Goal: Book appointment/travel/reservation

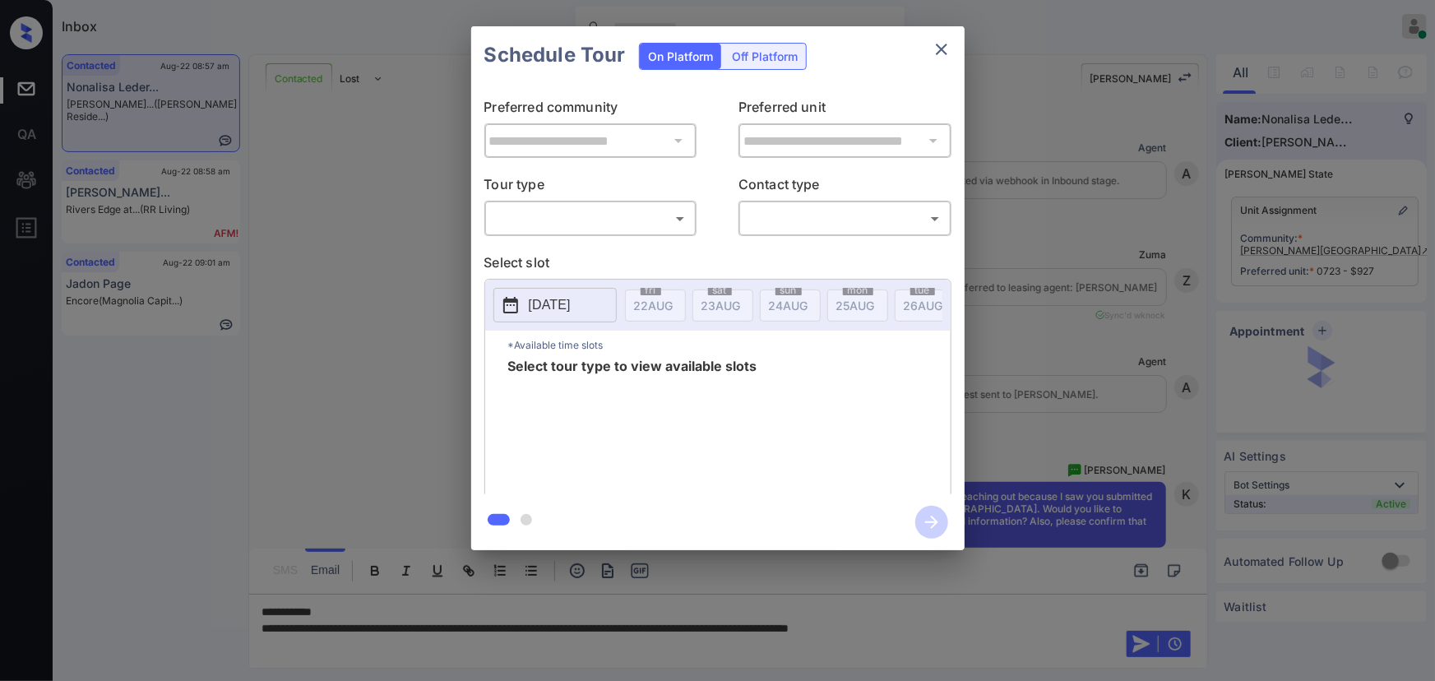
scroll to position [3768, 0]
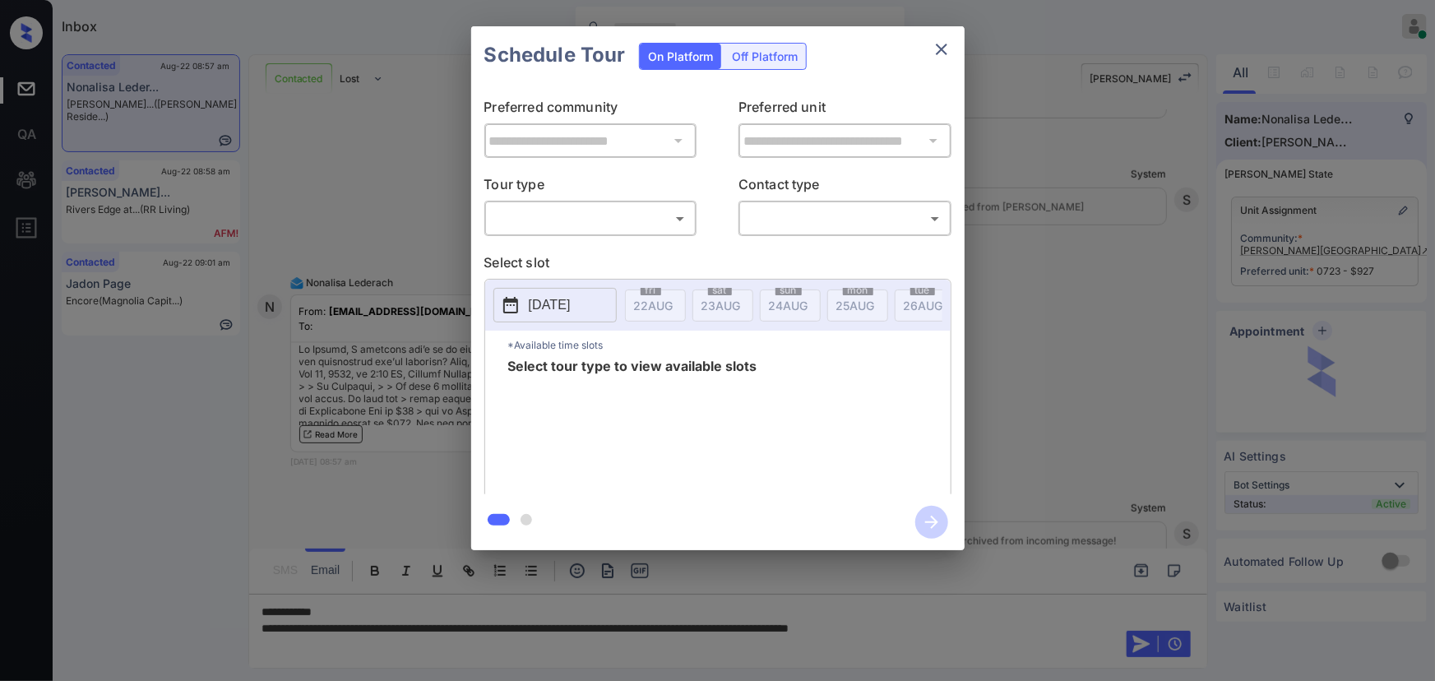
click at [622, 221] on body "Inbox Kenneth Umali Online Set yourself offline Set yourself on break Profile S…" at bounding box center [717, 340] width 1435 height 681
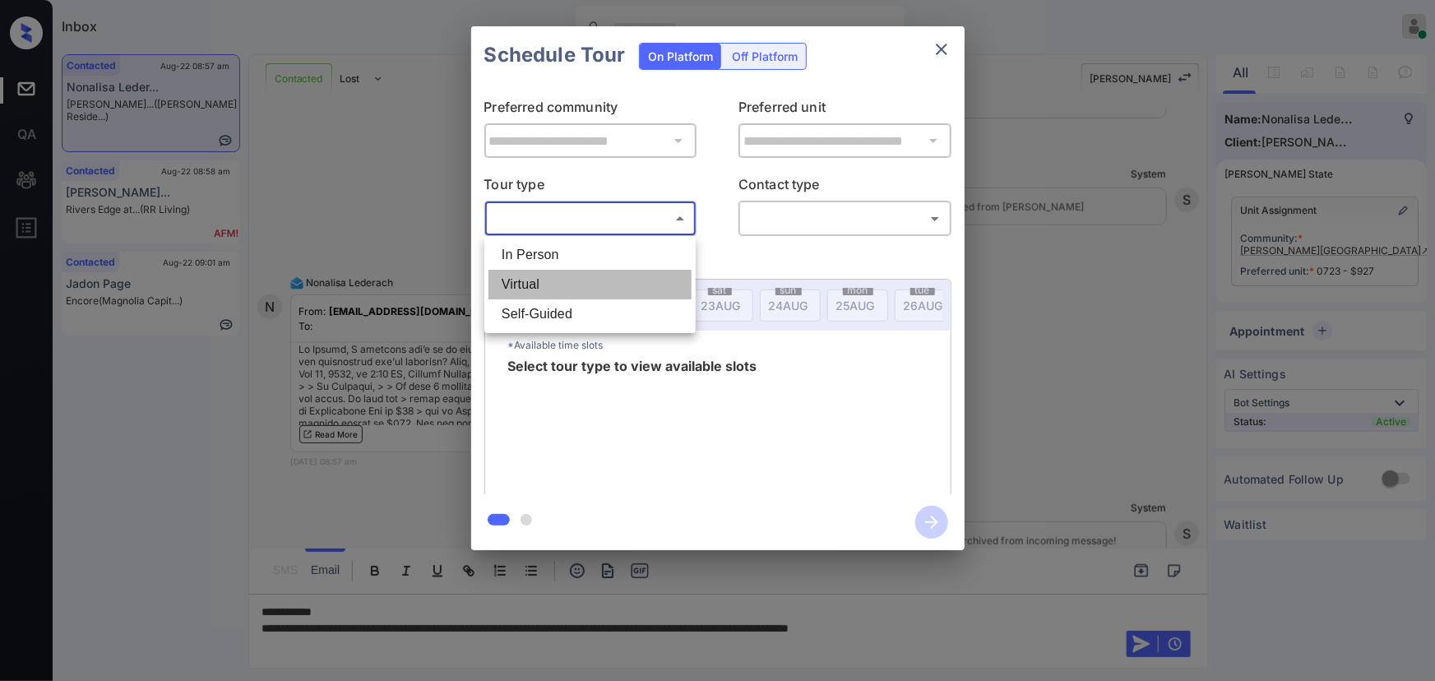
click at [584, 283] on li "Virtual" at bounding box center [590, 285] width 203 height 30
type input "*******"
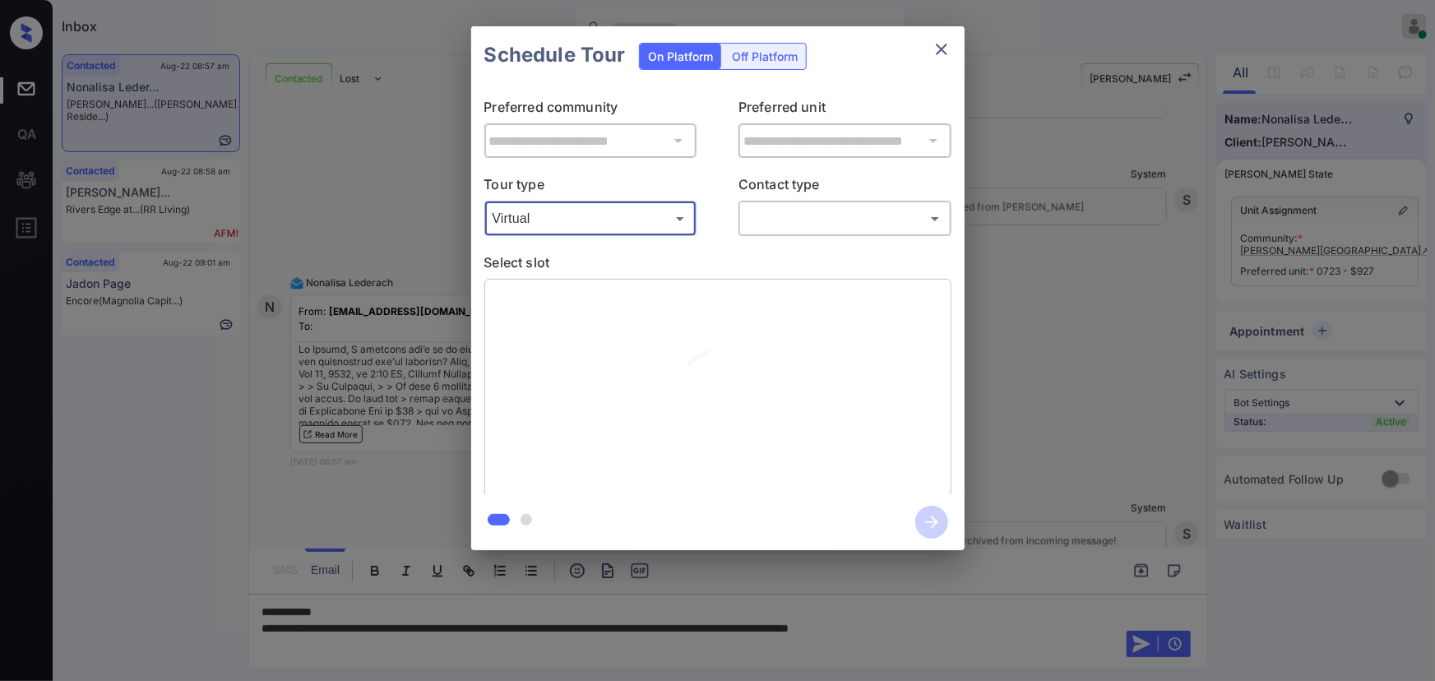
click at [807, 223] on body "Inbox Kenneth Umali Online Set yourself offline Set yourself on break Profile S…" at bounding box center [717, 340] width 1435 height 681
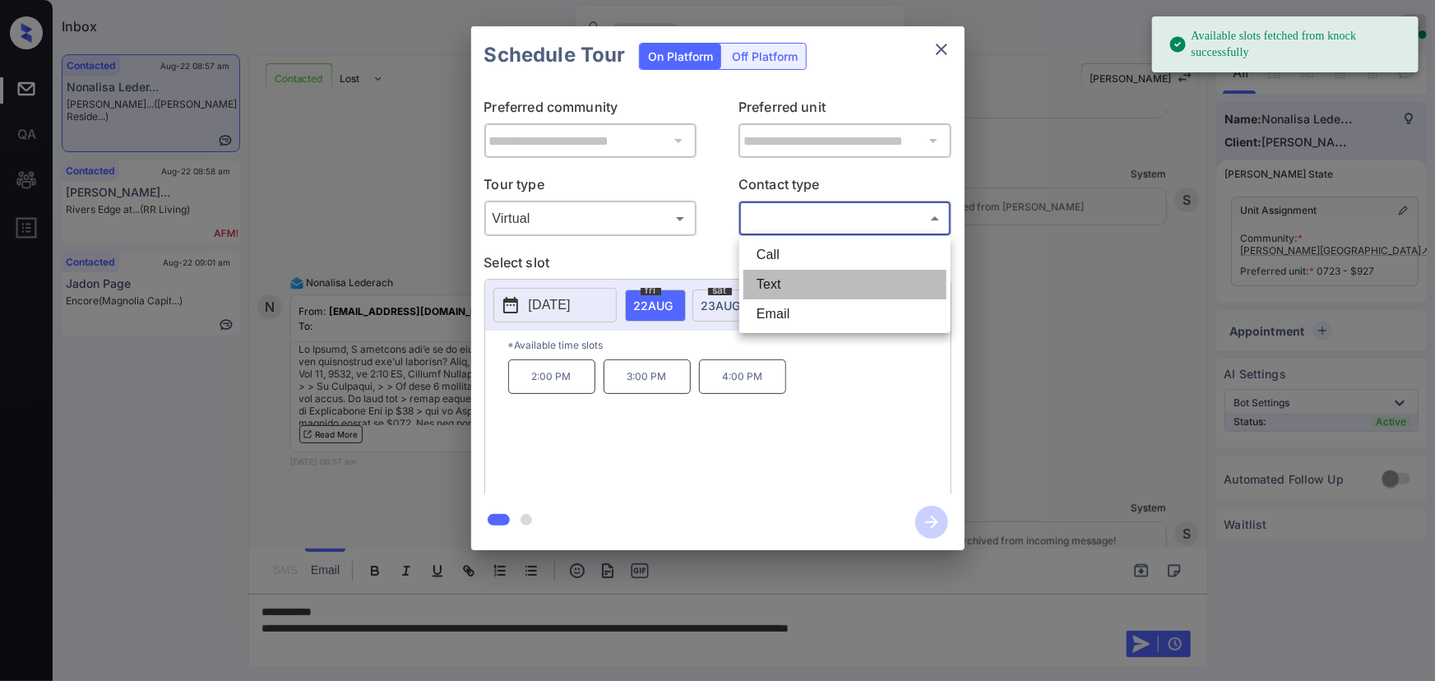
click at [791, 280] on li "Text" at bounding box center [845, 285] width 203 height 30
type input "****"
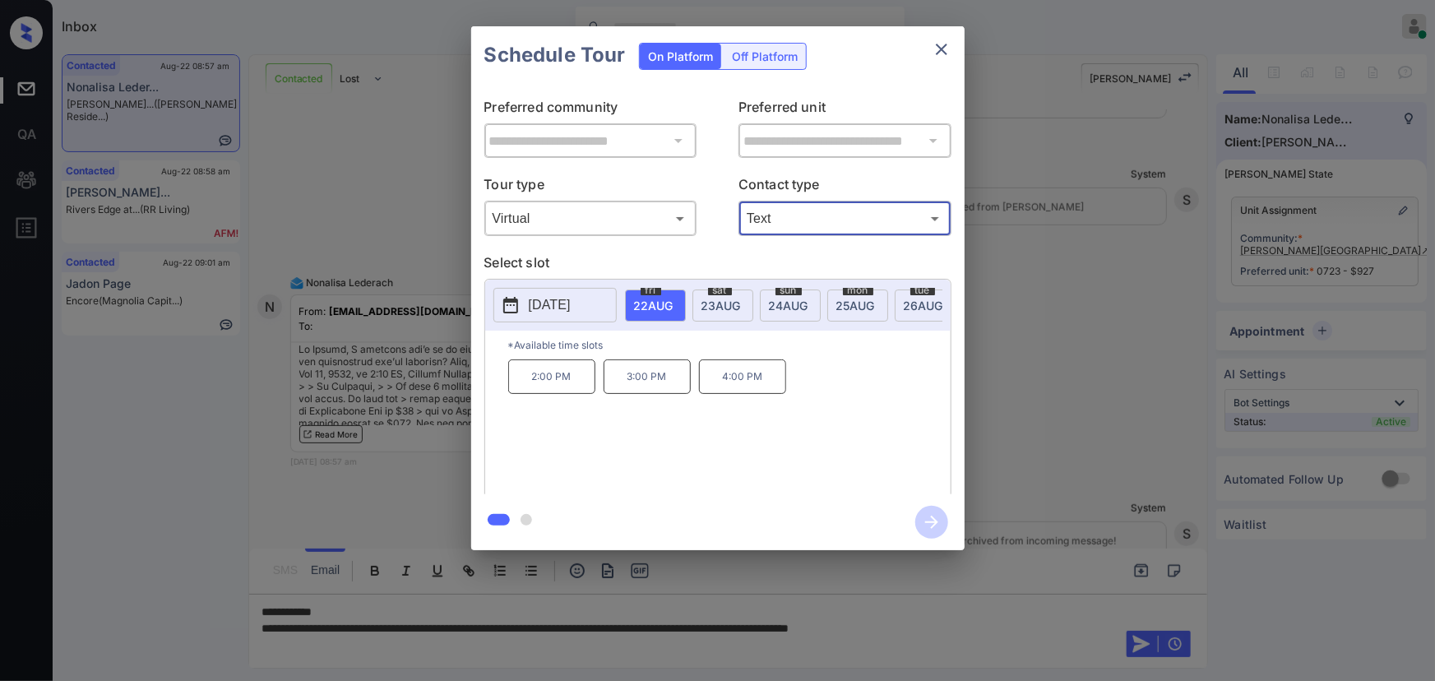
click at [1004, 637] on div at bounding box center [717, 340] width 1435 height 681
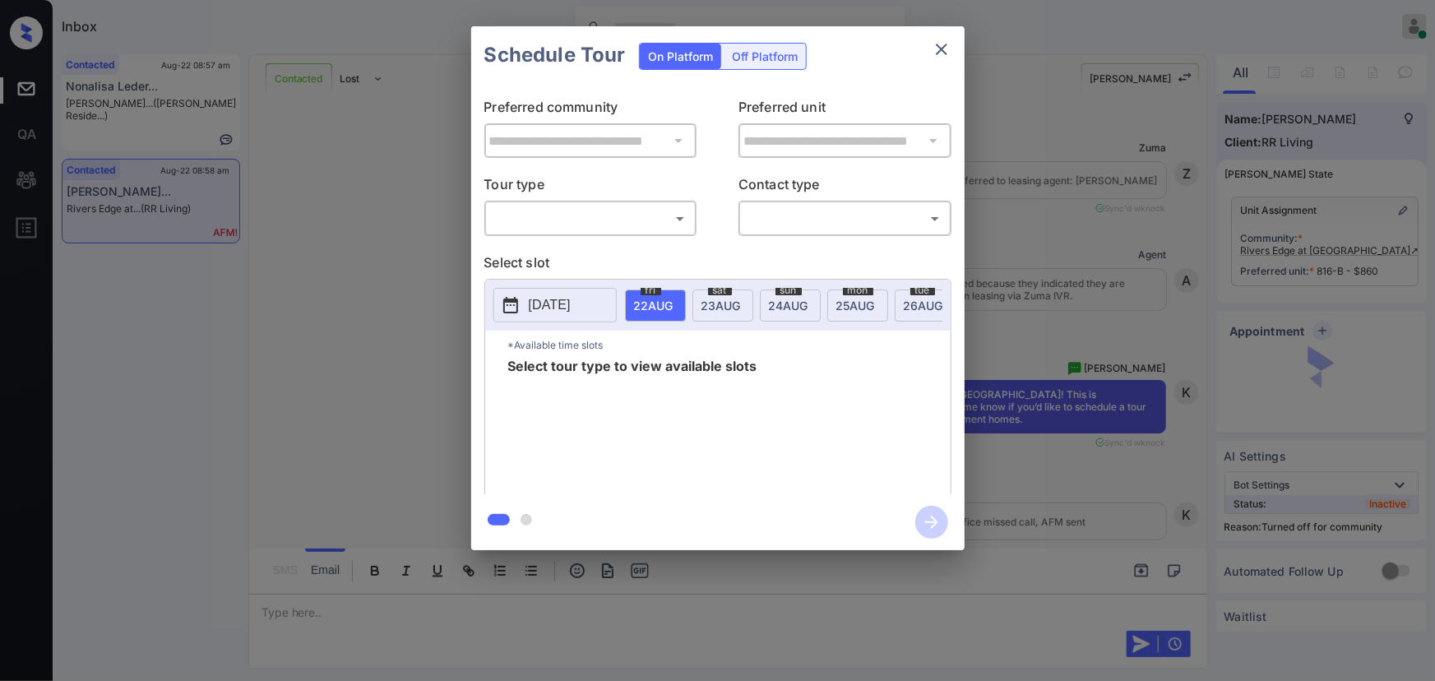
scroll to position [4350, 0]
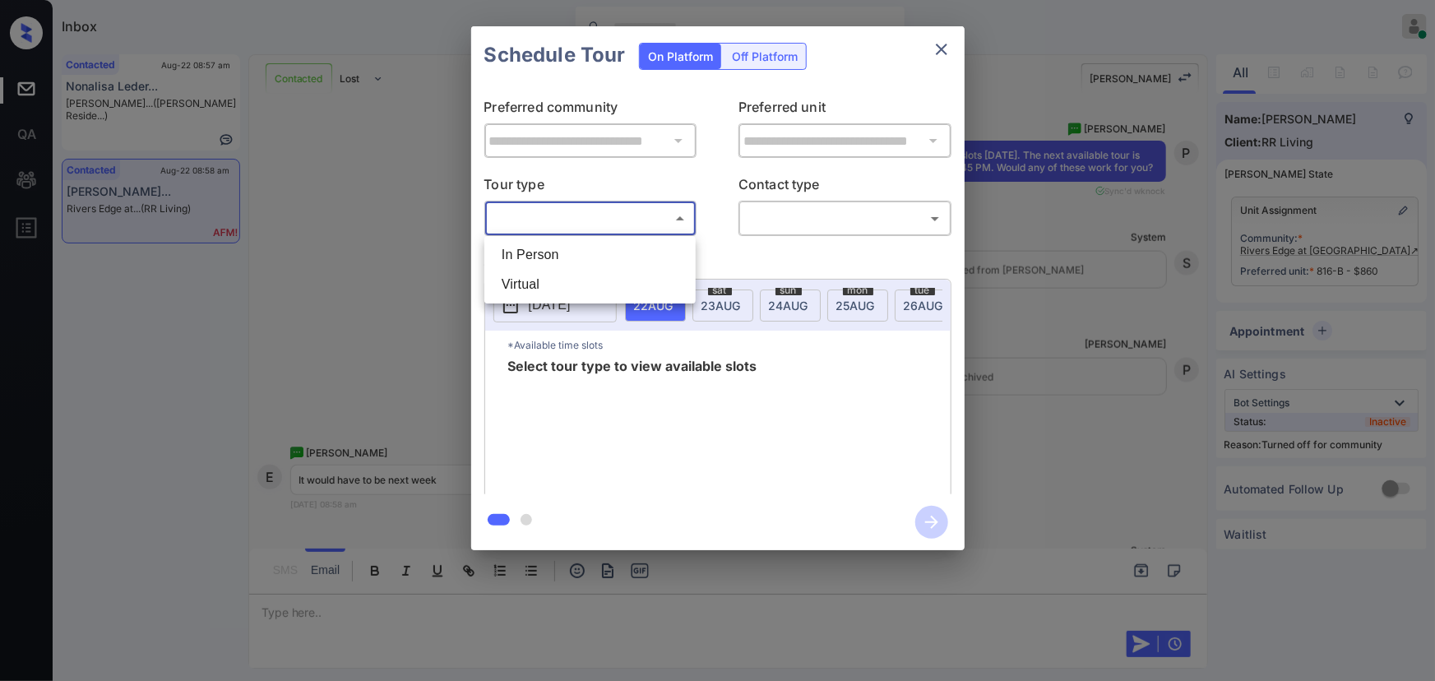
click at [551, 222] on body "Inbox Kenneth Umali Online Set yourself offline Set yourself on break Profile S…" at bounding box center [717, 340] width 1435 height 681
click at [620, 240] on li "In Person" at bounding box center [590, 255] width 203 height 30
type input "********"
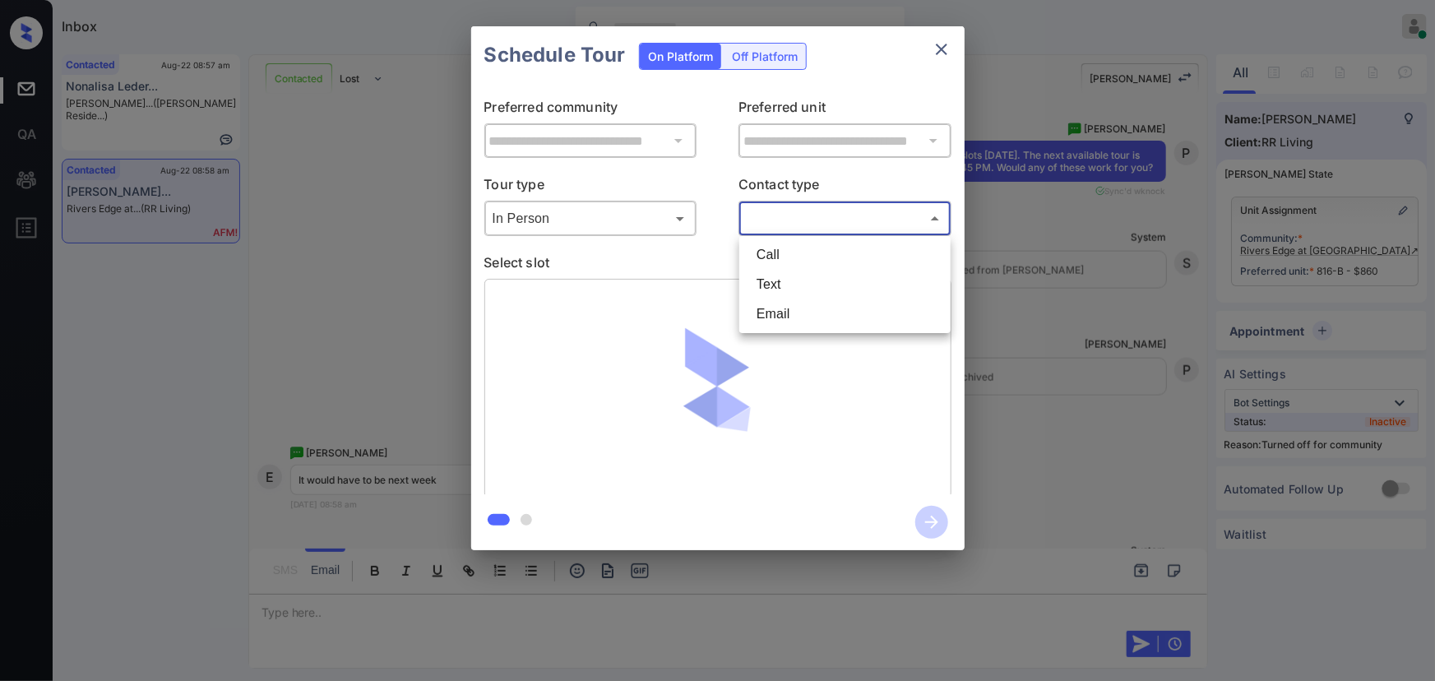
click at [828, 225] on body "Inbox Kenneth Umali Online Set yourself offline Set yourself on break Profile S…" at bounding box center [717, 340] width 1435 height 681
click at [766, 293] on li "Text" at bounding box center [845, 285] width 203 height 30
type input "****"
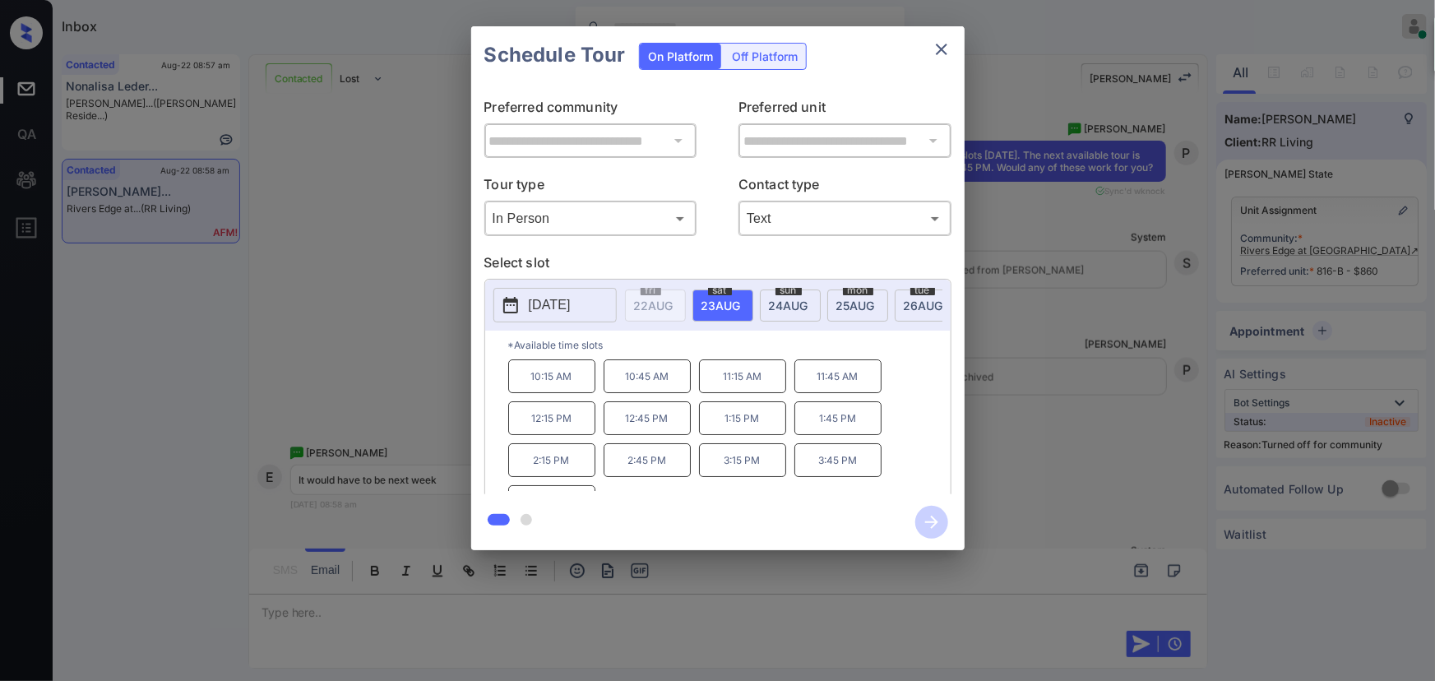
click at [544, 292] on button "2025-08-23" at bounding box center [555, 305] width 123 height 35
click at [548, 303] on p "2025-08-23" at bounding box center [550, 305] width 42 height 20
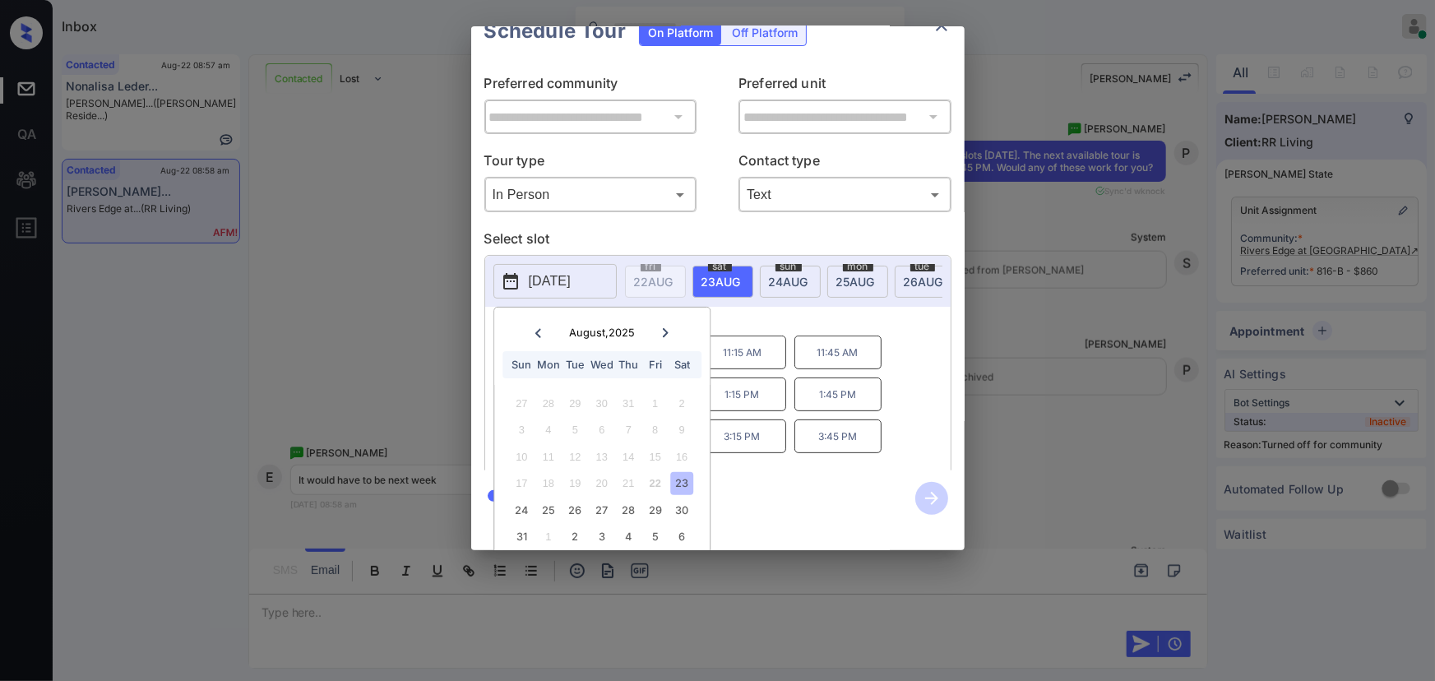
scroll to position [46, 0]
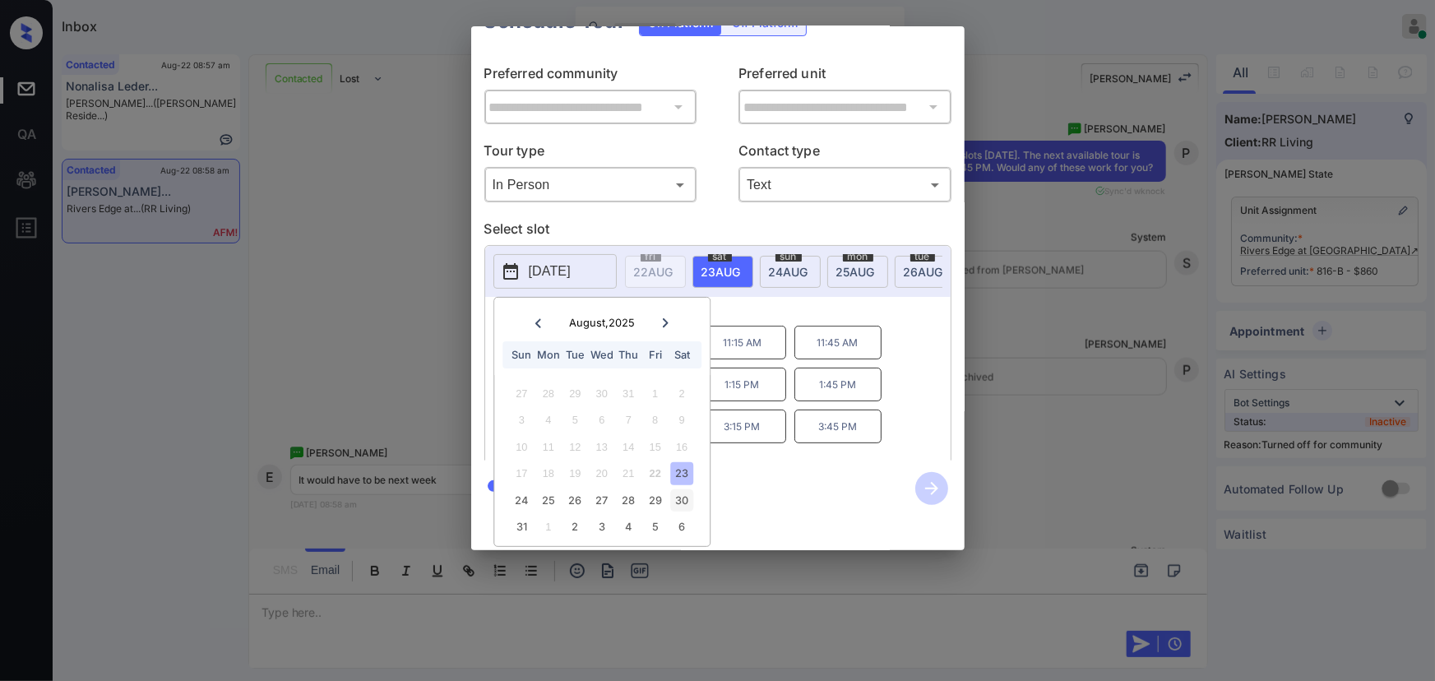
click at [677, 489] on div "30" at bounding box center [682, 500] width 22 height 22
click at [762, 356] on div "*Available time slots 10:15 AM 10:45 AM 11:15 AM 11:45 AM 12:15 PM 12:45 PM 1:1…" at bounding box center [718, 381] width 466 height 169
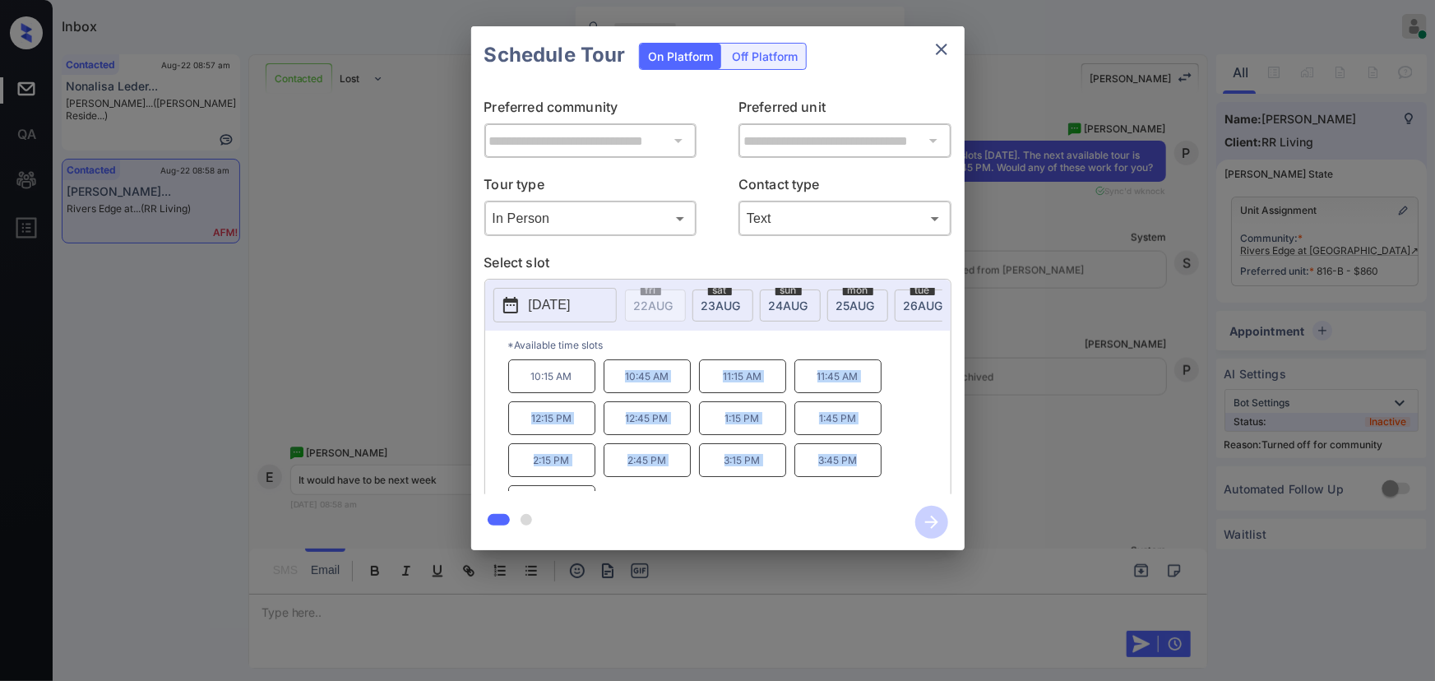
copy div "10:45 AM 11:15 AM 11:45 AM 12:15 PM 12:45 PM 1:15 PM 1:45 PM 2:15 PM 2:45 PM 3:…"
drag, startPoint x: 856, startPoint y: 468, endPoint x: 618, endPoint y: 387, distance: 252.1
click at [618, 387] on div "10:15 AM 10:45 AM 11:15 AM 11:45 AM 12:15 PM 12:45 PM 1:15 PM 1:45 PM 2:15 PM 2…" at bounding box center [729, 425] width 443 height 132
click at [475, 615] on div at bounding box center [717, 340] width 1435 height 681
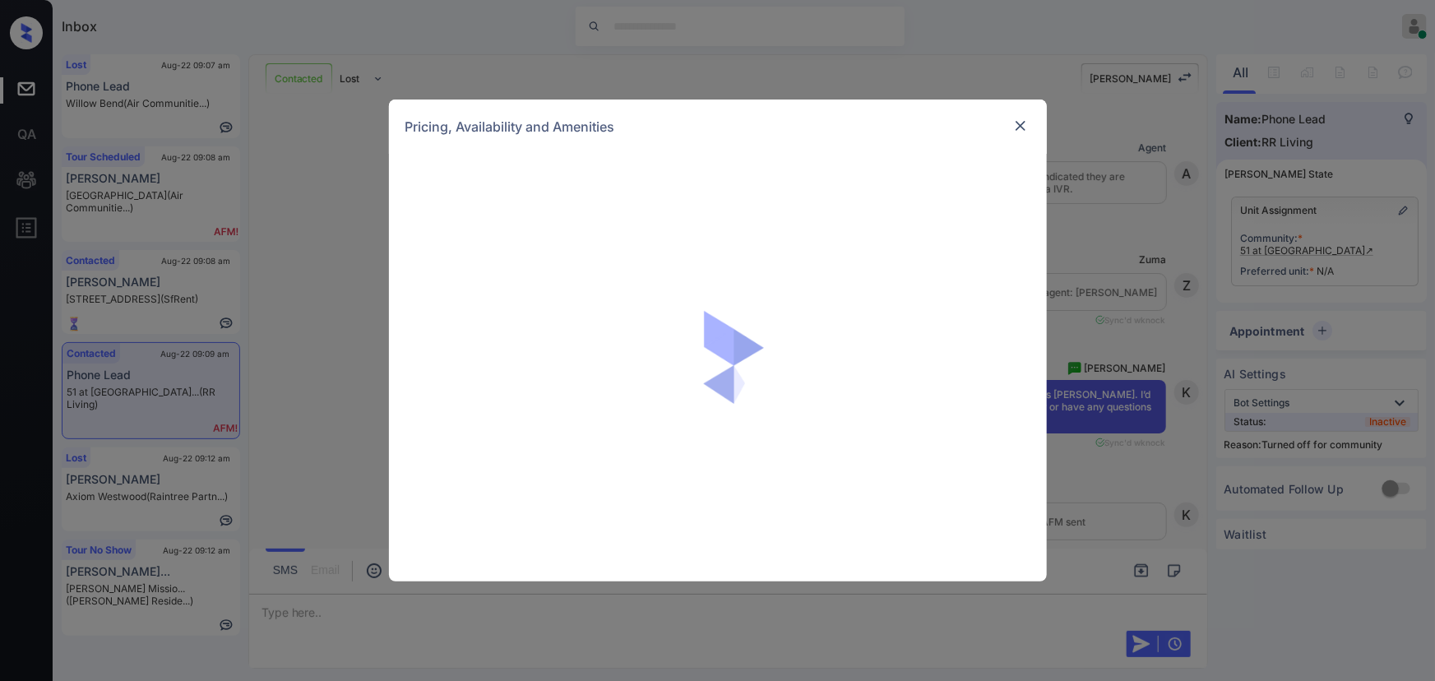
scroll to position [1639, 0]
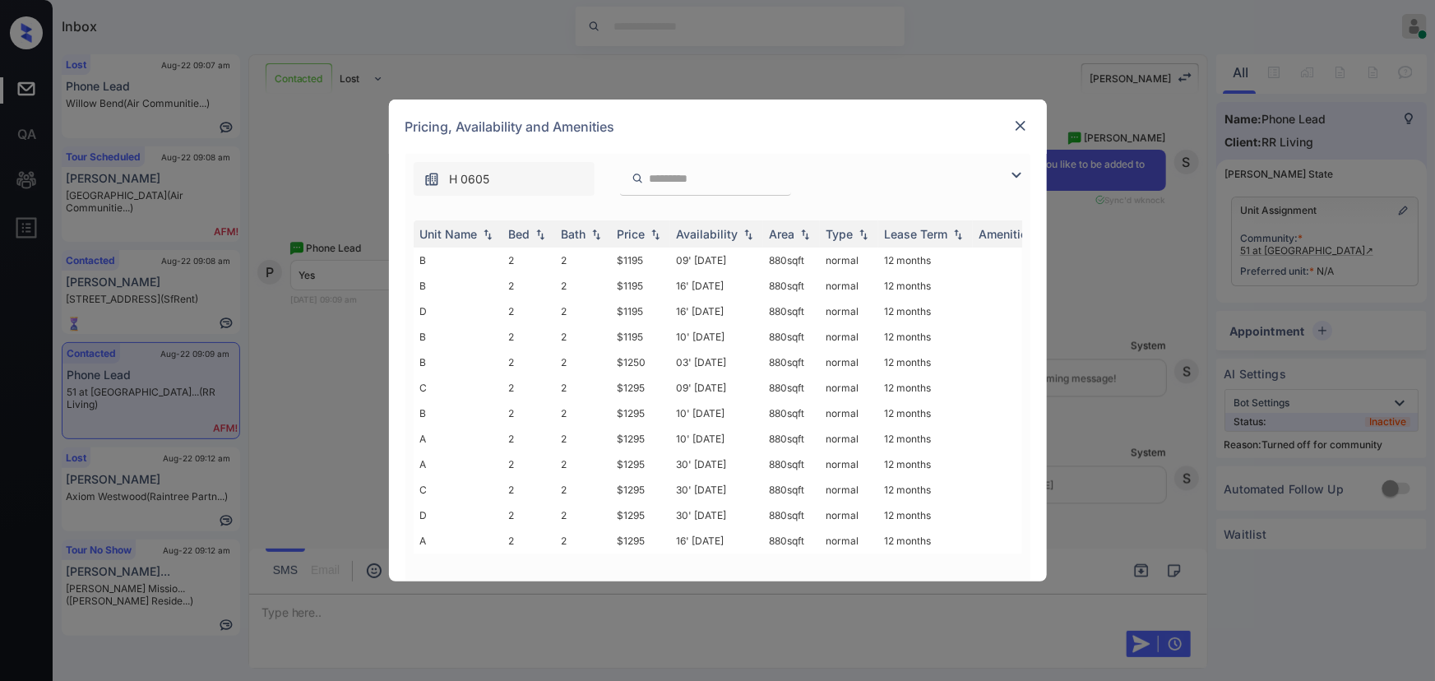
click at [1007, 174] on img at bounding box center [1017, 175] width 20 height 20
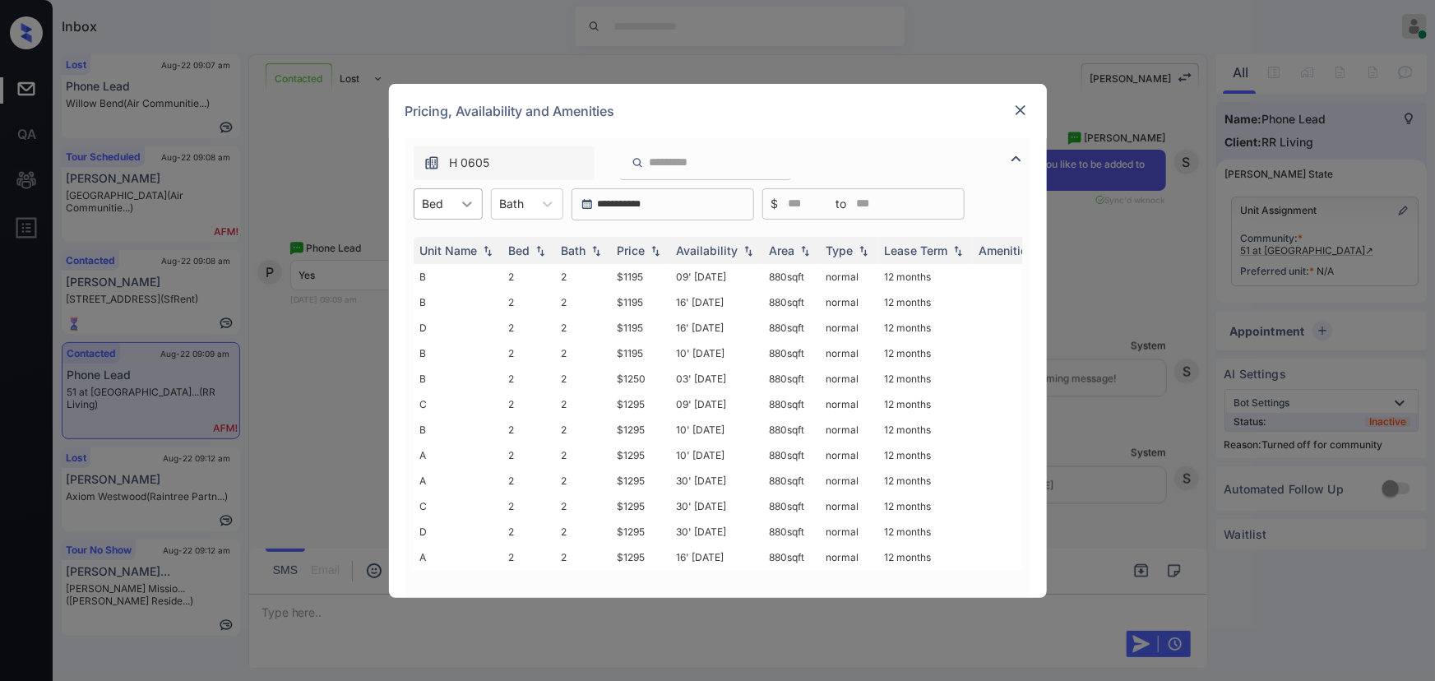
click at [463, 206] on icon at bounding box center [467, 204] width 16 height 16
click at [1023, 105] on img at bounding box center [1021, 110] width 16 height 16
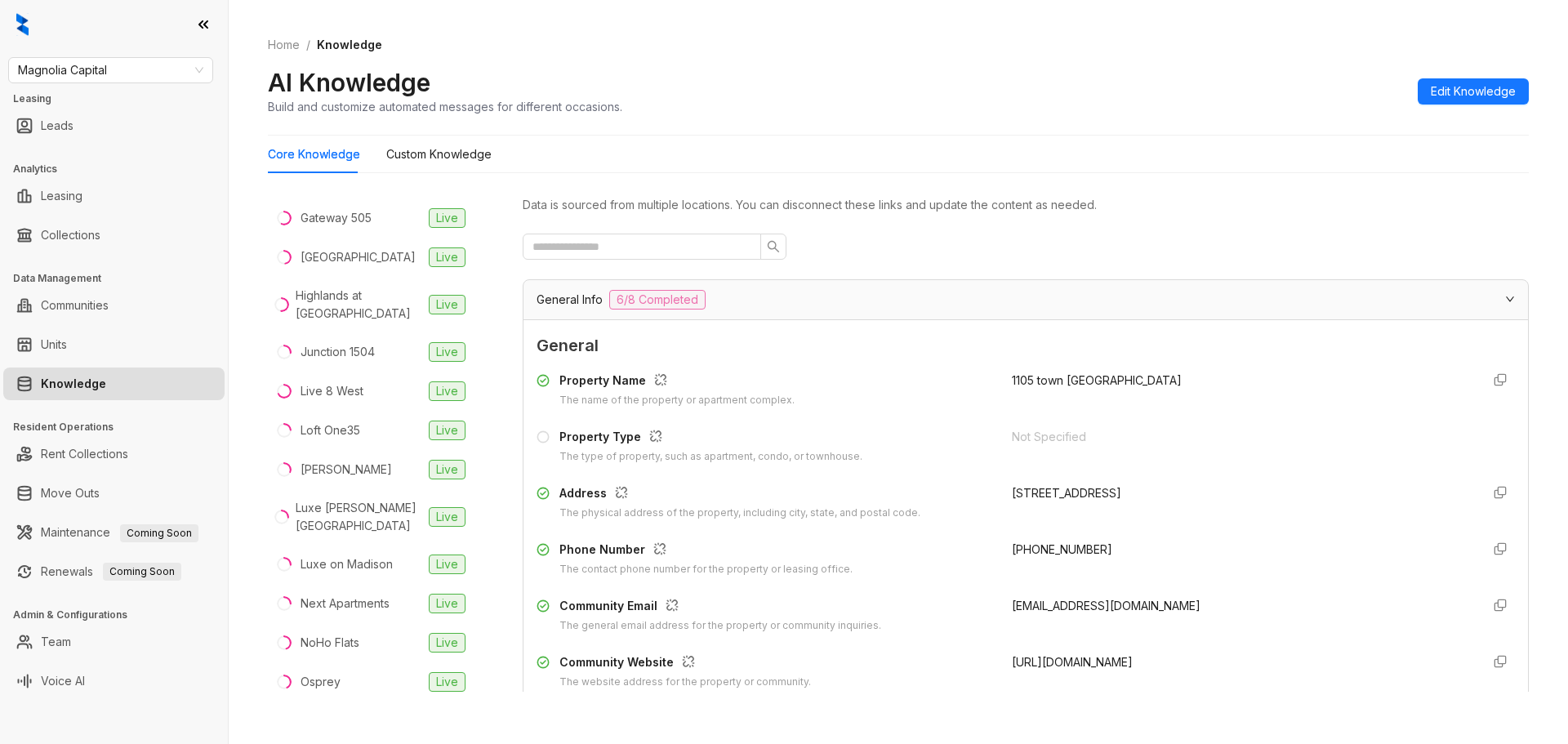
scroll to position [709, 0]
click at [324, 348] on div "Junction 1504" at bounding box center [338, 357] width 74 height 18
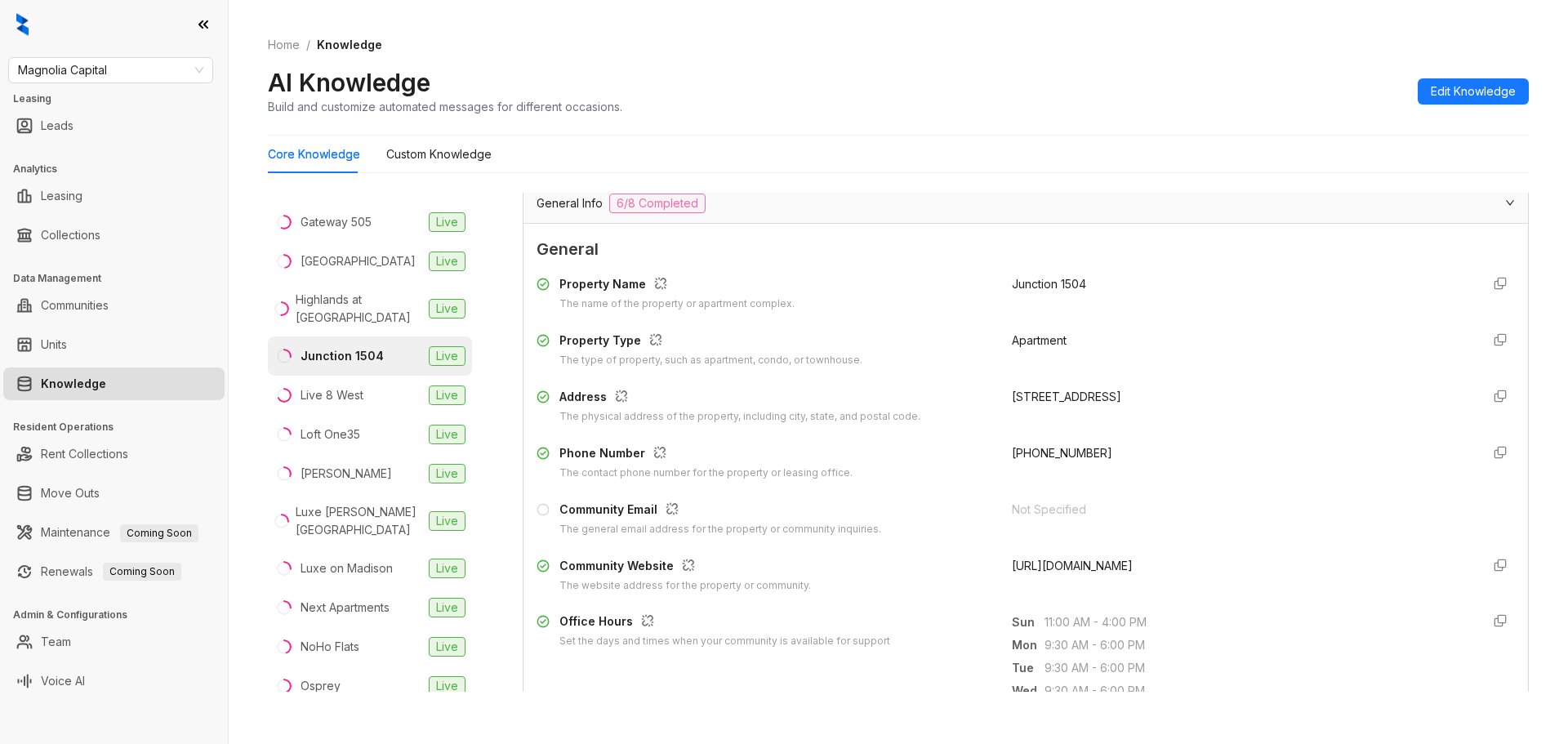
scroll to position [108, 0]
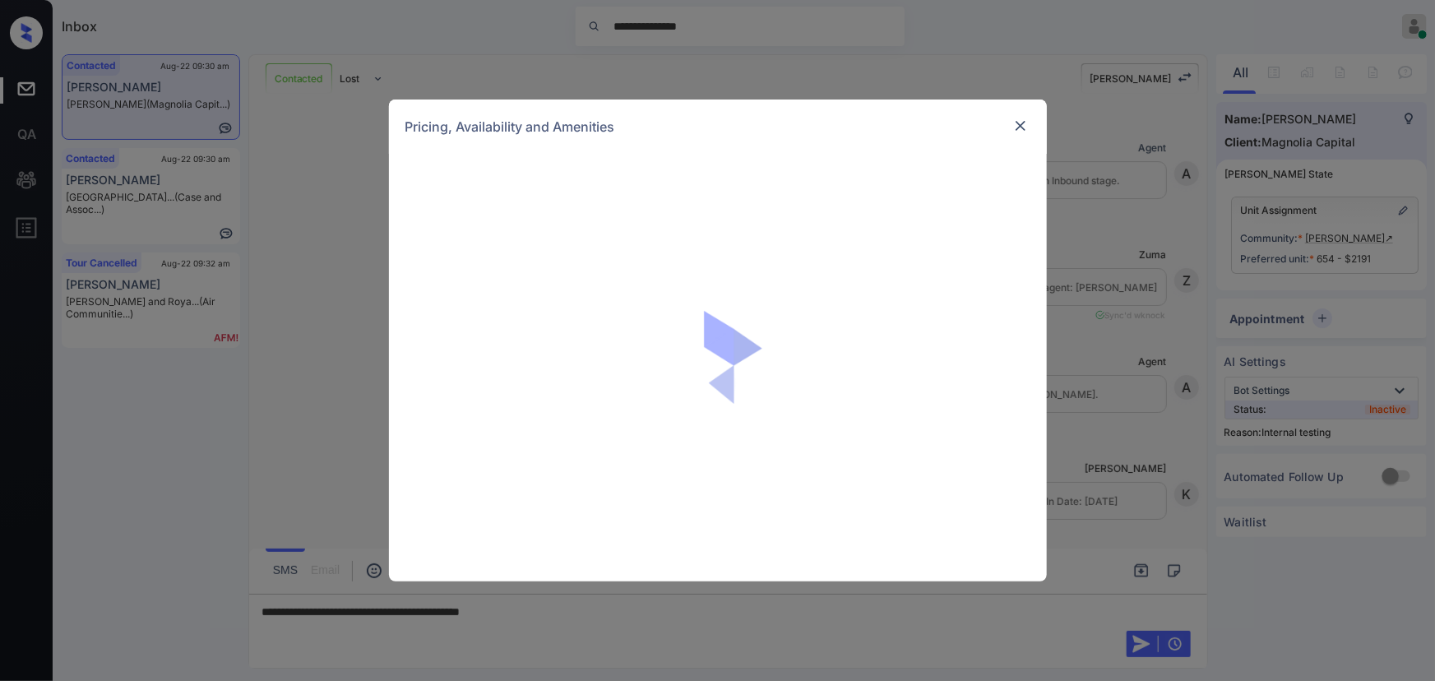
scroll to position [1456, 0]
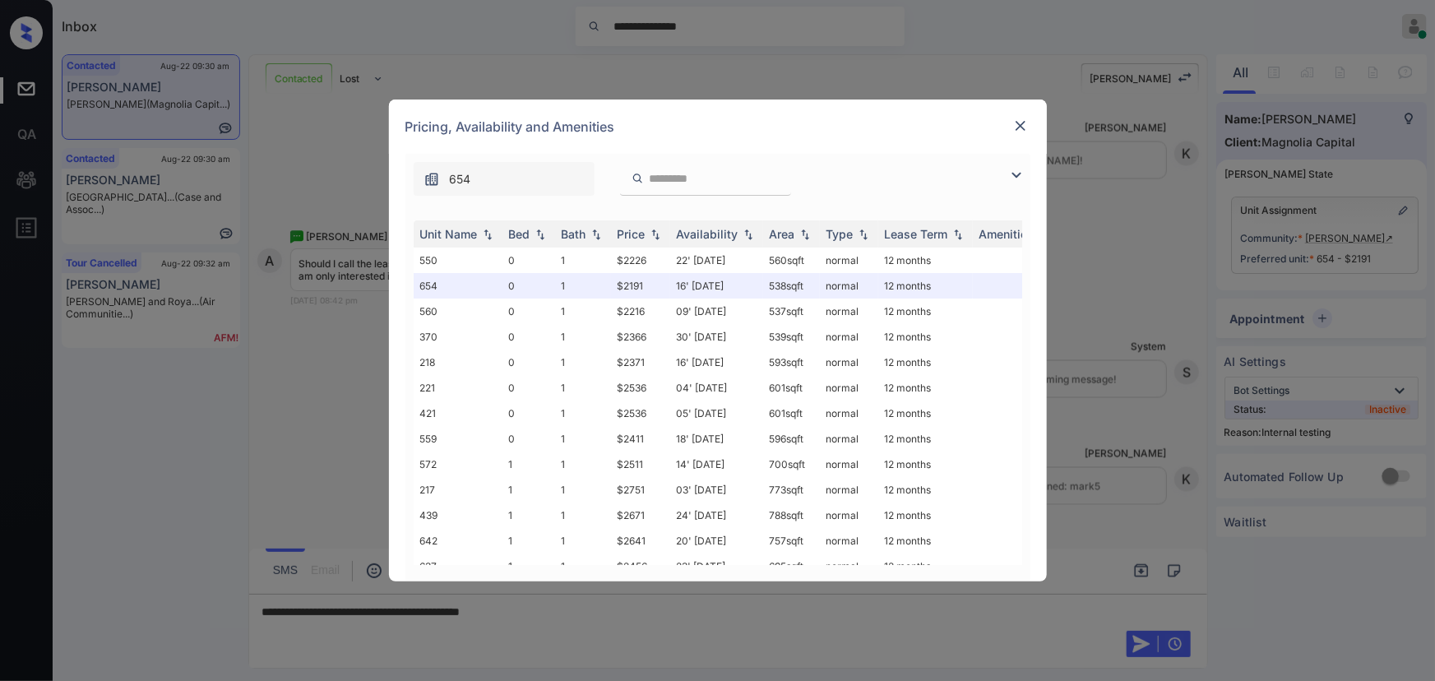
click at [1018, 174] on img at bounding box center [1017, 175] width 20 height 20
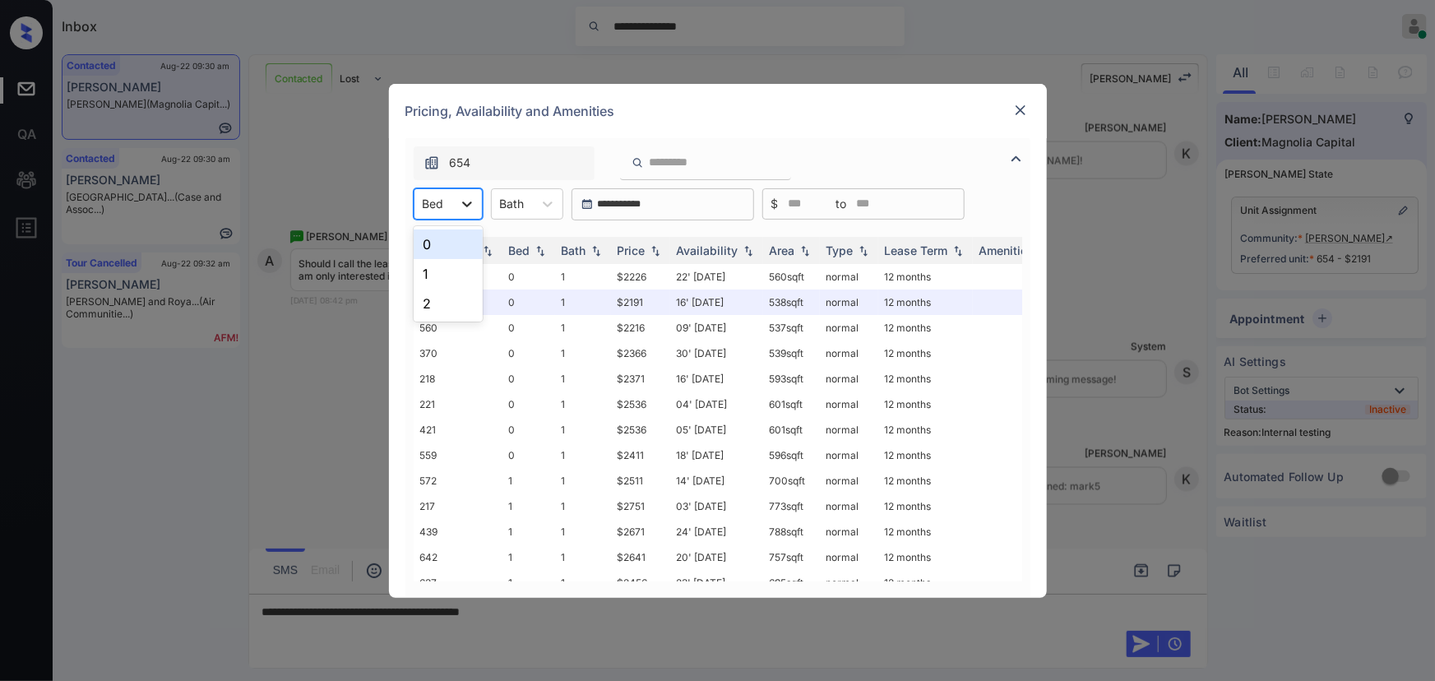
click at [457, 201] on div at bounding box center [467, 204] width 30 height 30
click at [437, 242] on div "0" at bounding box center [448, 245] width 69 height 30
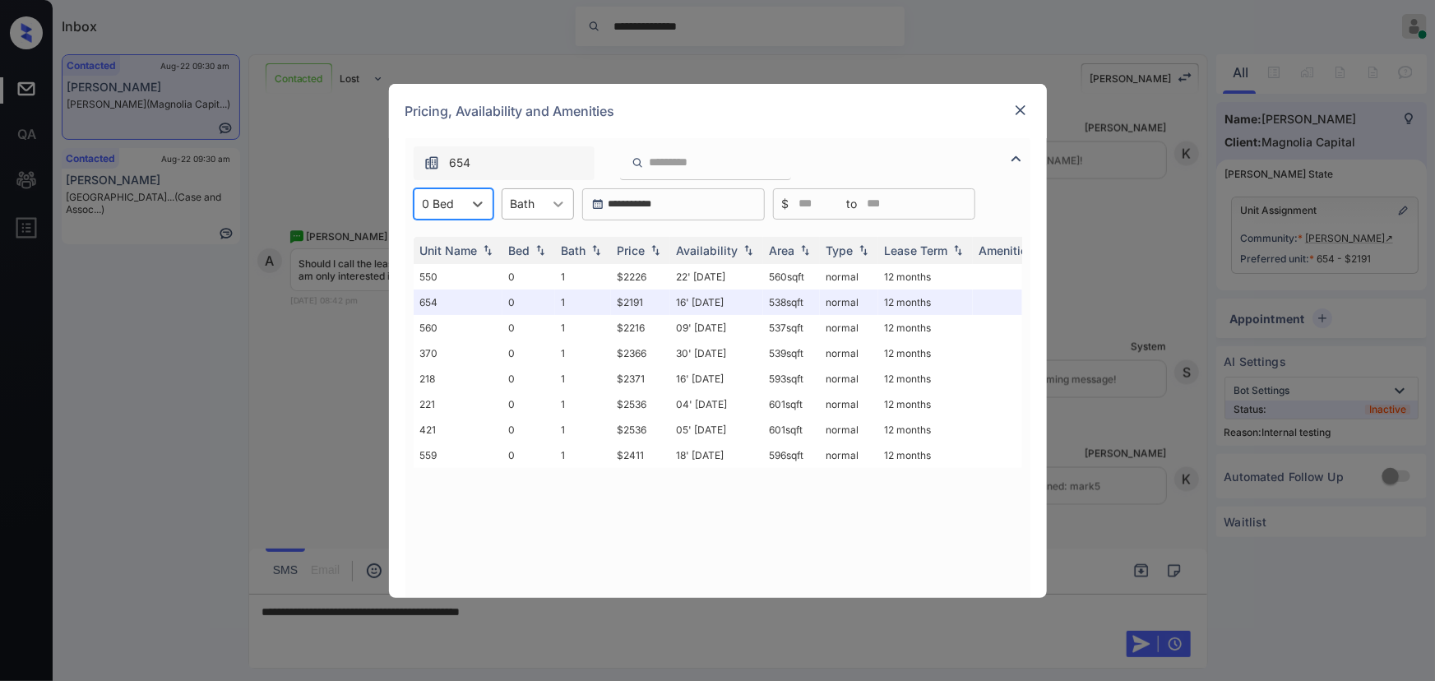
click at [550, 207] on icon at bounding box center [558, 204] width 16 height 16
click at [530, 241] on div "1" at bounding box center [538, 245] width 72 height 30
click at [654, 253] on img at bounding box center [655, 250] width 16 height 12
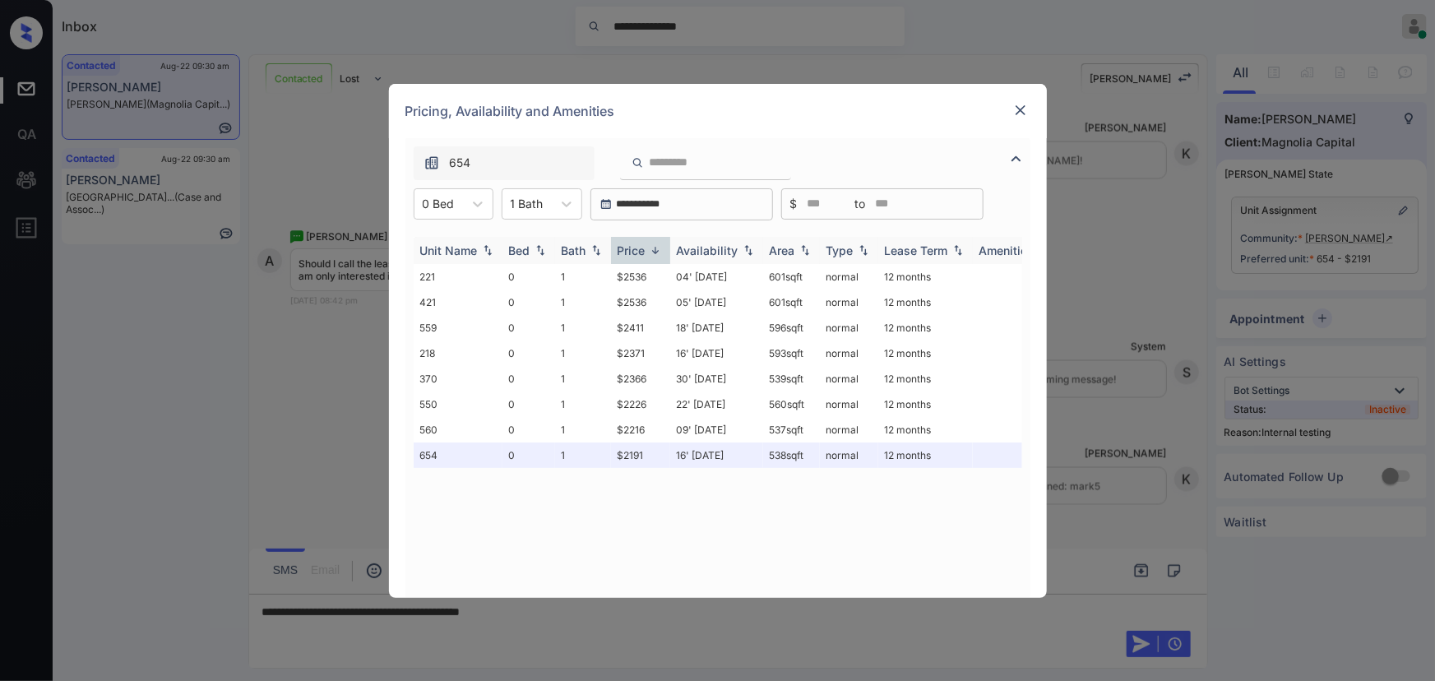
click at [654, 253] on img at bounding box center [655, 250] width 16 height 12
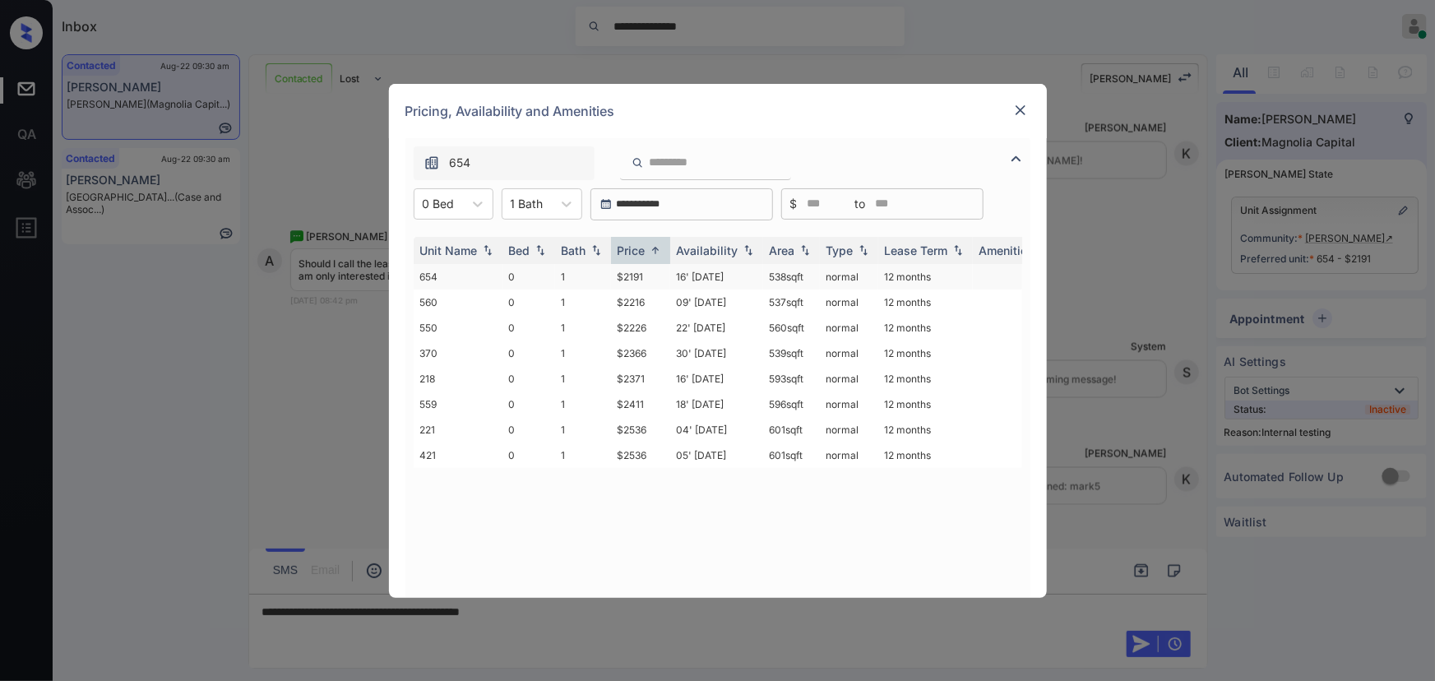
click at [654, 278] on td "$2191" at bounding box center [640, 277] width 59 height 26
copy td "538 sqft"
drag, startPoint x: 812, startPoint y: 280, endPoint x: 766, endPoint y: 274, distance: 46.4
click at [766, 274] on td "538 sqft" at bounding box center [791, 277] width 57 height 26
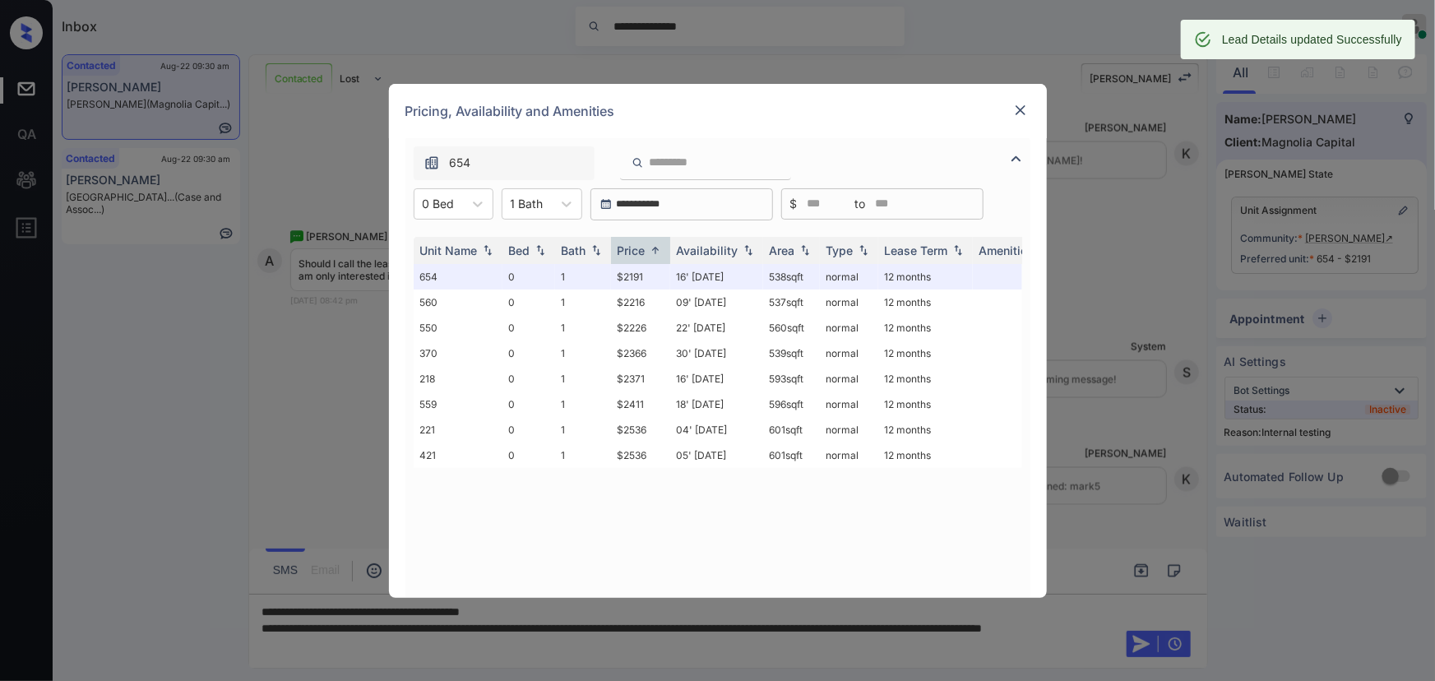
click at [1018, 112] on img at bounding box center [1021, 110] width 16 height 16
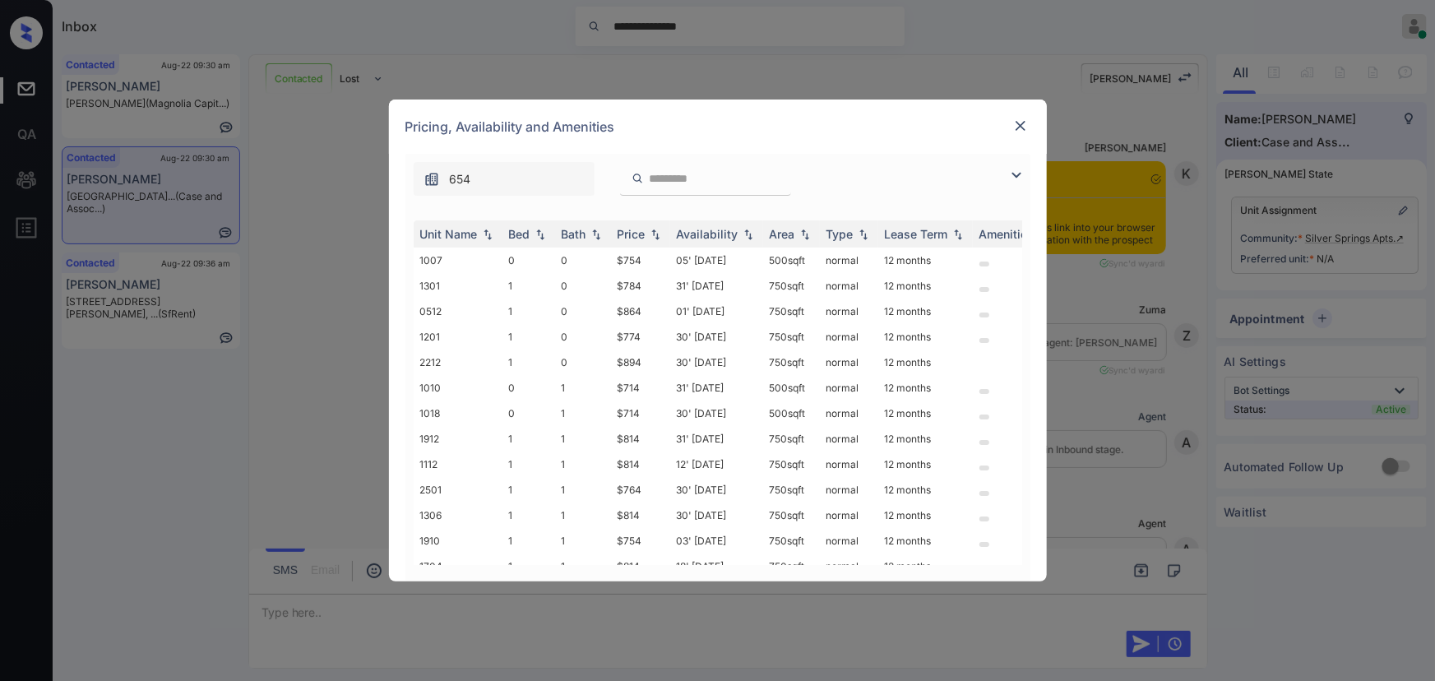
scroll to position [1144, 0]
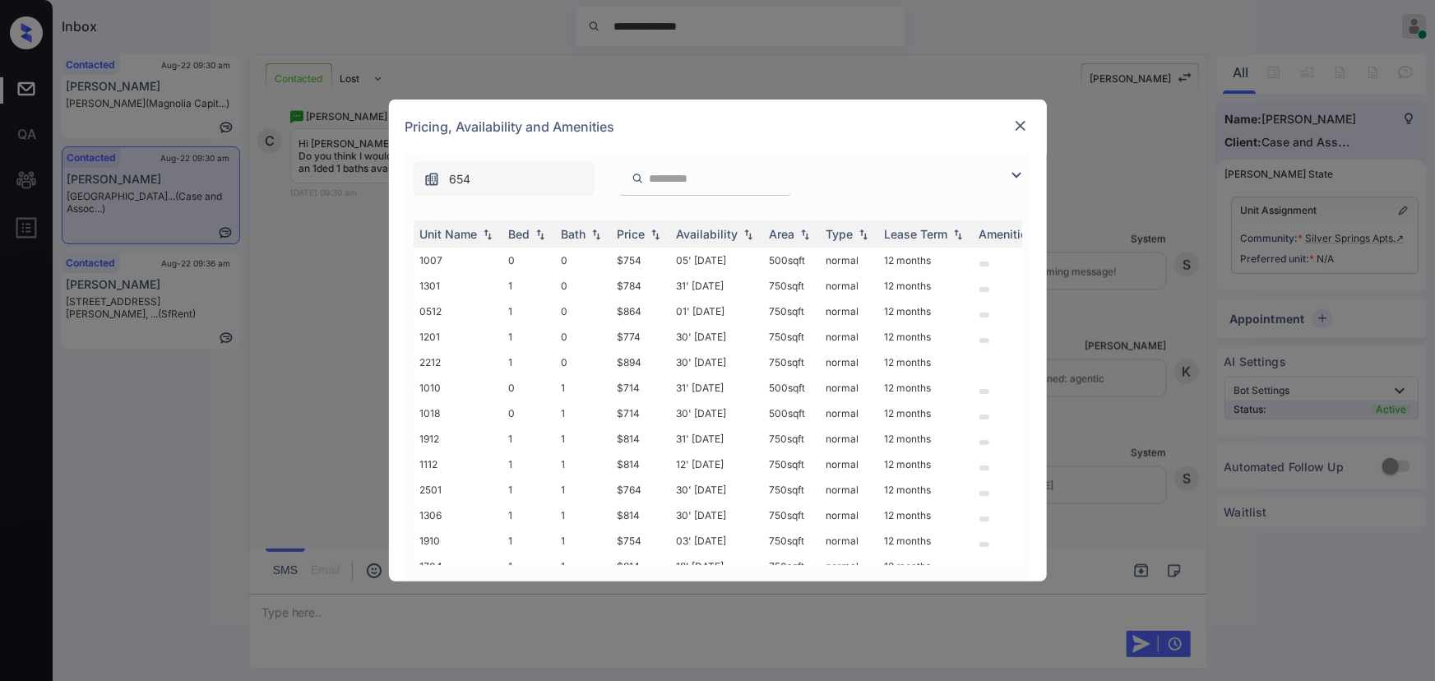
click at [1018, 174] on img at bounding box center [1017, 175] width 20 height 20
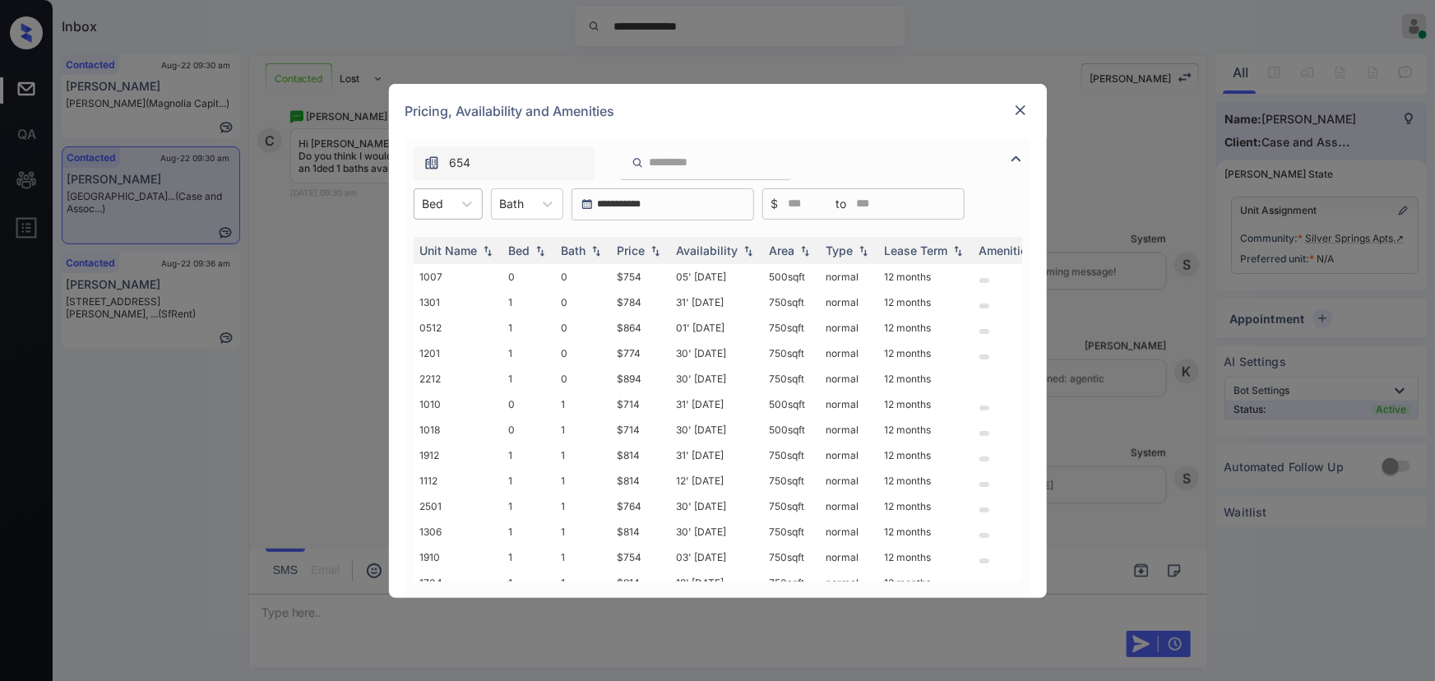
click at [449, 202] on div "Bed" at bounding box center [434, 204] width 38 height 24
drag, startPoint x: 438, startPoint y: 271, endPoint x: 550, endPoint y: 206, distance: 128.7
click at [439, 270] on div "1" at bounding box center [448, 274] width 69 height 30
drag, startPoint x: 566, startPoint y: 198, endPoint x: 534, endPoint y: 205, distance: 32.8
click at [564, 198] on div at bounding box center [556, 204] width 30 height 30
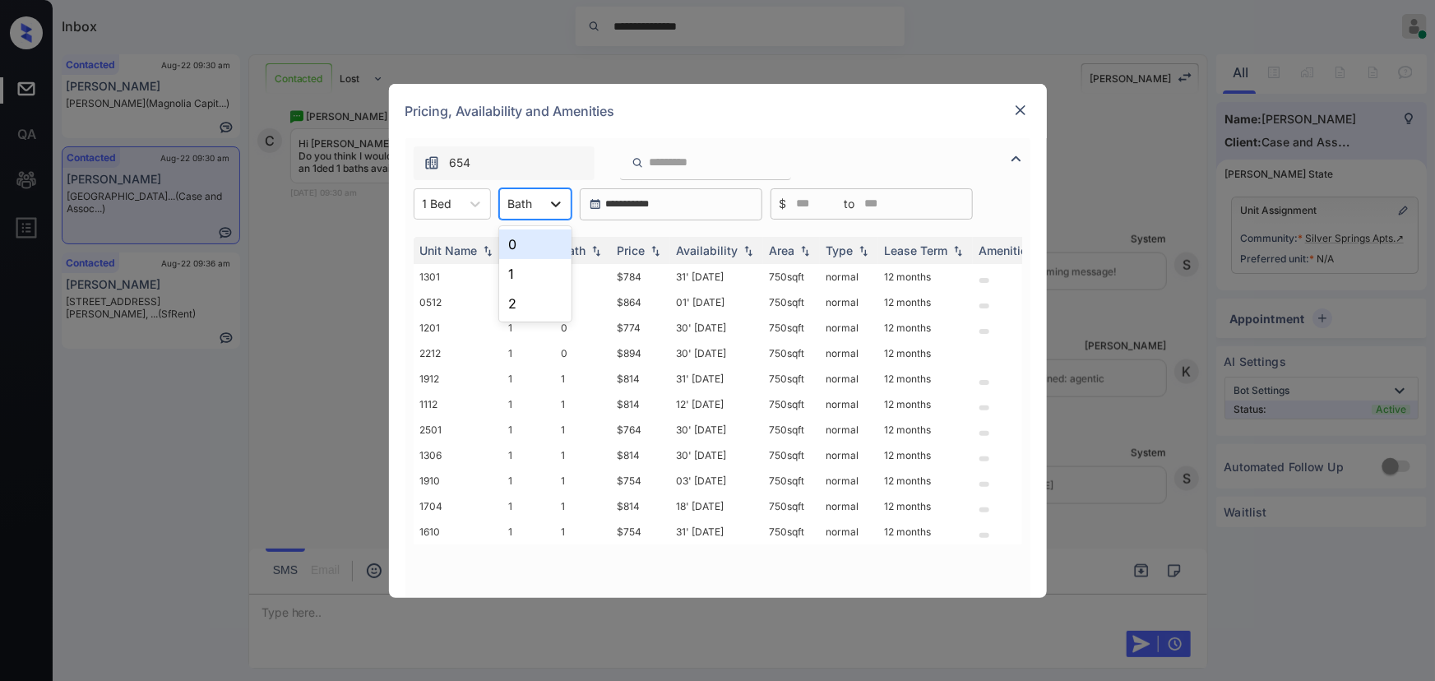
click at [545, 204] on div at bounding box center [556, 204] width 30 height 30
click at [543, 198] on div at bounding box center [556, 204] width 30 height 30
click at [526, 275] on div "1" at bounding box center [535, 274] width 72 height 30
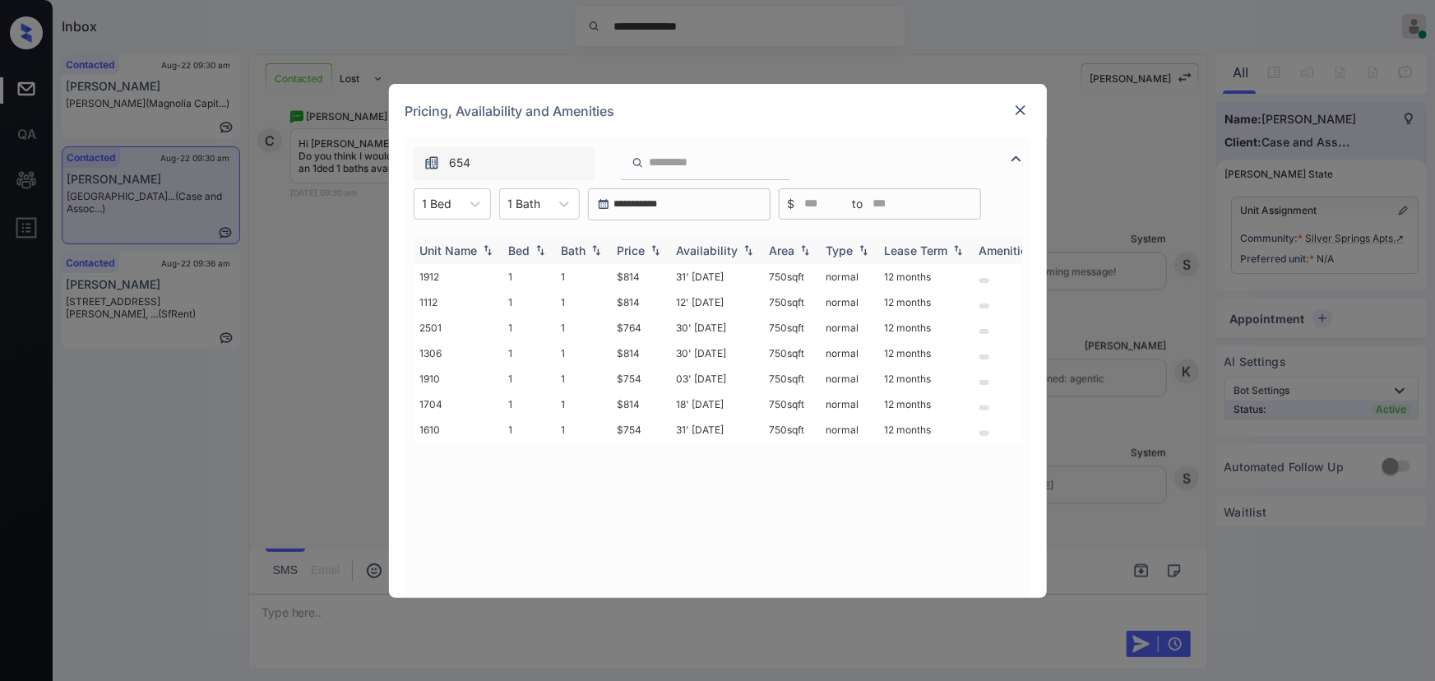
click at [647, 246] on div "Price" at bounding box center [641, 250] width 46 height 14
click at [646, 246] on div "Price" at bounding box center [632, 250] width 28 height 14
click at [650, 255] on img at bounding box center [655, 250] width 16 height 12
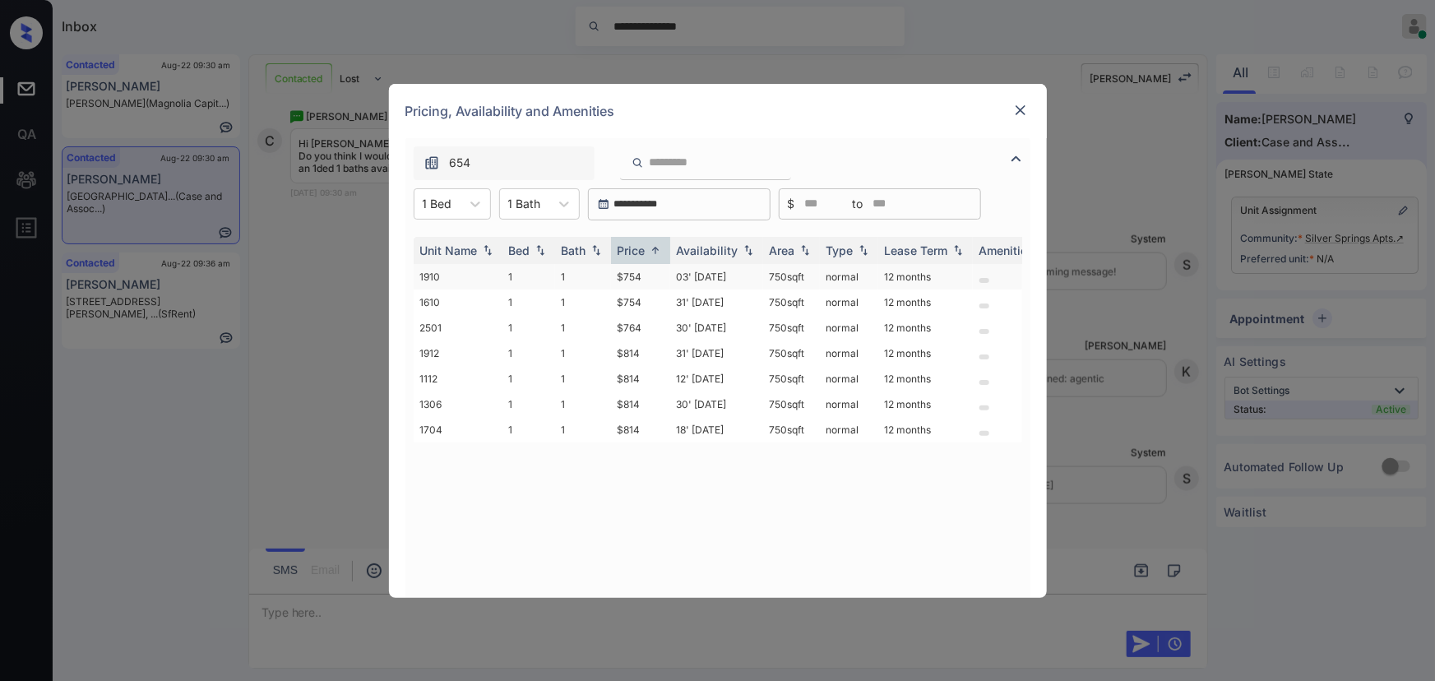
click at [643, 276] on td "$754" at bounding box center [640, 277] width 59 height 26
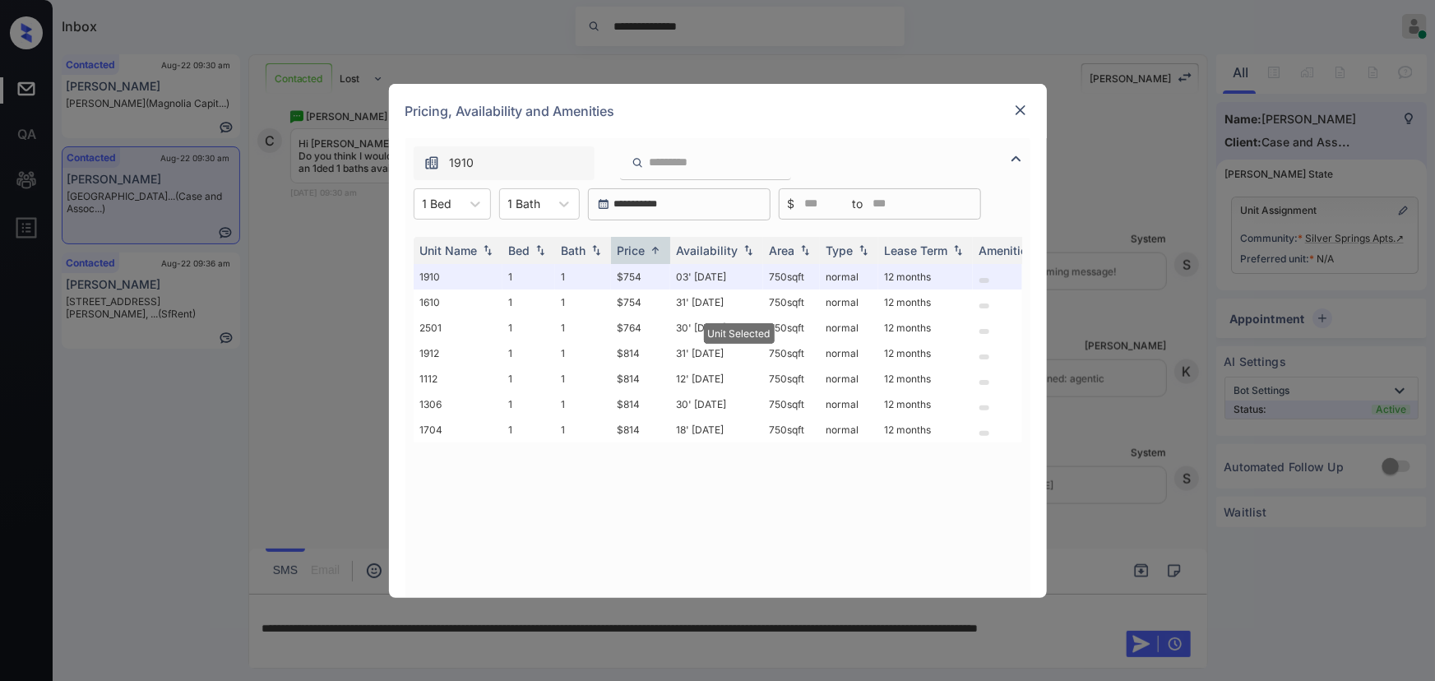
click at [1021, 108] on img at bounding box center [1021, 110] width 16 height 16
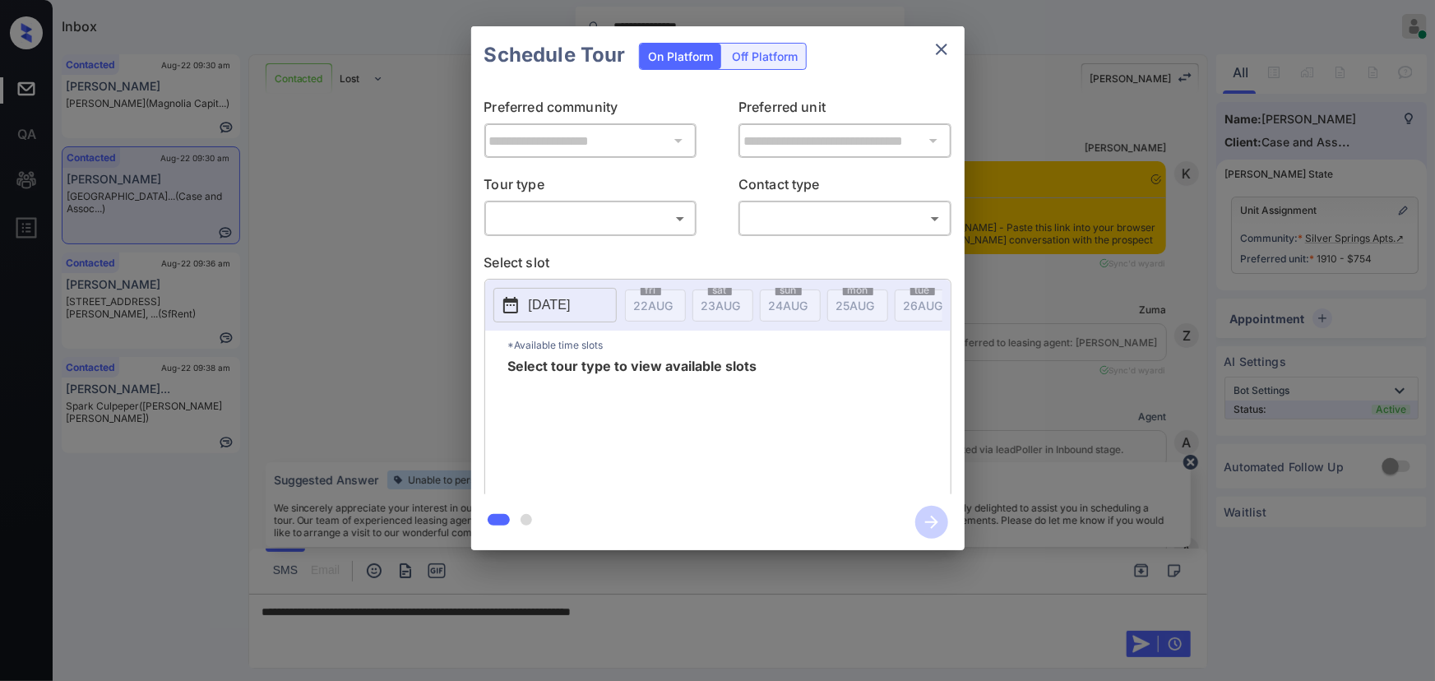
scroll to position [1144, 0]
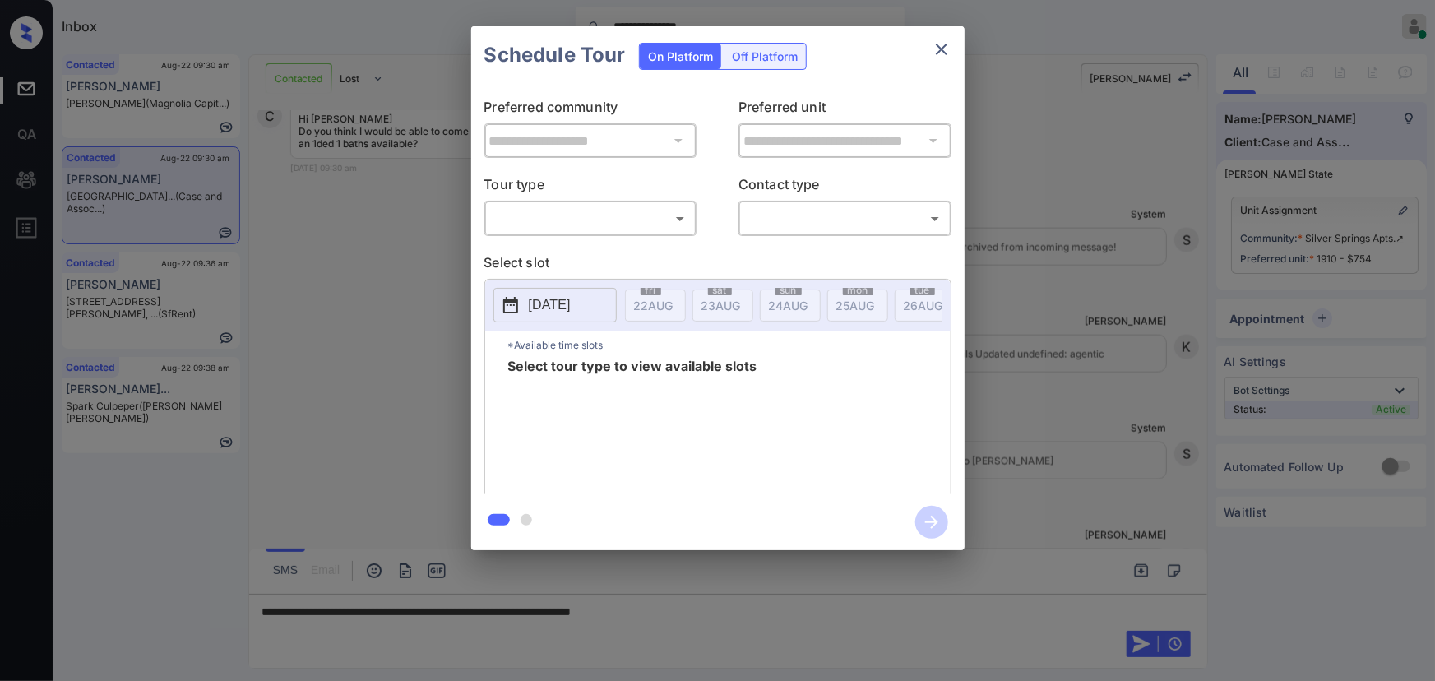
click at [529, 229] on body "**********" at bounding box center [717, 340] width 1435 height 681
drag, startPoint x: 519, startPoint y: 259, endPoint x: 618, endPoint y: 262, distance: 98.8
click at [526, 260] on li "In Person" at bounding box center [590, 255] width 203 height 30
type input "********"
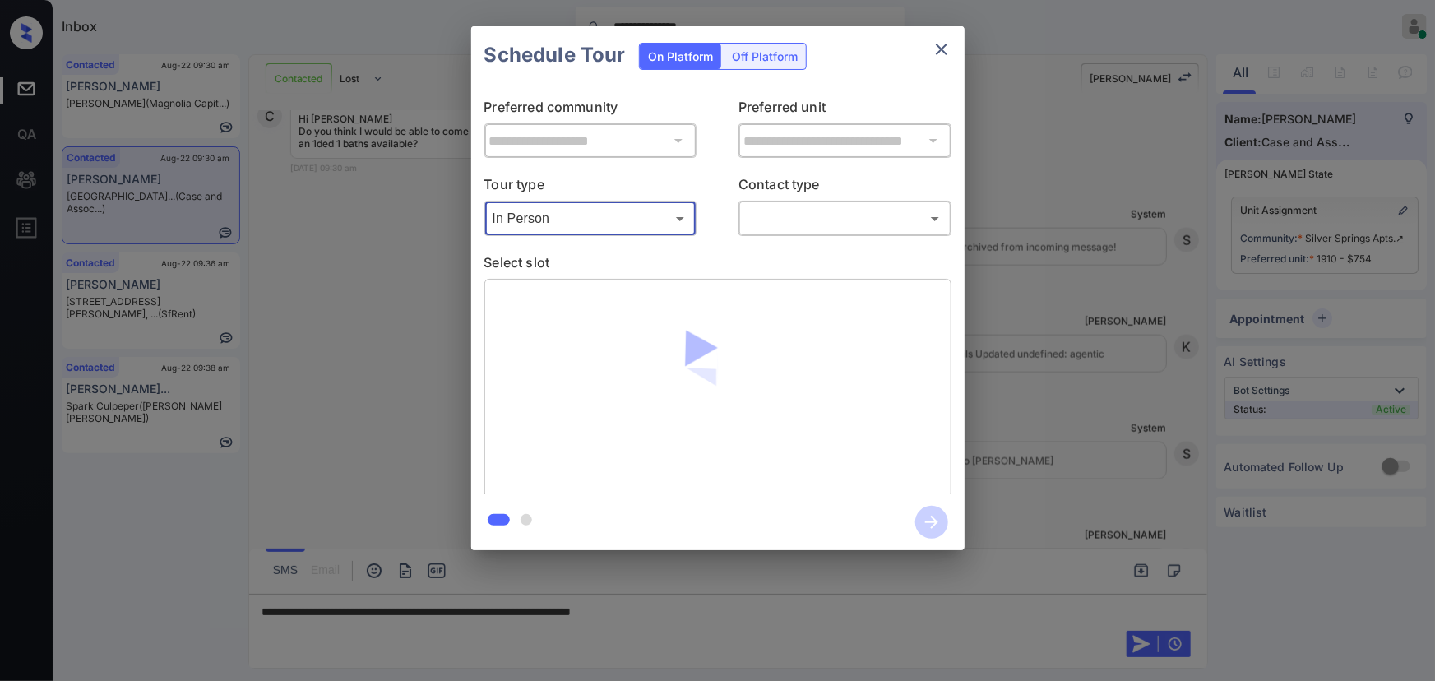
click at [800, 232] on div "​ ​" at bounding box center [845, 218] width 213 height 35
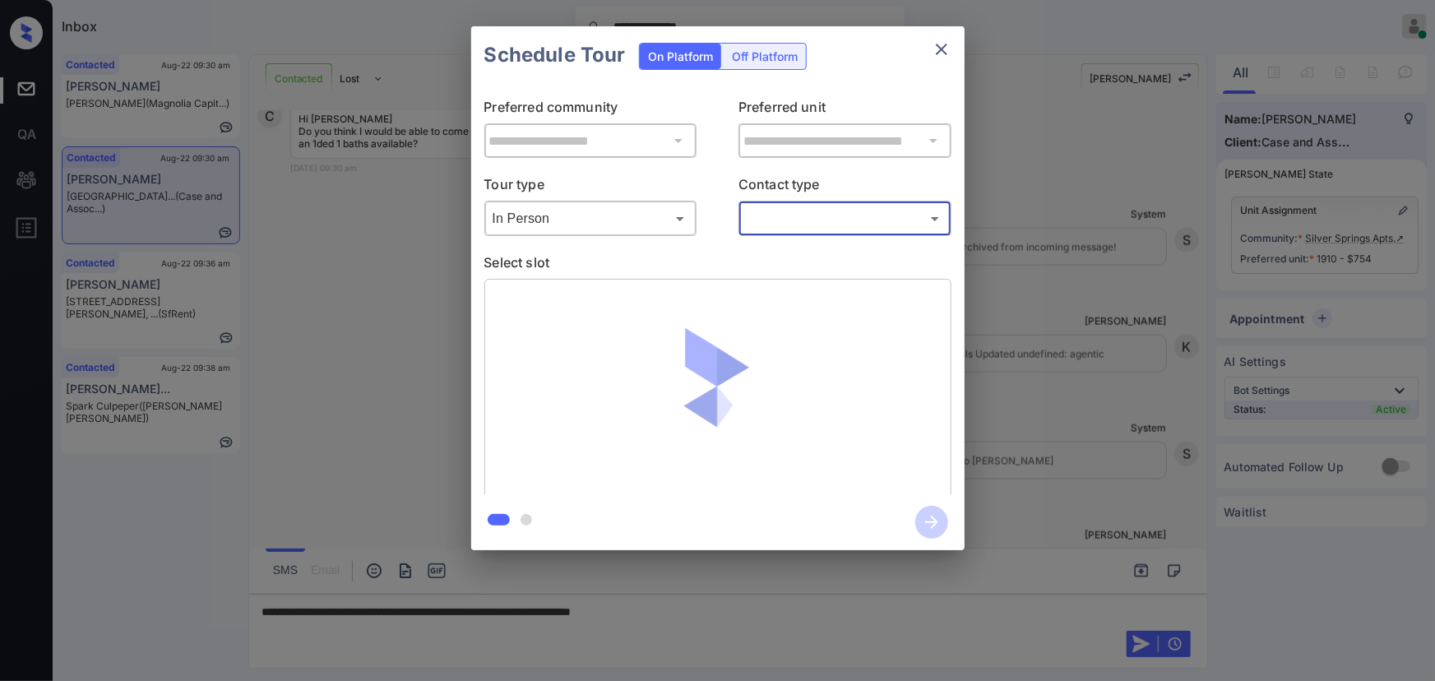
click at [772, 209] on body "**********" at bounding box center [717, 340] width 1435 height 681
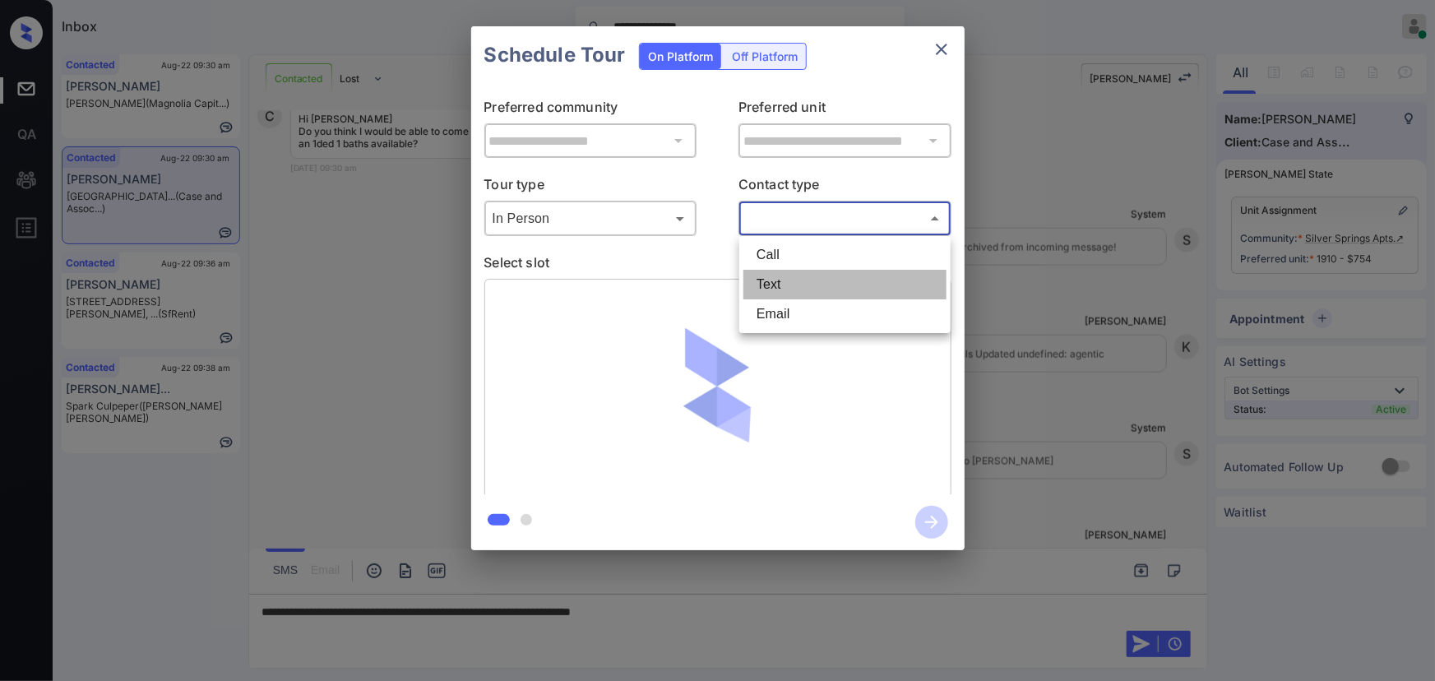
click at [764, 288] on li "Text" at bounding box center [845, 285] width 203 height 30
type input "****"
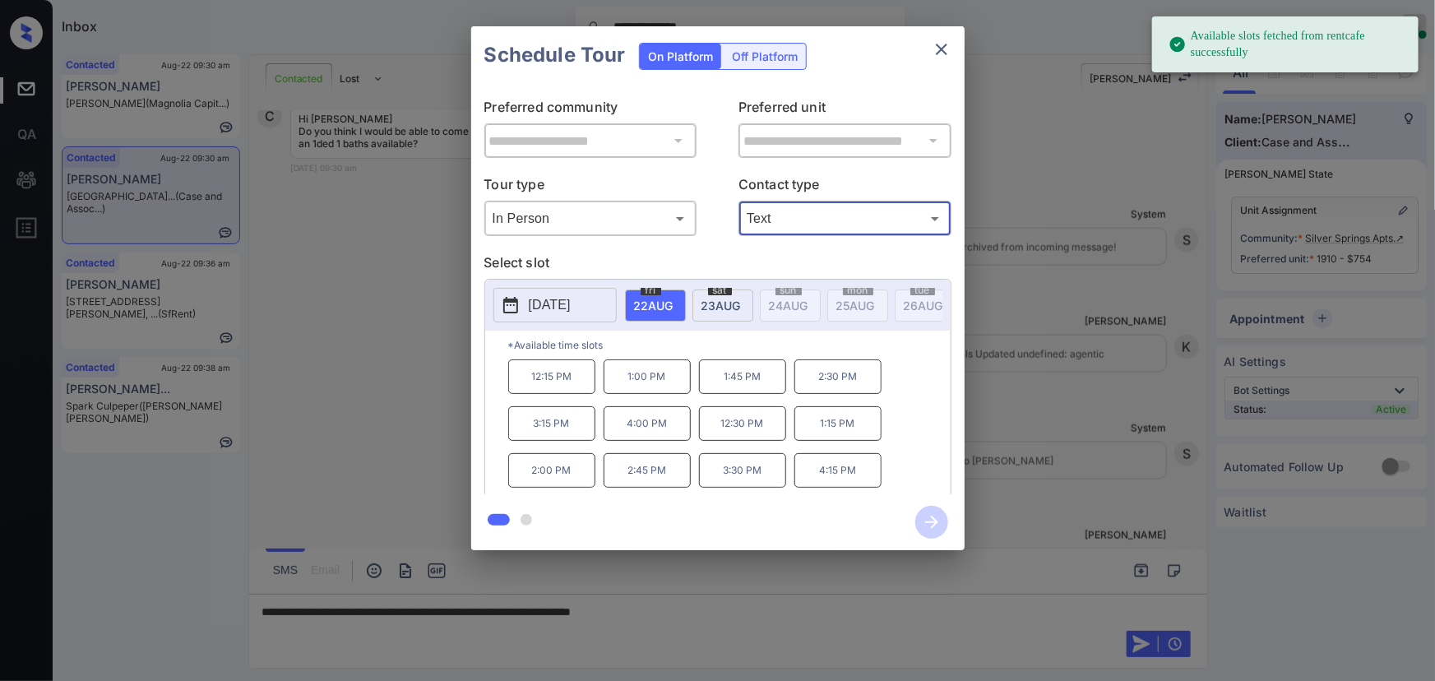
click at [554, 309] on p "2025-08-22" at bounding box center [550, 305] width 42 height 20
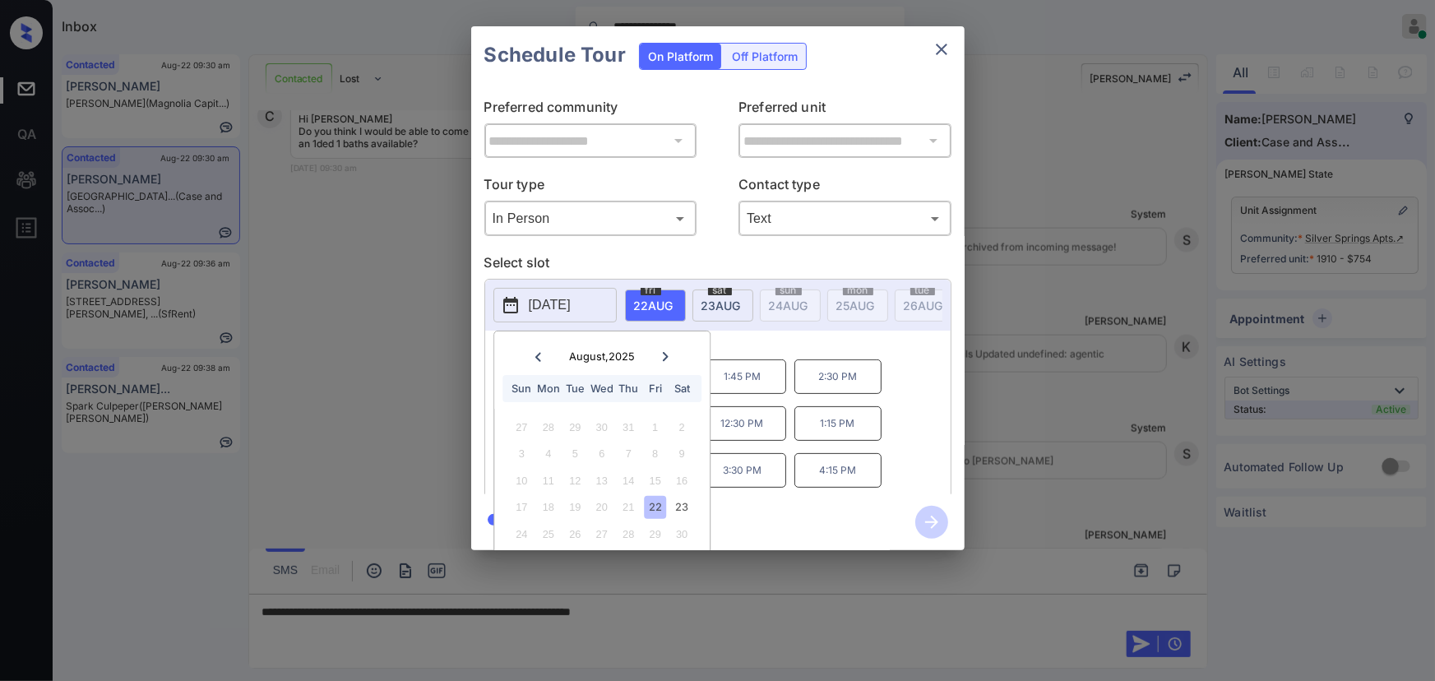
click at [661, 504] on div "22" at bounding box center [655, 507] width 22 height 22
click at [880, 452] on div "12:15 PM 1:00 PM 1:45 PM 2:30 PM 3:15 PM 4:00 PM 12:30 PM 1:15 PM 2:00 PM 2:45 …" at bounding box center [729, 425] width 443 height 132
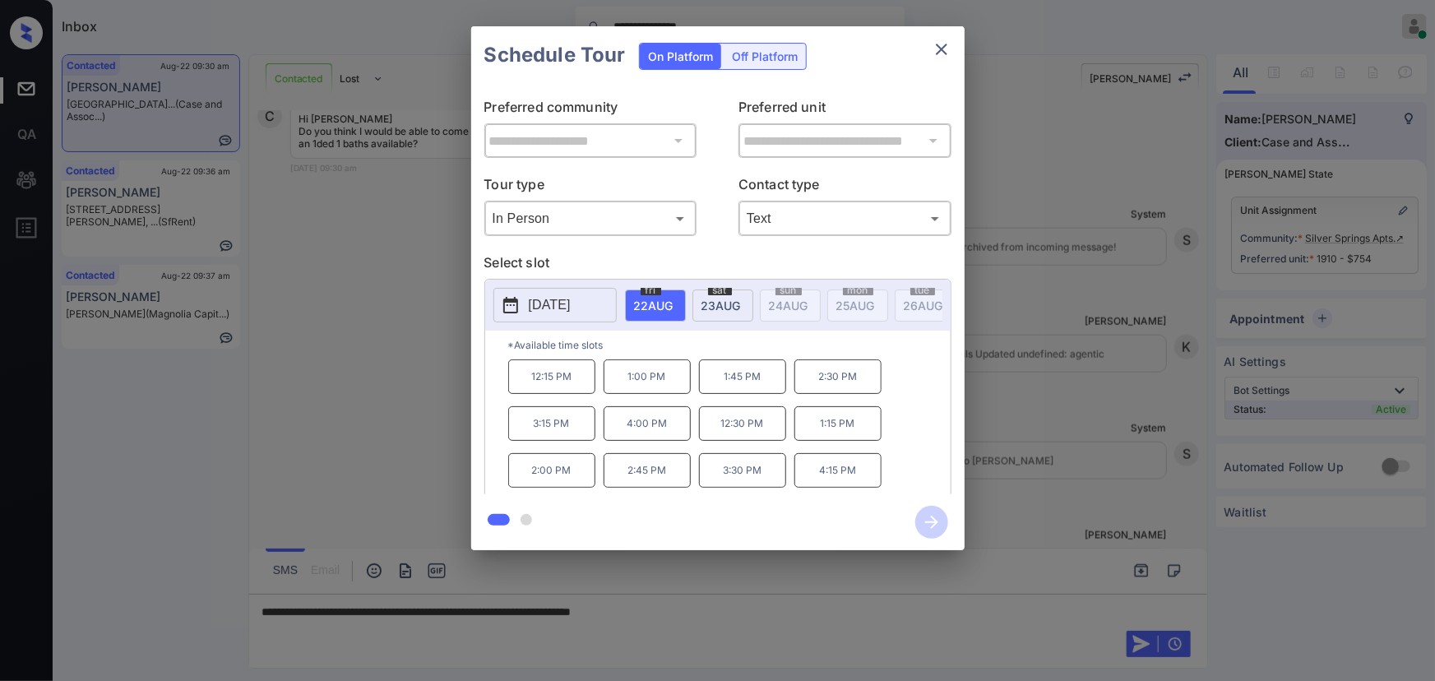
click at [674, 299] on span "23 AUG" at bounding box center [653, 306] width 39 height 14
click at [534, 301] on p "2025-08-23" at bounding box center [550, 305] width 42 height 20
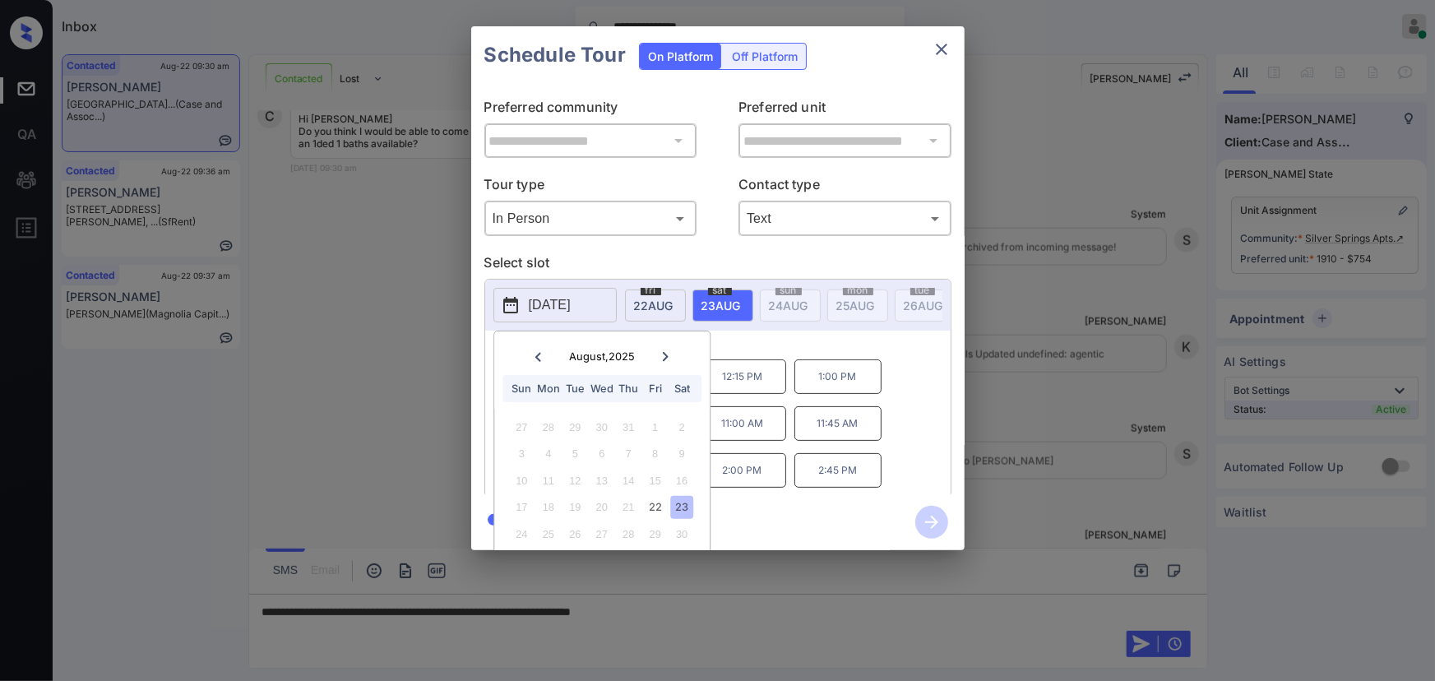
scroll to position [45, 0]
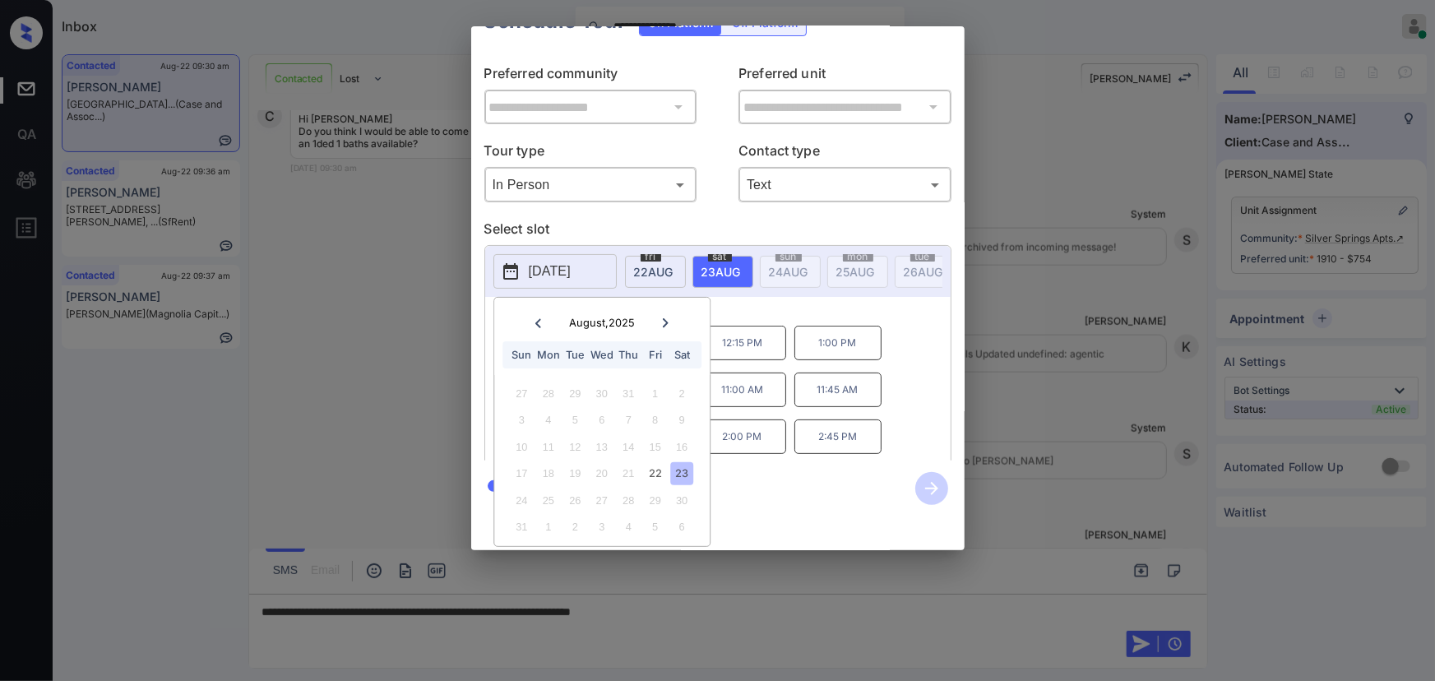
click at [682, 463] on div "23" at bounding box center [682, 473] width 22 height 22
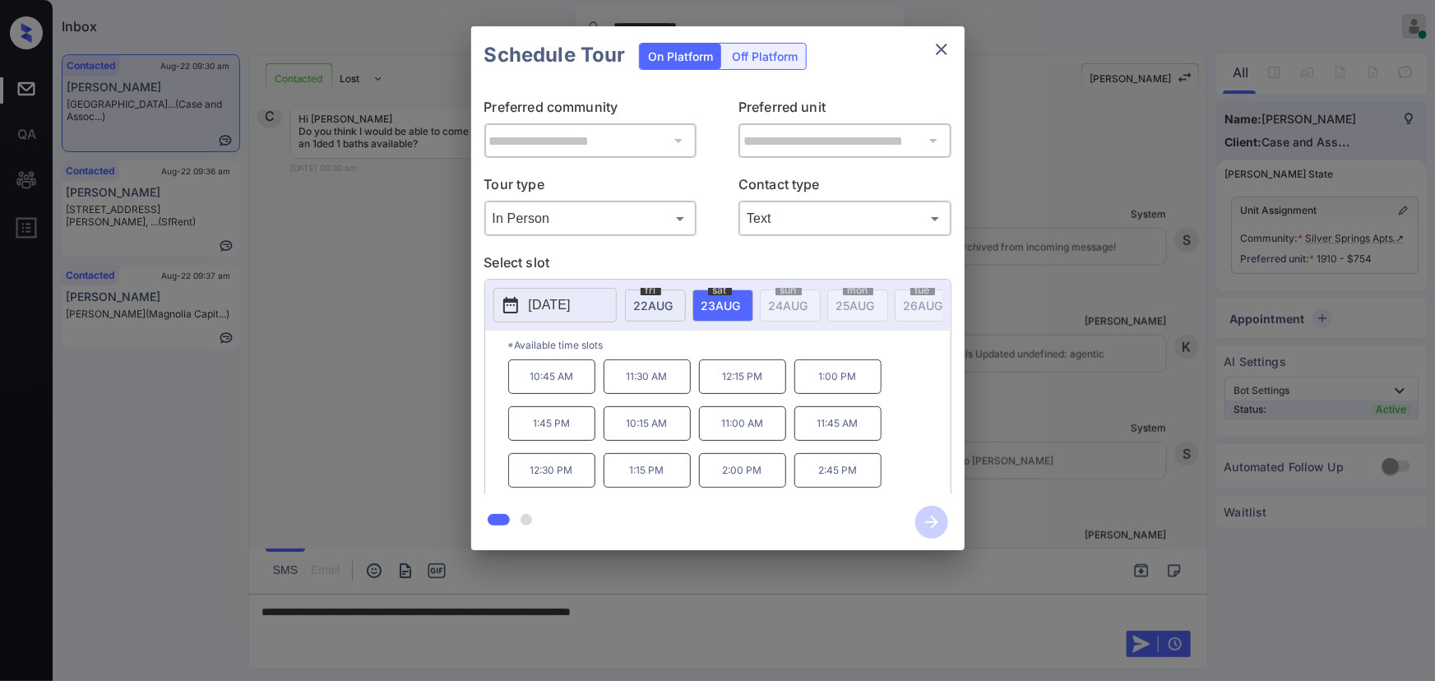
click at [838, 423] on div "10:45 AM 11:30 AM 12:15 PM 1:00 PM 1:45 PM 10:15 AM 11:00 AM 11:45 AM 12:30 PM …" at bounding box center [729, 425] width 443 height 132
drag, startPoint x: 859, startPoint y: 483, endPoint x: 497, endPoint y: 394, distance: 372.7
click at [497, 394] on div "*Available time slots 10:45 AM 11:30 AM 12:15 PM 1:00 PM 1:45 PM 10:15 AM 11:00…" at bounding box center [718, 415] width 466 height 169
copy div "10:45 AM 11:30 AM 12:15 PM 1:00 PM 1:45 PM 10:15 AM 11:00 AM 11:45 AM 12:30 PM …"
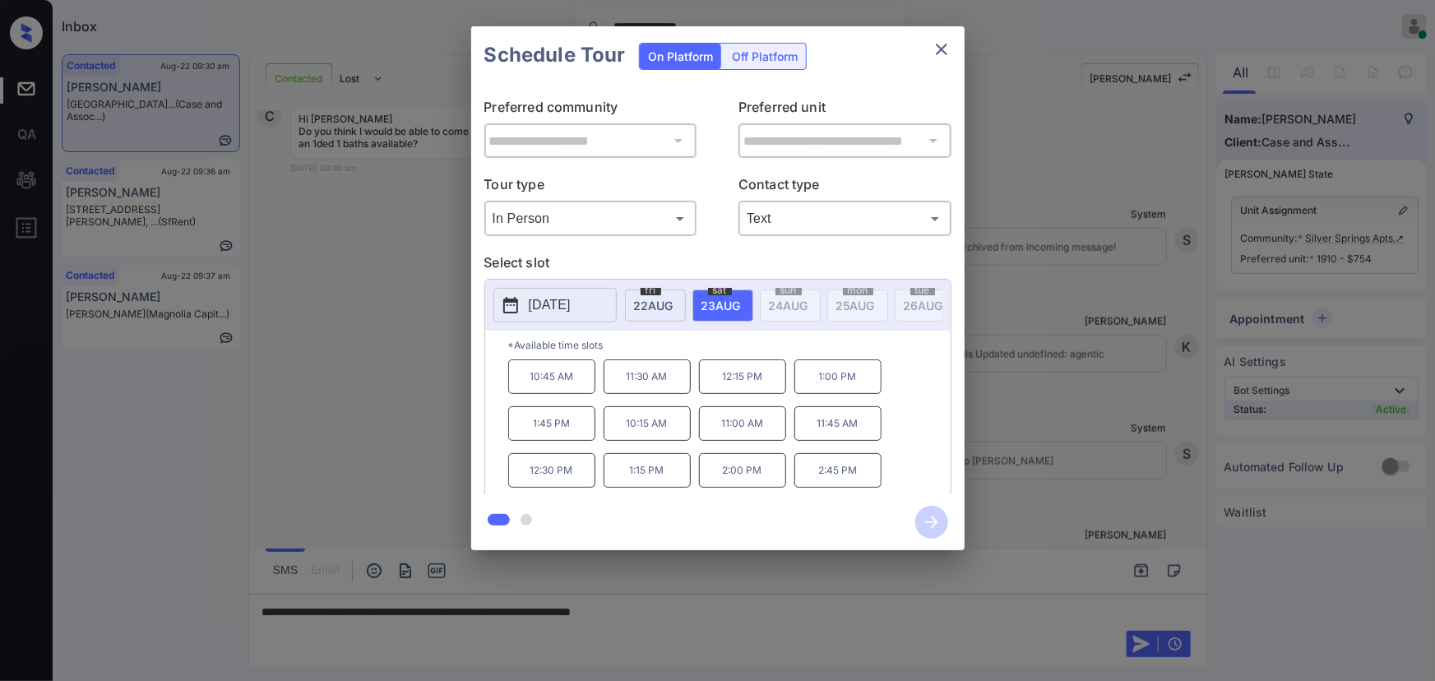
click at [740, 609] on div at bounding box center [717, 340] width 1435 height 681
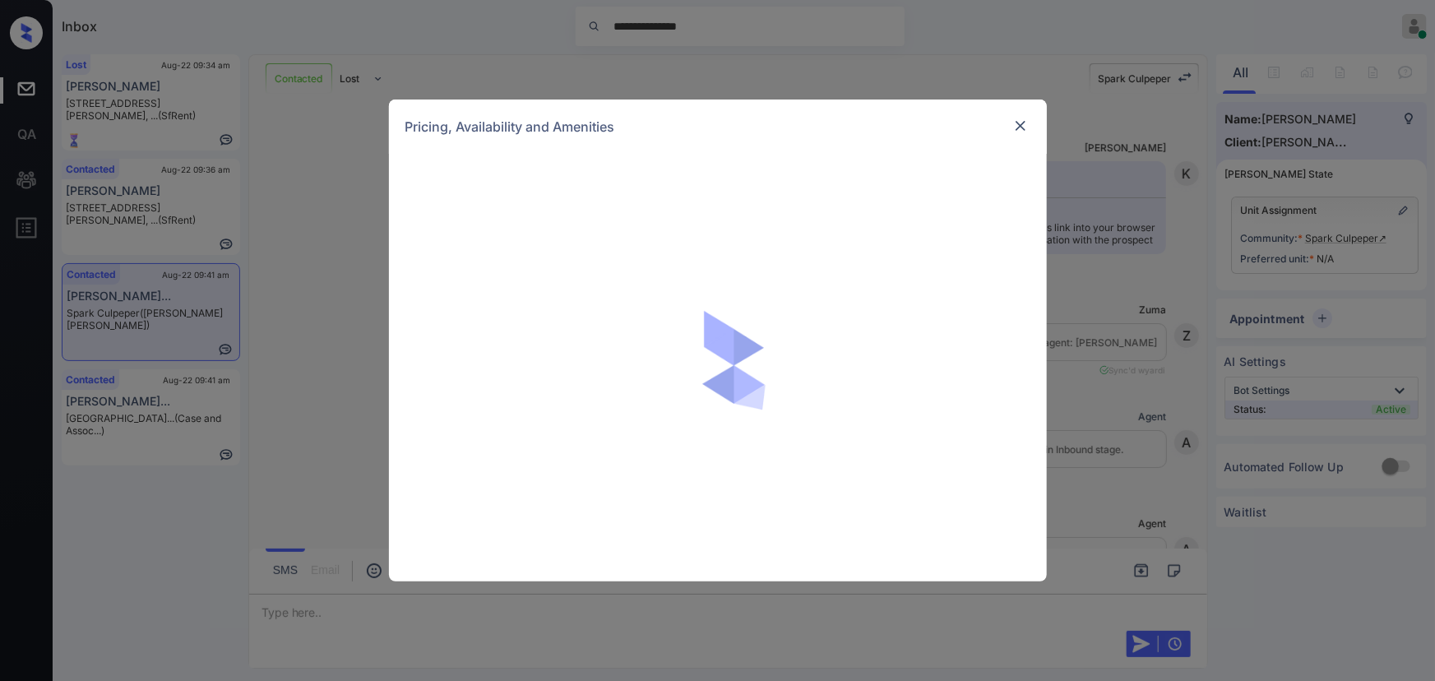
scroll to position [9494, 0]
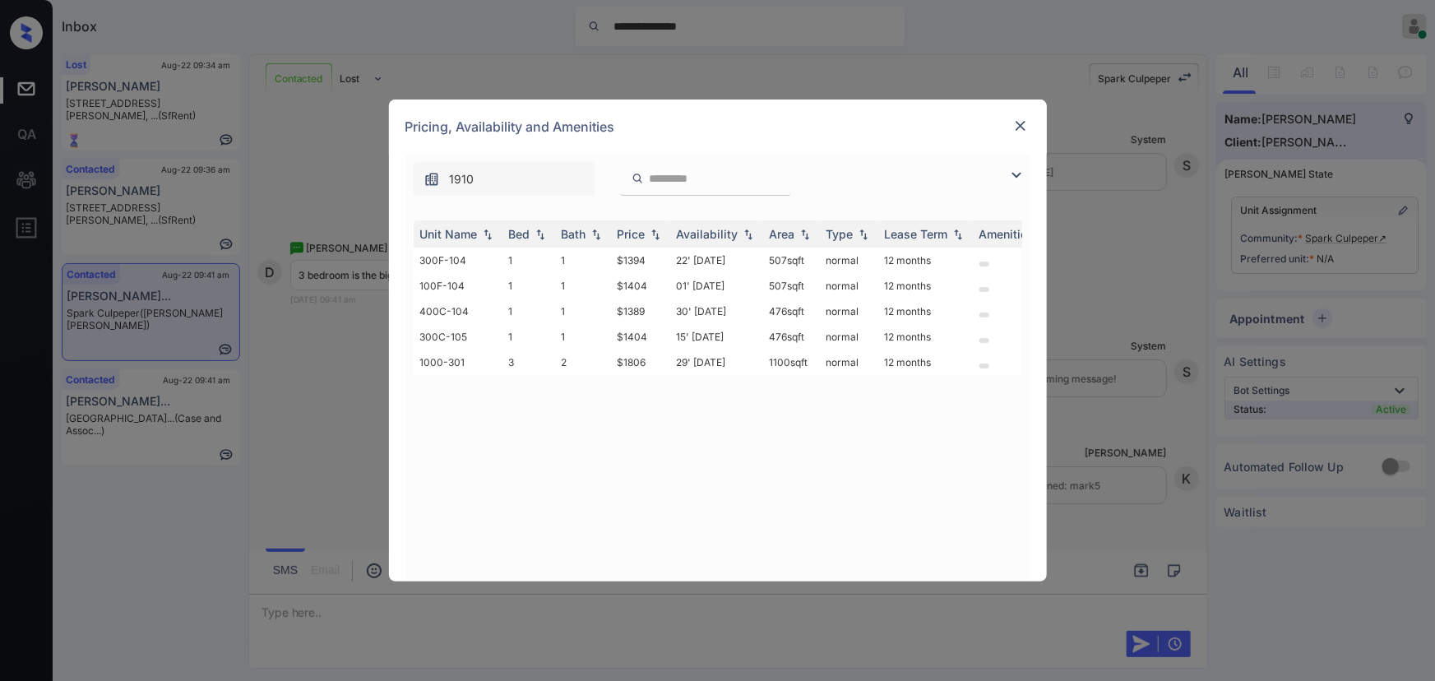
click at [1019, 170] on img at bounding box center [1017, 175] width 20 height 20
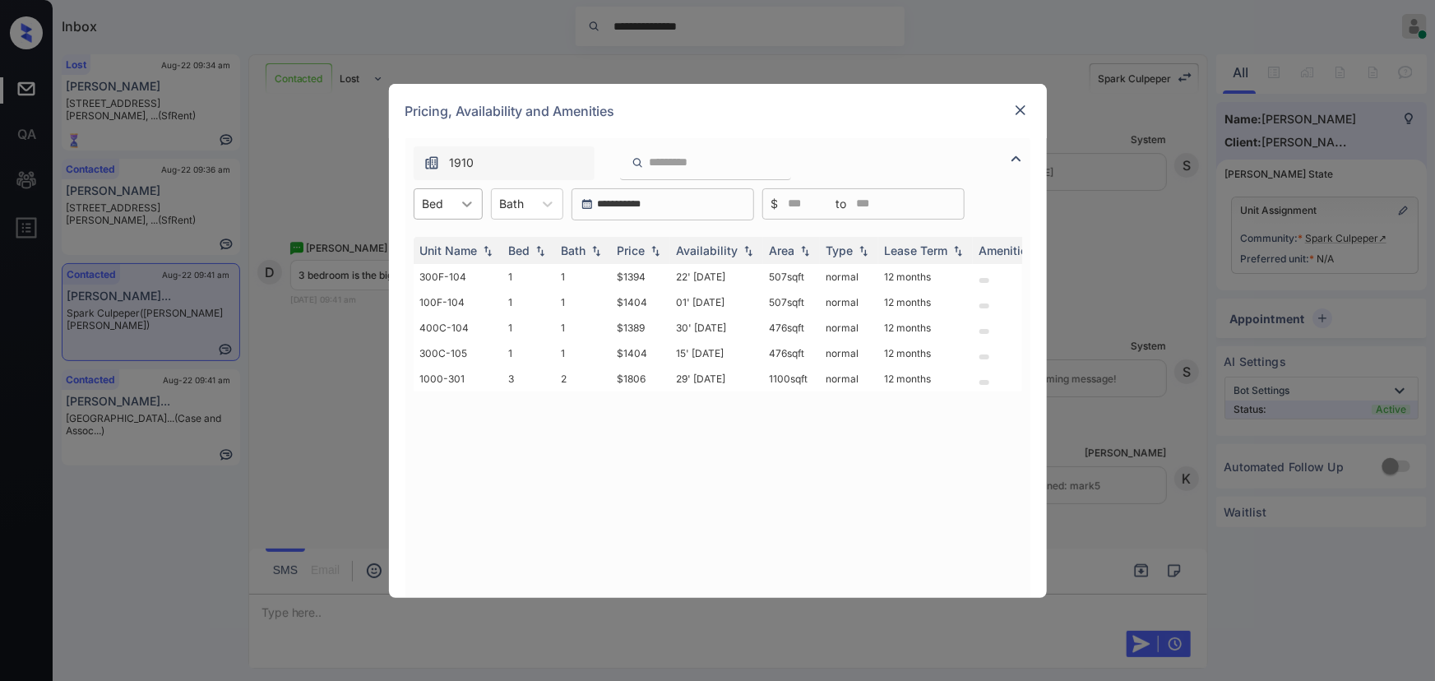
click at [457, 201] on div at bounding box center [467, 204] width 30 height 30
click at [442, 267] on div "3" at bounding box center [448, 274] width 69 height 30
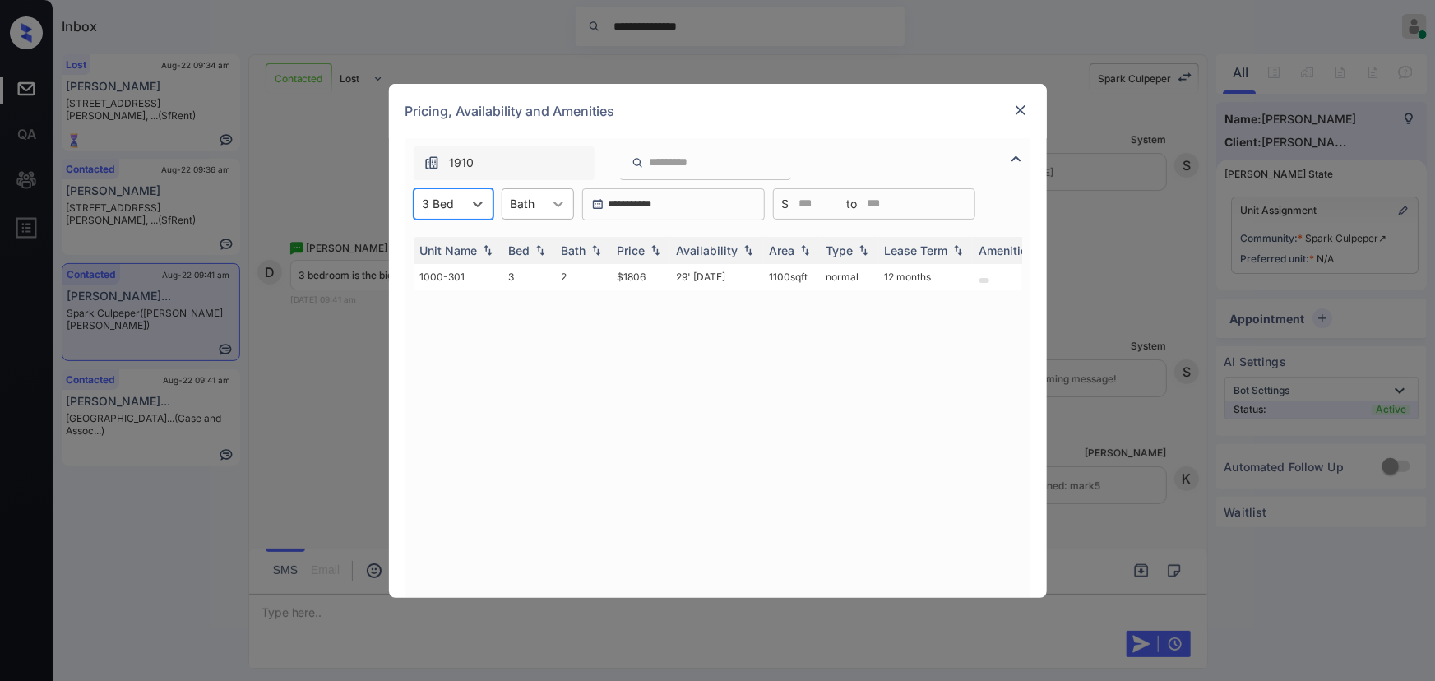
click at [554, 202] on icon at bounding box center [559, 205] width 10 height 6
click at [559, 192] on div at bounding box center [559, 204] width 30 height 30
click at [558, 206] on icon at bounding box center [558, 204] width 16 height 16
click at [536, 275] on div "2" at bounding box center [538, 274] width 72 height 30
copy tr "1100 sqft"
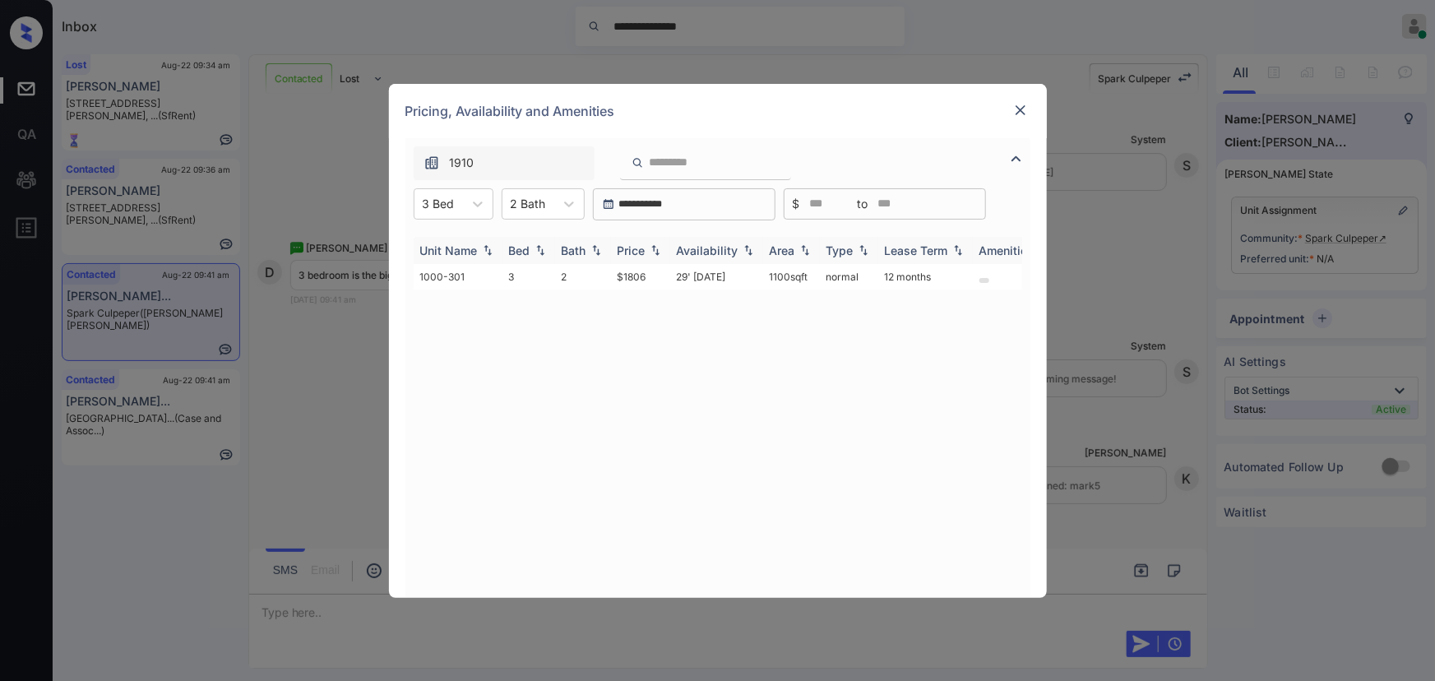
drag, startPoint x: 756, startPoint y: 269, endPoint x: 879, endPoint y: 241, distance: 126.5
click at [754, 269] on tr "1000-301 3 2 $1806 29' Aug 25 1100 sqft normal 12 months" at bounding box center [844, 277] width 860 height 26
click at [1021, 109] on img at bounding box center [1021, 110] width 16 height 16
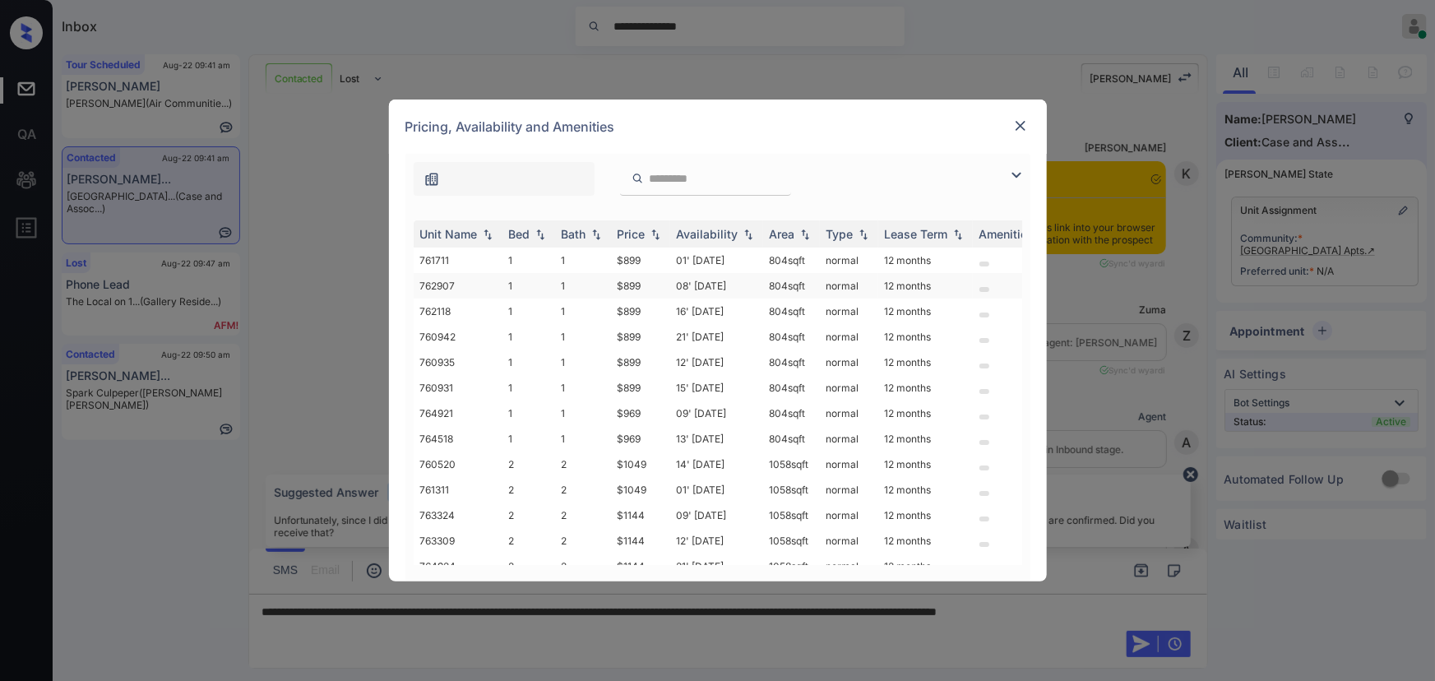
scroll to position [5340, 0]
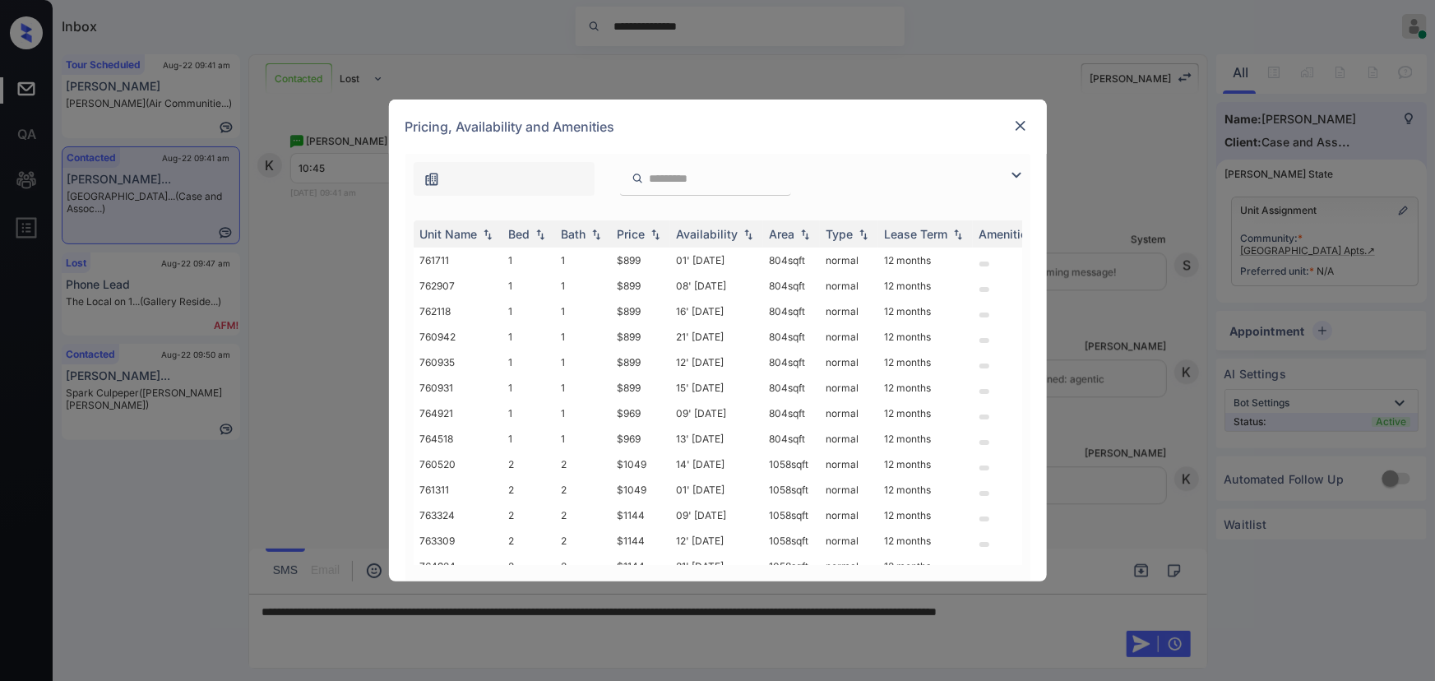
click at [1012, 171] on img at bounding box center [1017, 175] width 20 height 20
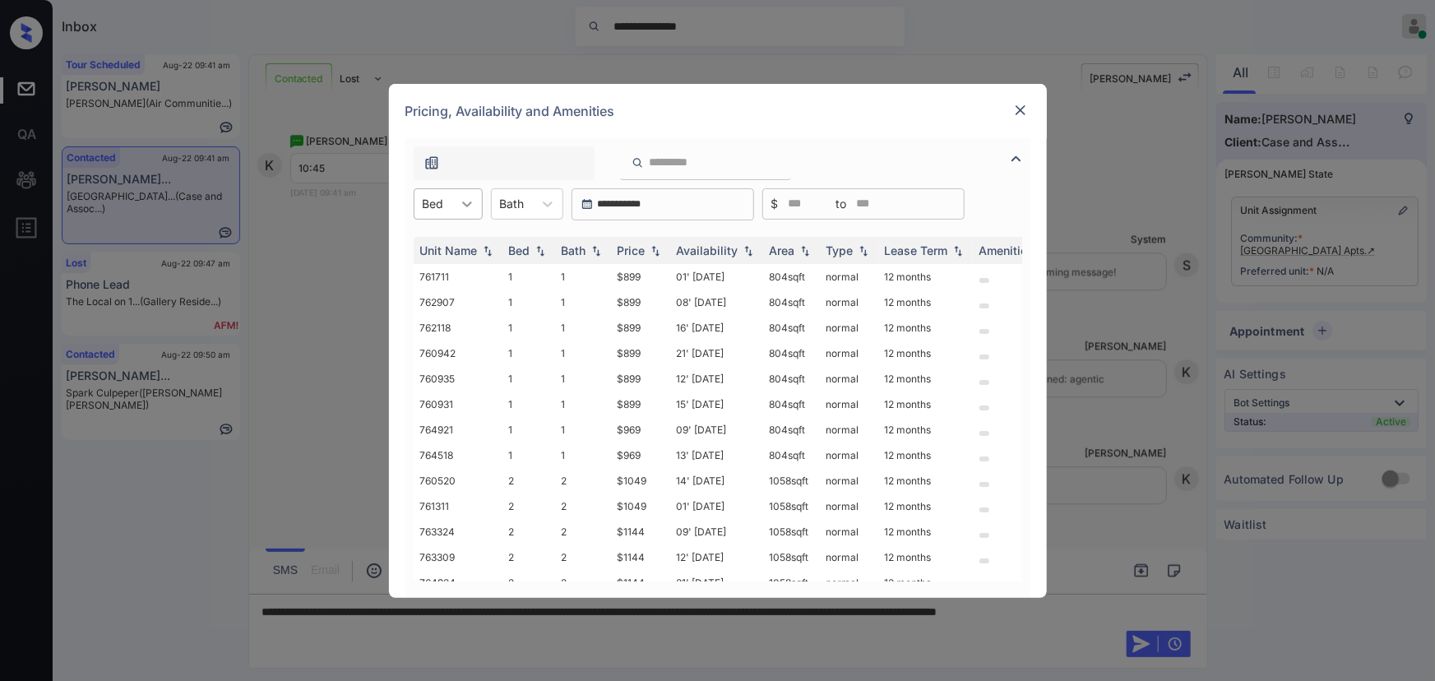
click at [453, 206] on div at bounding box center [467, 204] width 30 height 30
click at [435, 245] on div "1" at bounding box center [448, 245] width 69 height 30
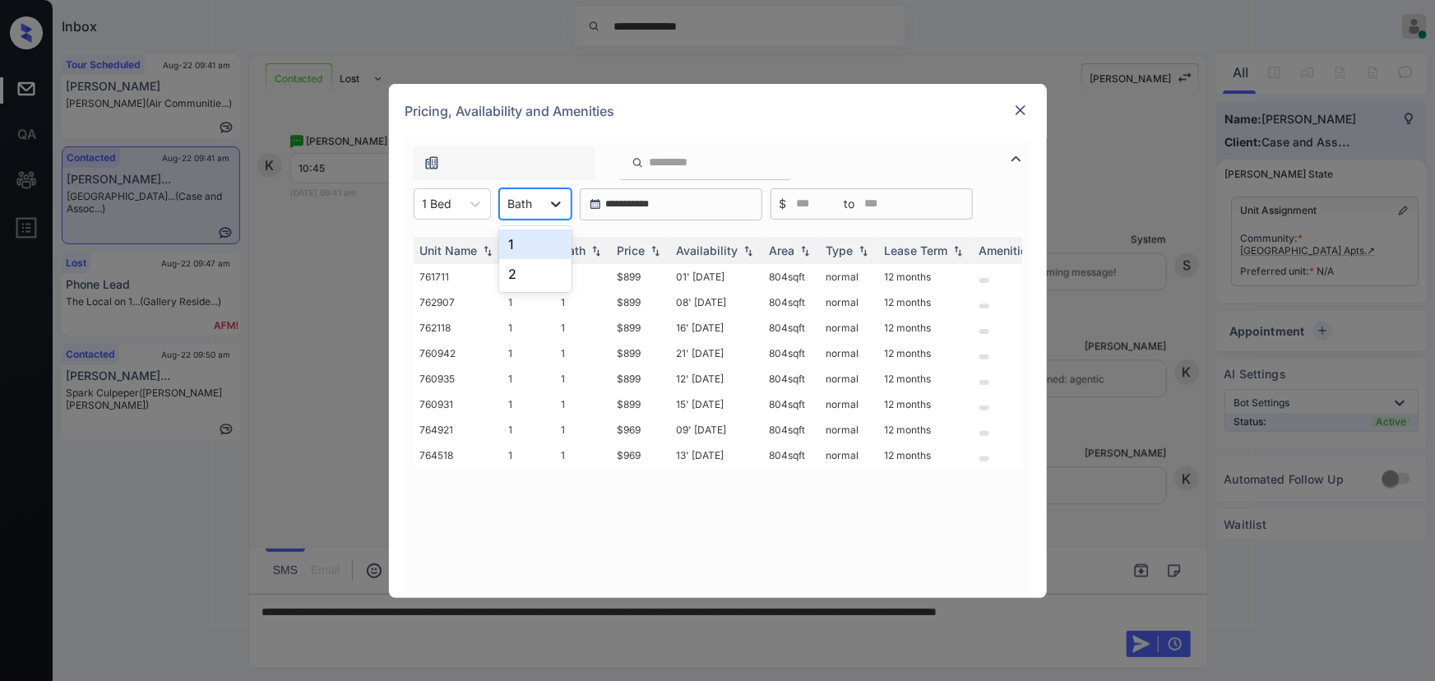
click at [548, 208] on icon at bounding box center [556, 204] width 16 height 16
click at [531, 236] on div "1" at bounding box center [535, 245] width 72 height 30
click at [646, 247] on div "Price" at bounding box center [632, 250] width 28 height 14
click at [707, 281] on td "01' Aug 25" at bounding box center [716, 277] width 93 height 26
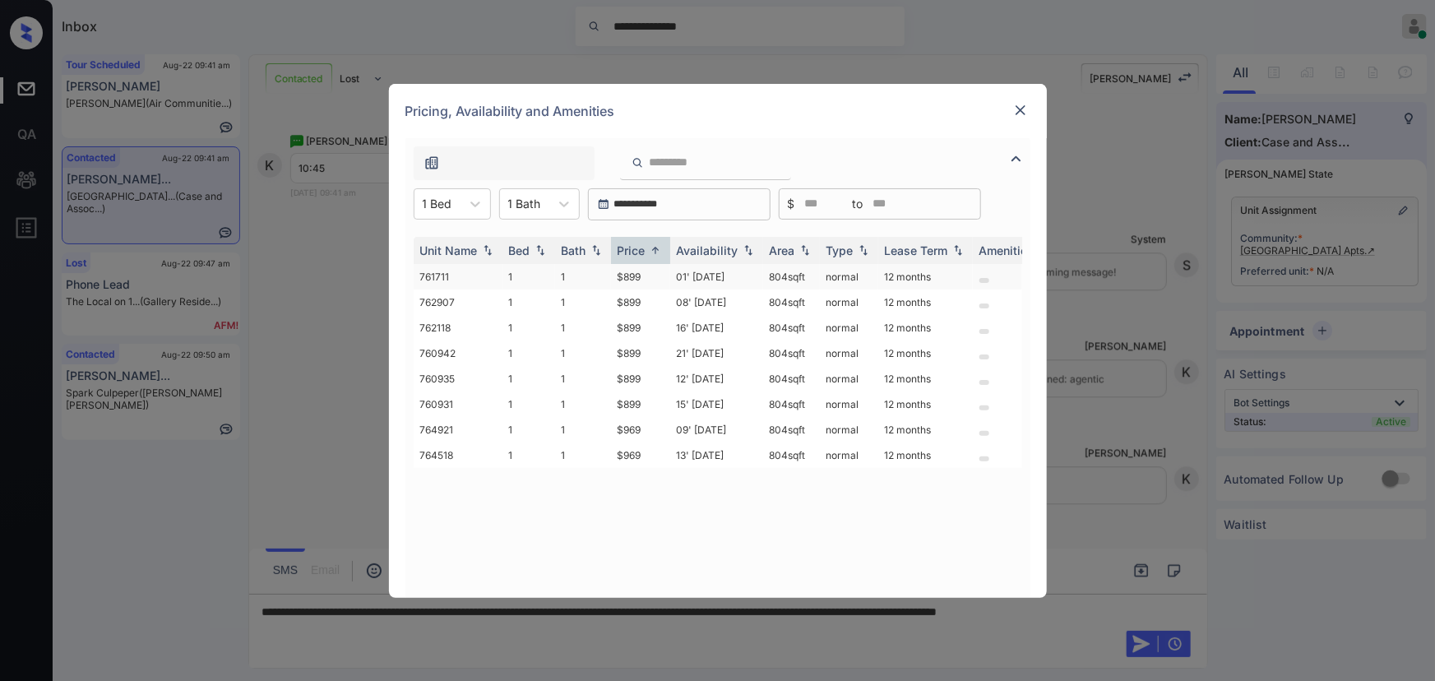
click at [707, 281] on td "01' Aug 25" at bounding box center [716, 277] width 93 height 26
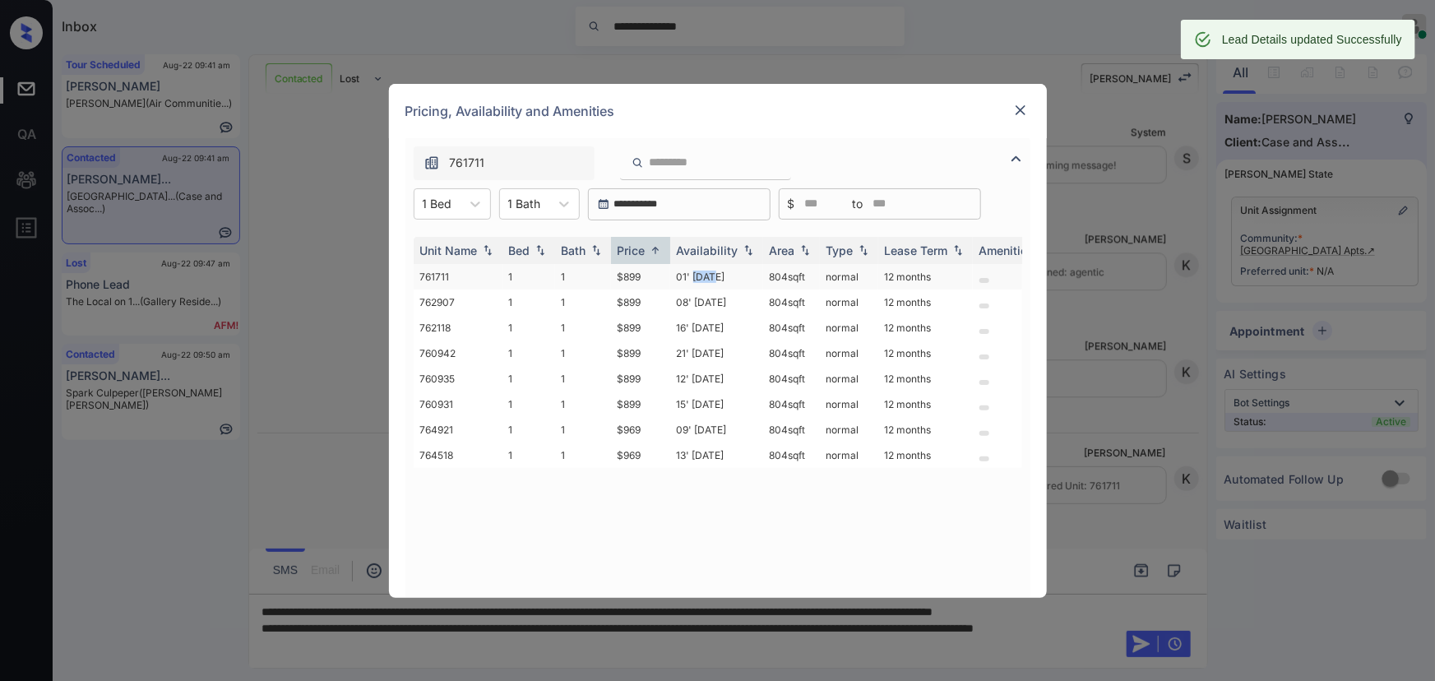
scroll to position [5448, 0]
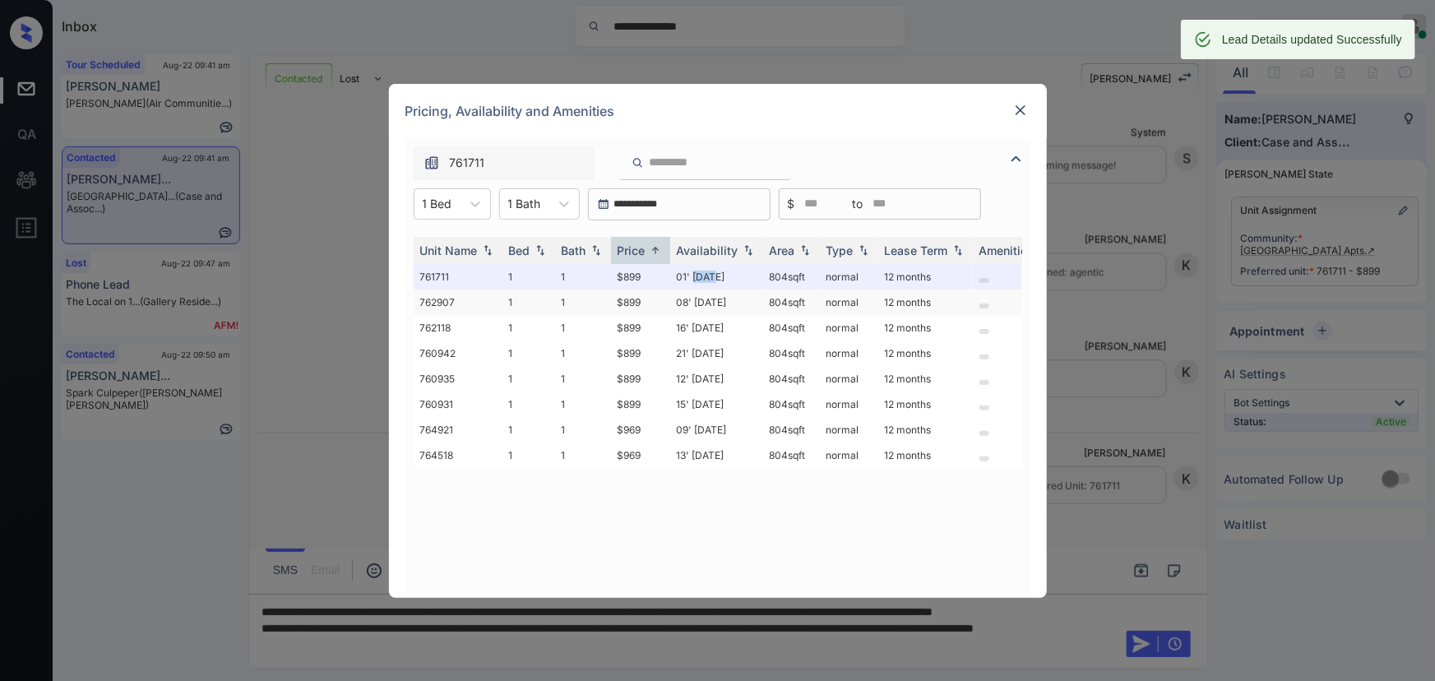
copy tr "804 sqft"
drag, startPoint x: 811, startPoint y: 280, endPoint x: 743, endPoint y: 303, distance: 72.1
click at [760, 276] on tr "761711 1 1 $899 01' Aug 25 804 sqft normal 12 months" at bounding box center [844, 277] width 860 height 26
click at [642, 637] on div "**********" at bounding box center [717, 340] width 1435 height 681
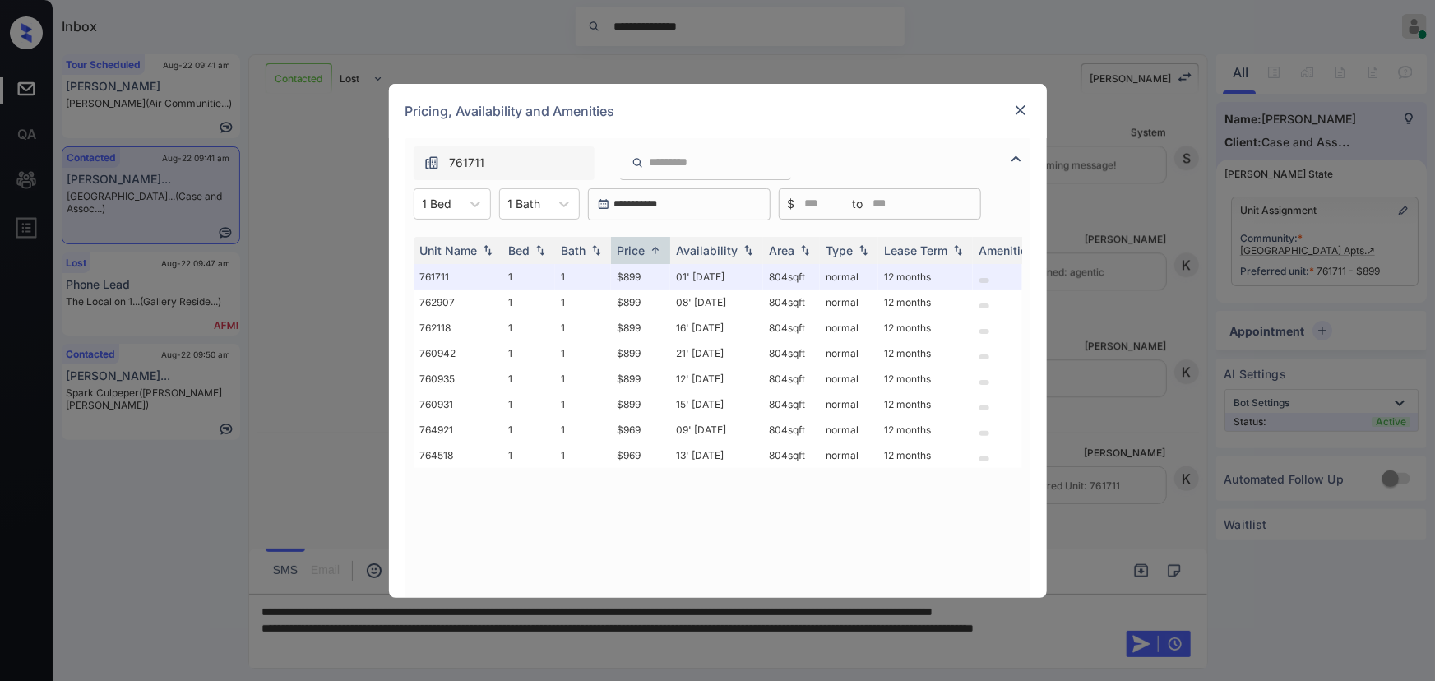
click at [653, 645] on div "**********" at bounding box center [717, 340] width 1435 height 681
click at [1024, 108] on img at bounding box center [1021, 110] width 16 height 16
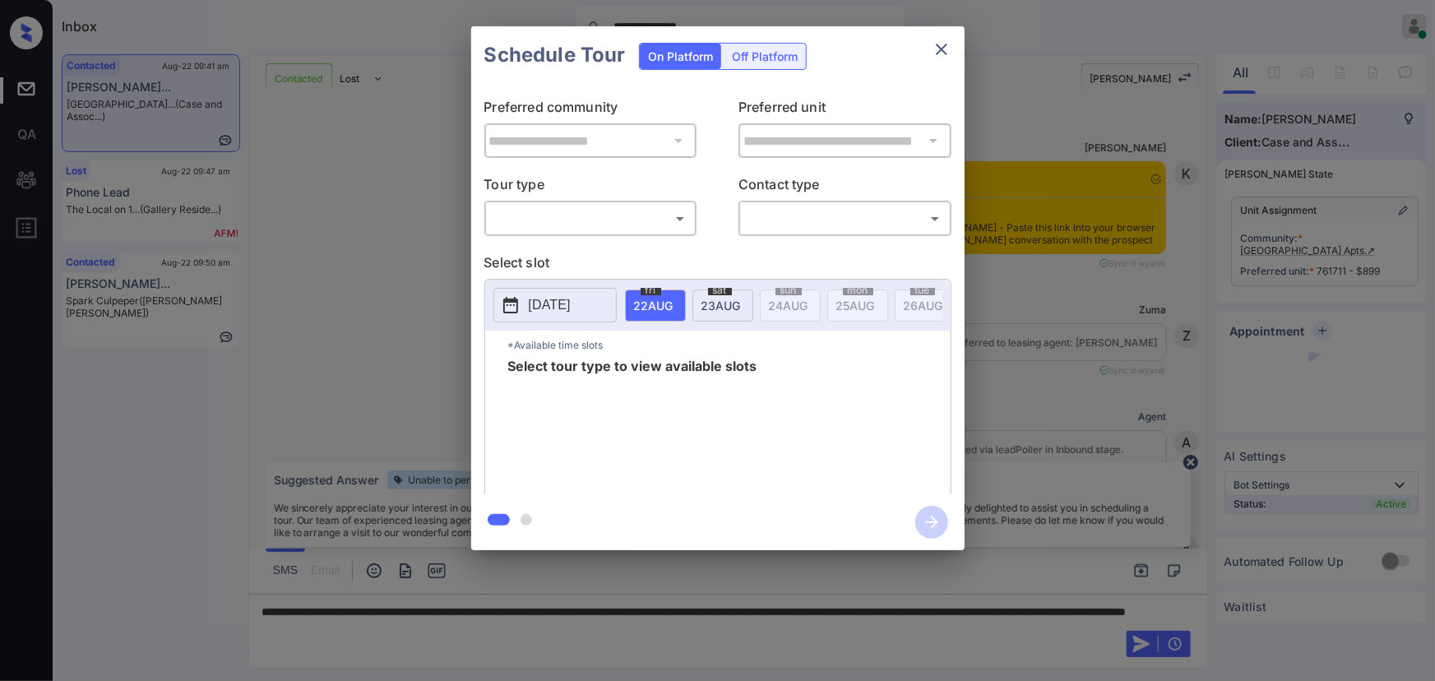
scroll to position [4950, 0]
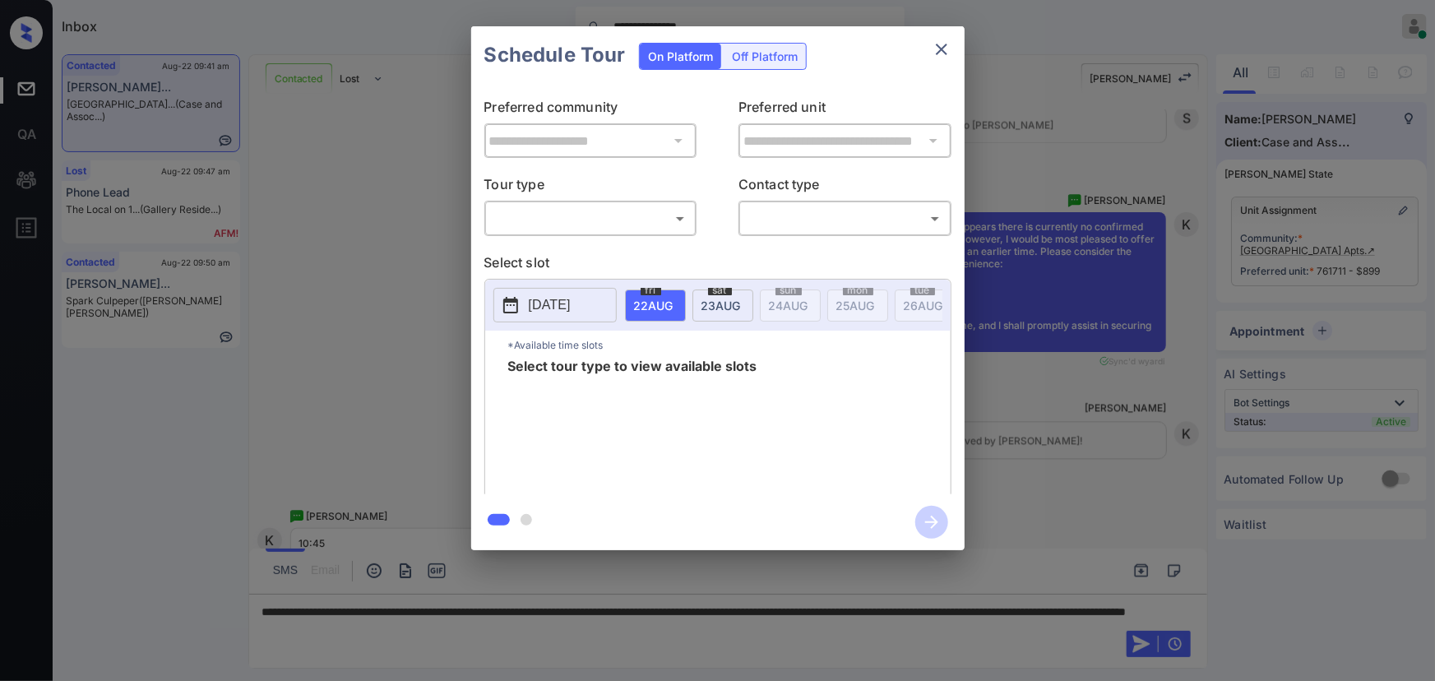
click at [583, 216] on body "**********" at bounding box center [717, 340] width 1435 height 681
click at [543, 238] on ul "In Person" at bounding box center [590, 255] width 211 height 38
click at [550, 245] on li "In Person" at bounding box center [590, 255] width 203 height 30
type input "********"
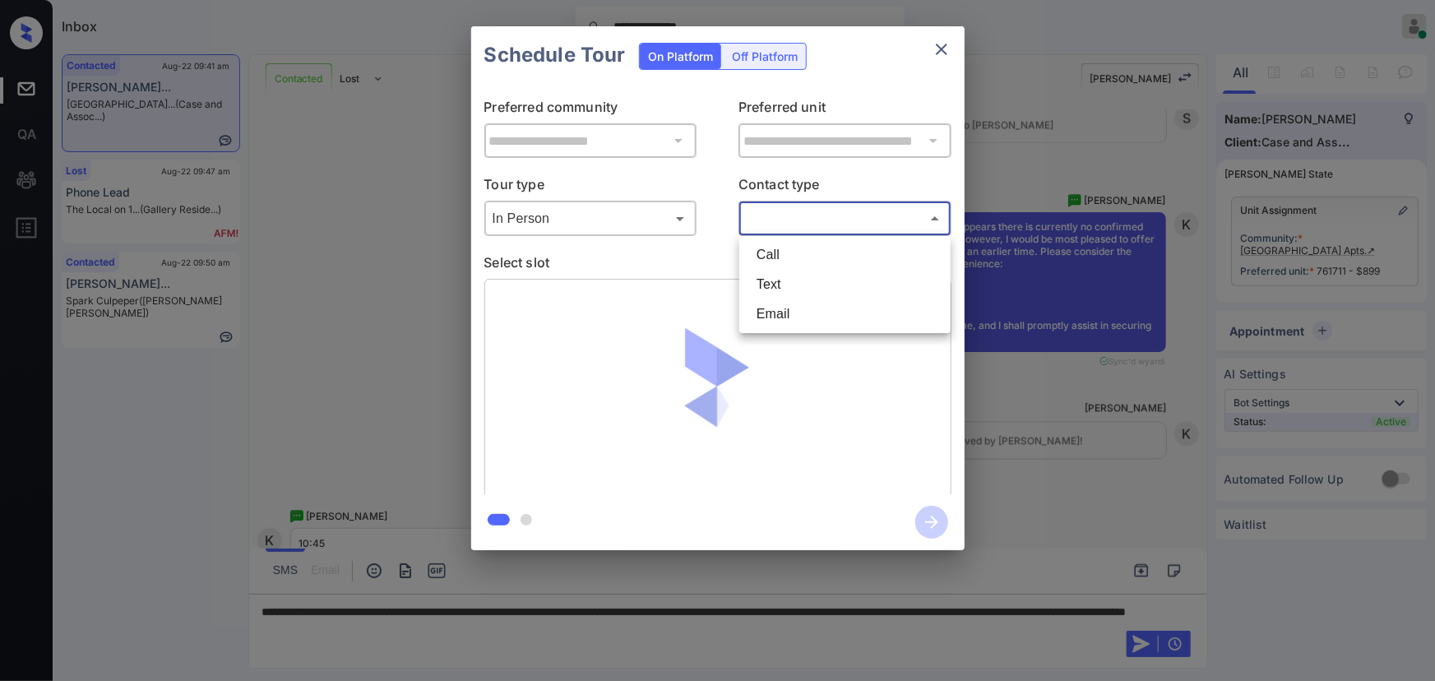
click at [774, 213] on body "**********" at bounding box center [717, 340] width 1435 height 681
click at [756, 281] on li "Text" at bounding box center [845, 285] width 203 height 30
type input "****"
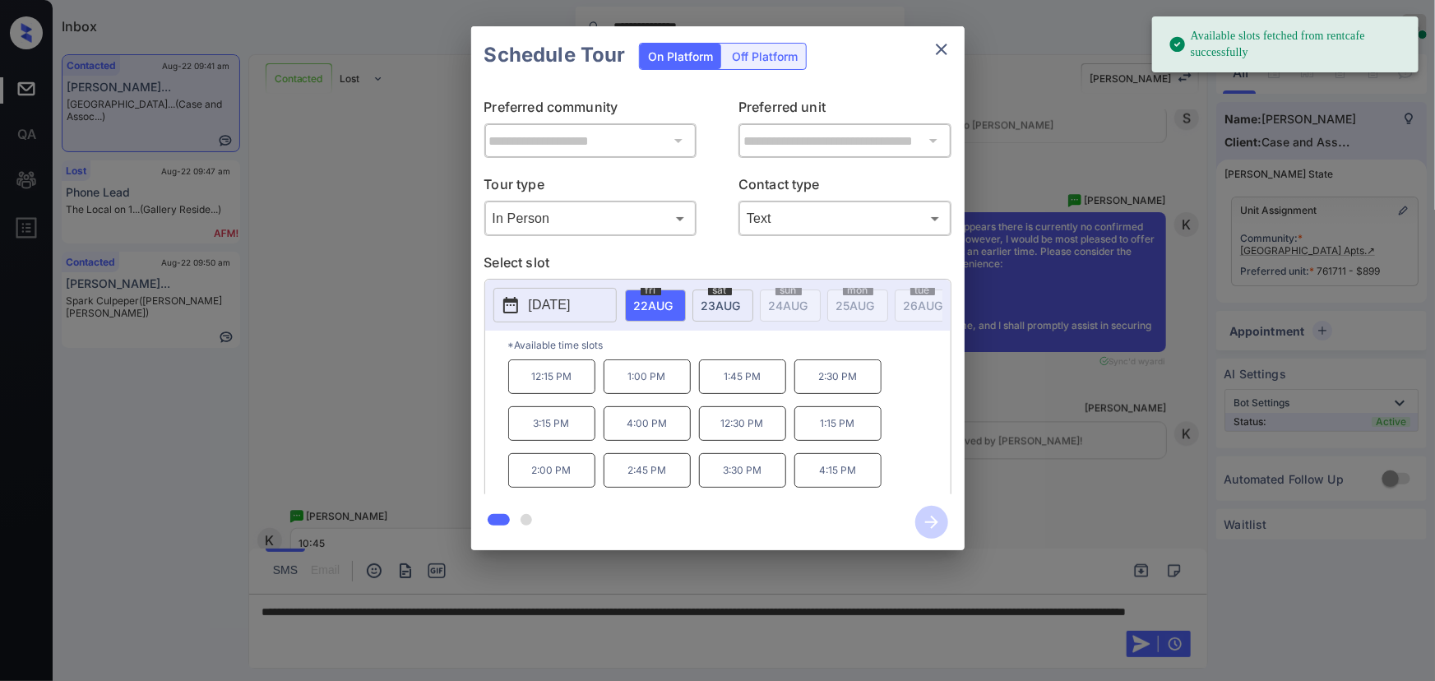
click at [674, 307] on span "23 AUG" at bounding box center [653, 306] width 39 height 14
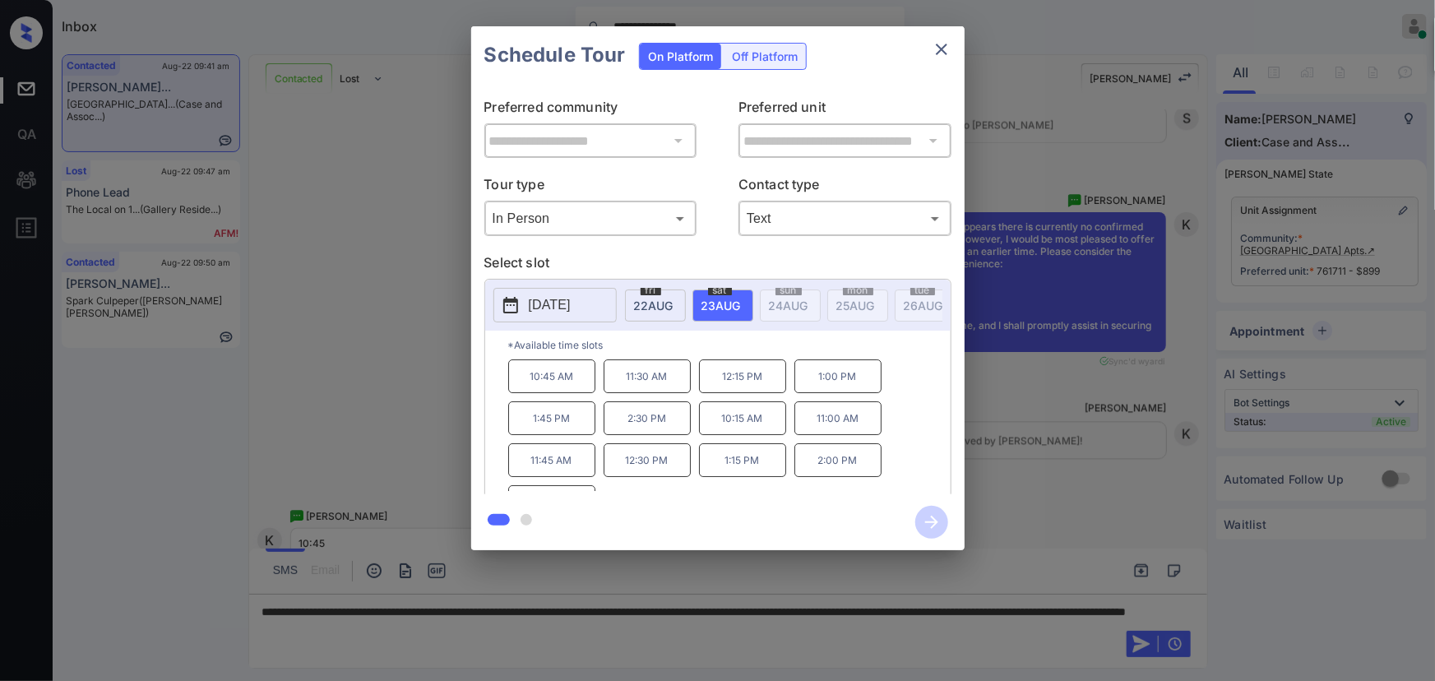
click at [554, 386] on p "10:45 AM" at bounding box center [551, 376] width 87 height 34
click at [826, 624] on div at bounding box center [717, 340] width 1435 height 681
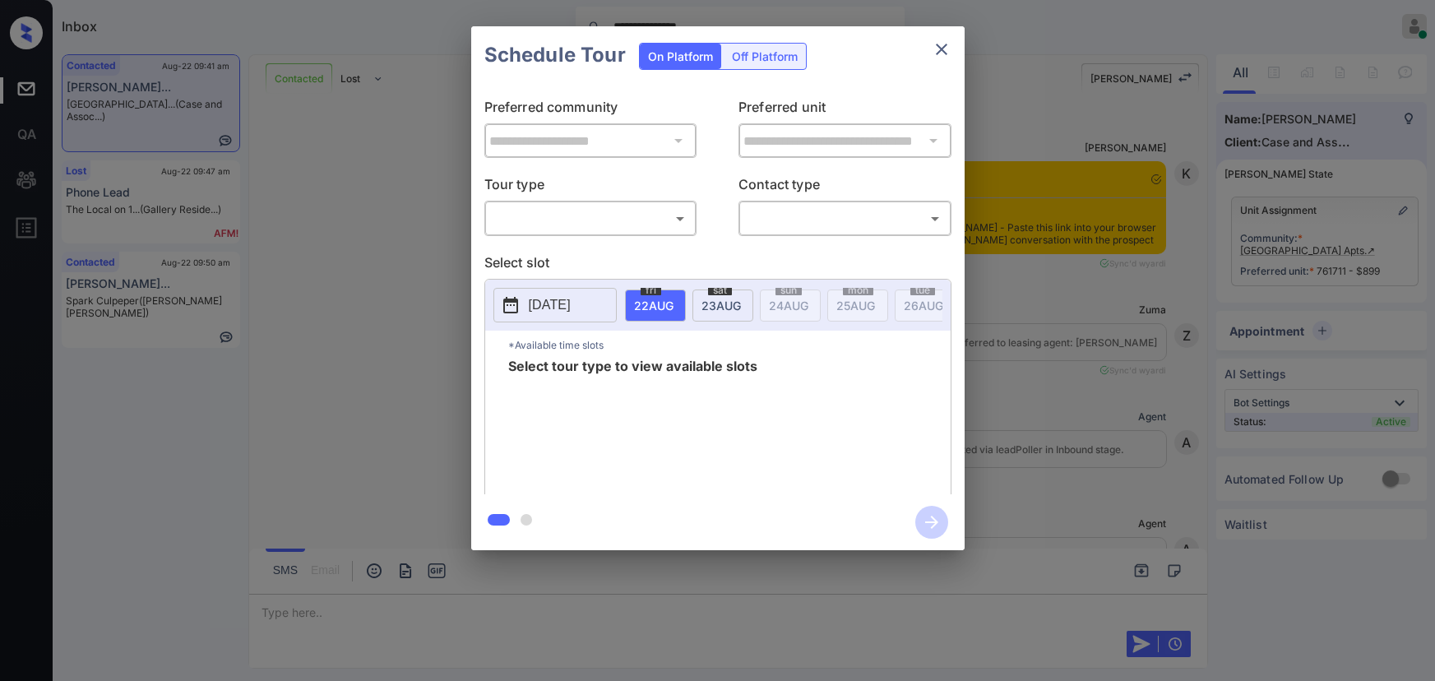
click at [591, 216] on body "**********" at bounding box center [717, 340] width 1435 height 681
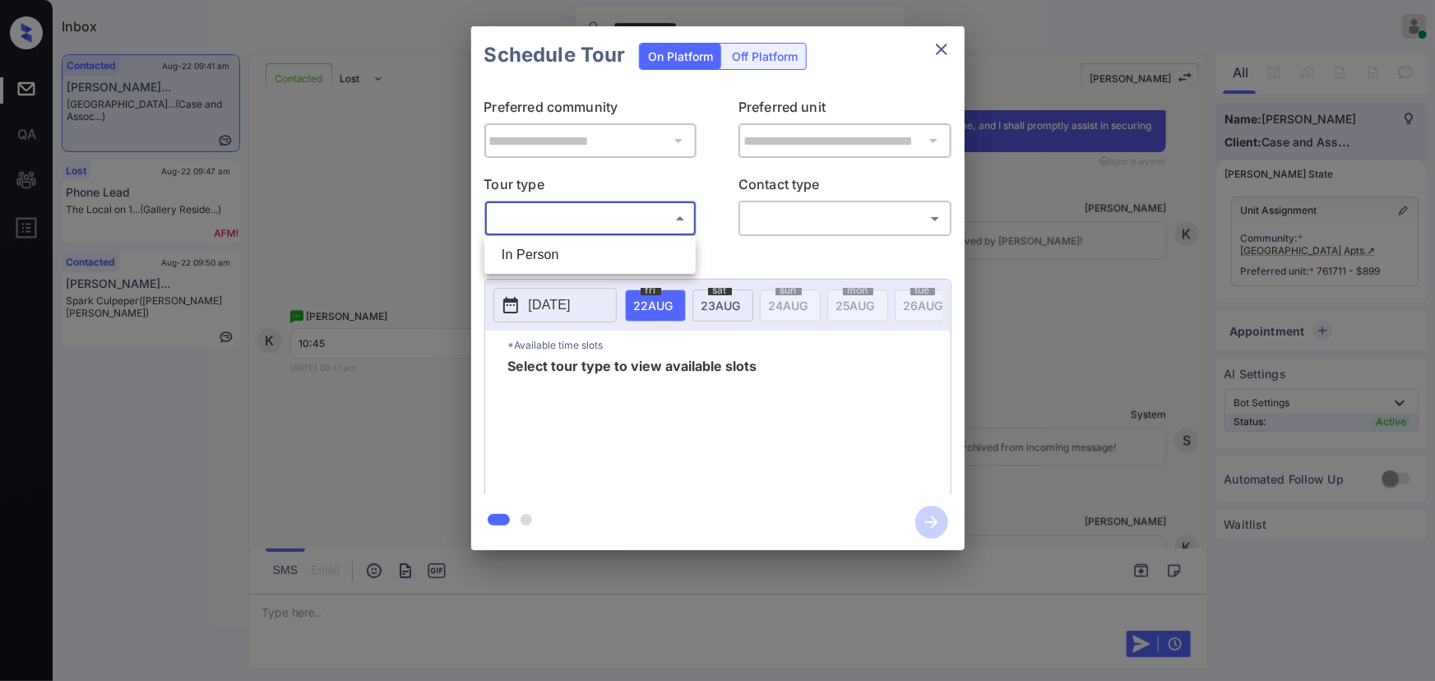
drag, startPoint x: 0, startPoint y: 0, endPoint x: 772, endPoint y: 235, distance: 807.5
click at [568, 257] on li "In Person" at bounding box center [590, 255] width 203 height 30
type input "********"
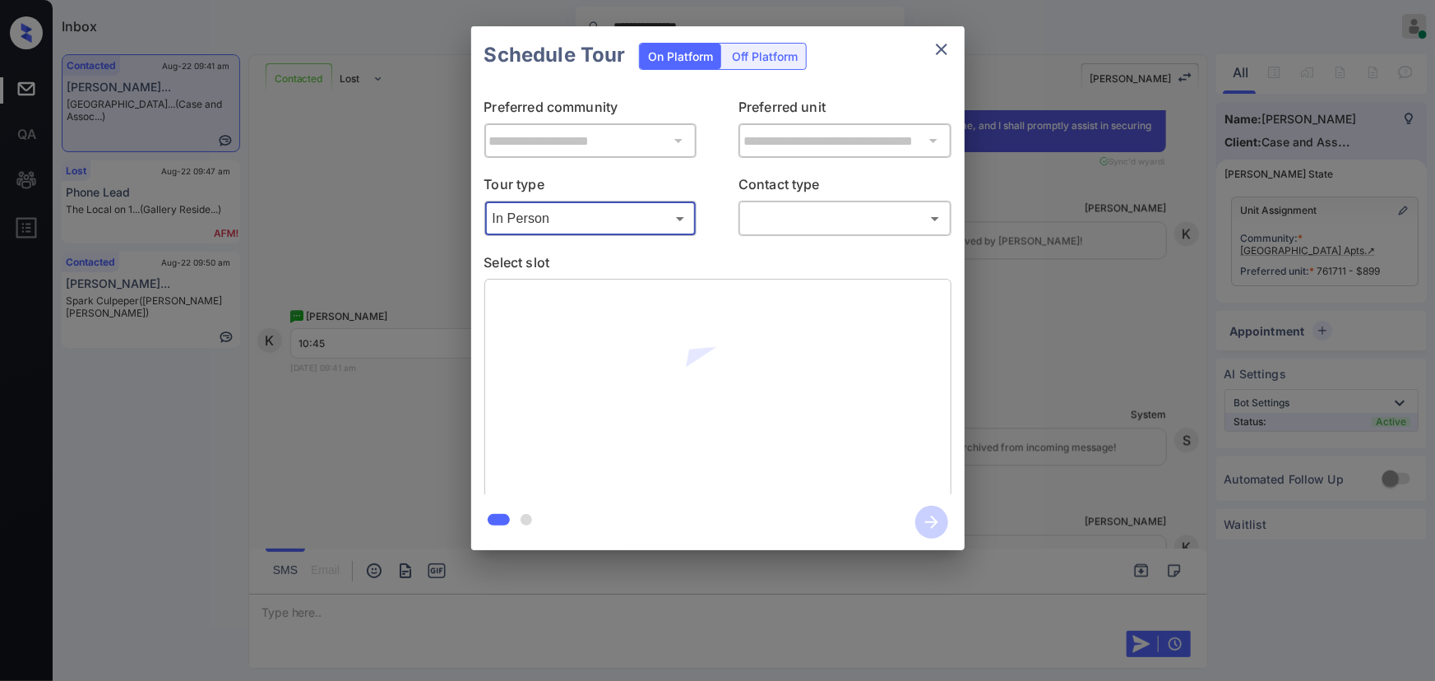
click at [825, 218] on body "**********" at bounding box center [717, 340] width 1435 height 681
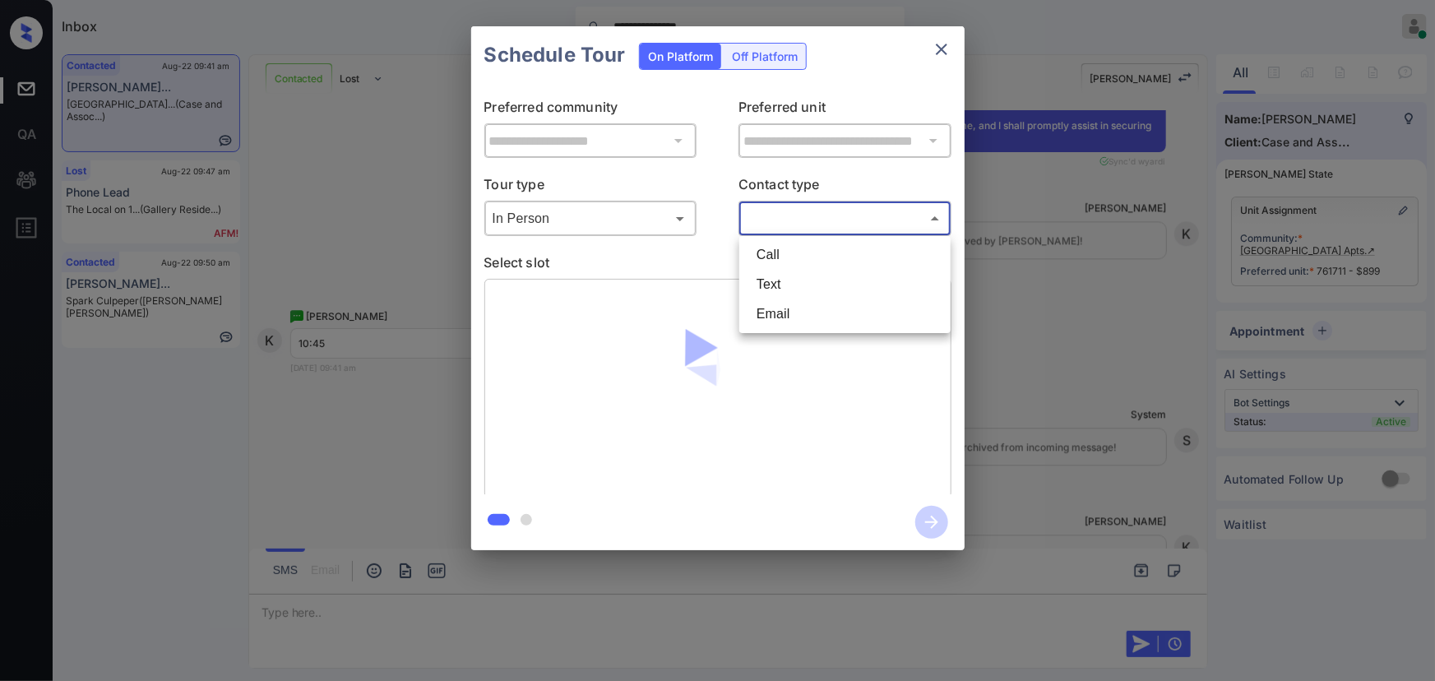
click at [792, 276] on li "Text" at bounding box center [845, 285] width 203 height 30
type input "****"
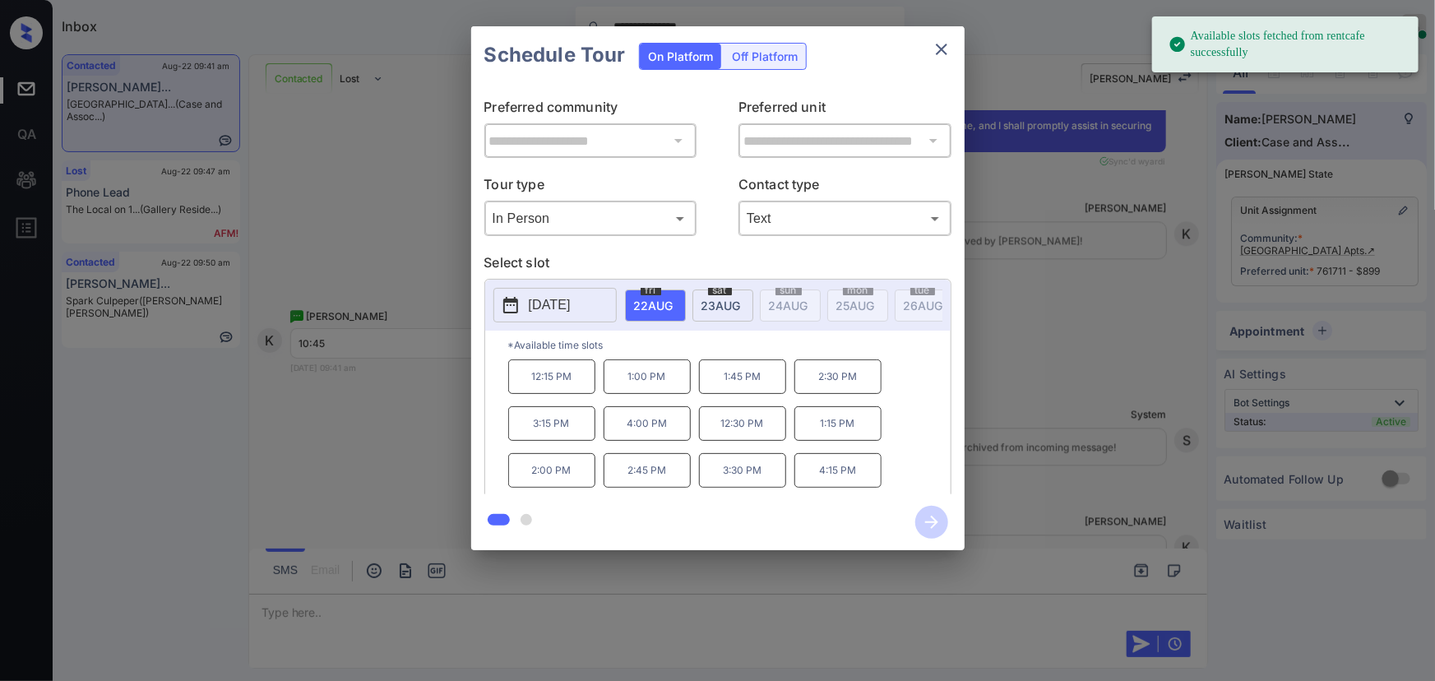
click at [730, 294] on div "sat 23 AUG" at bounding box center [723, 306] width 61 height 32
click at [561, 387] on p "10:45 AM" at bounding box center [551, 376] width 87 height 34
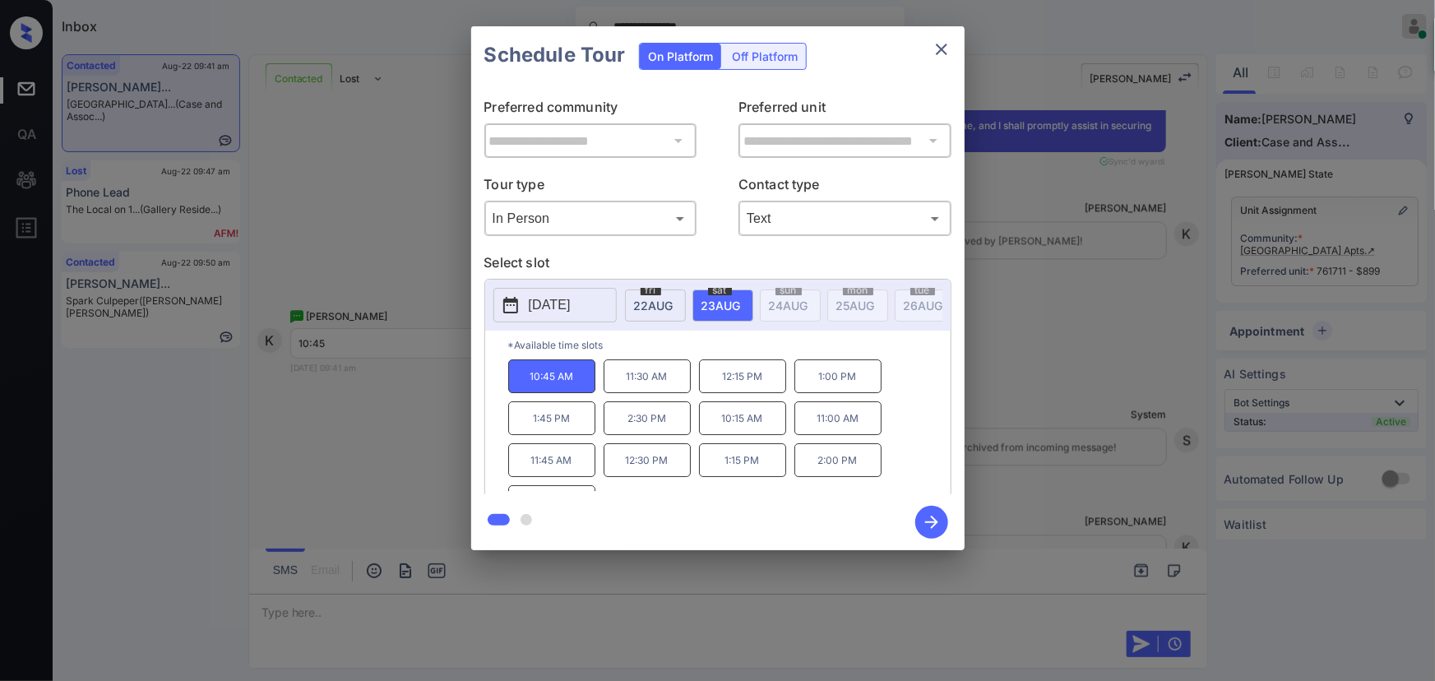
click at [930, 524] on icon "button" at bounding box center [932, 522] width 33 height 33
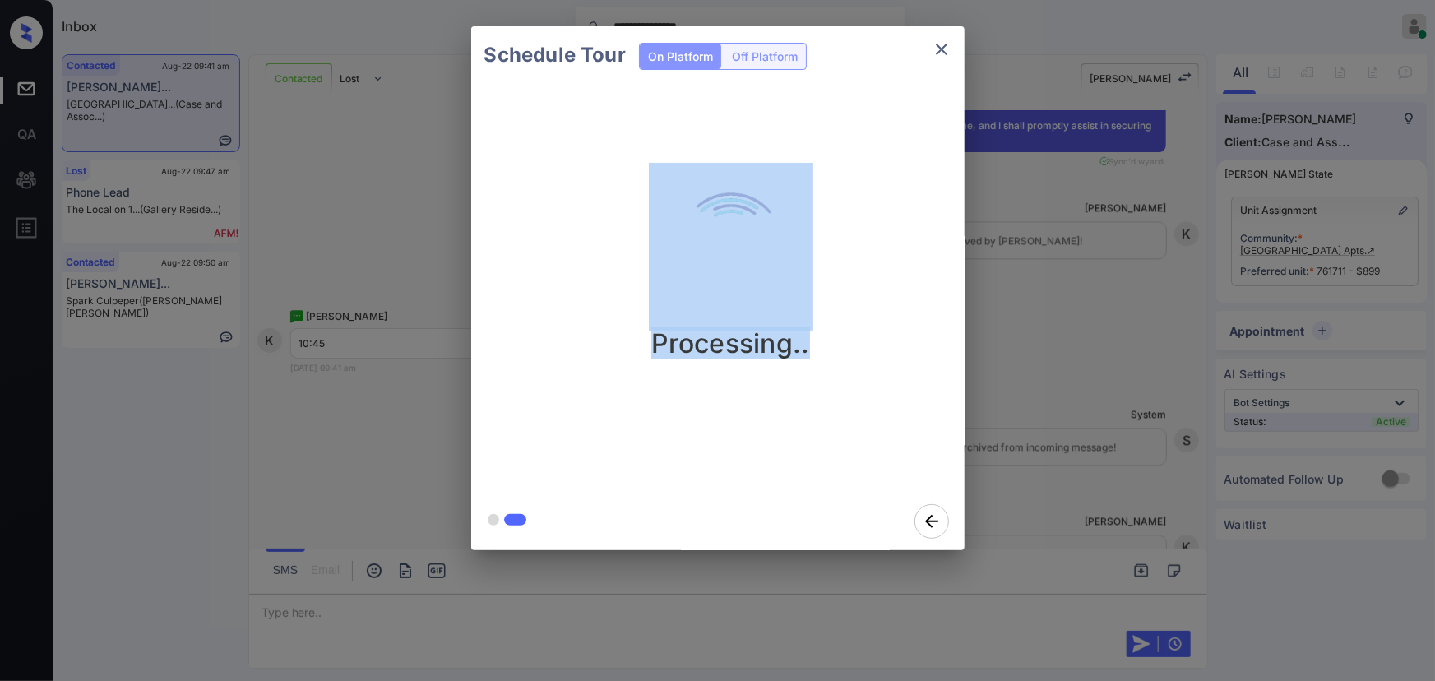
drag, startPoint x: 786, startPoint y: 335, endPoint x: 598, endPoint y: 333, distance: 187.6
click at [599, 334] on div "Processing.." at bounding box center [732, 261] width 494 height 197
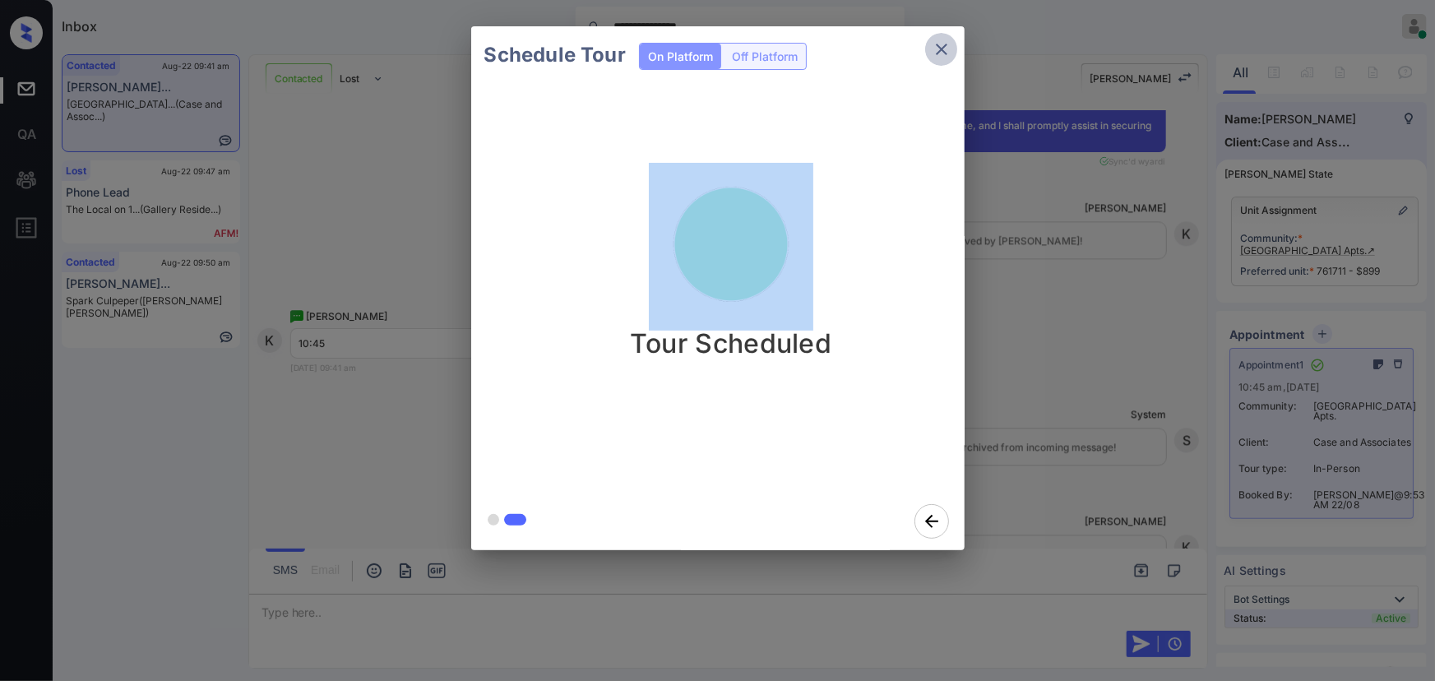
click at [938, 47] on icon "close" at bounding box center [942, 49] width 20 height 20
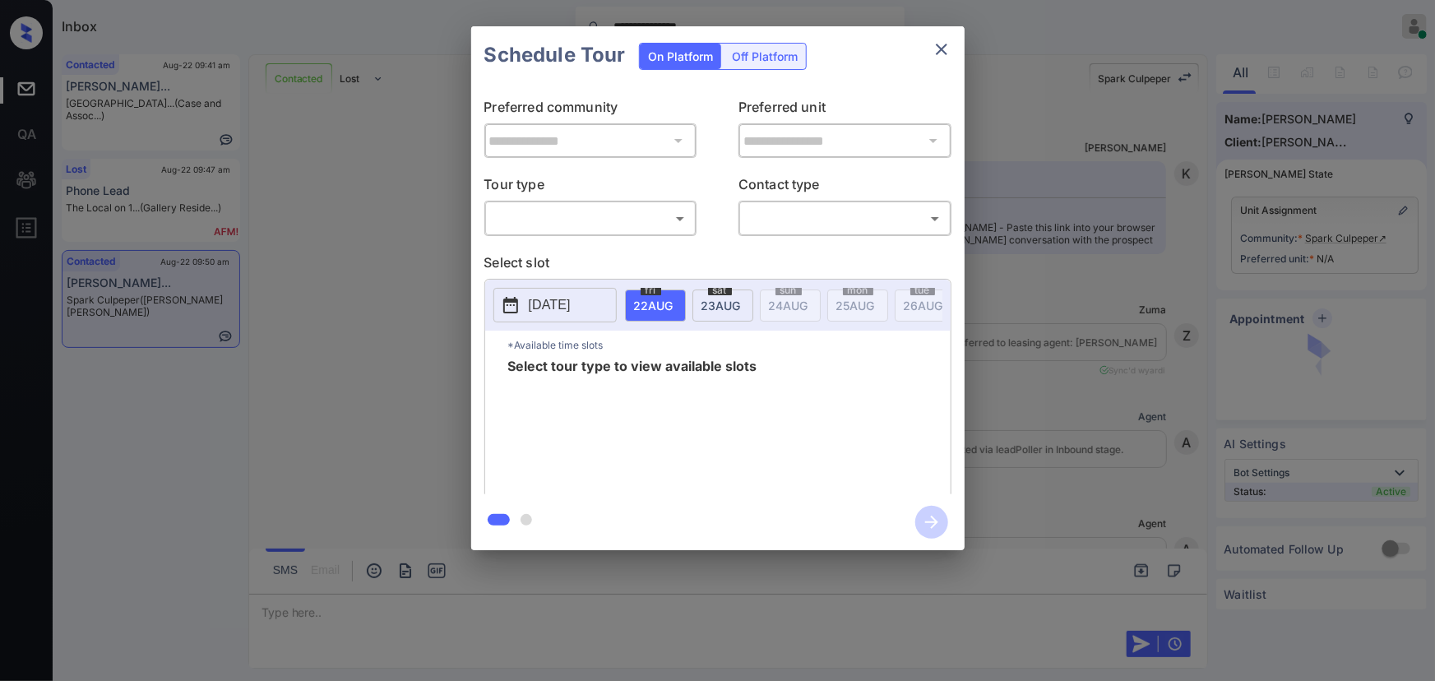
scroll to position [10853, 0]
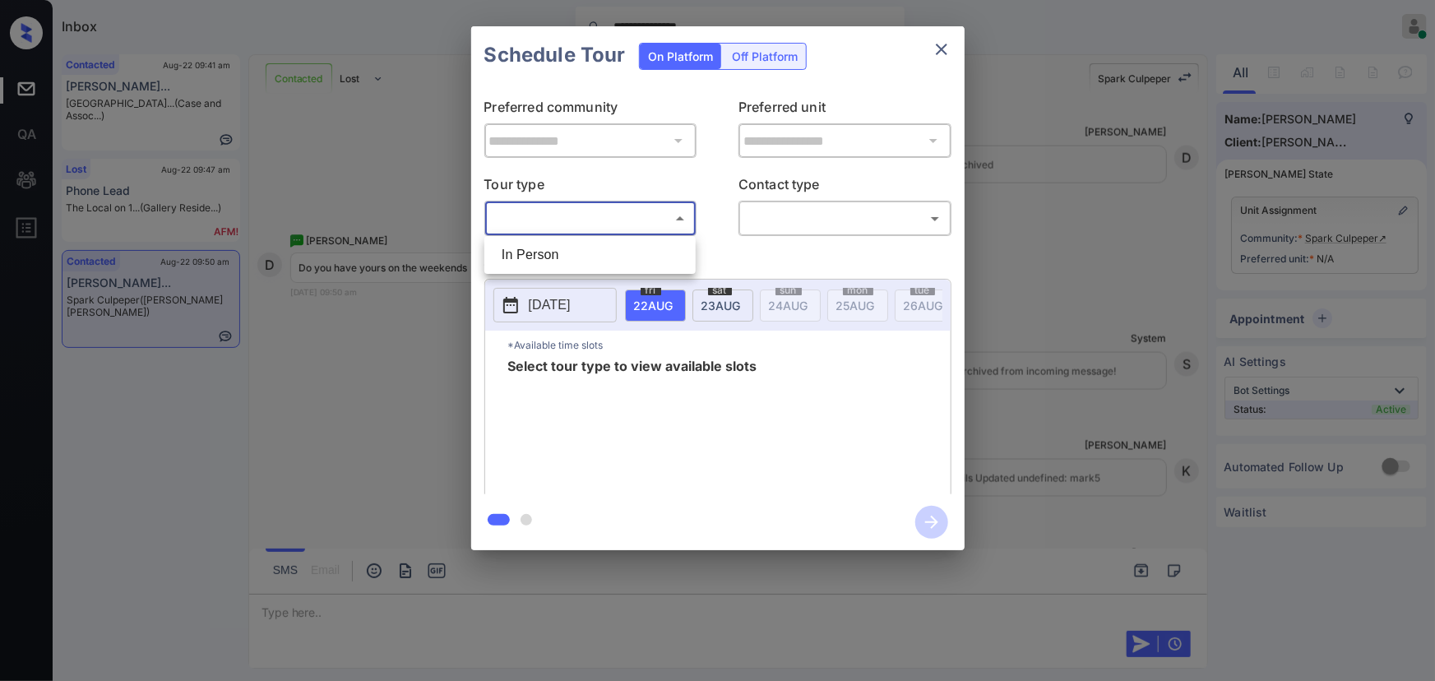
click at [627, 211] on body "**********" at bounding box center [717, 340] width 1435 height 681
click at [577, 253] on li "In Person" at bounding box center [590, 255] width 203 height 30
type input "********"
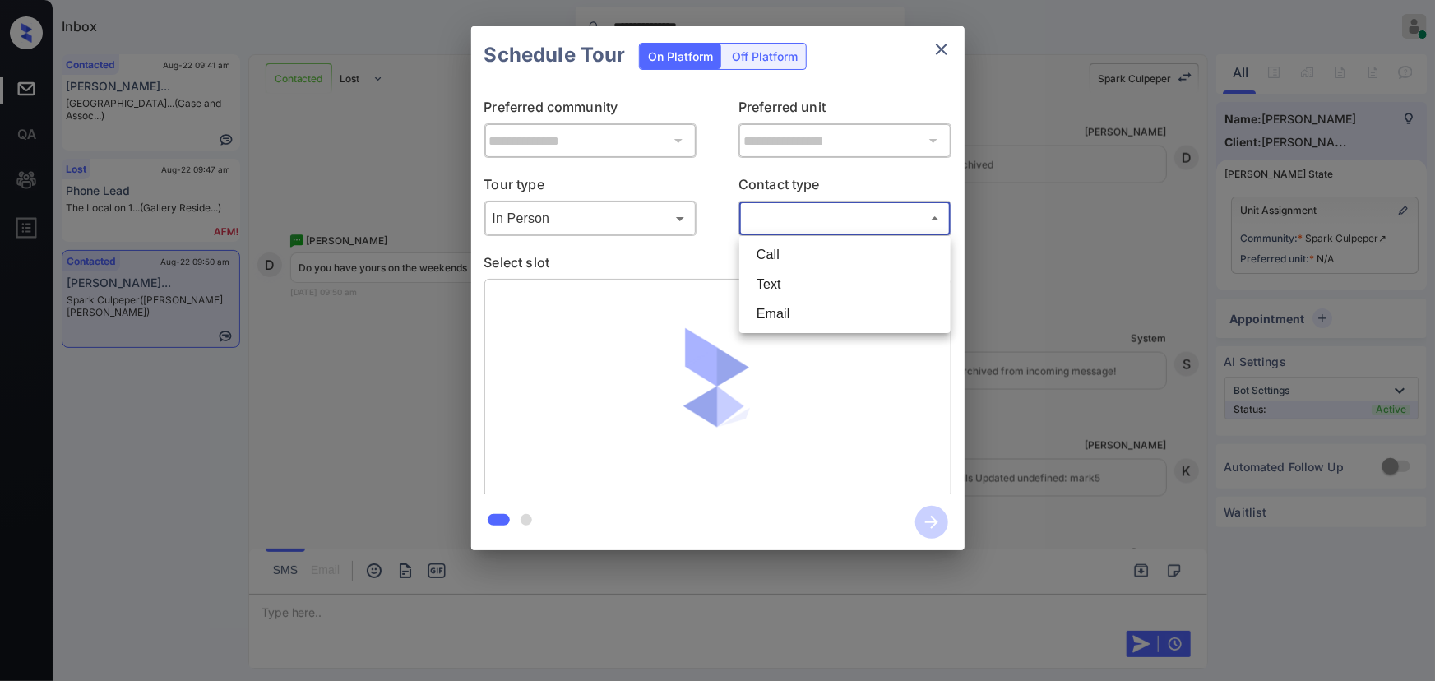
click at [828, 227] on body "**********" at bounding box center [717, 340] width 1435 height 681
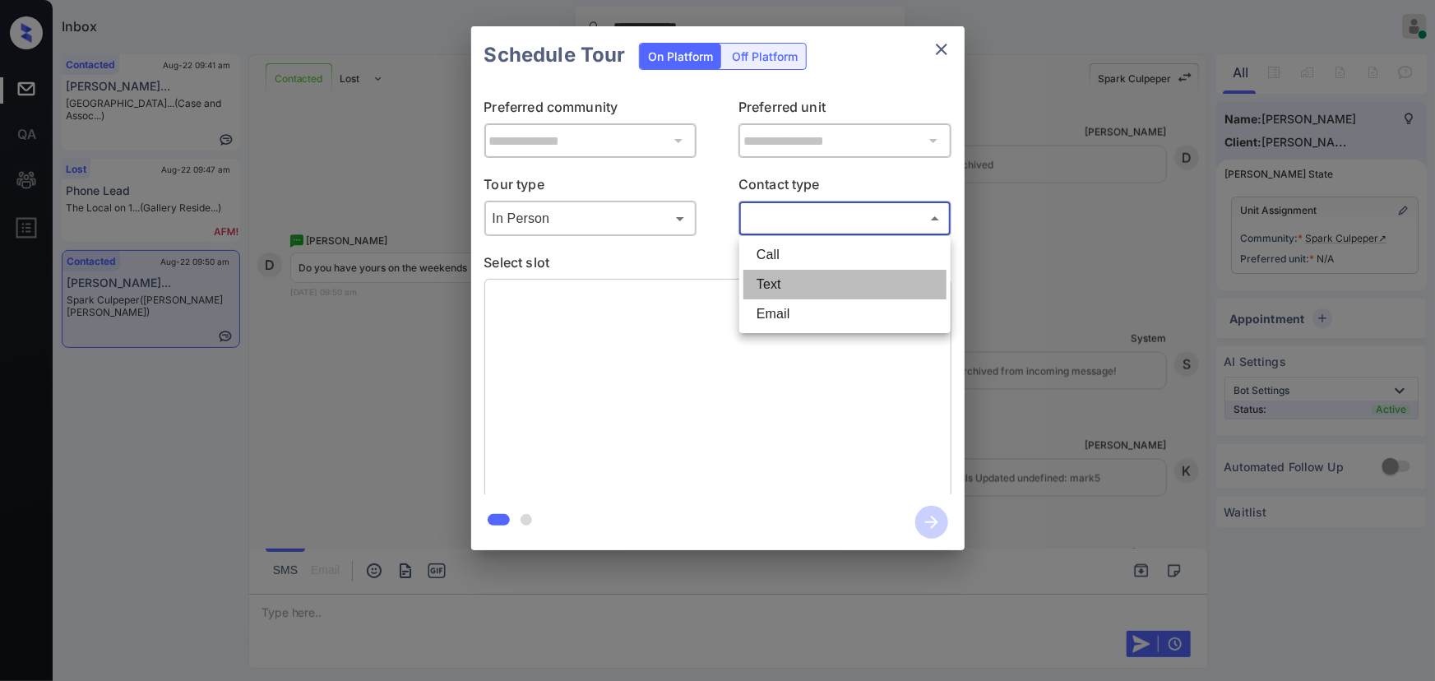
click at [785, 270] on li "Text" at bounding box center [845, 285] width 203 height 30
type input "****"
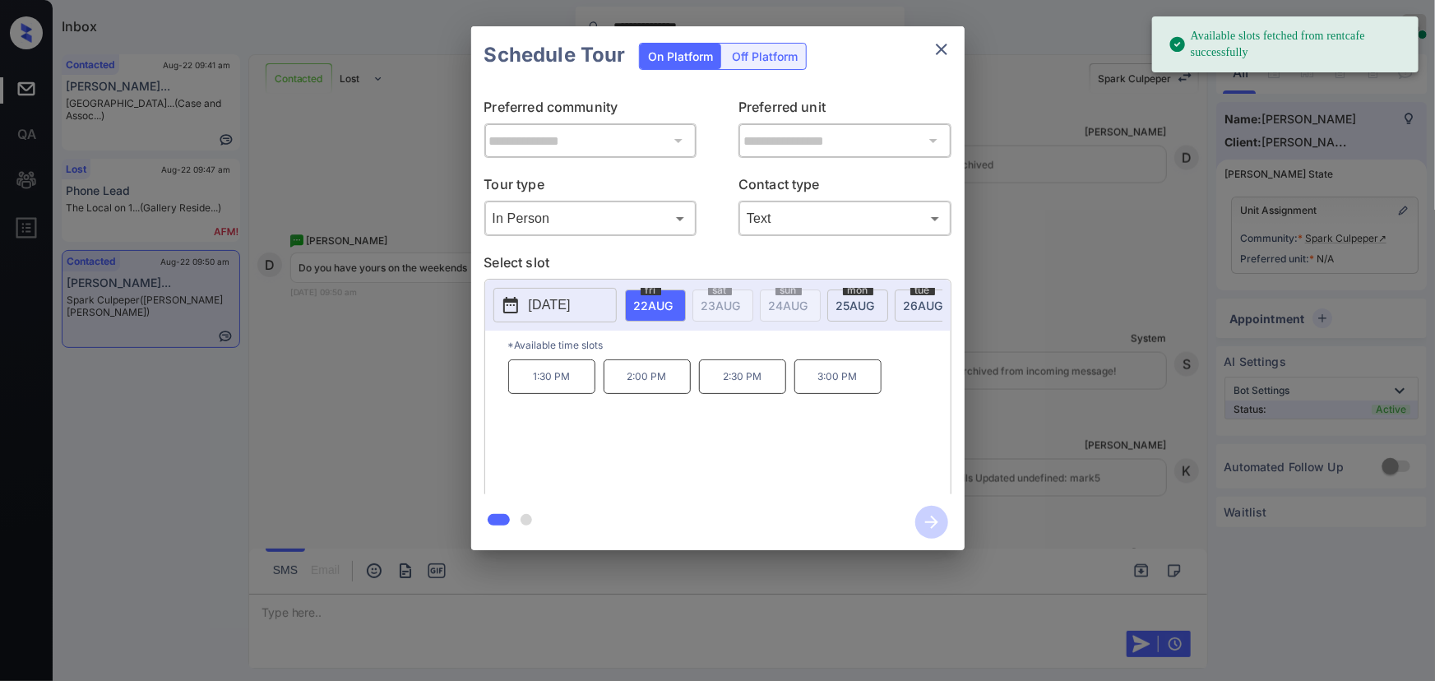
click at [571, 302] on p "[DATE]" at bounding box center [550, 305] width 42 height 20
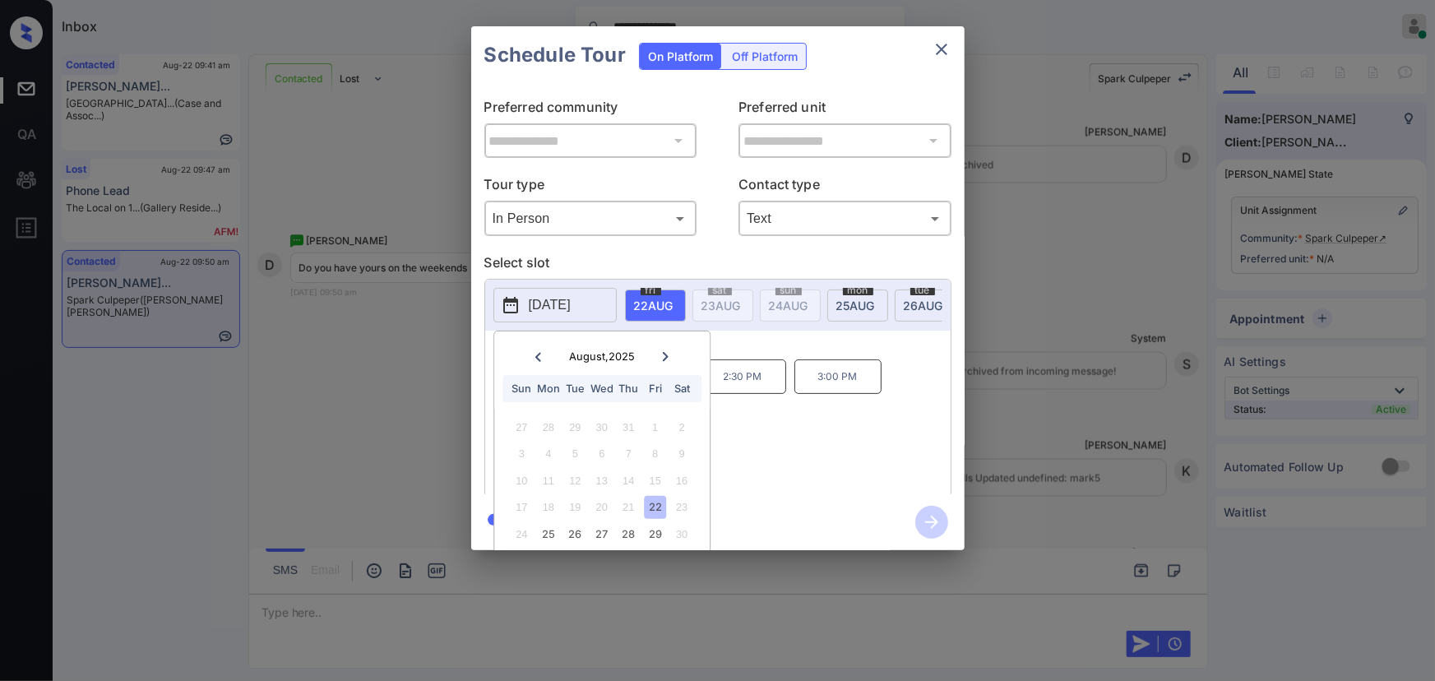
scroll to position [47, 0]
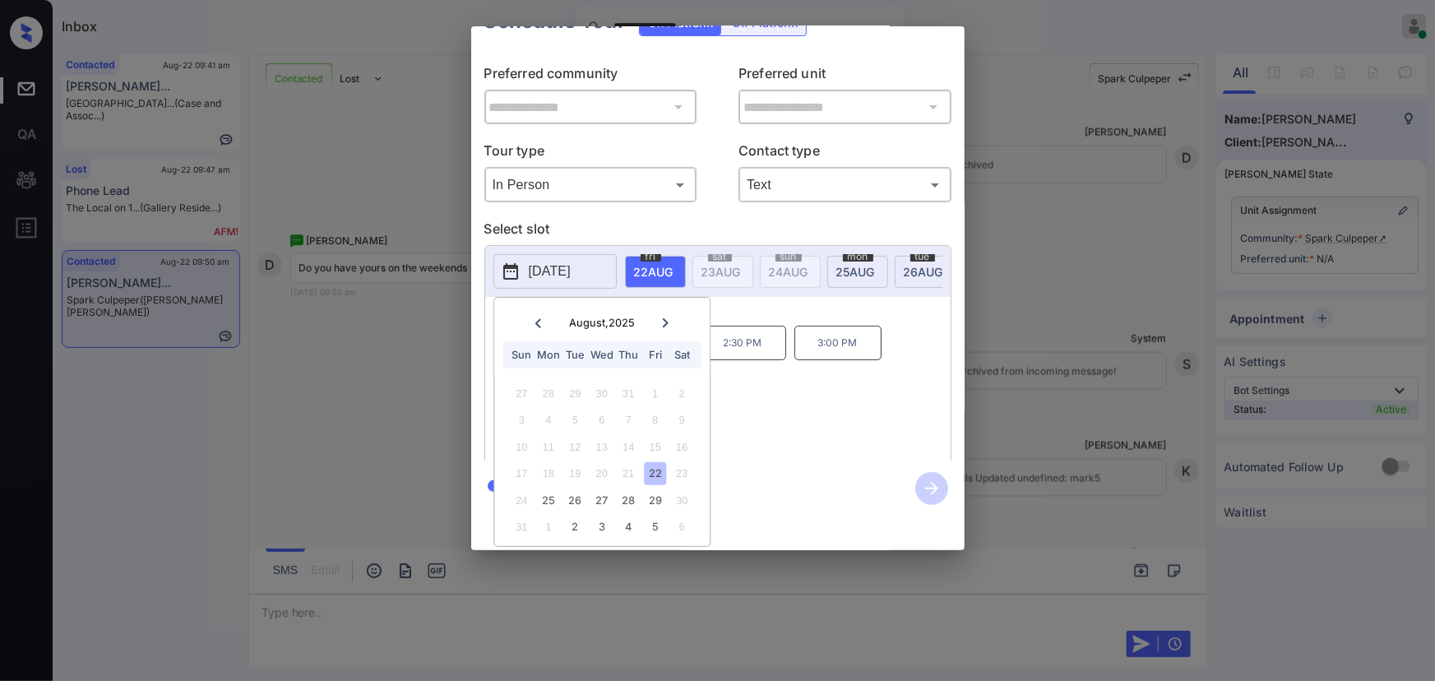
click at [656, 462] on div "22" at bounding box center [655, 473] width 22 height 22
click at [760, 397] on div "1:30 PM 2:00 PM 2:30 PM 3:00 PM" at bounding box center [729, 392] width 443 height 132
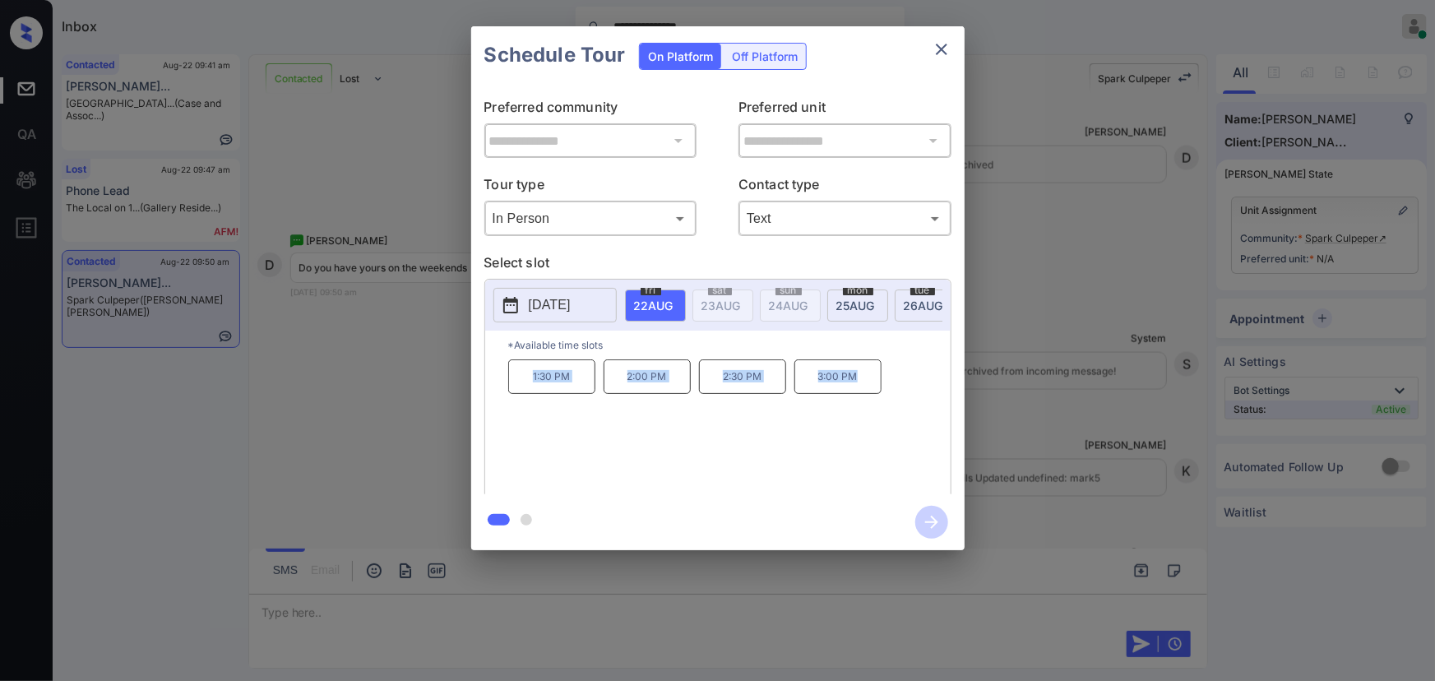
copy div "1:30 PM 2:00 PM 2:30 PM 3:00 PM"
drag, startPoint x: 871, startPoint y: 386, endPoint x: 515, endPoint y: 383, distance: 356.2
click at [515, 383] on div "1:30 PM 2:00 PM 2:30 PM 3:00 PM" at bounding box center [729, 425] width 443 height 132
click at [571, 304] on p "2025-08-22" at bounding box center [550, 305] width 42 height 20
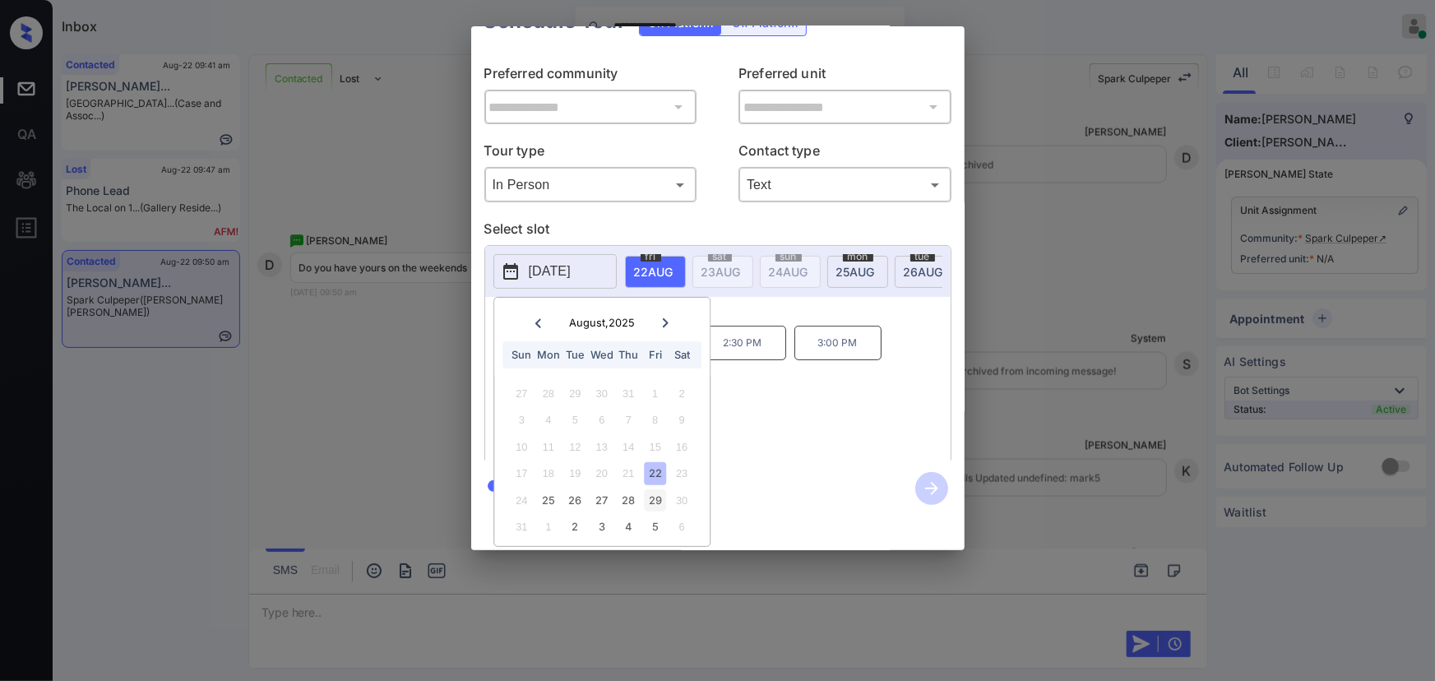
click at [656, 489] on div "29" at bounding box center [655, 500] width 22 height 22
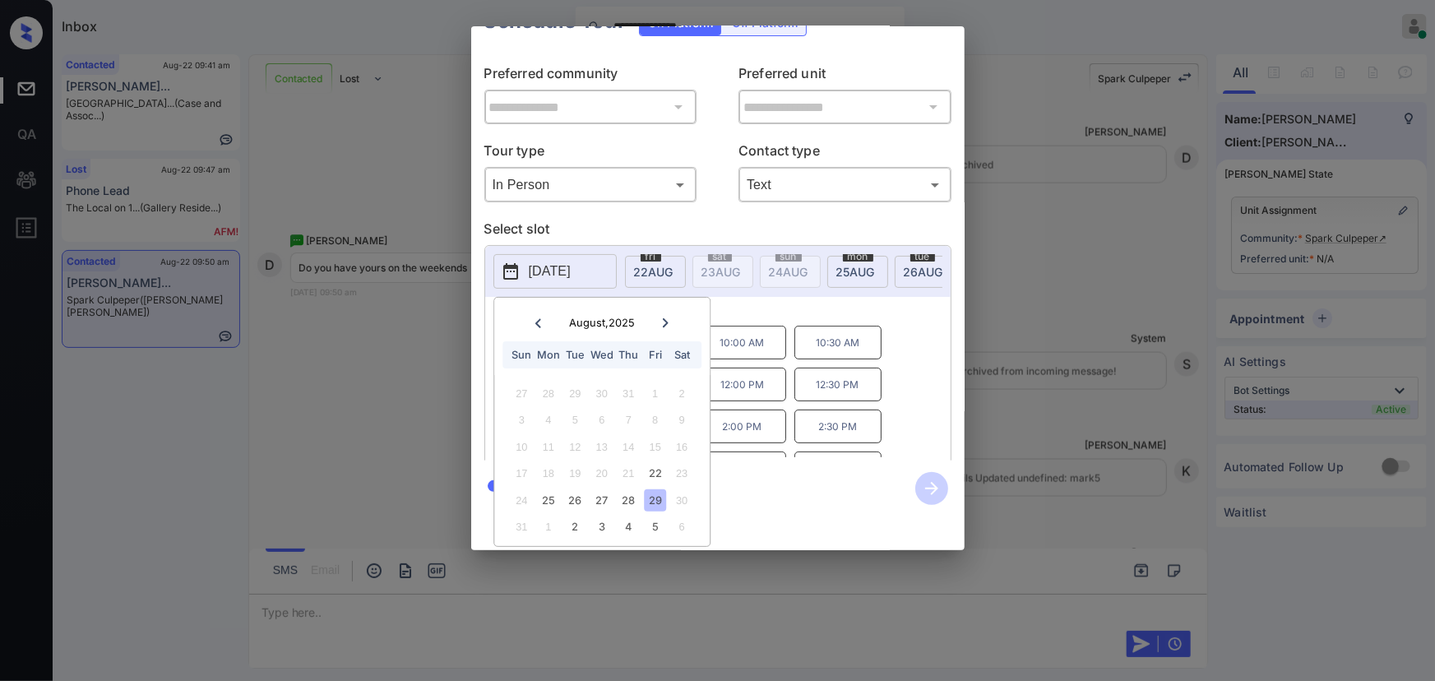
click at [921, 370] on div "9:00 AM 9:30 AM 10:00 AM 10:30 AM 11:00 AM 11:30 AM 12:00 PM 12:30 PM 1:00 PM 1…" at bounding box center [729, 392] width 443 height 132
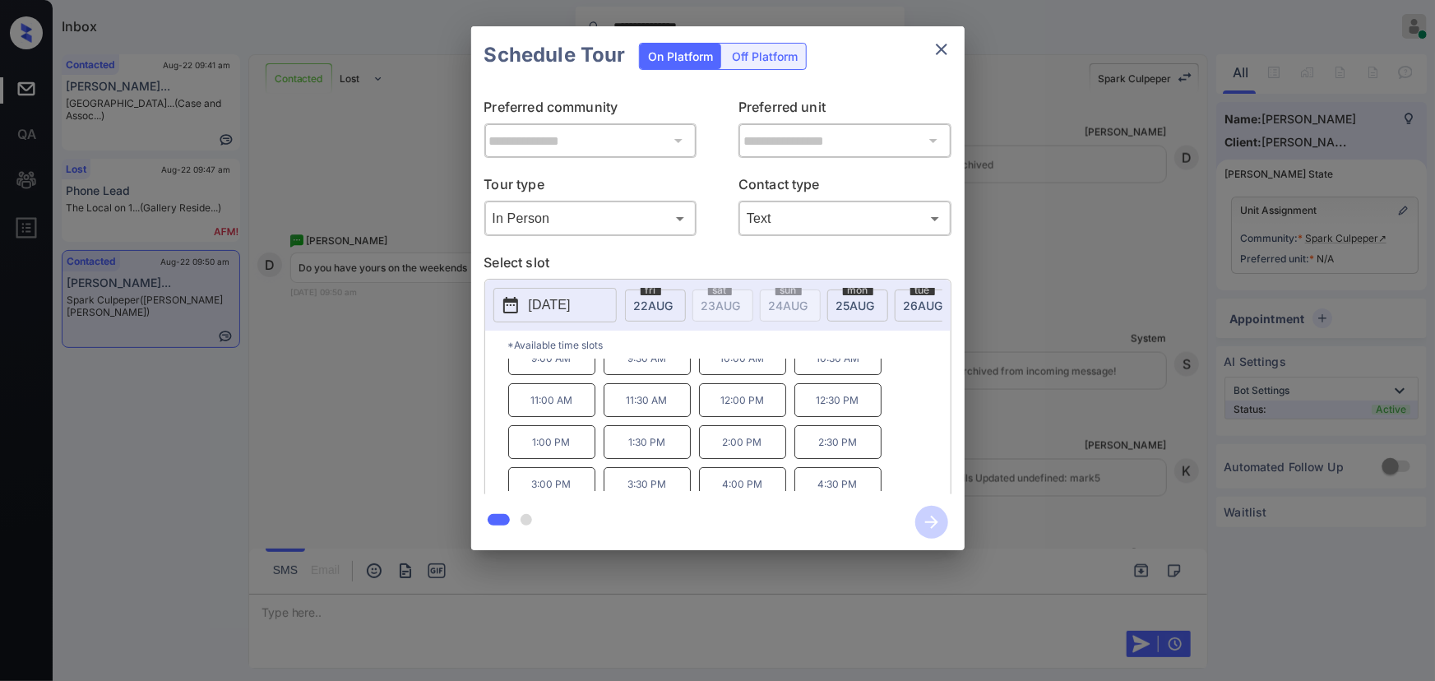
scroll to position [25, 0]
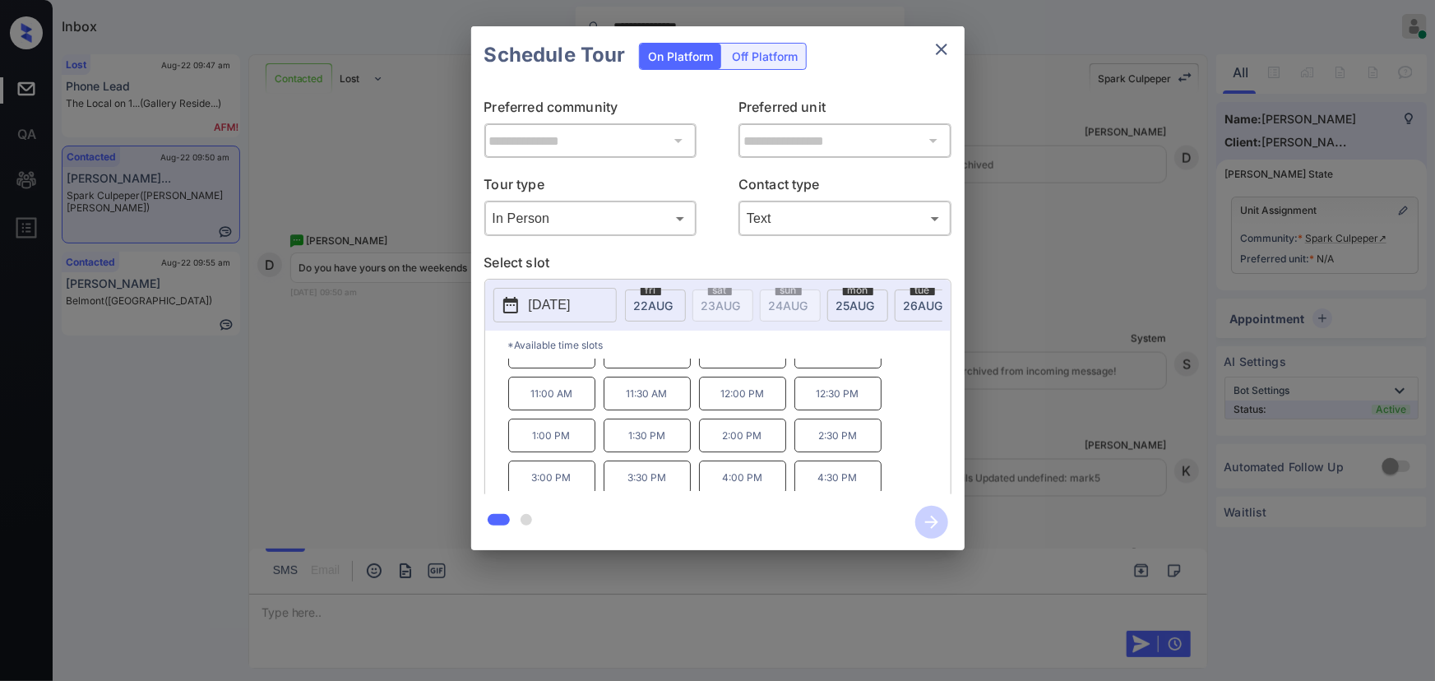
click at [426, 604] on div at bounding box center [717, 340] width 1435 height 681
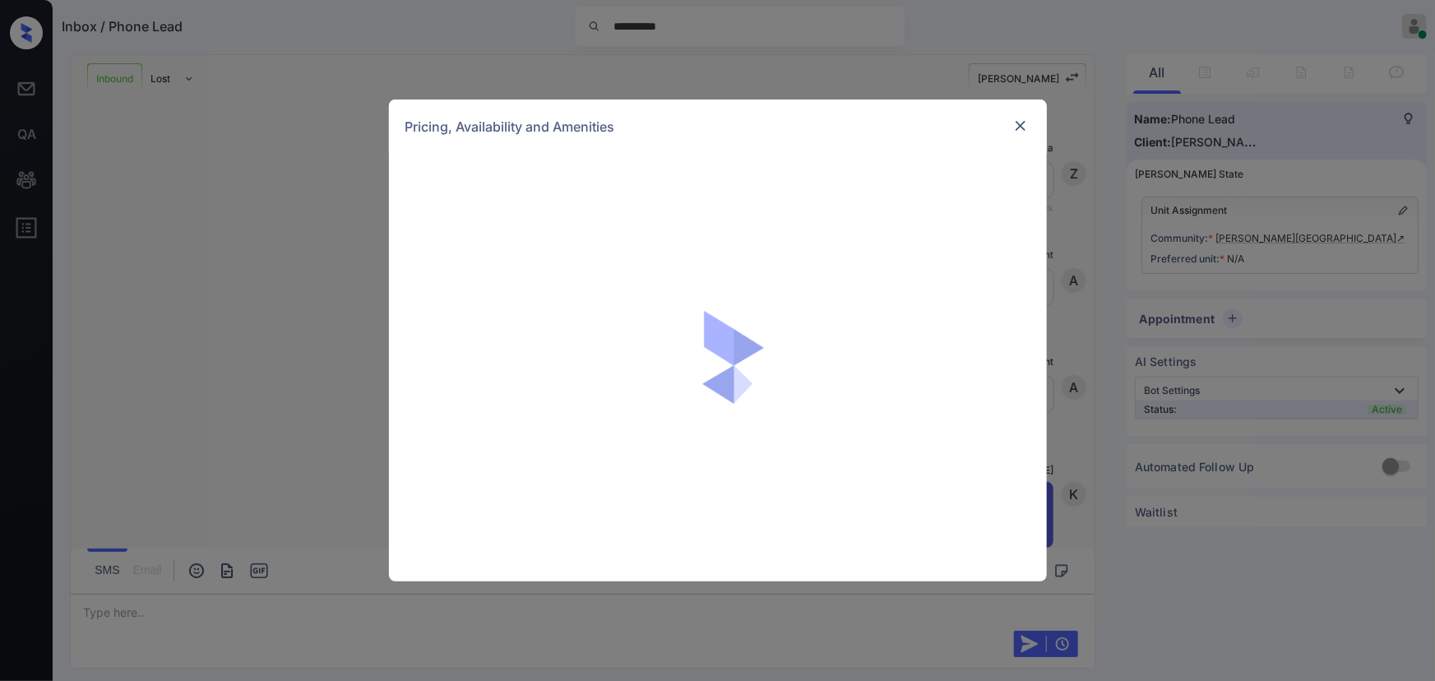
scroll to position [596, 0]
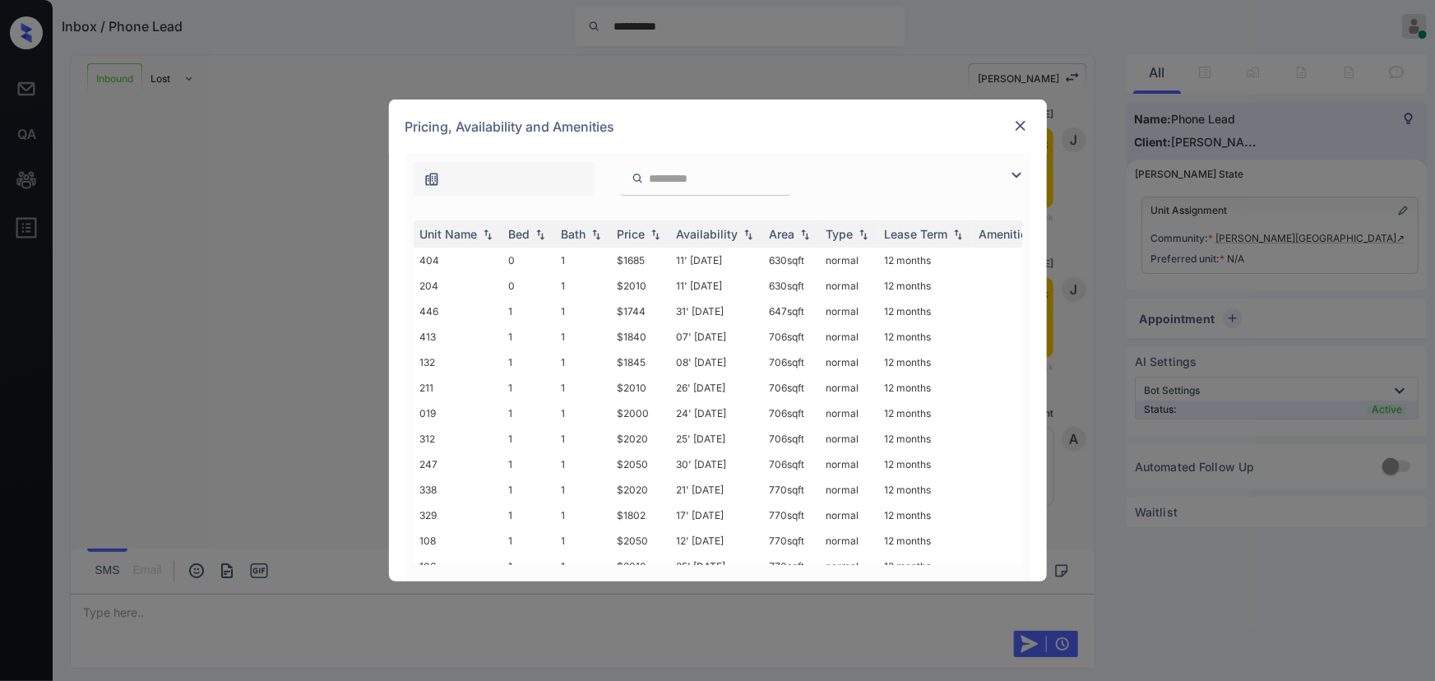
click at [1023, 167] on img at bounding box center [1017, 175] width 20 height 20
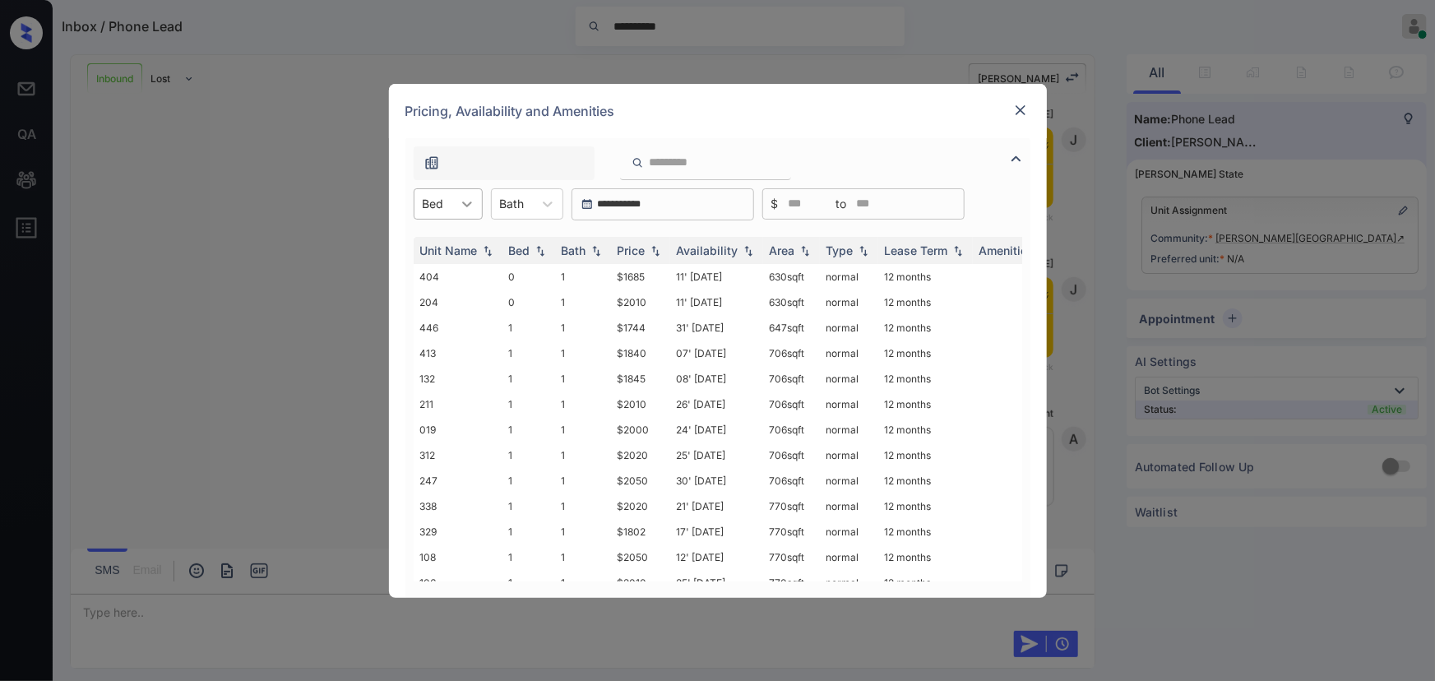
click at [461, 197] on icon at bounding box center [467, 204] width 16 height 16
click at [428, 300] on div "2" at bounding box center [448, 304] width 69 height 30
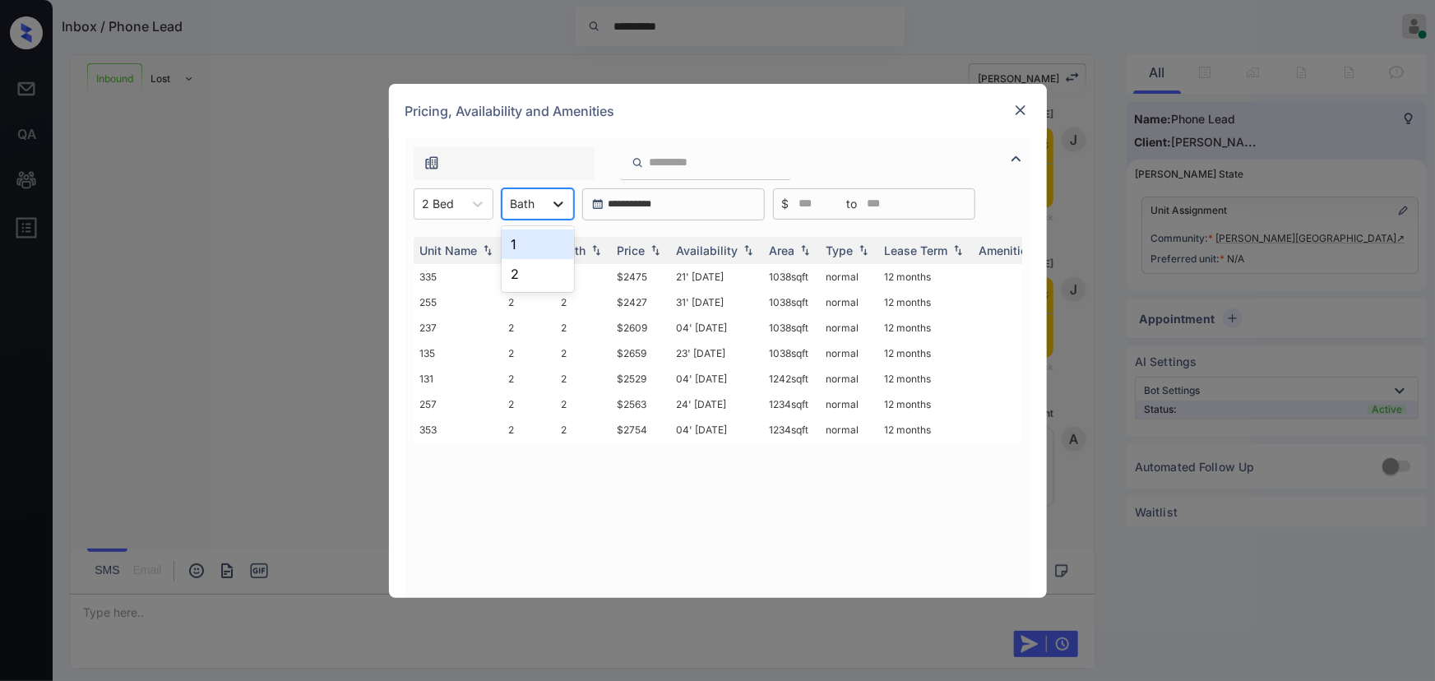
click at [555, 203] on icon at bounding box center [559, 205] width 10 height 6
click at [518, 271] on div "2" at bounding box center [538, 274] width 72 height 30
click at [647, 252] on img at bounding box center [655, 250] width 16 height 12
click at [652, 251] on img at bounding box center [655, 250] width 16 height 12
click at [633, 283] on td "$2427" at bounding box center [640, 277] width 59 height 26
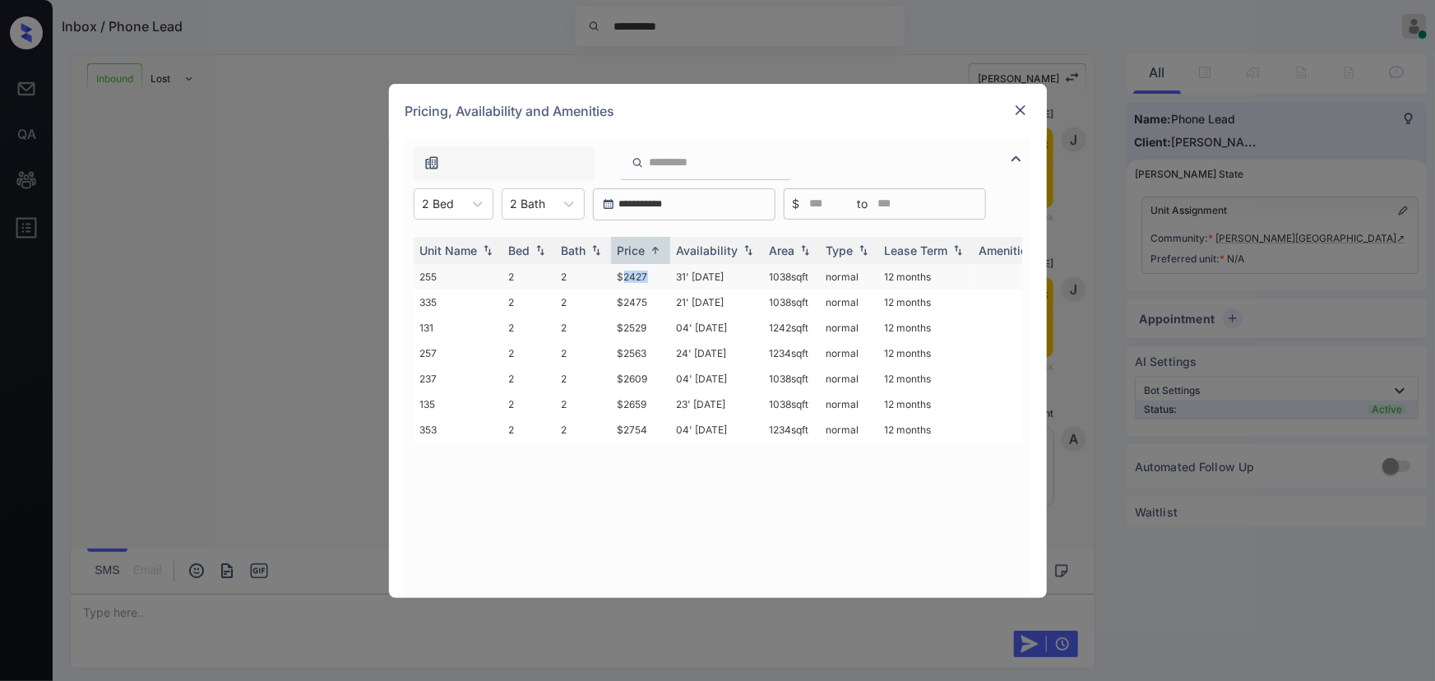
click at [633, 283] on td "$2427" at bounding box center [640, 277] width 59 height 26
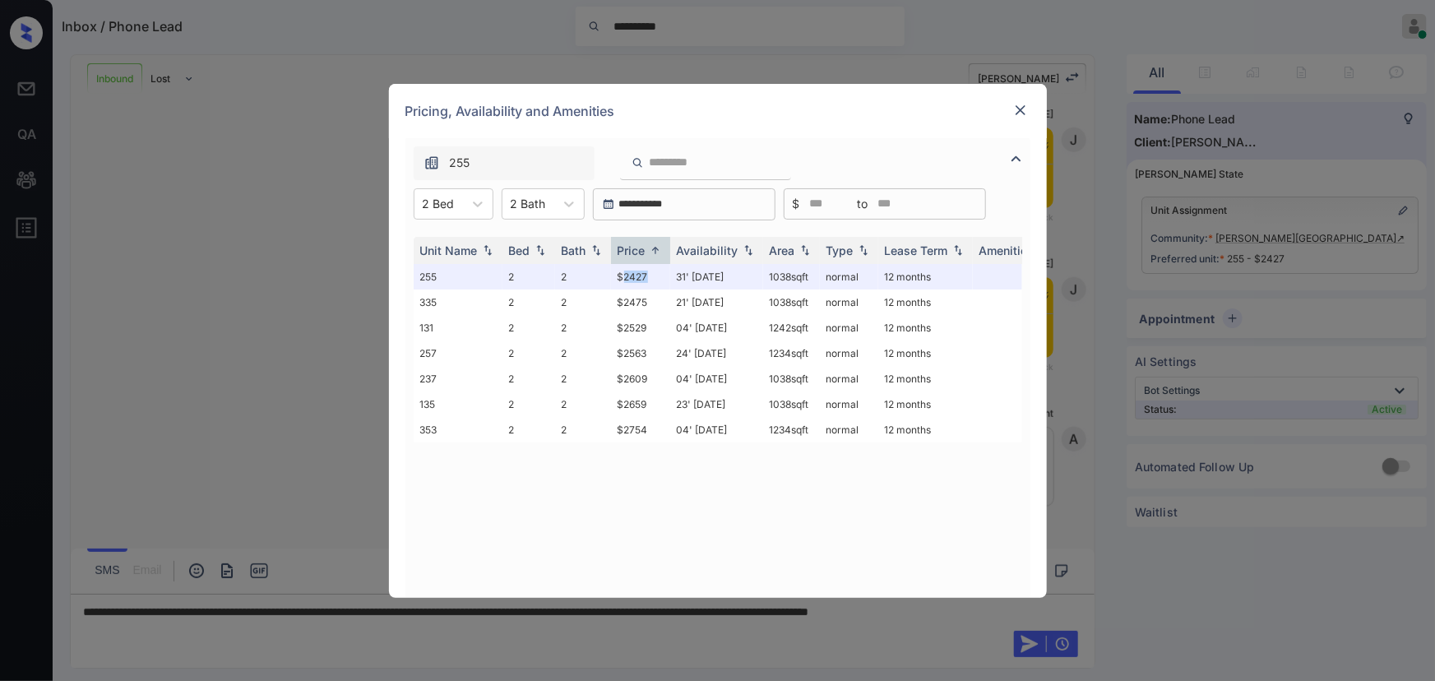
click at [1018, 109] on img at bounding box center [1021, 110] width 16 height 16
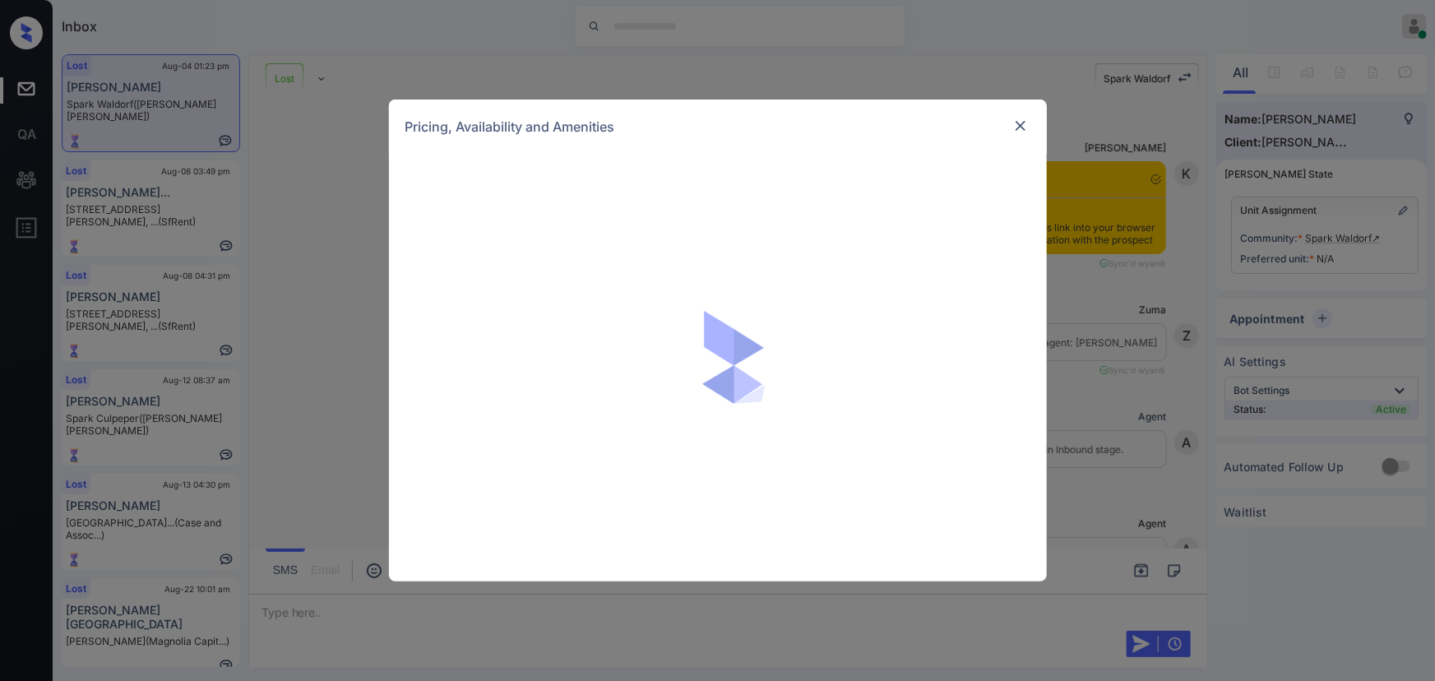
scroll to position [13985, 0]
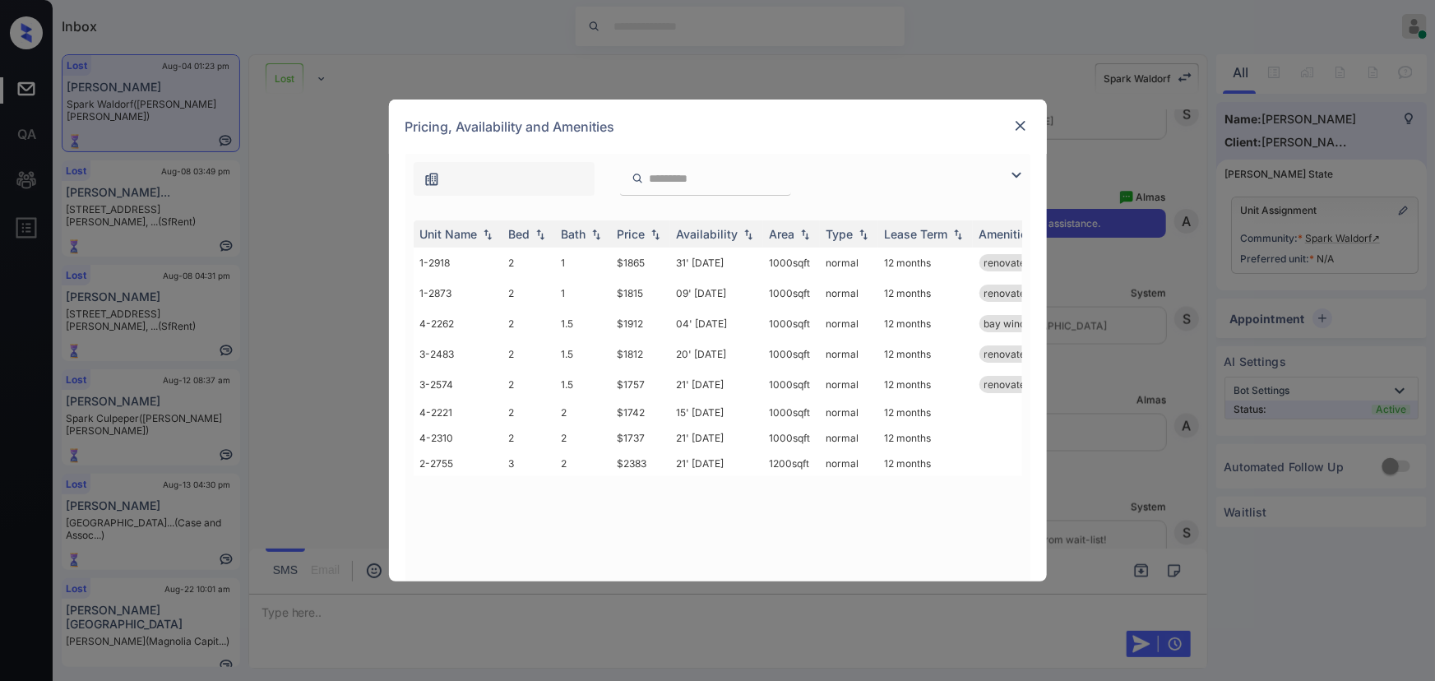
click at [1016, 172] on img at bounding box center [1017, 175] width 20 height 20
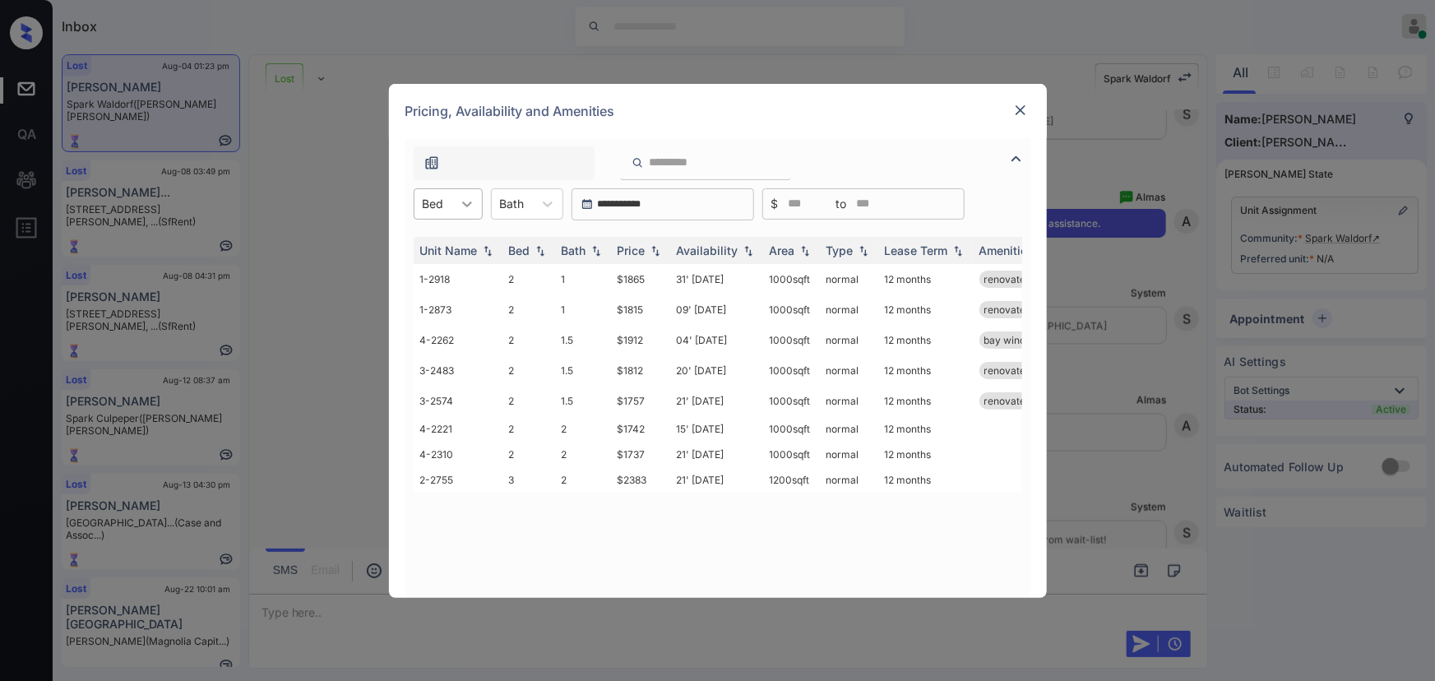
click at [462, 208] on icon at bounding box center [467, 204] width 16 height 16
click at [437, 262] on div "3" at bounding box center [448, 274] width 69 height 30
click at [533, 194] on div "Bath" at bounding box center [512, 204] width 41 height 24
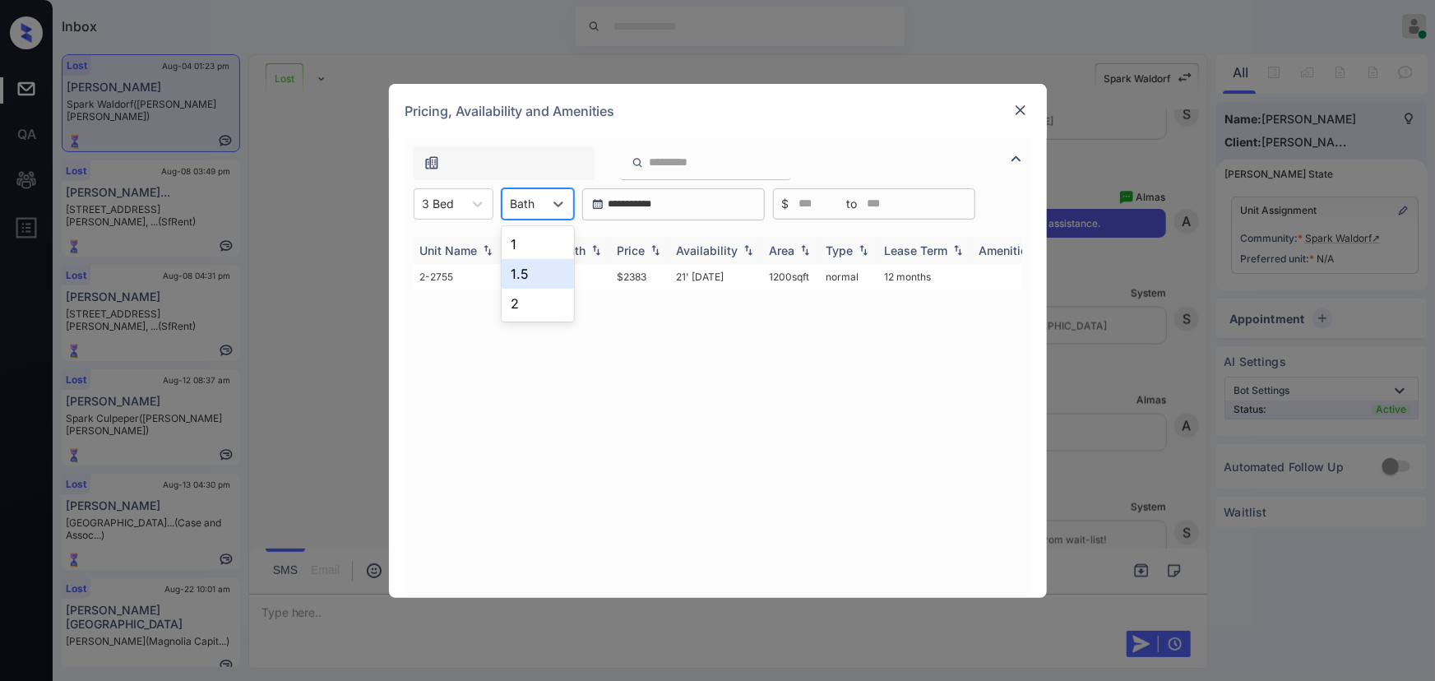
click at [514, 304] on div "2" at bounding box center [538, 304] width 72 height 30
click at [658, 248] on img at bounding box center [655, 250] width 16 height 12
click at [1021, 109] on img at bounding box center [1021, 110] width 16 height 16
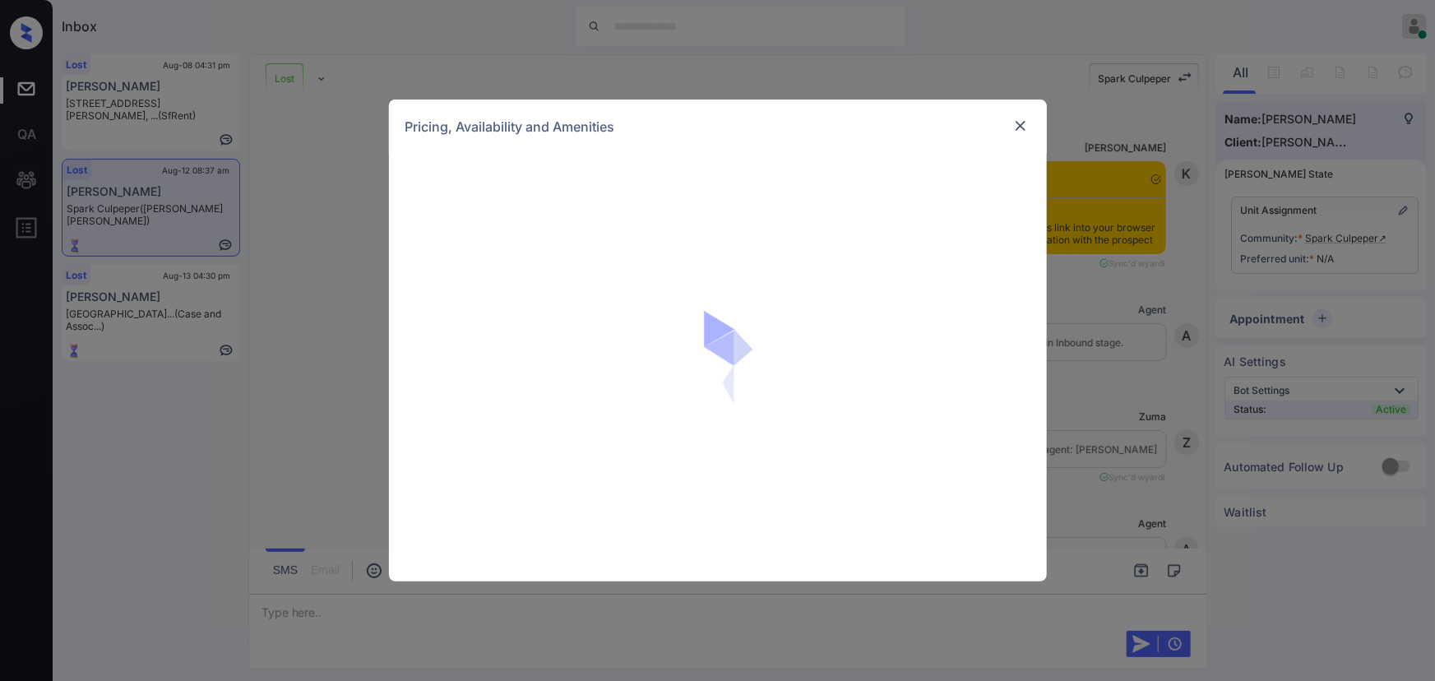
scroll to position [3299, 0]
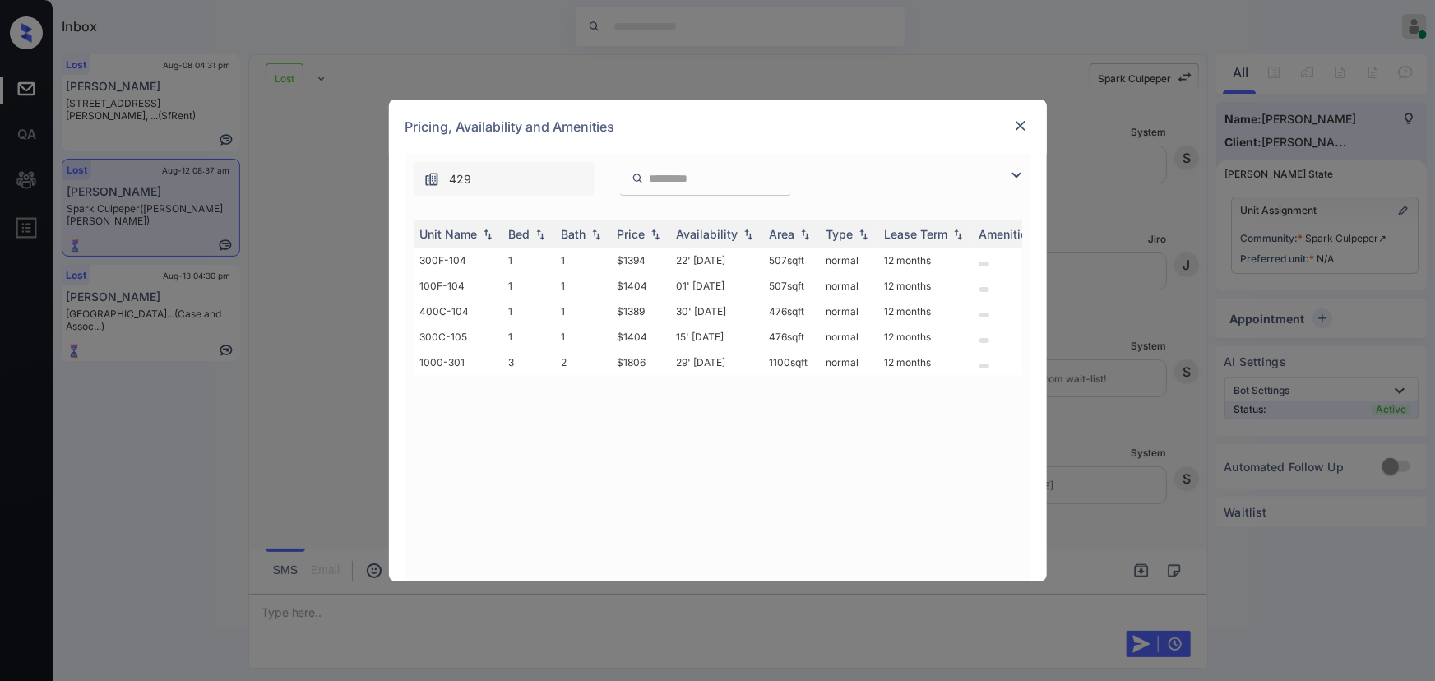
click at [1018, 174] on img at bounding box center [1017, 175] width 20 height 20
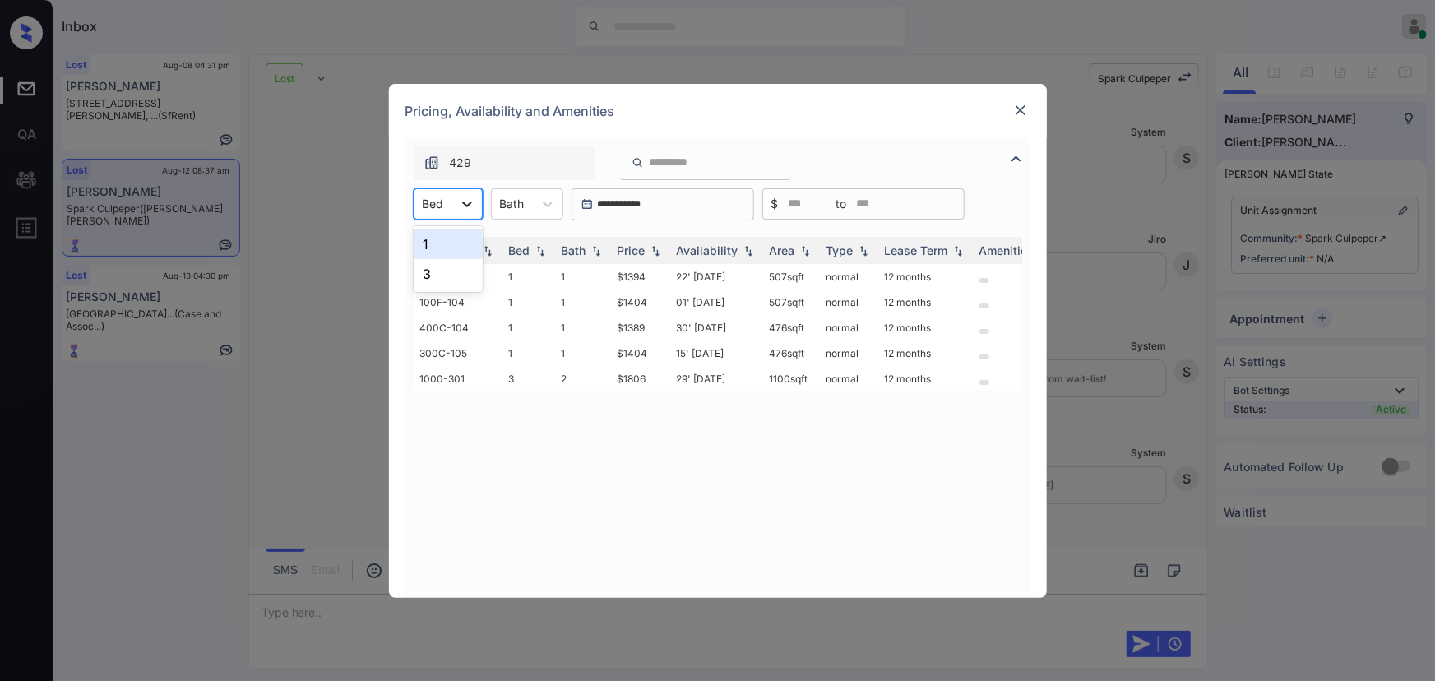
click at [452, 203] on div at bounding box center [467, 204] width 30 height 30
click at [1023, 109] on img at bounding box center [1021, 110] width 16 height 16
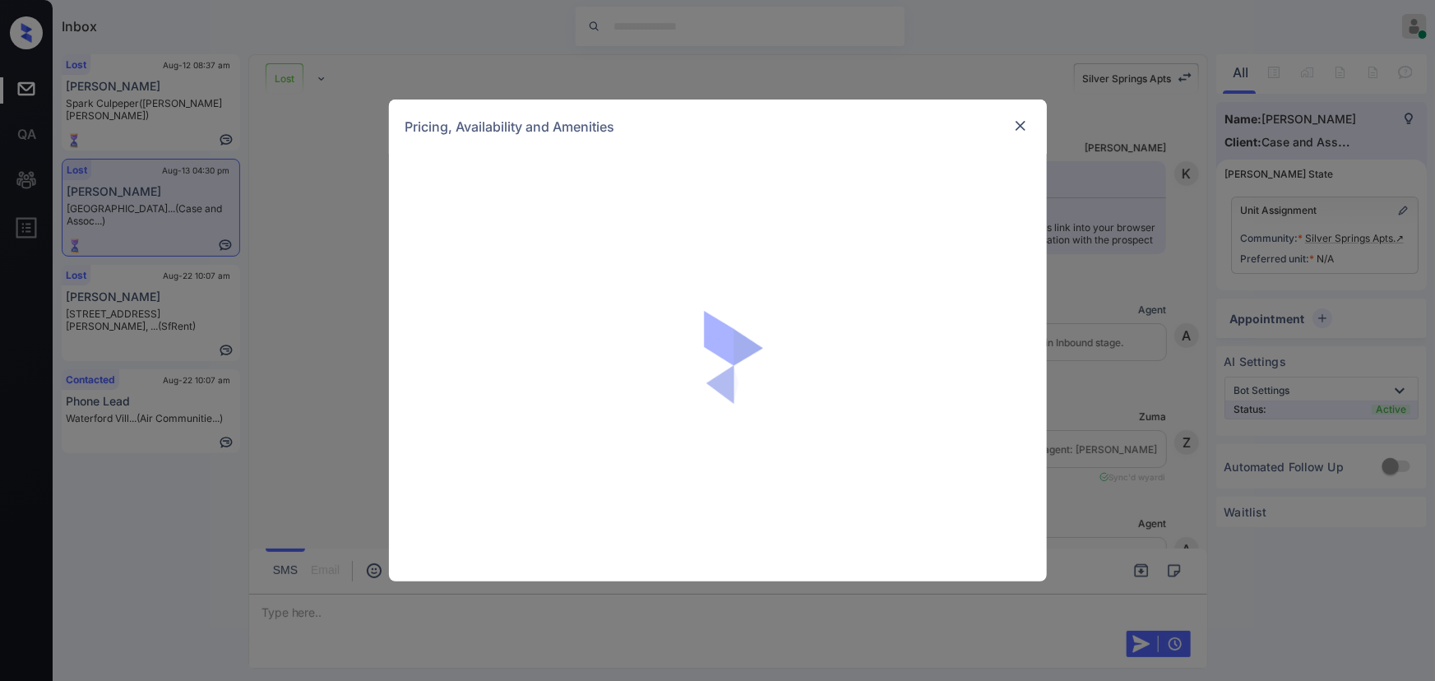
scroll to position [5604, 0]
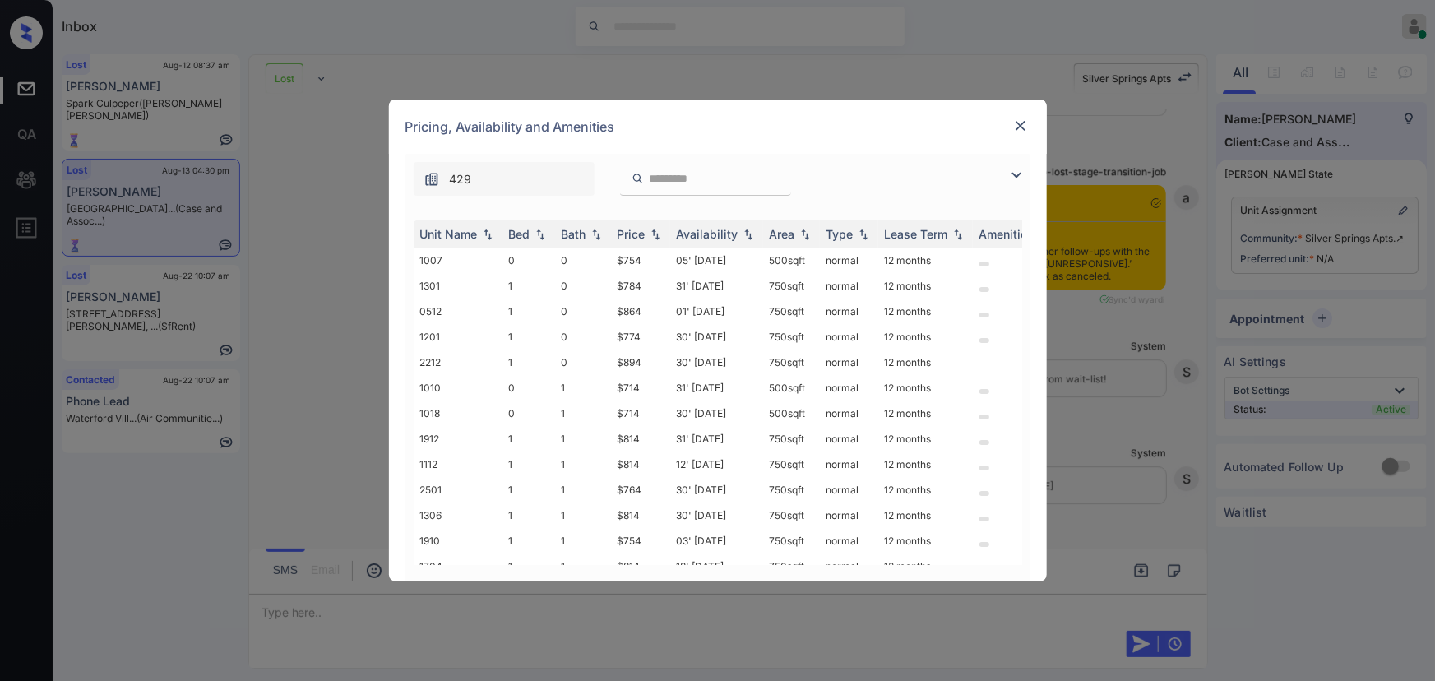
click at [1013, 179] on img at bounding box center [1017, 175] width 20 height 20
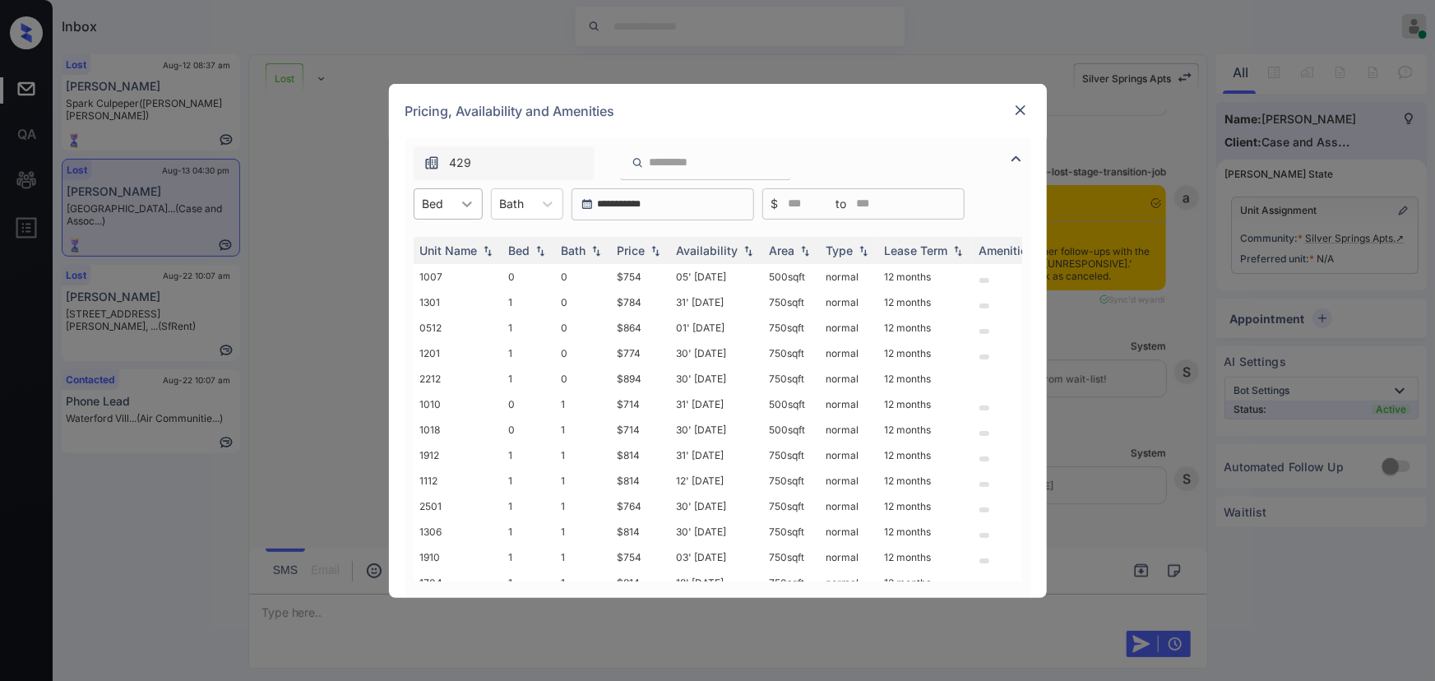
click at [457, 206] on div at bounding box center [467, 204] width 30 height 30
click at [442, 272] on div "1" at bounding box center [448, 274] width 69 height 30
click at [540, 197] on div at bounding box center [548, 204] width 30 height 30
click at [1022, 104] on img at bounding box center [1021, 110] width 16 height 16
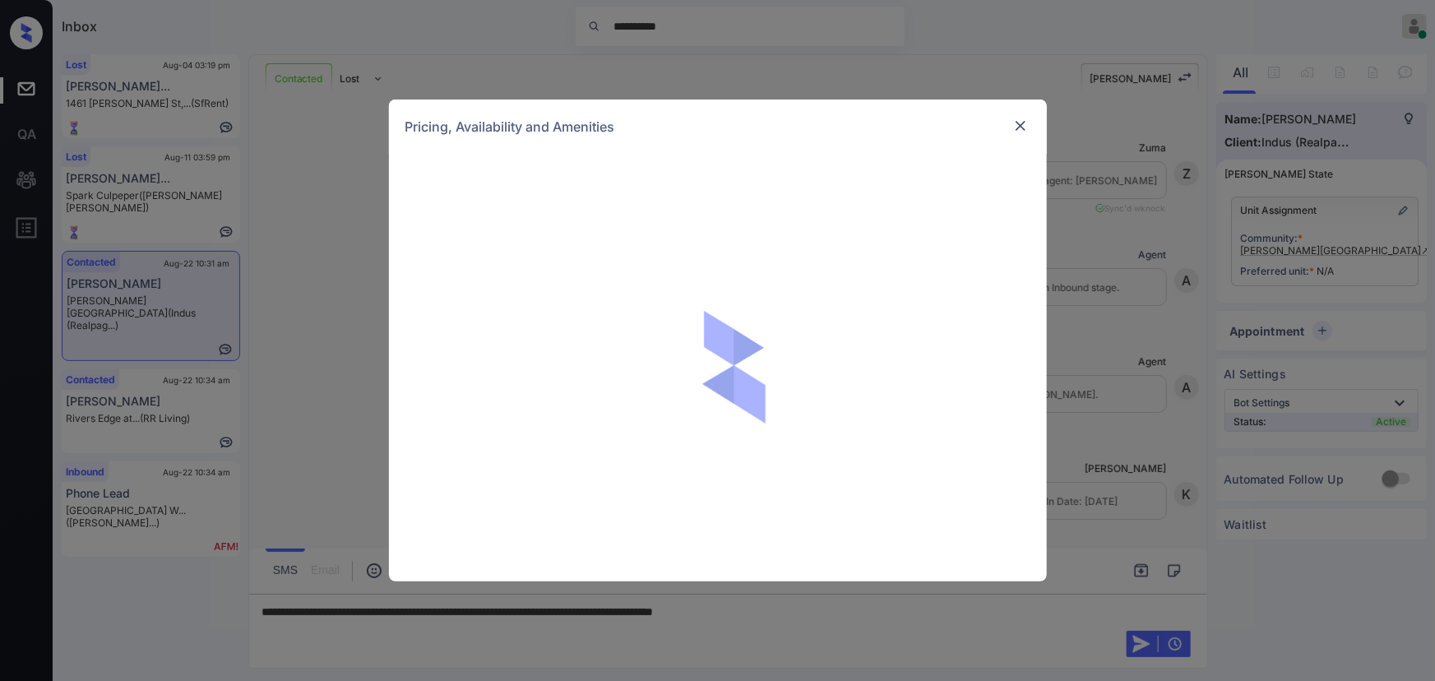
scroll to position [354, 0]
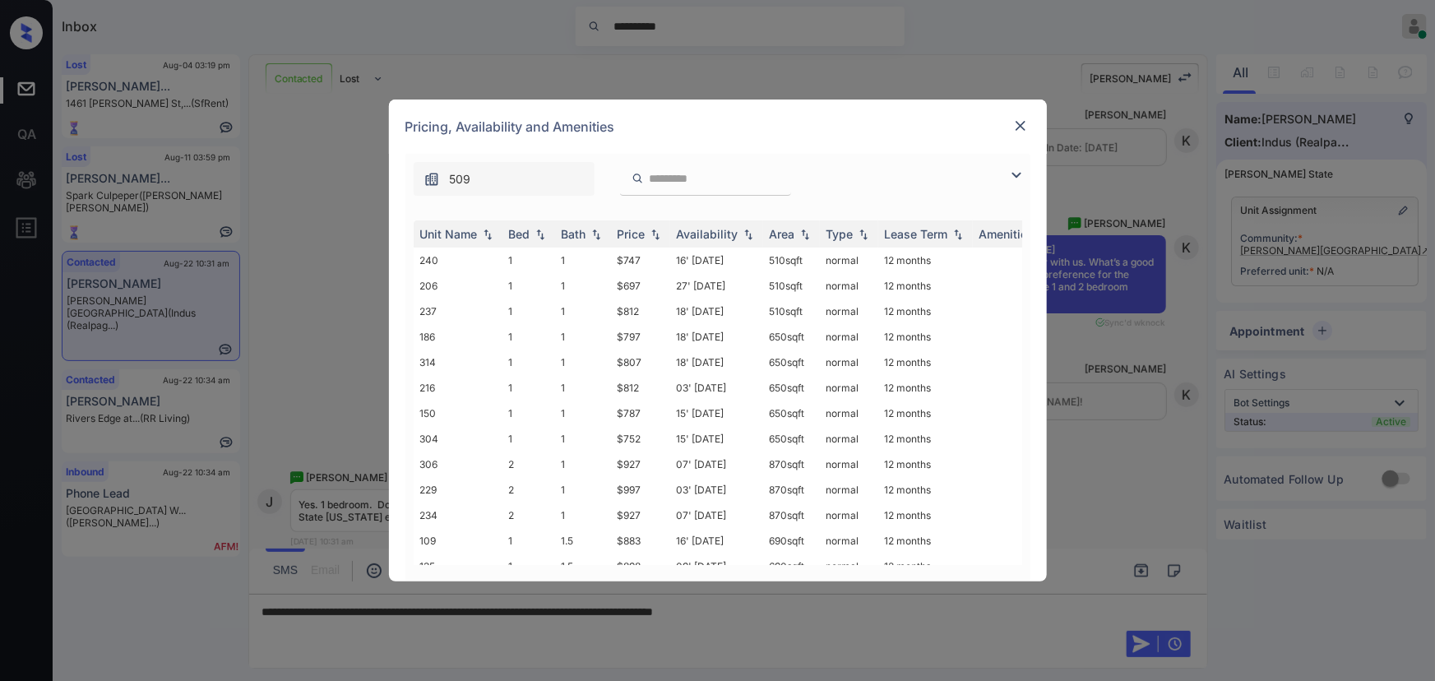
click at [1018, 173] on img at bounding box center [1017, 175] width 20 height 20
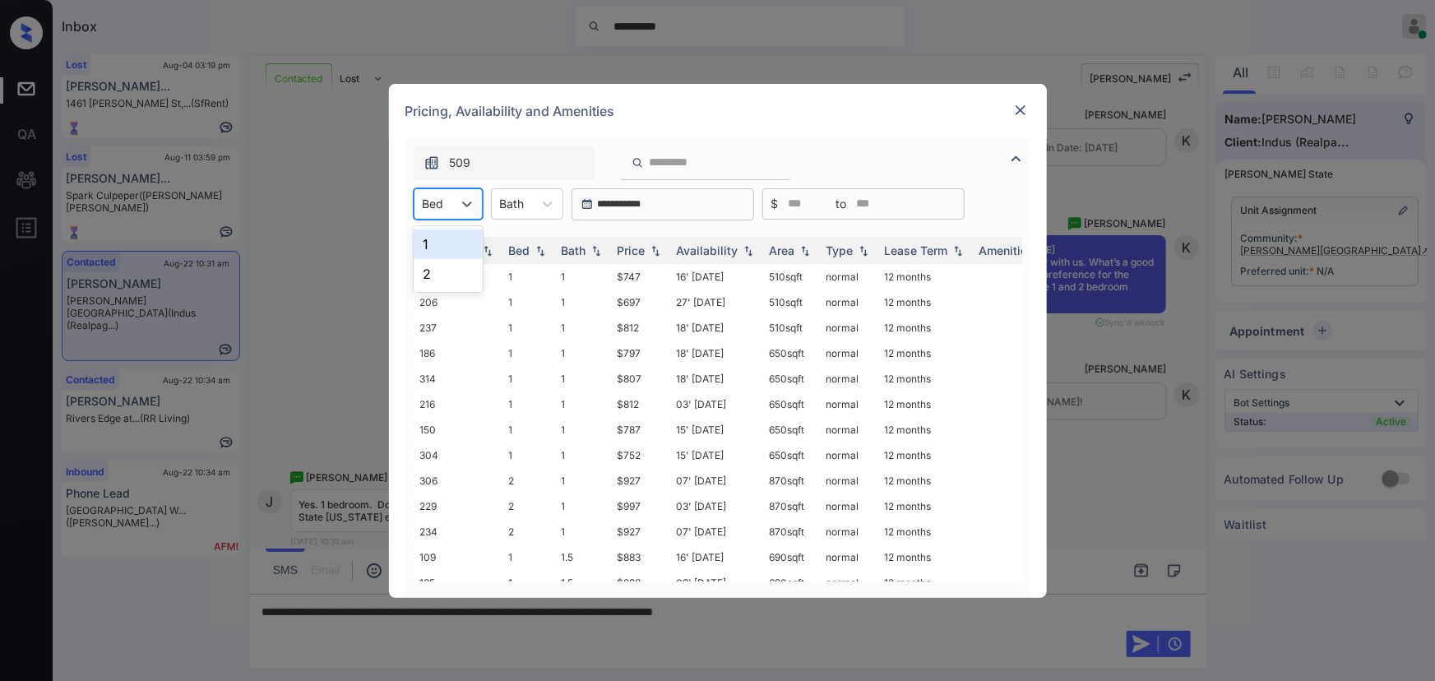
click at [444, 200] on div "Bed" at bounding box center [434, 204] width 38 height 24
click at [432, 237] on div "1" at bounding box center [448, 245] width 69 height 30
click at [518, 200] on div at bounding box center [520, 203] width 25 height 17
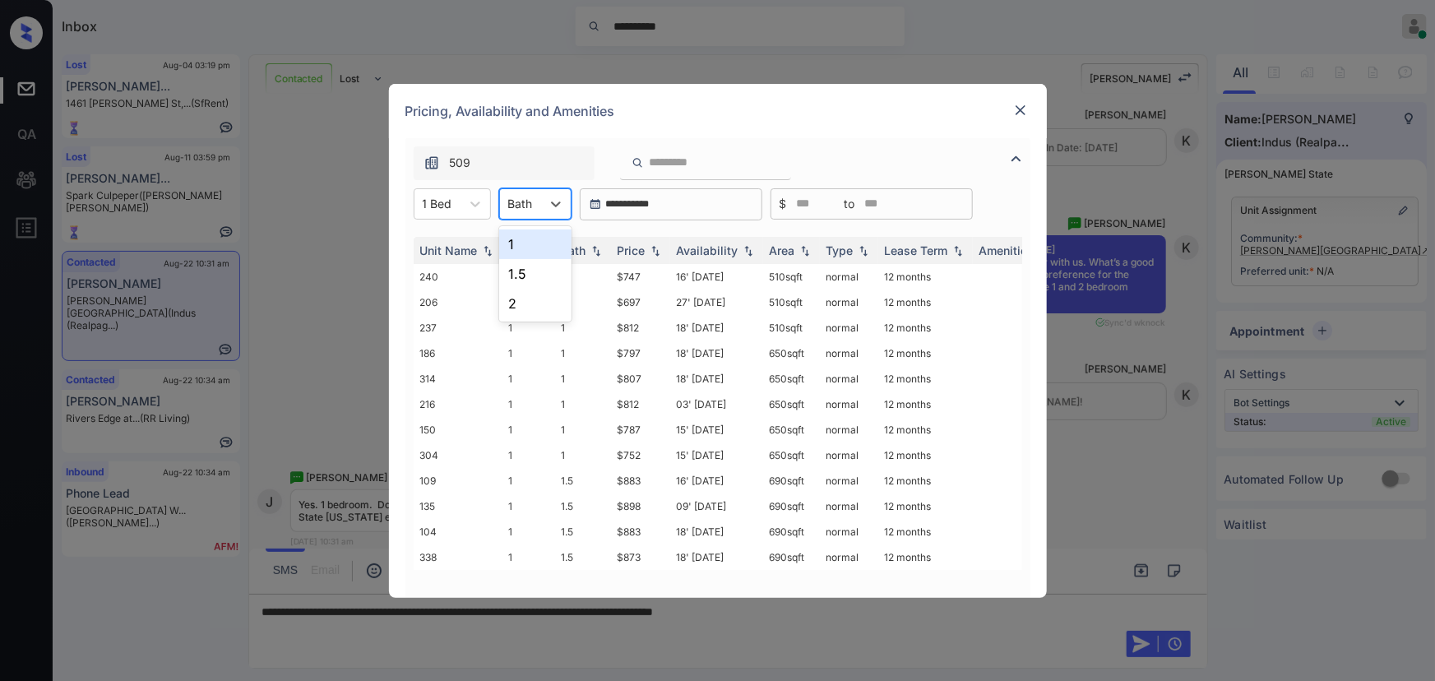
click at [517, 247] on div "1" at bounding box center [535, 245] width 72 height 30
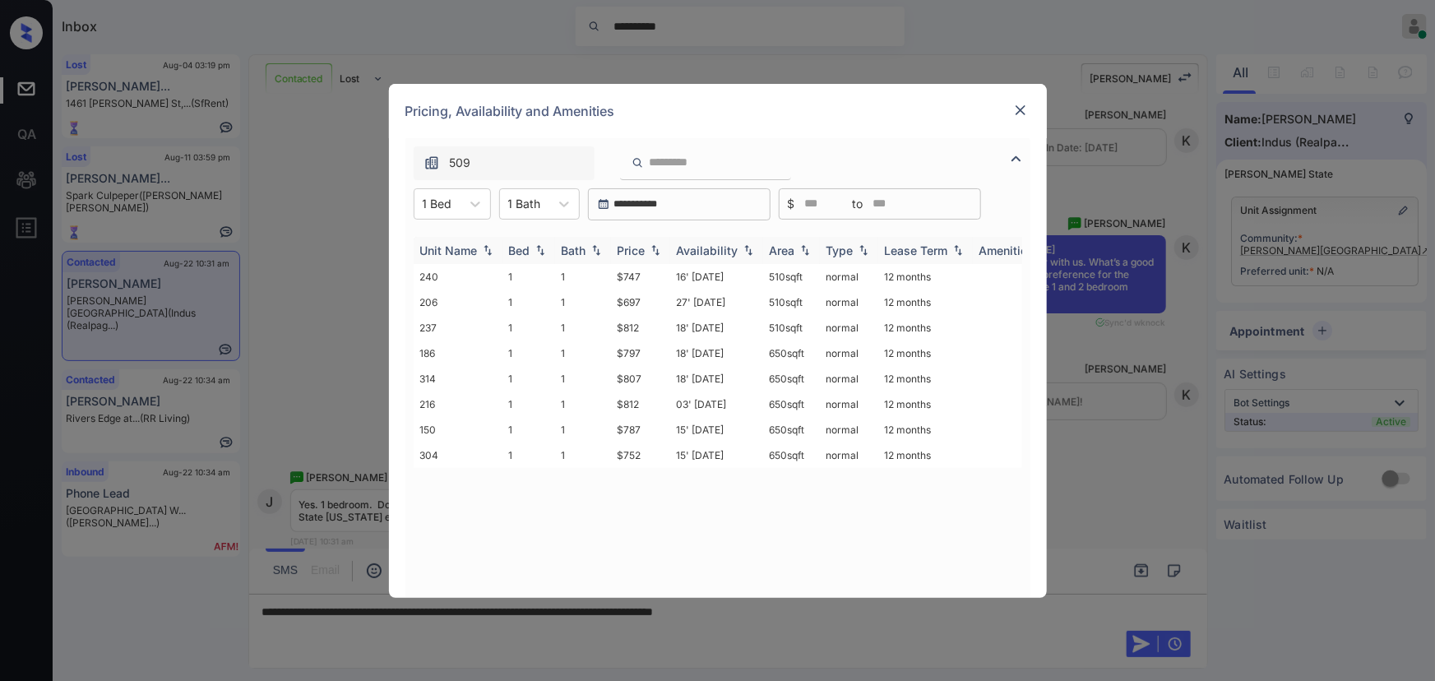
click at [649, 249] on img at bounding box center [655, 250] width 16 height 12
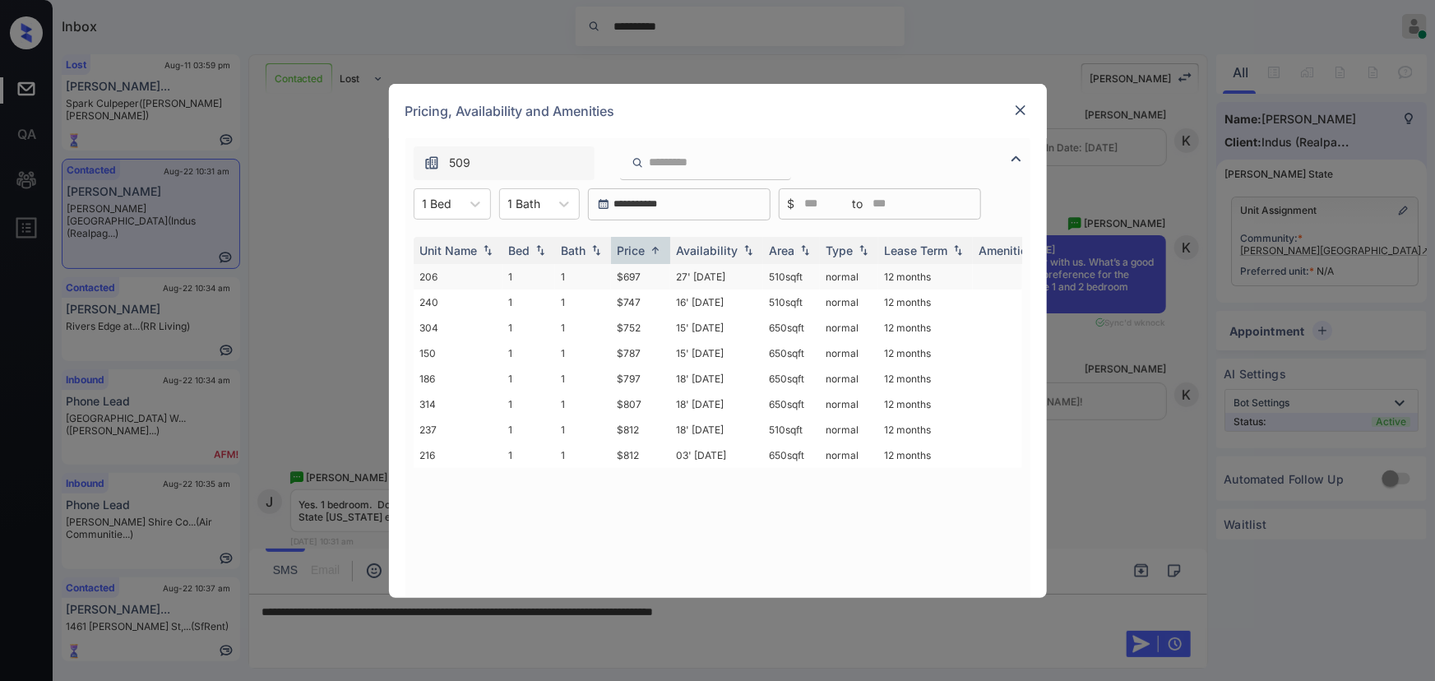
copy td "510 sqft"
drag, startPoint x: 815, startPoint y: 279, endPoint x: 692, endPoint y: 288, distance: 123.7
click at [758, 277] on tr "206 1 1 $697 27' Aug 25 510 sqft normal 12 months" at bounding box center [844, 277] width 860 height 26
click at [619, 278] on td "$697" at bounding box center [640, 277] width 59 height 26
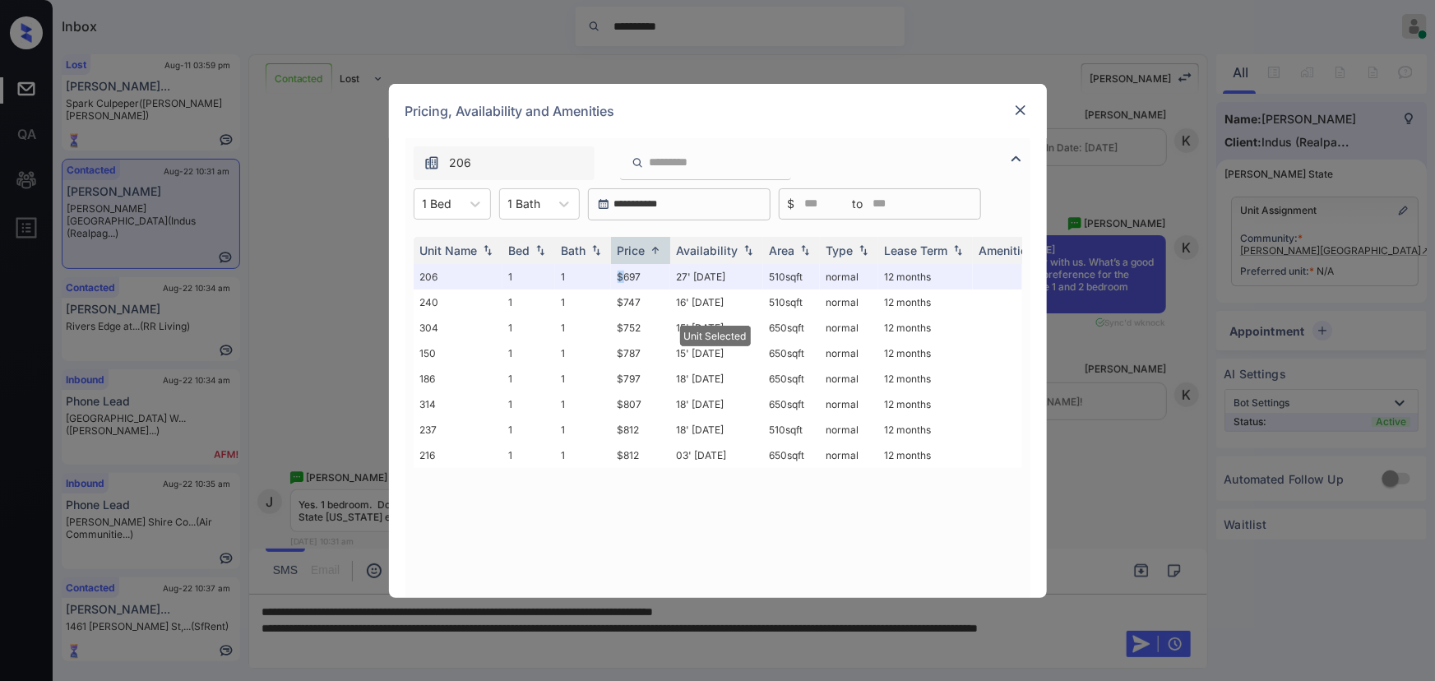
click at [1018, 104] on img at bounding box center [1021, 110] width 16 height 16
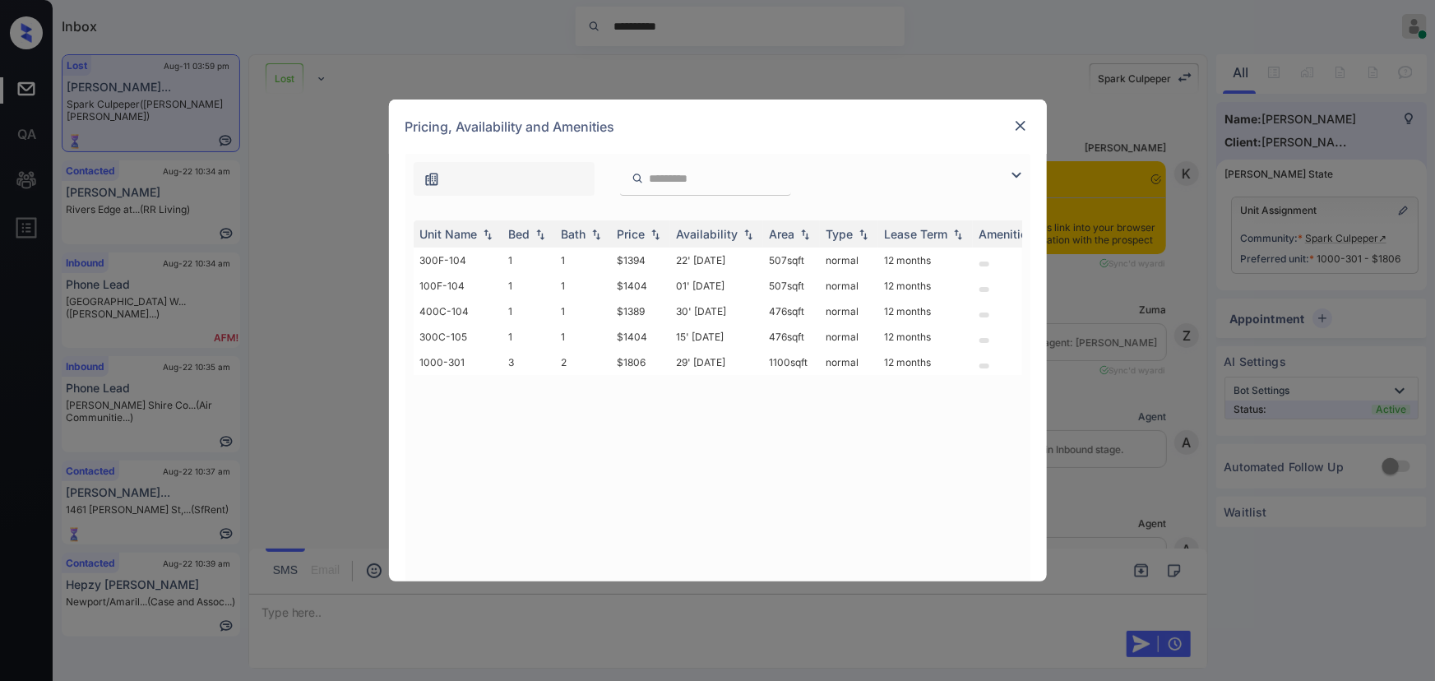
scroll to position [4530, 0]
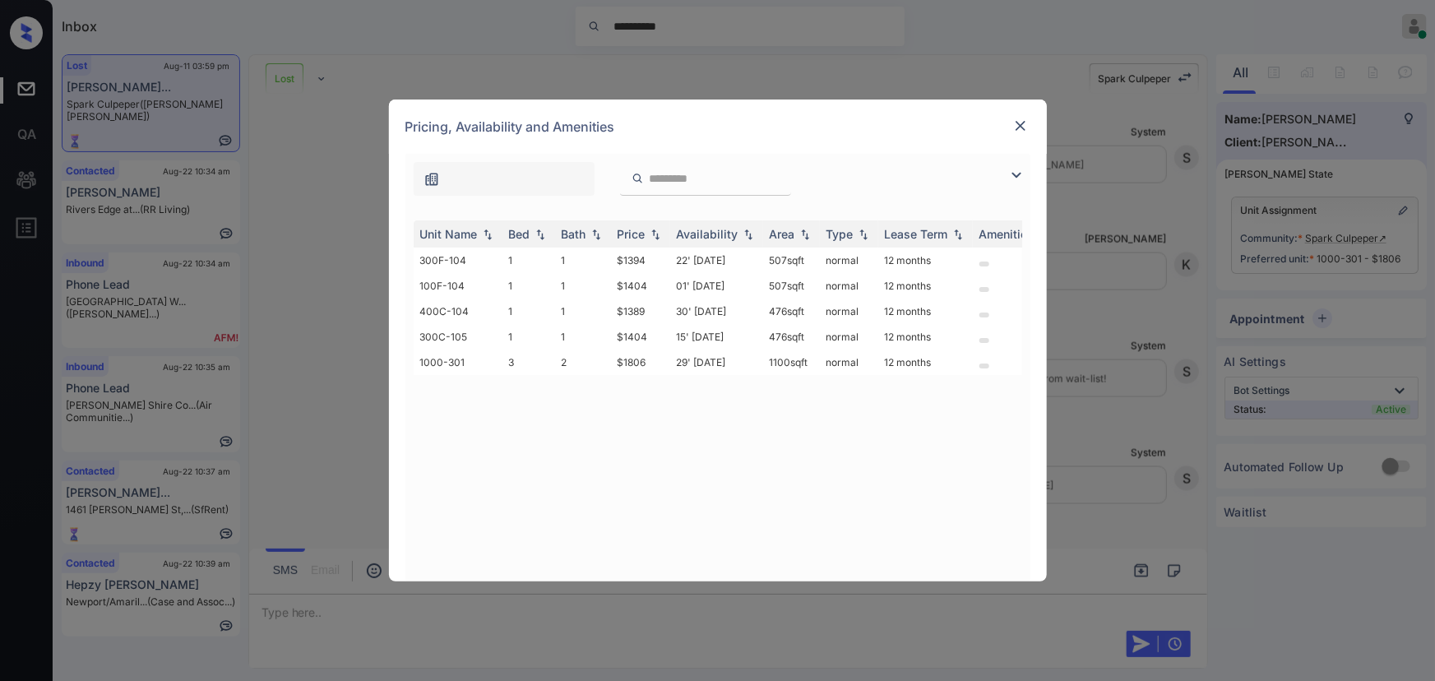
click at [1013, 179] on img at bounding box center [1017, 175] width 20 height 20
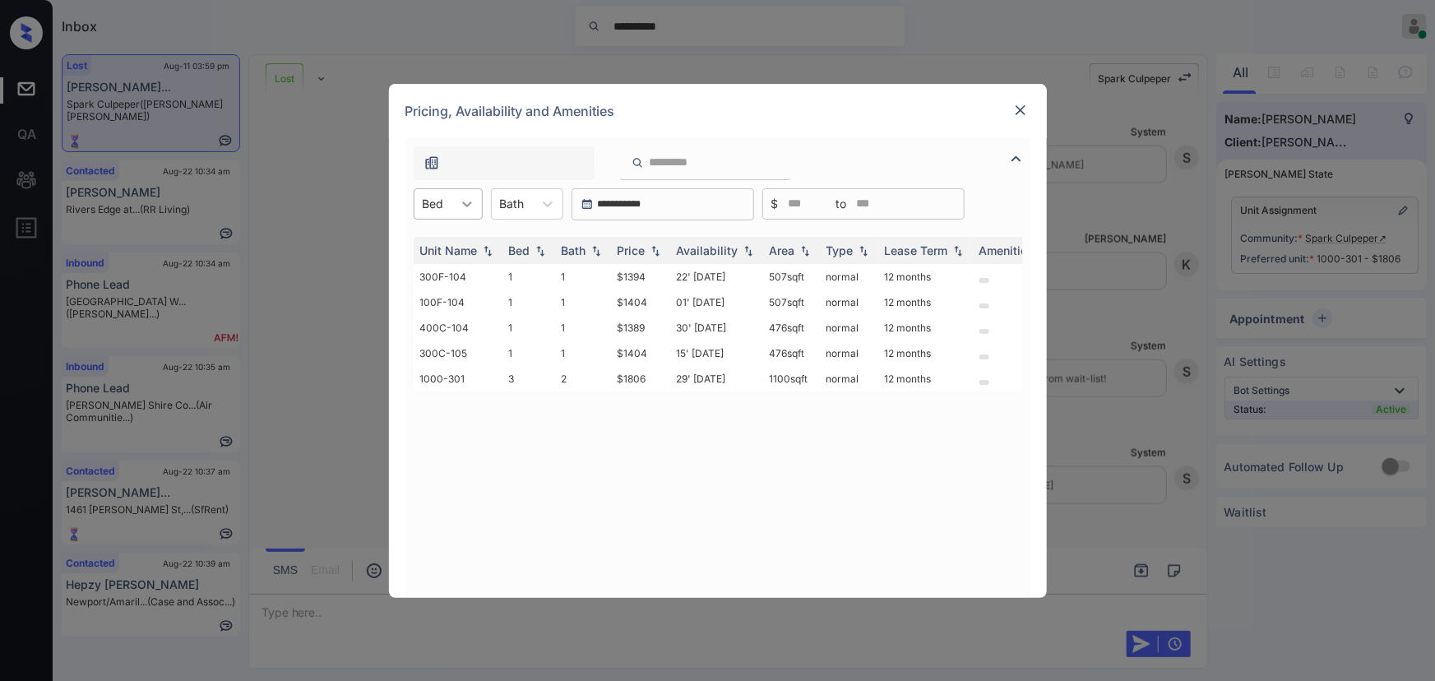
click at [463, 211] on icon at bounding box center [467, 204] width 16 height 16
click at [1022, 103] on img at bounding box center [1021, 110] width 16 height 16
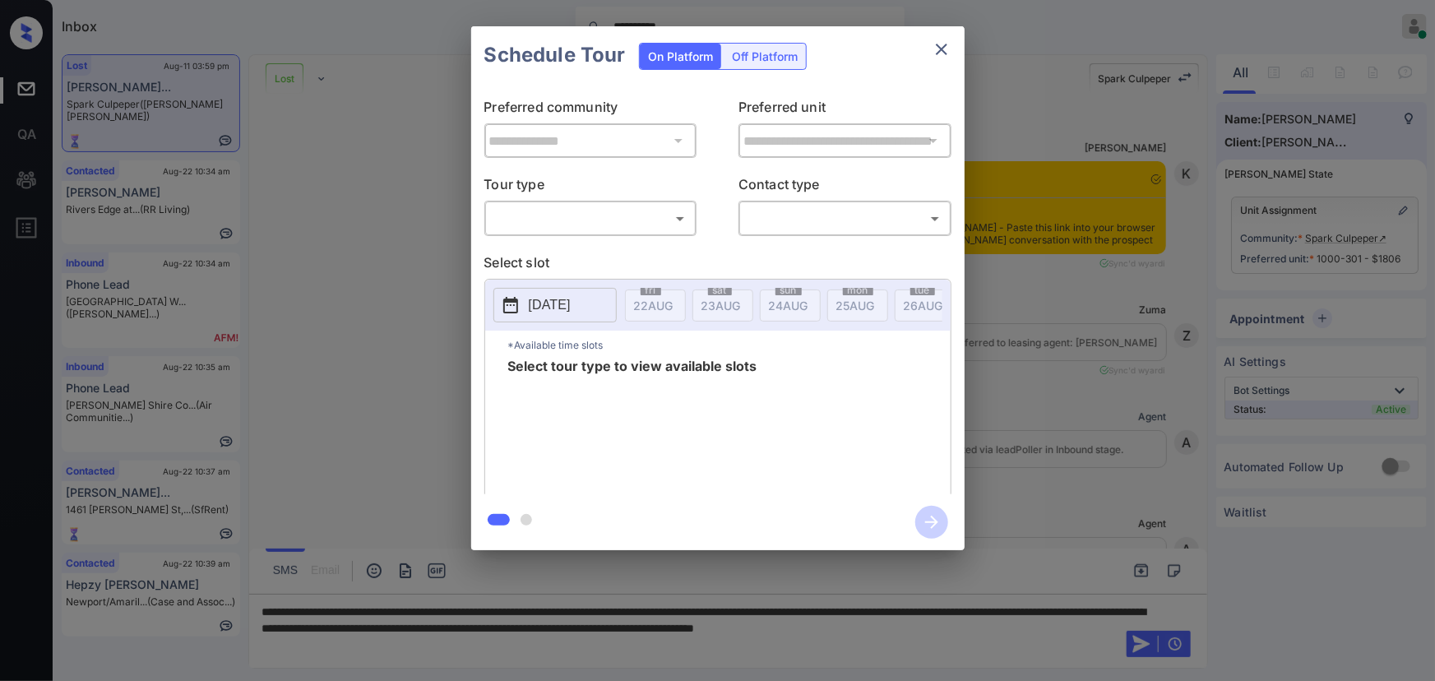
scroll to position [4380, 0]
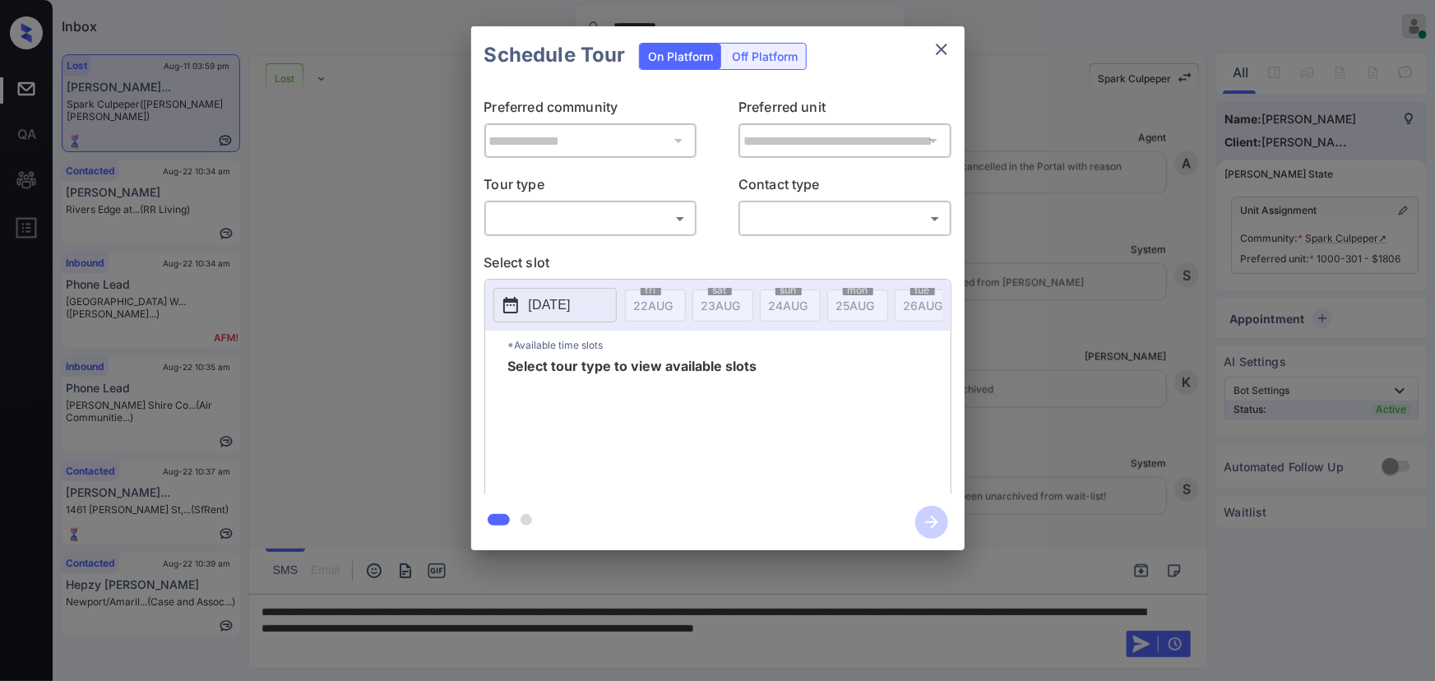
click at [934, 50] on icon "close" at bounding box center [942, 49] width 20 height 20
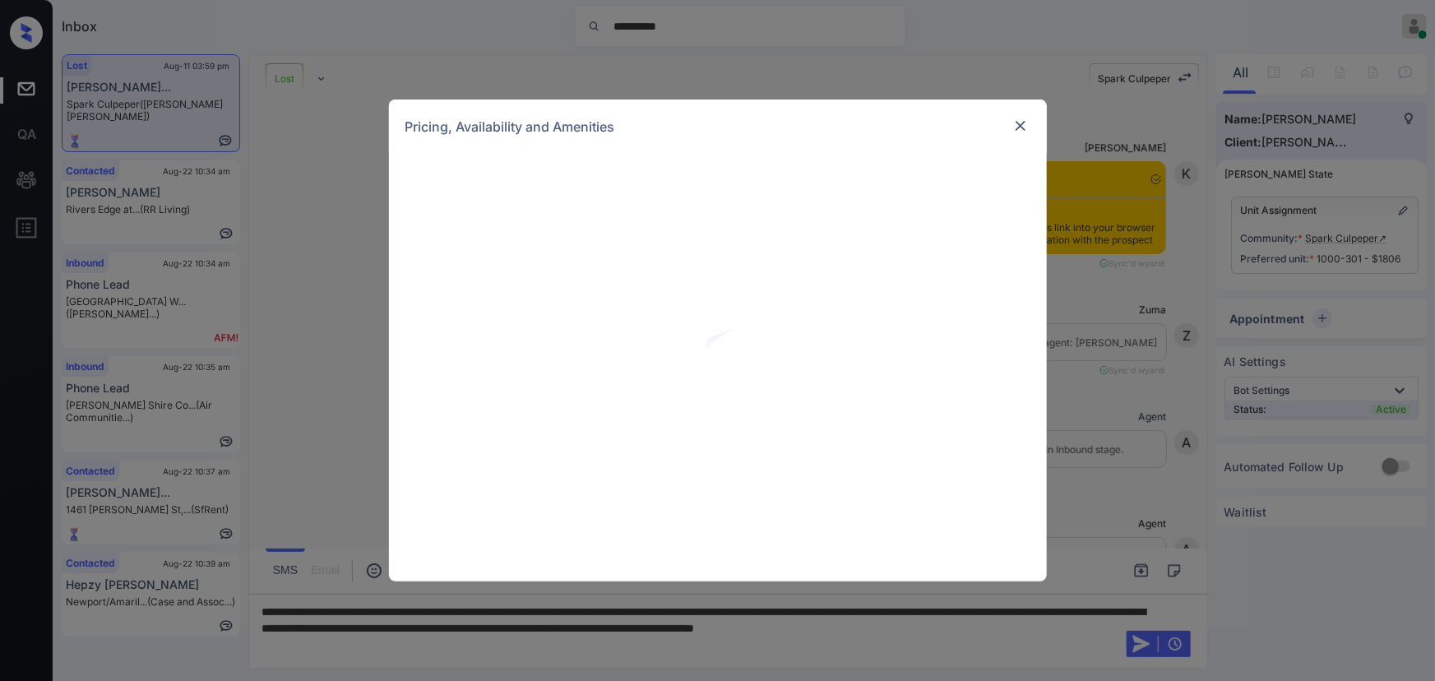
scroll to position [4380, 0]
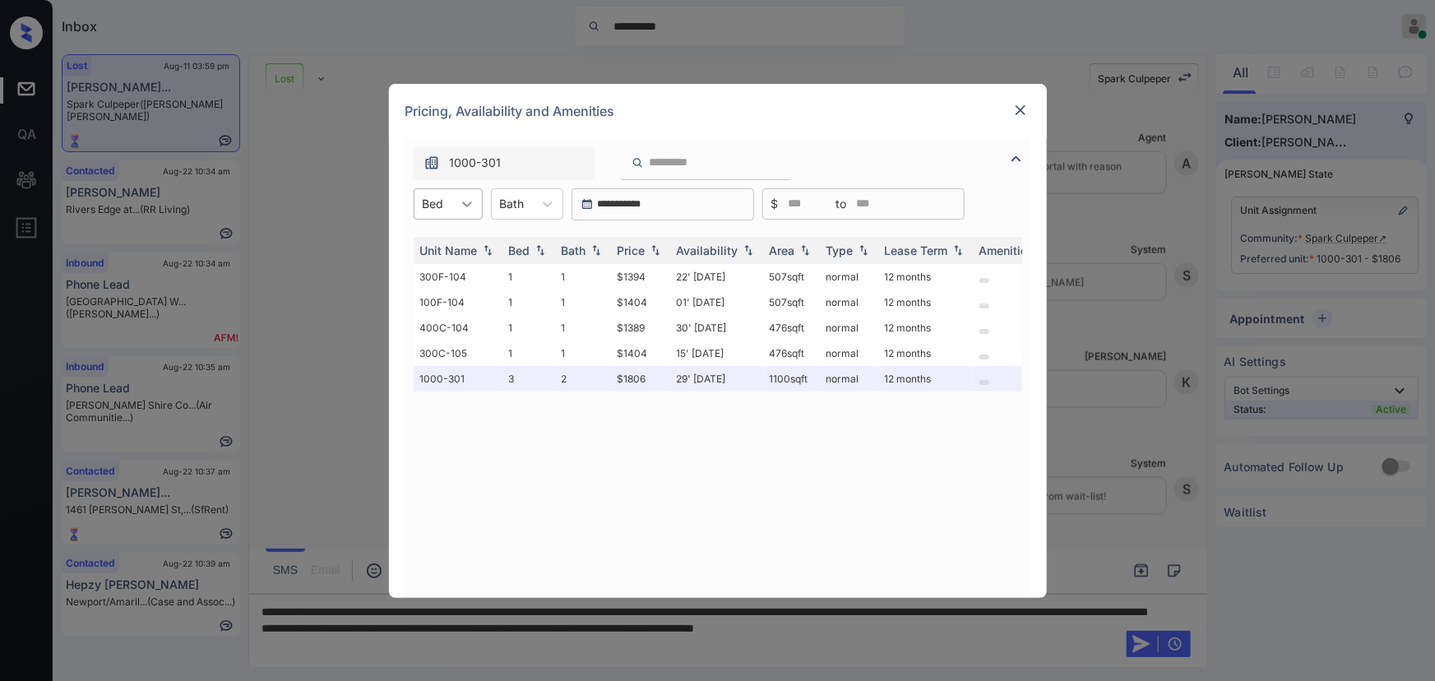
click at [461, 205] on icon at bounding box center [467, 204] width 16 height 16
click at [545, 204] on icon at bounding box center [548, 205] width 10 height 6
click at [1009, 112] on div "Pricing, Availability and Amenities" at bounding box center [718, 111] width 658 height 54
click at [1018, 106] on img at bounding box center [1021, 110] width 16 height 16
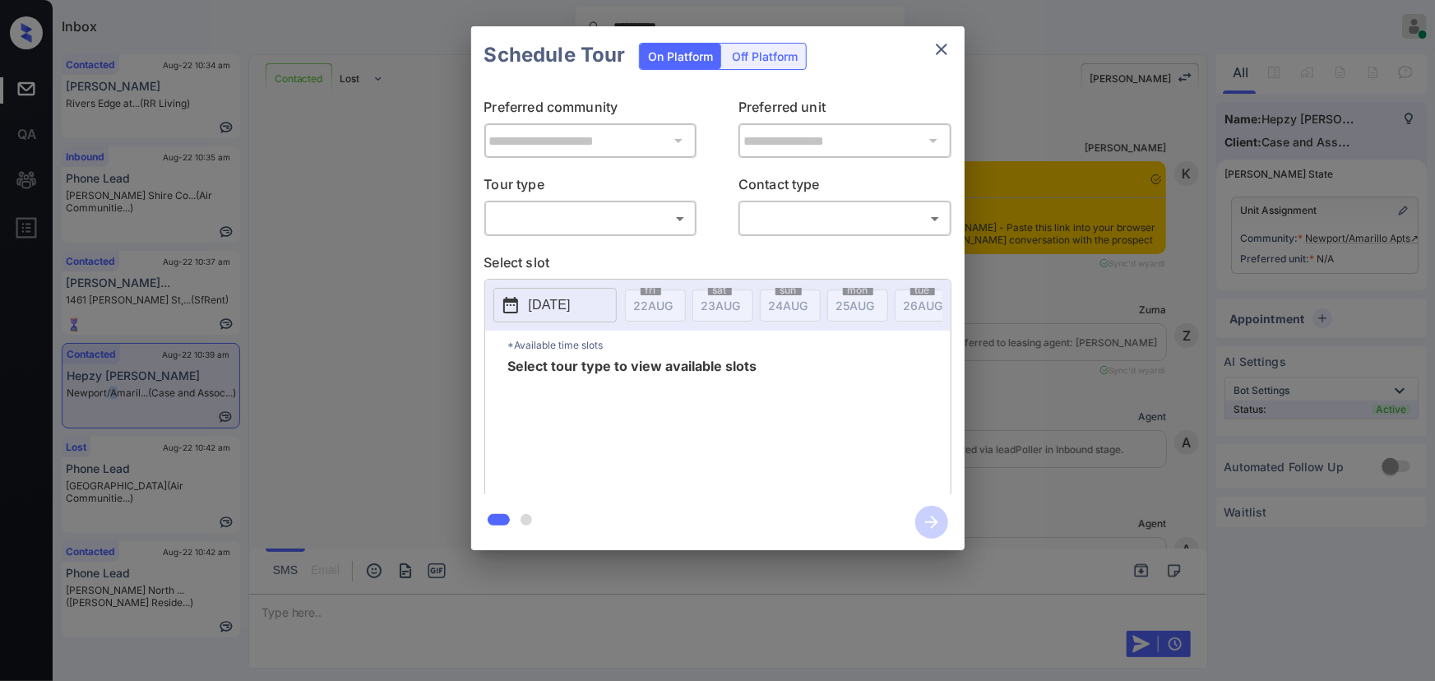
scroll to position [7454, 0]
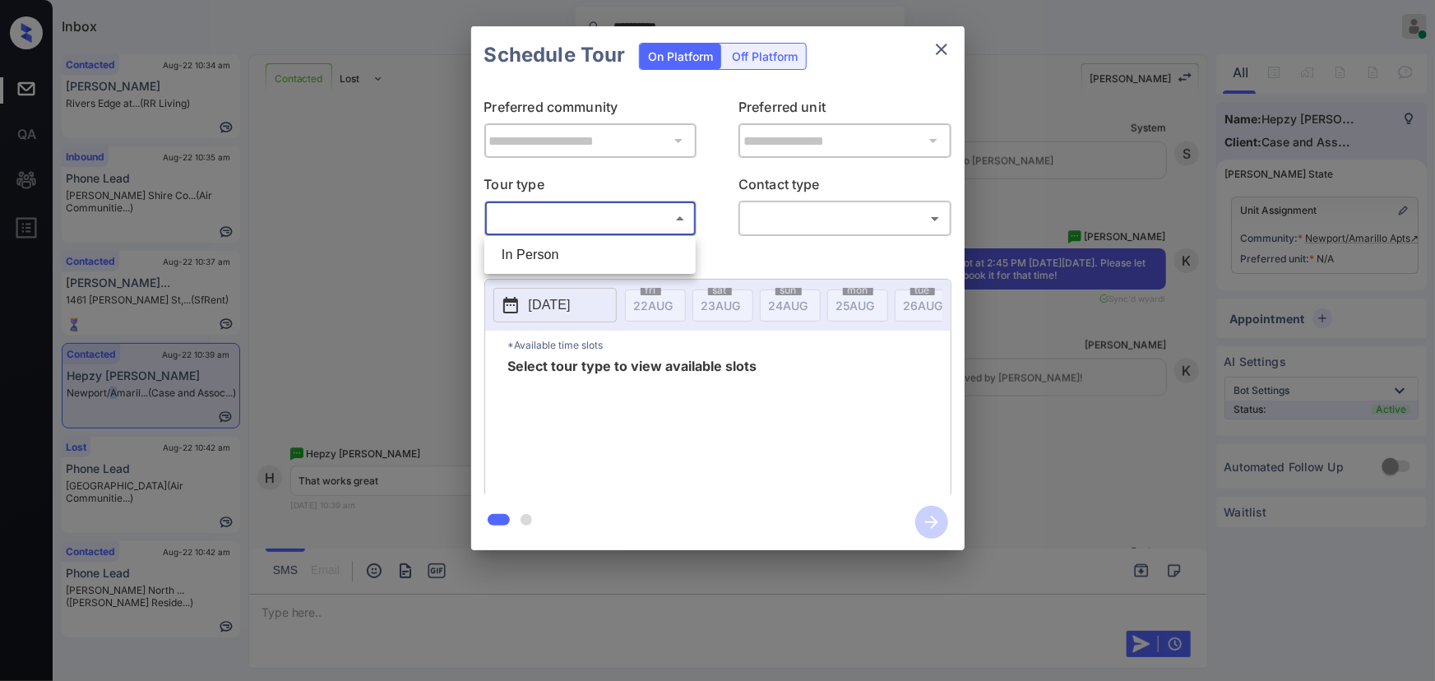
click at [592, 223] on body "**********" at bounding box center [717, 340] width 1435 height 681
drag, startPoint x: 544, startPoint y: 267, endPoint x: 567, endPoint y: 257, distance: 25.1
click at [546, 260] on li "In Person" at bounding box center [590, 255] width 203 height 30
type input "********"
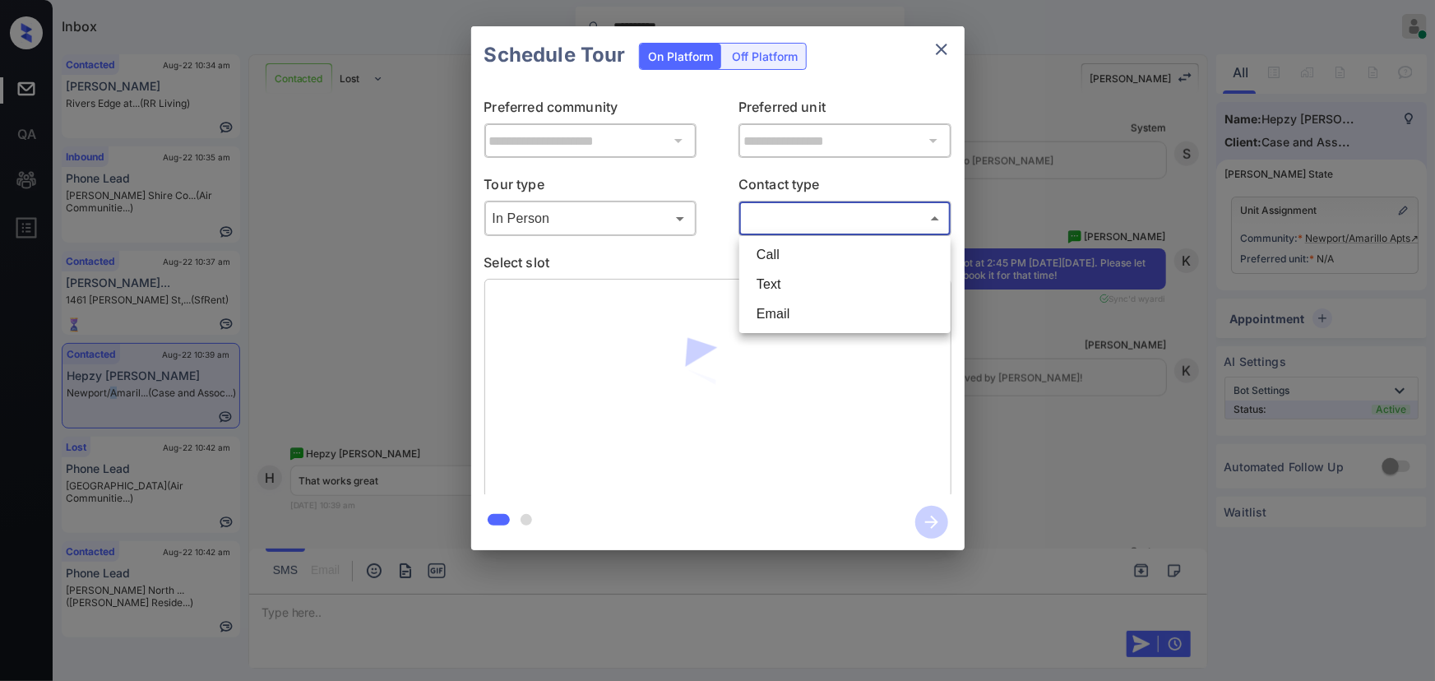
click at [817, 226] on body "**********" at bounding box center [717, 340] width 1435 height 681
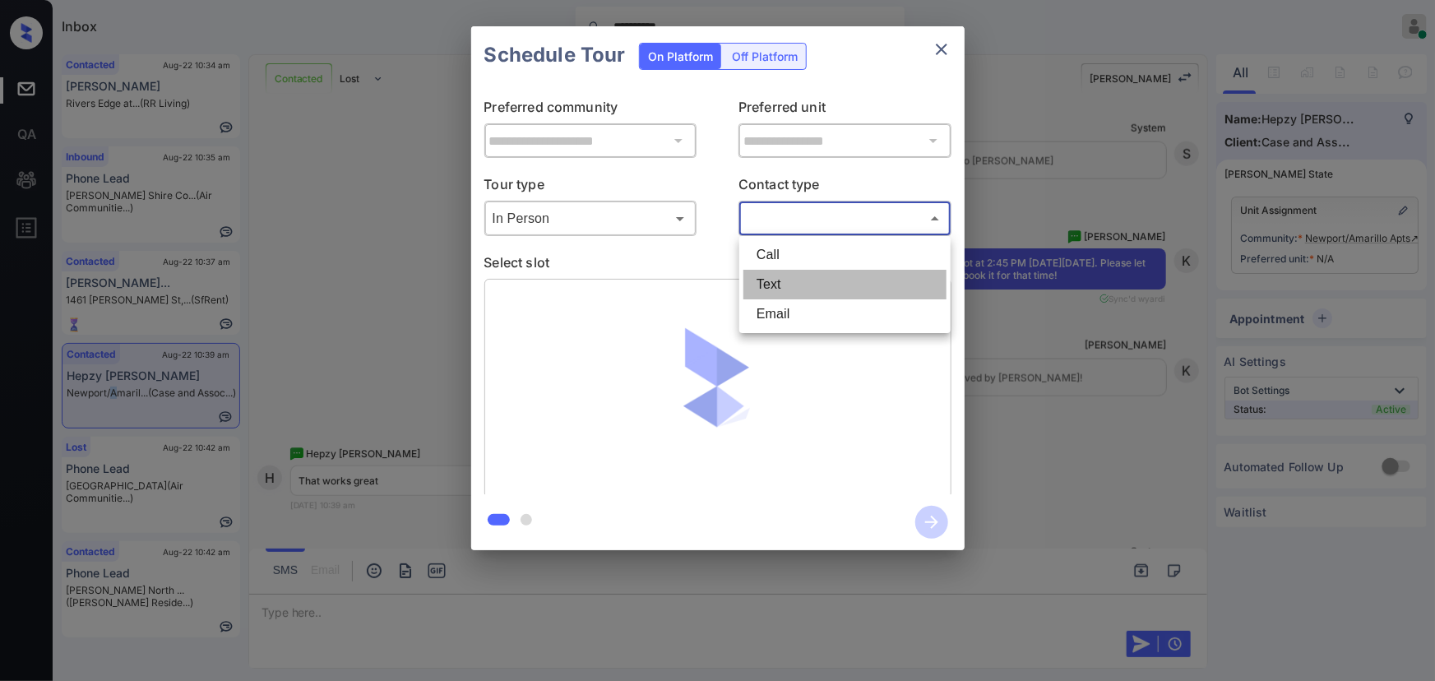
click at [782, 281] on li "Text" at bounding box center [845, 285] width 203 height 30
type input "****"
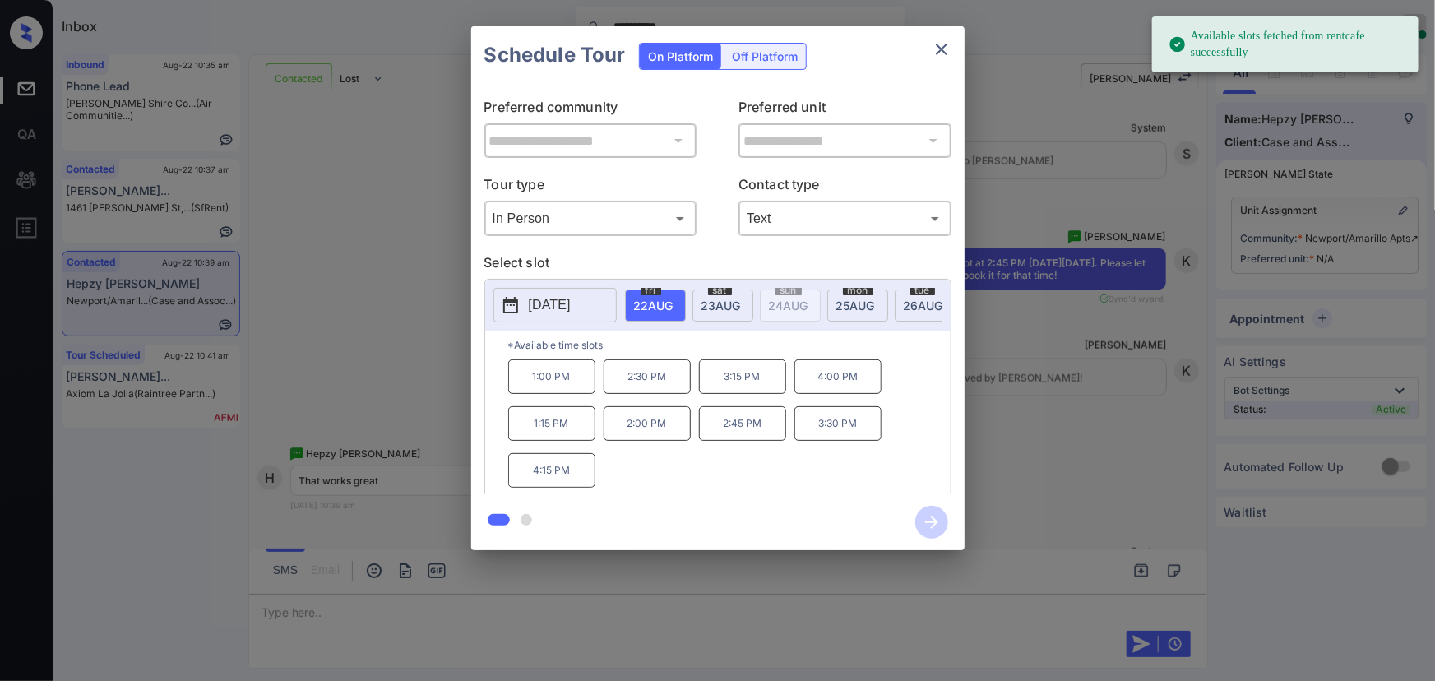
click at [592, 295] on button "[DATE]" at bounding box center [555, 305] width 123 height 35
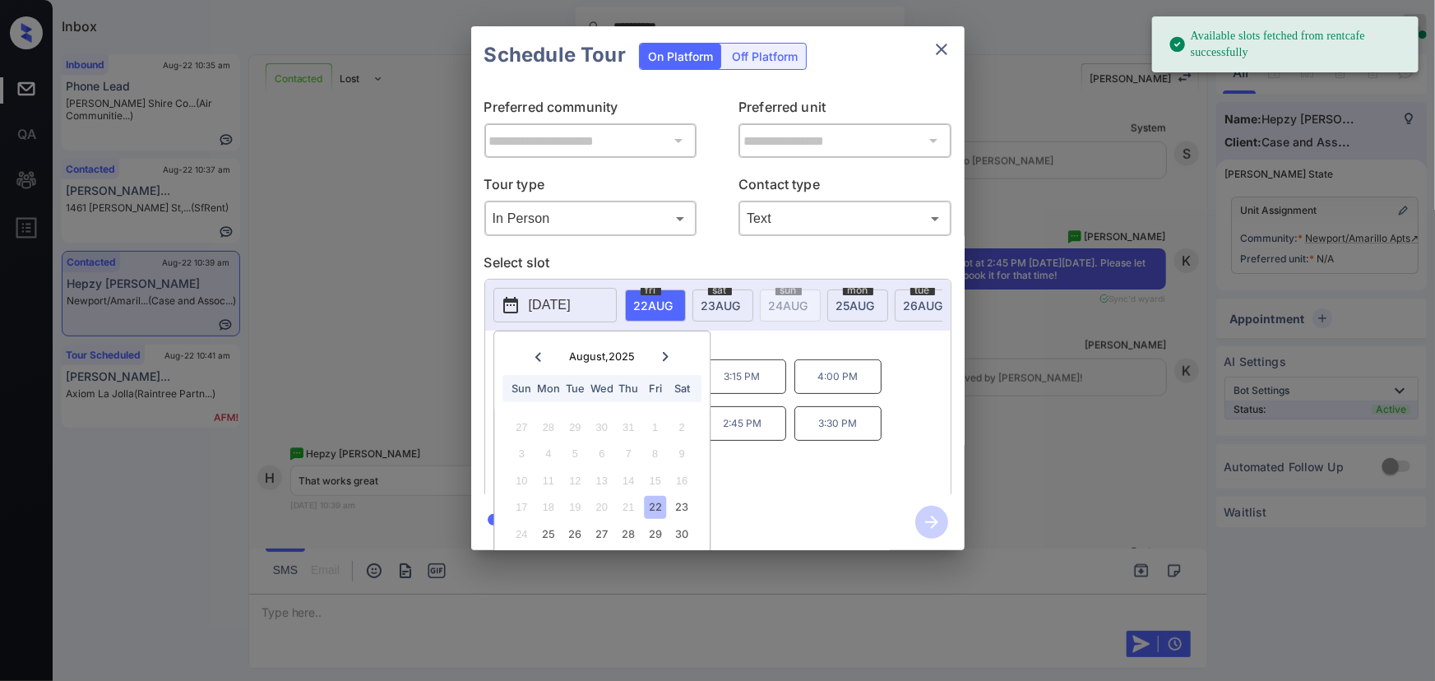
click at [571, 296] on p "[DATE]" at bounding box center [550, 305] width 42 height 20
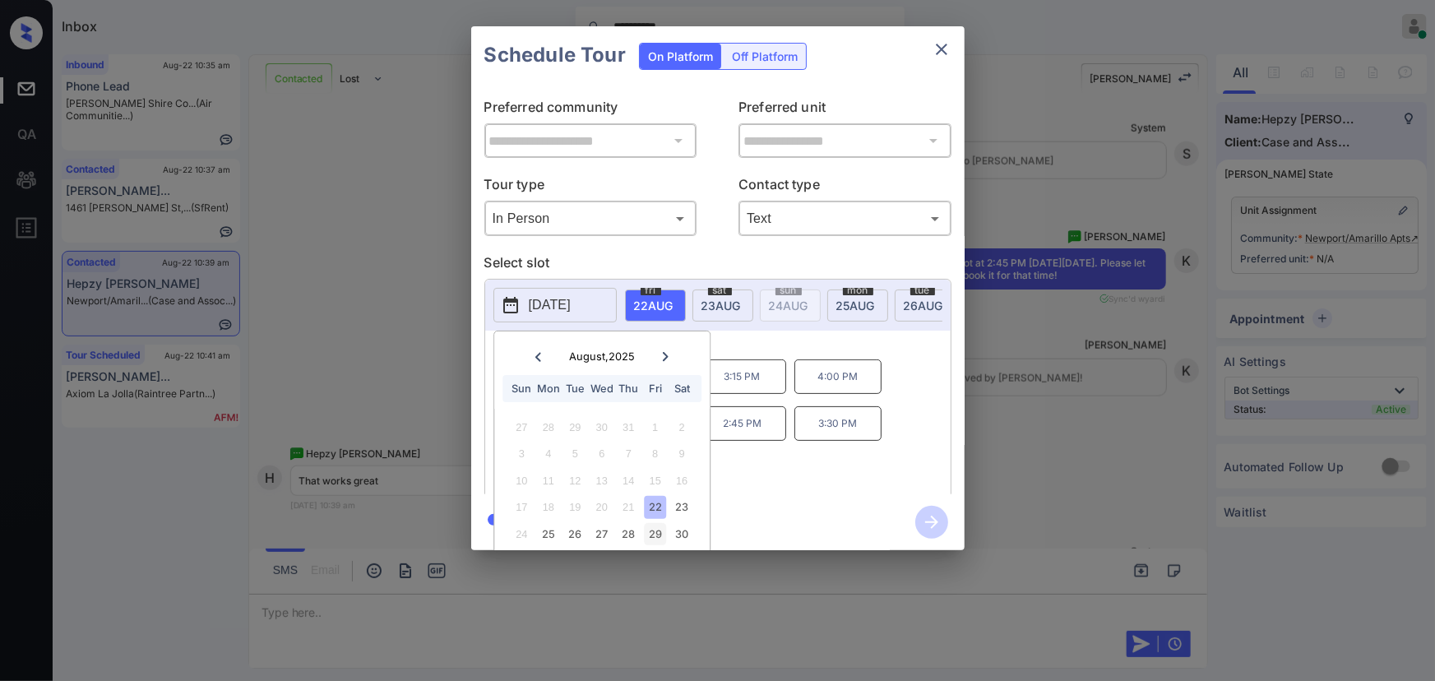
click at [652, 535] on div "29" at bounding box center [655, 534] width 22 height 22
click at [825, 452] on p "8:45 AM" at bounding box center [838, 460] width 87 height 34
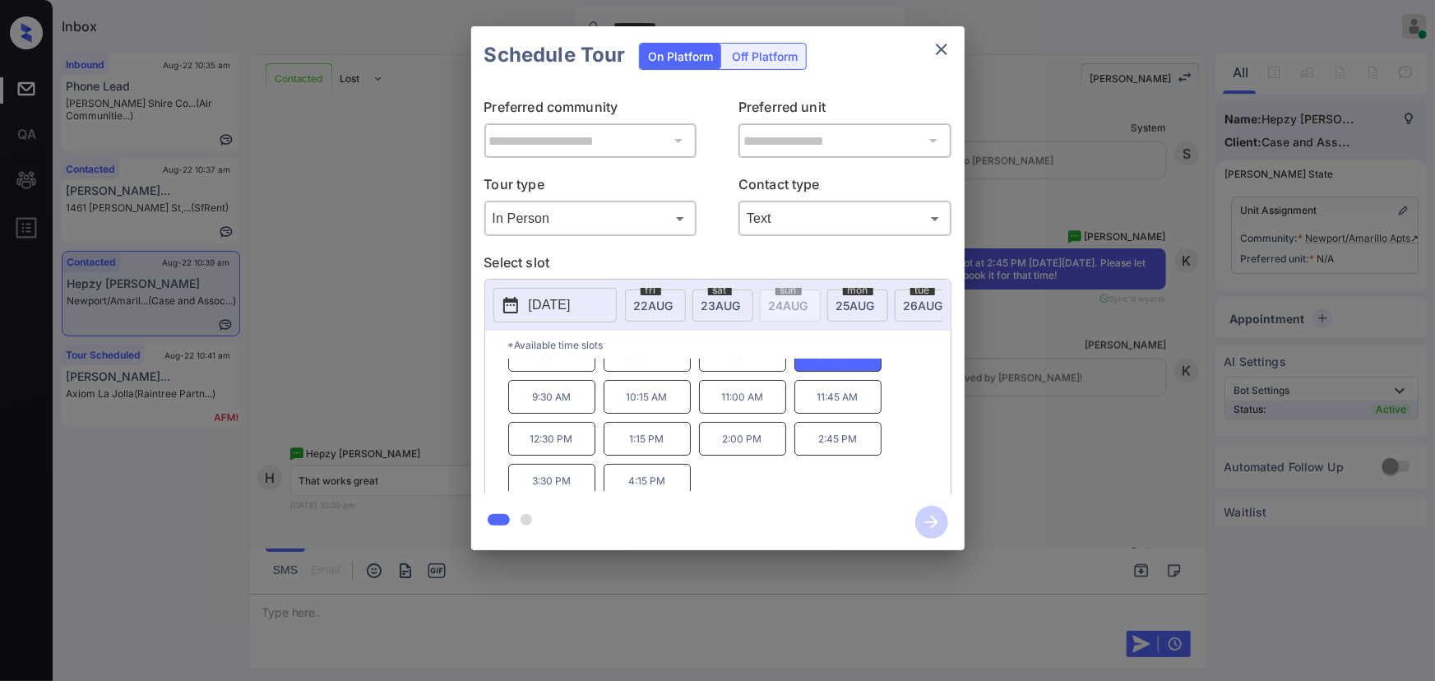
scroll to position [110, 0]
click at [811, 441] on p "2:45 PM" at bounding box center [838, 434] width 87 height 34
click at [1051, 494] on div "**********" at bounding box center [717, 288] width 1435 height 577
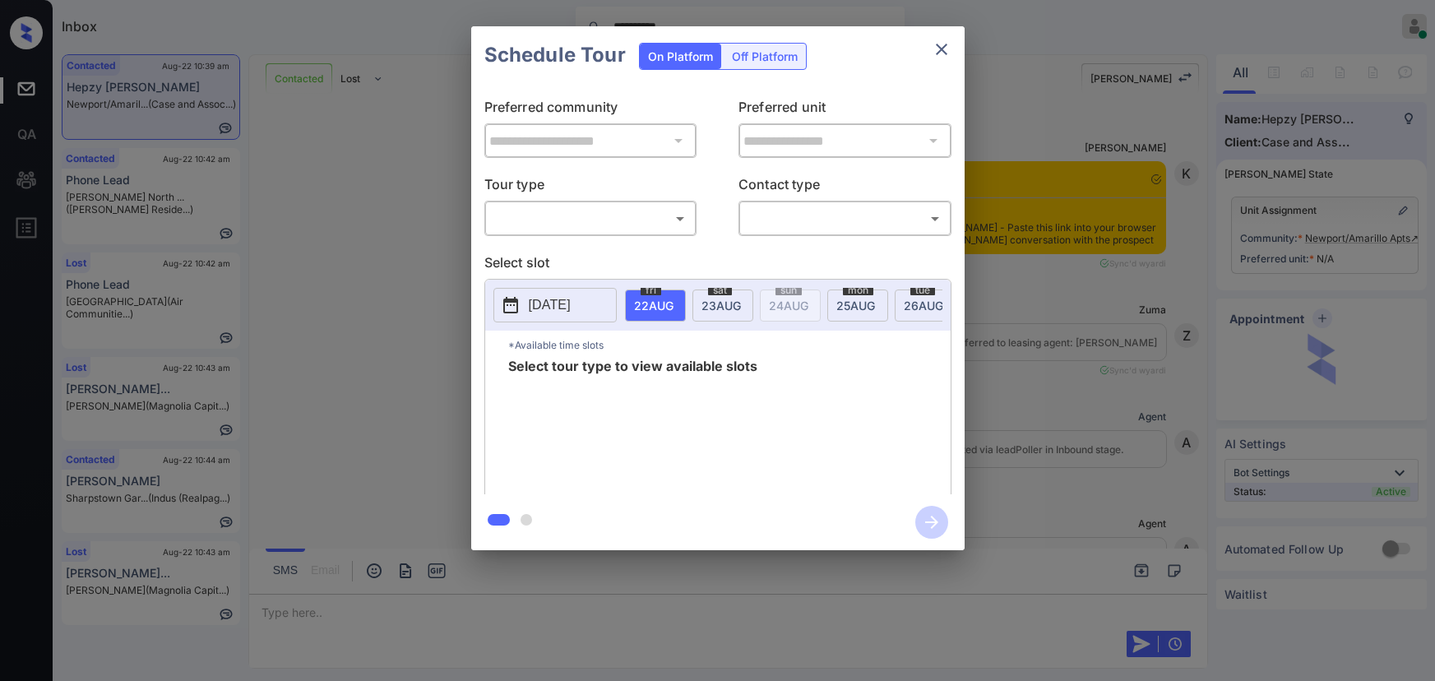
click at [1402, 206] on div "**********" at bounding box center [717, 288] width 1435 height 577
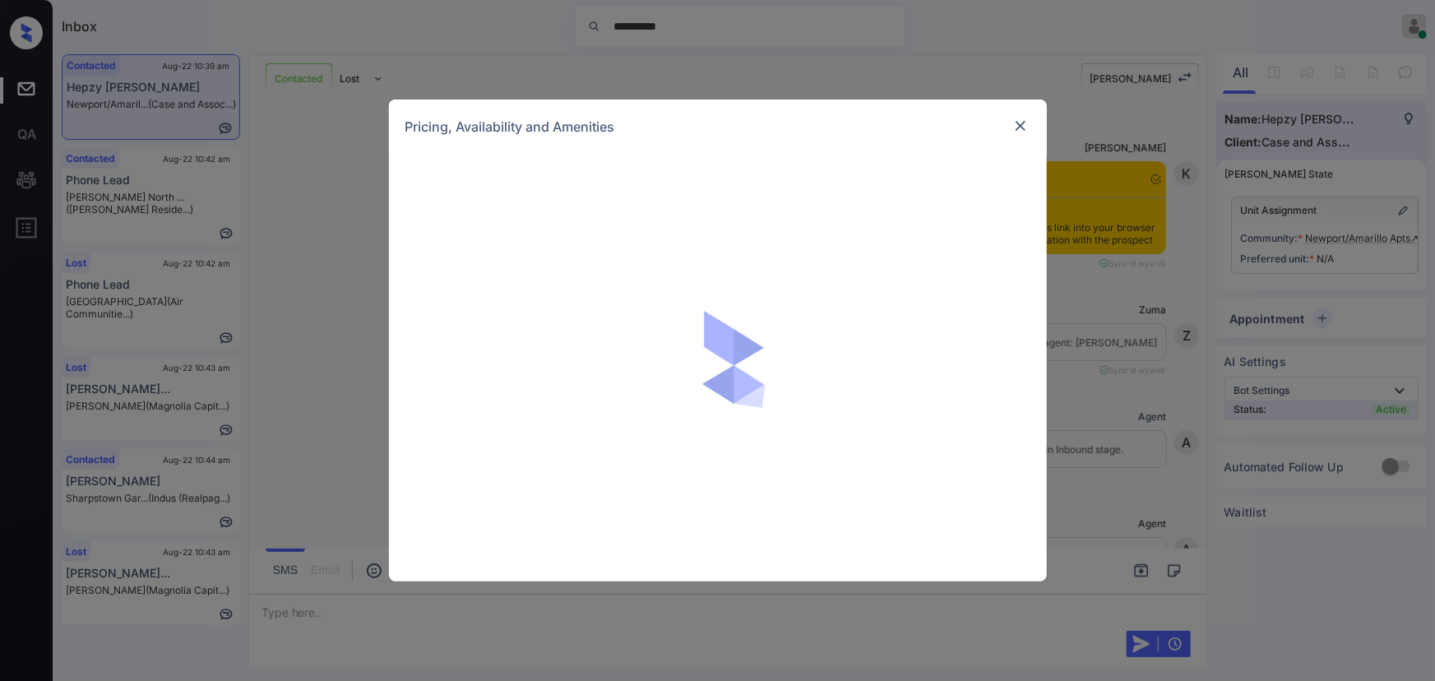
scroll to position [7561, 0]
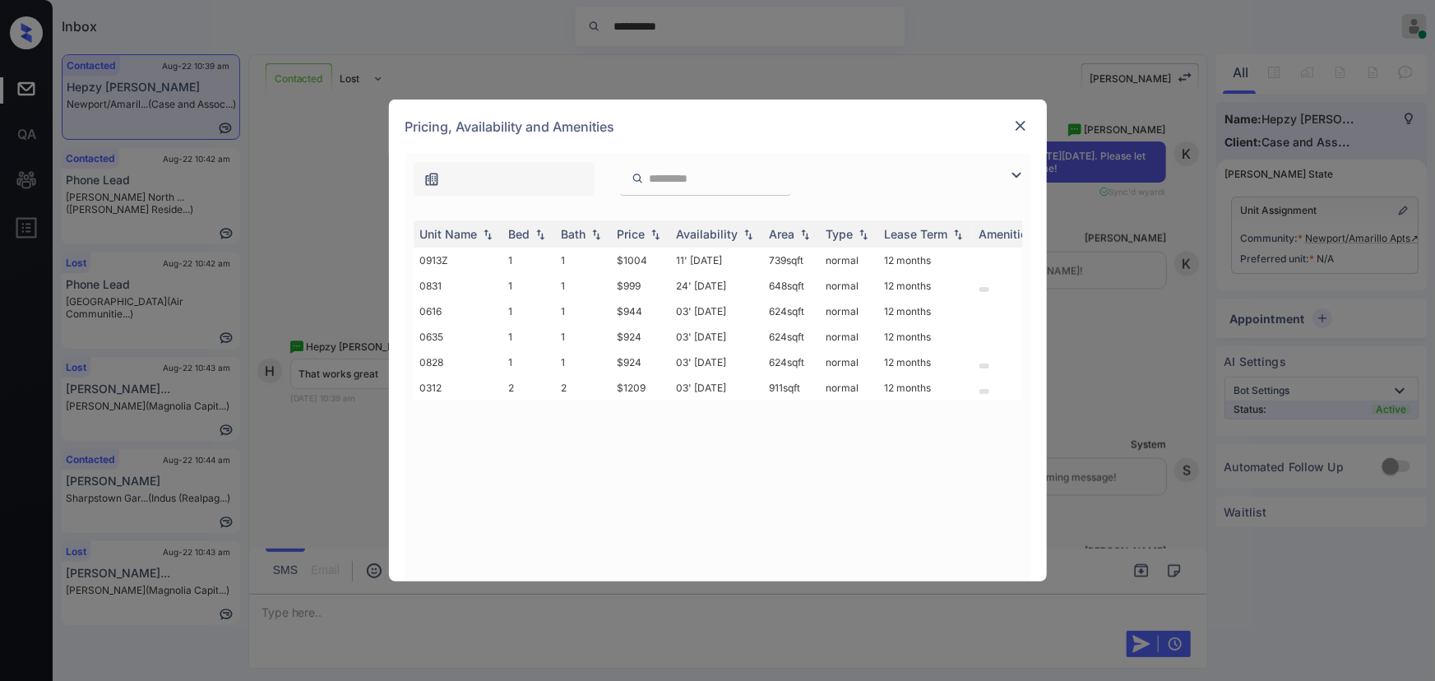
click at [1018, 169] on img at bounding box center [1017, 175] width 20 height 20
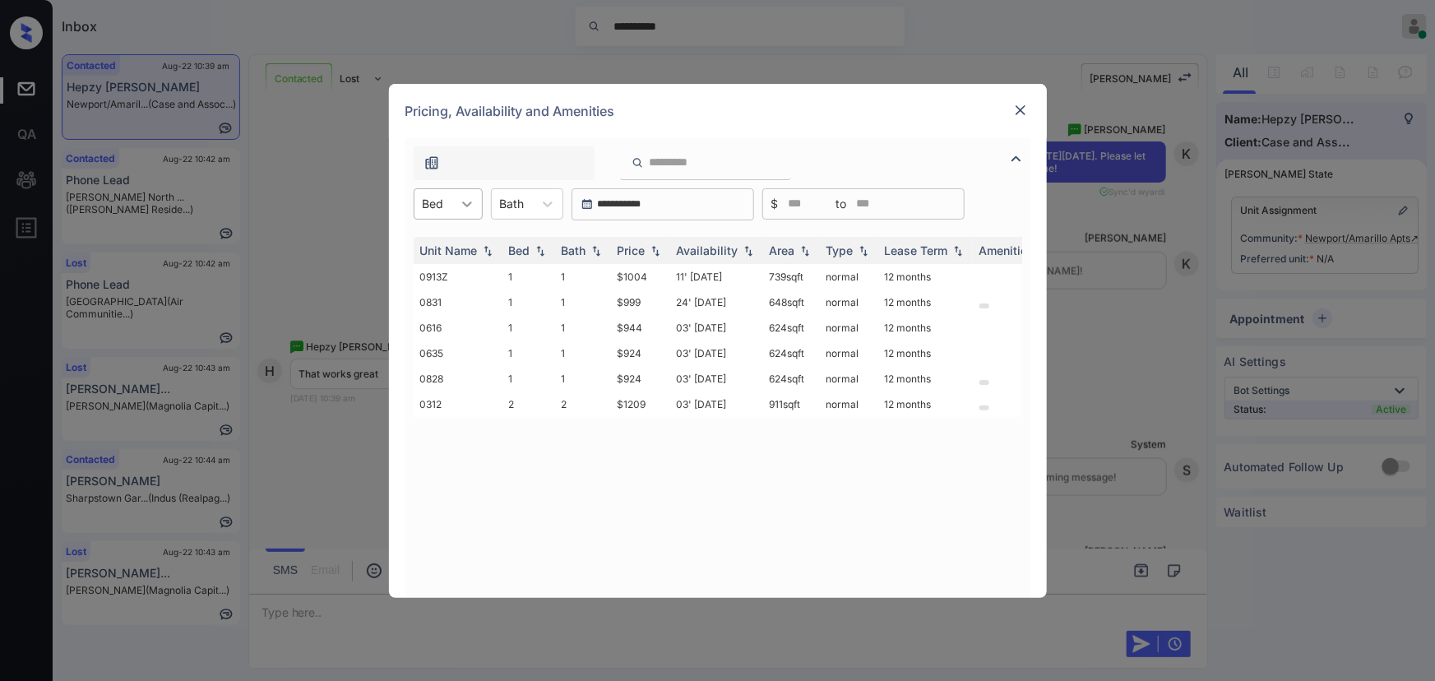
click at [459, 210] on icon at bounding box center [467, 204] width 16 height 16
click at [437, 276] on div "2" at bounding box center [448, 274] width 69 height 30
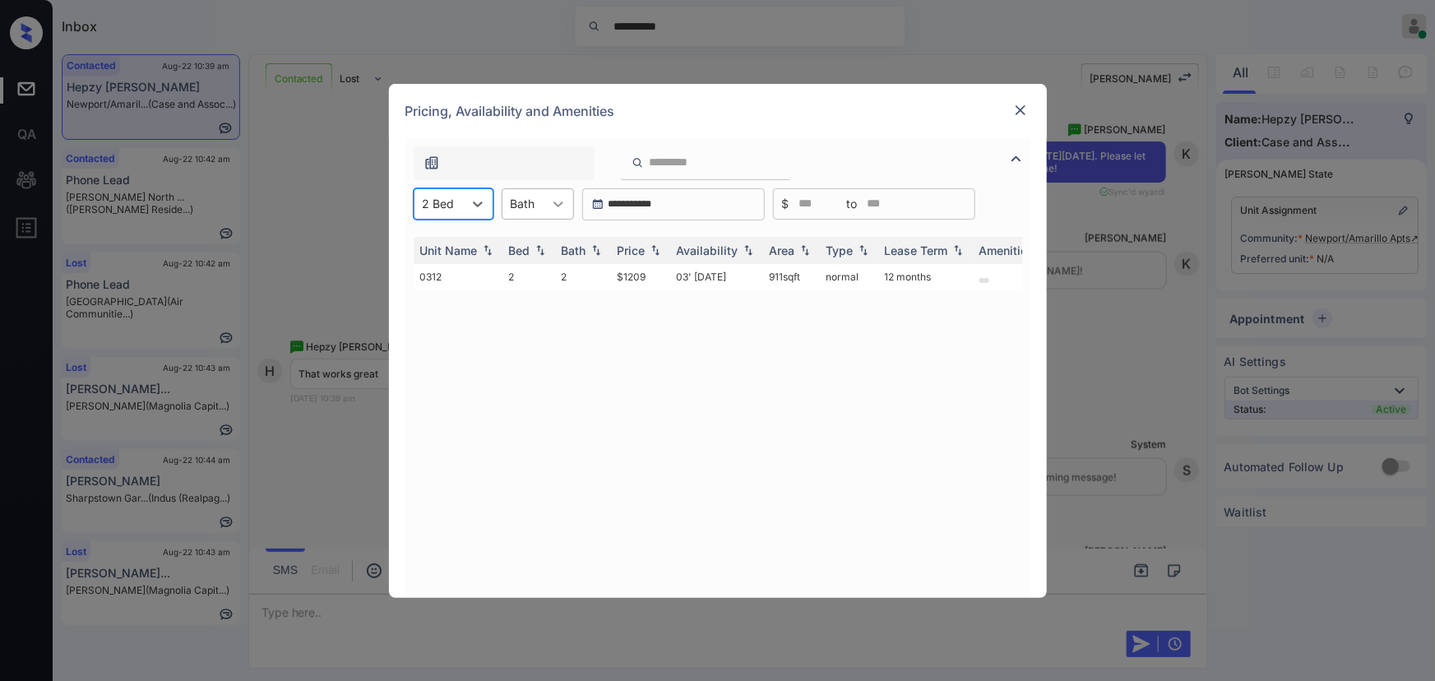
click at [551, 201] on icon at bounding box center [558, 204] width 16 height 16
click at [534, 248] on div "1" at bounding box center [538, 245] width 72 height 30
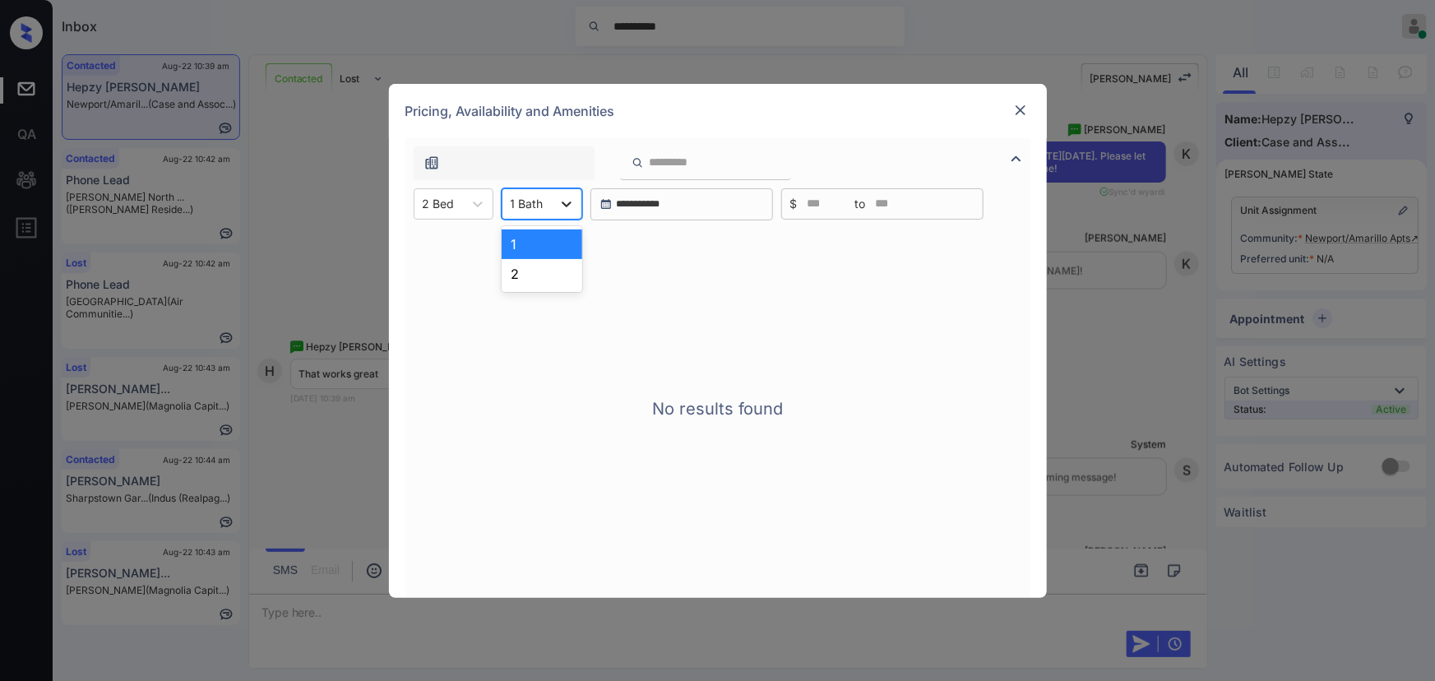
click at [559, 205] on icon at bounding box center [567, 204] width 16 height 16
click at [532, 271] on div "2" at bounding box center [542, 274] width 81 height 30
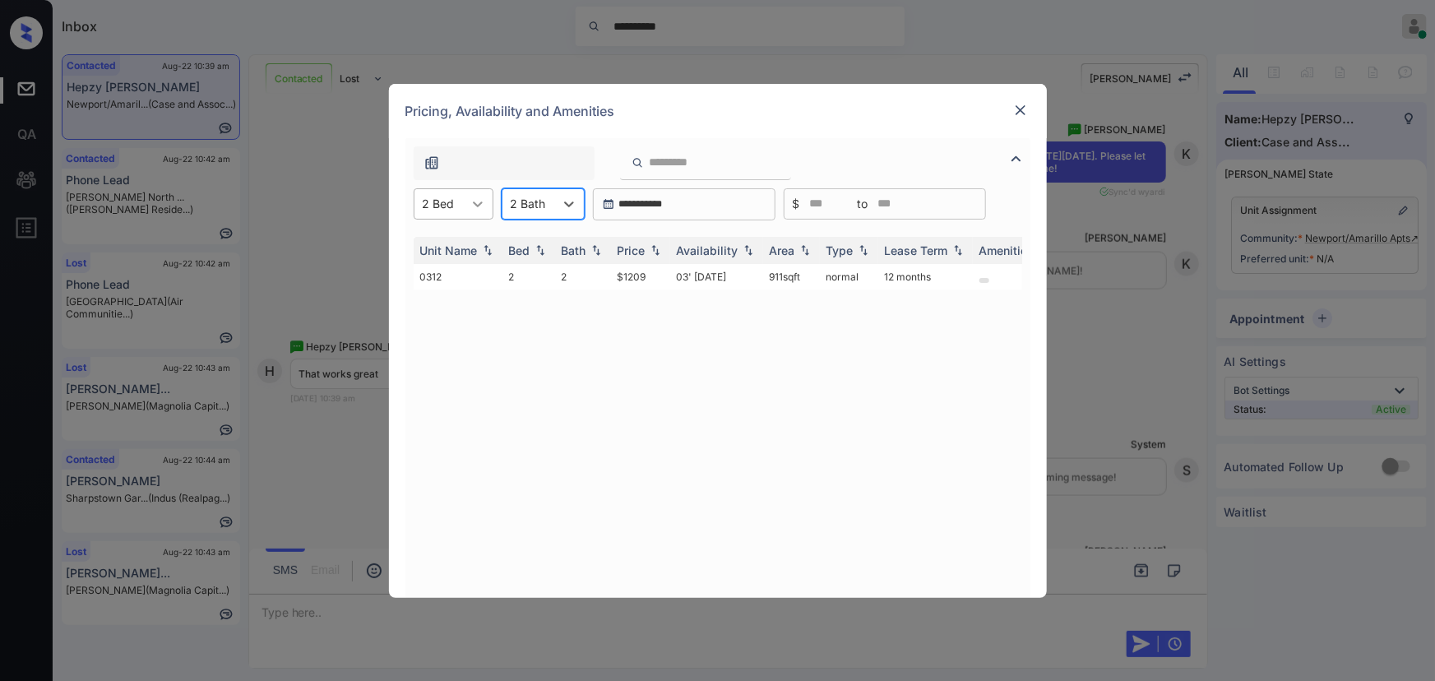
click at [465, 208] on div at bounding box center [478, 204] width 30 height 30
click at [443, 244] on div "1" at bounding box center [454, 245] width 80 height 30
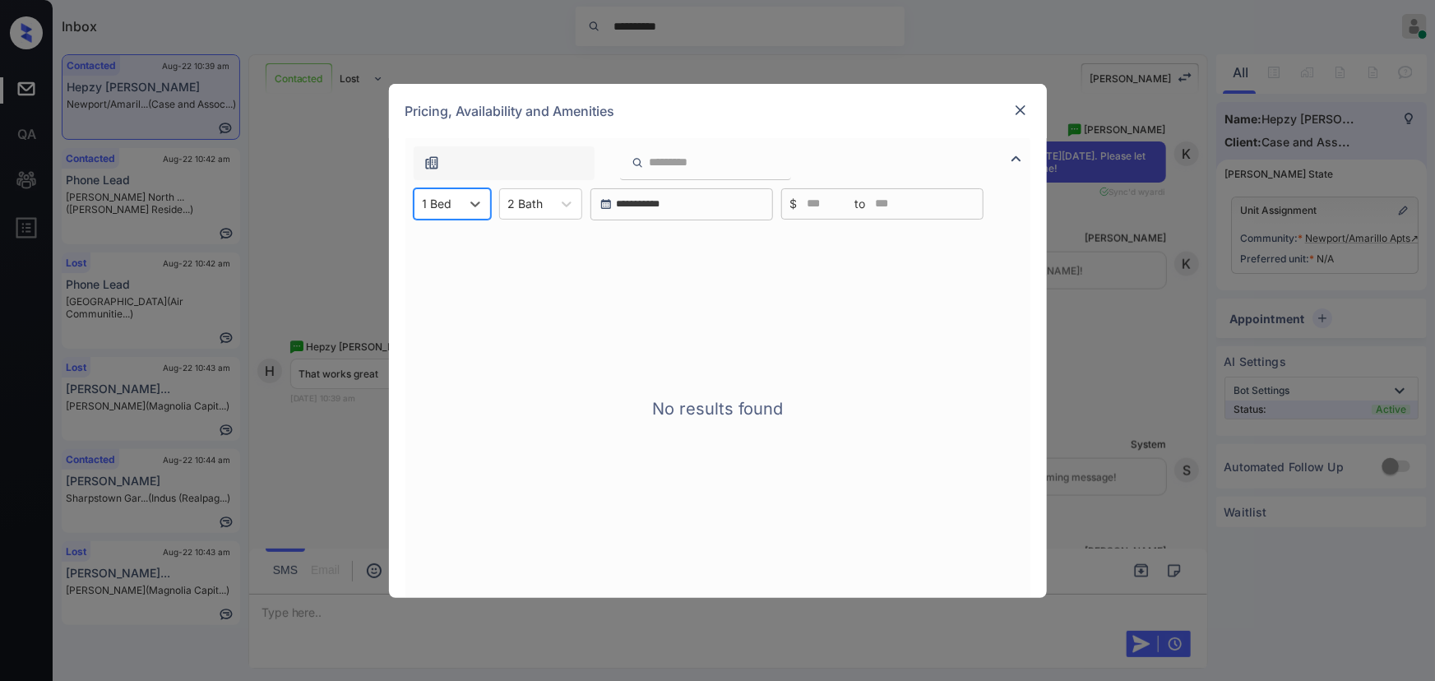
click at [553, 206] on div at bounding box center [567, 204] width 30 height 30
click at [518, 241] on div "1" at bounding box center [540, 245] width 83 height 30
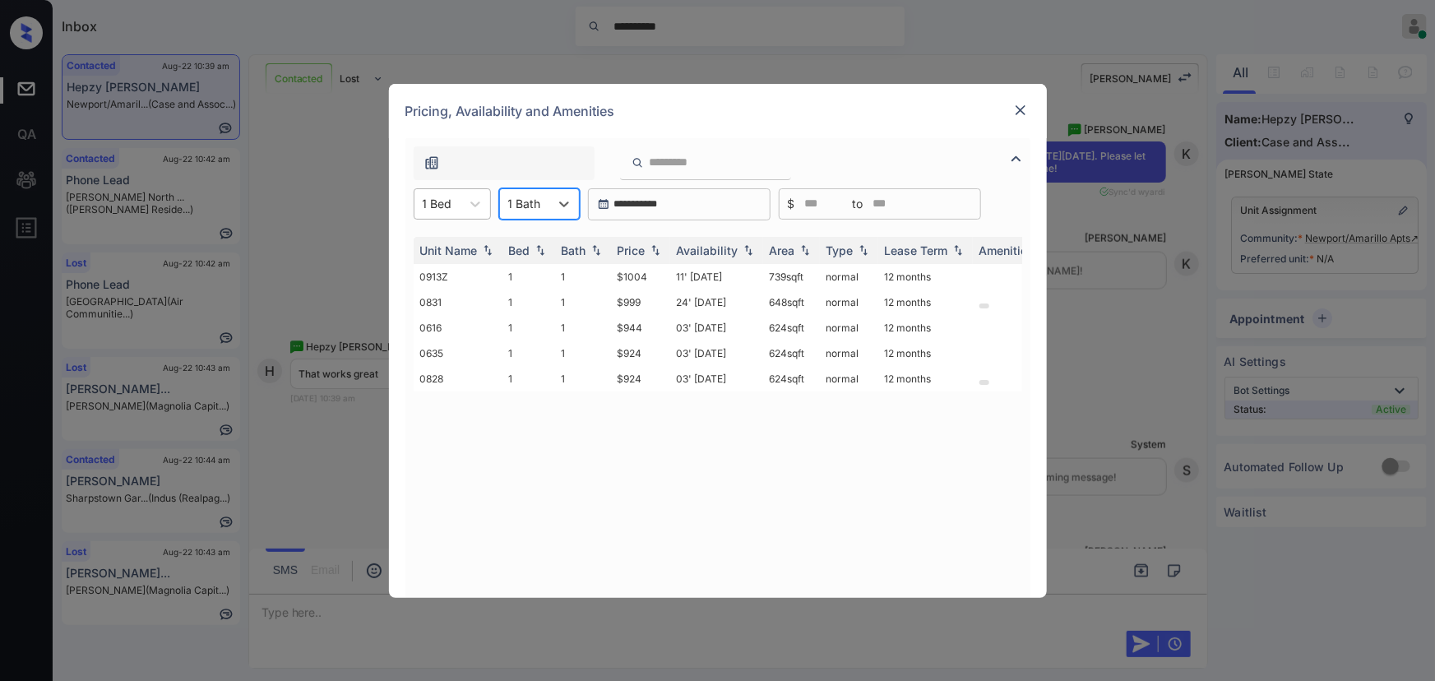
click at [429, 198] on div at bounding box center [438, 203] width 30 height 17
click at [435, 271] on div "2" at bounding box center [452, 274] width 77 height 30
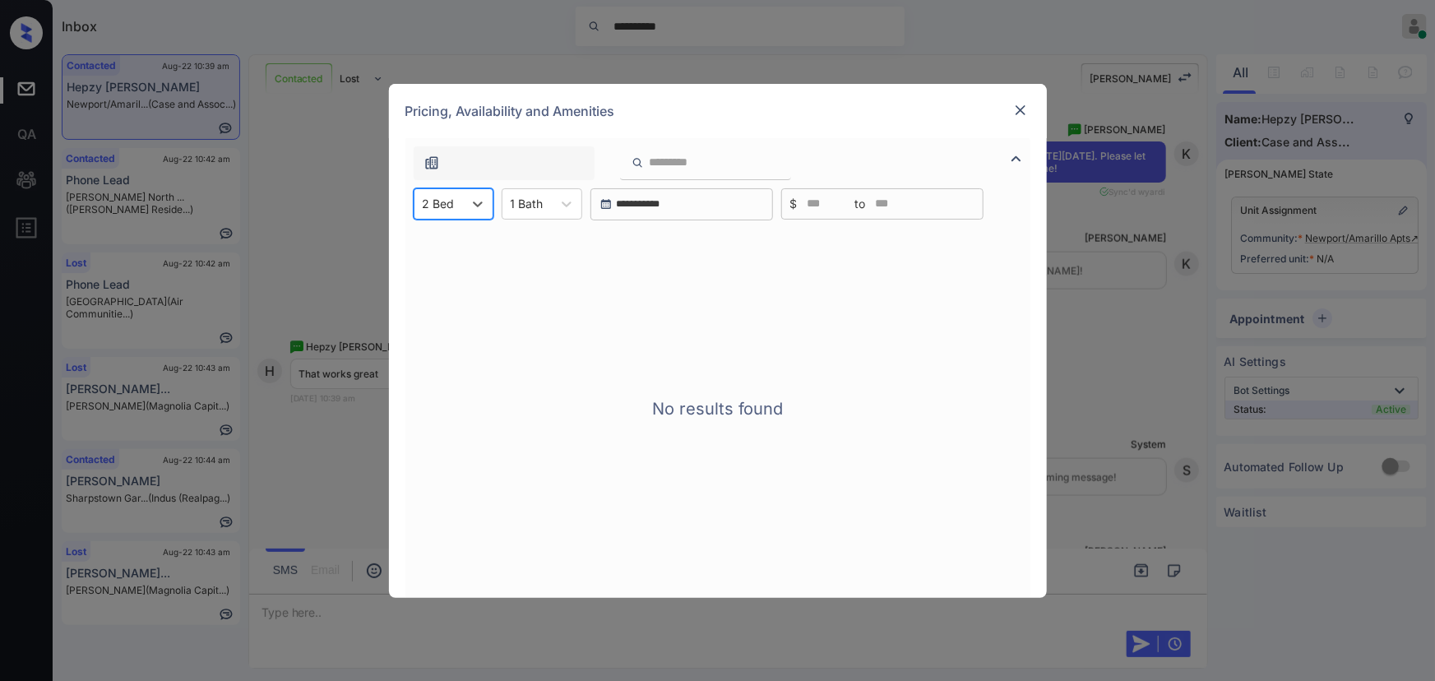
click at [536, 213] on div "1 Bath" at bounding box center [527, 204] width 49 height 24
click at [522, 262] on div "2" at bounding box center [542, 274] width 81 height 30
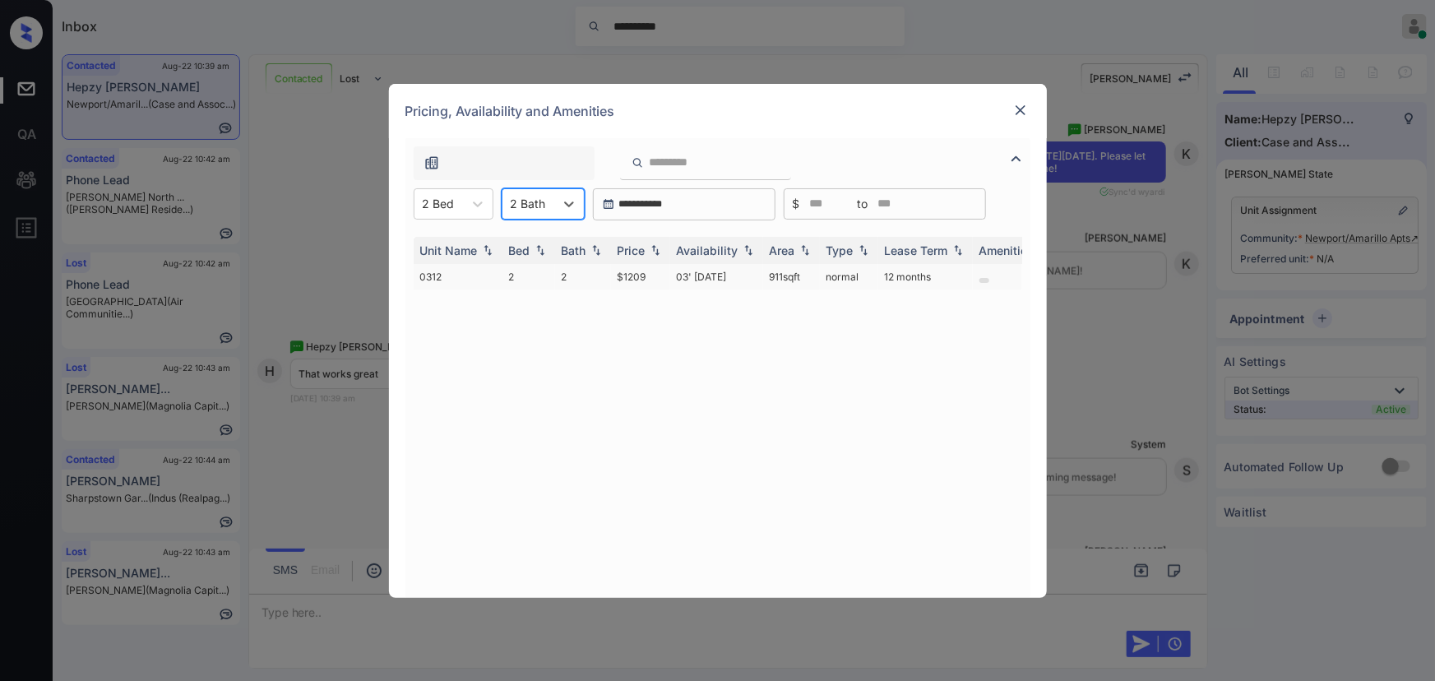
click at [666, 279] on td "$1209" at bounding box center [640, 277] width 59 height 26
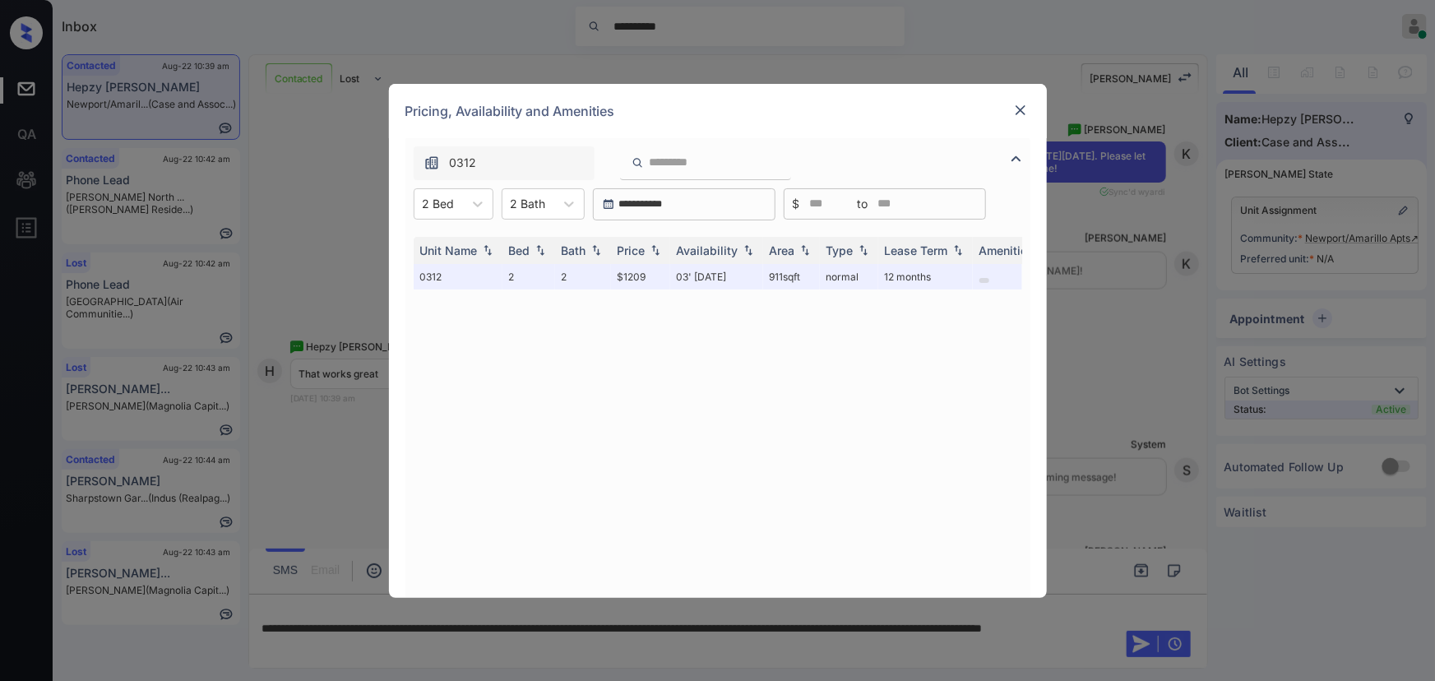
click at [1023, 109] on img at bounding box center [1021, 110] width 16 height 16
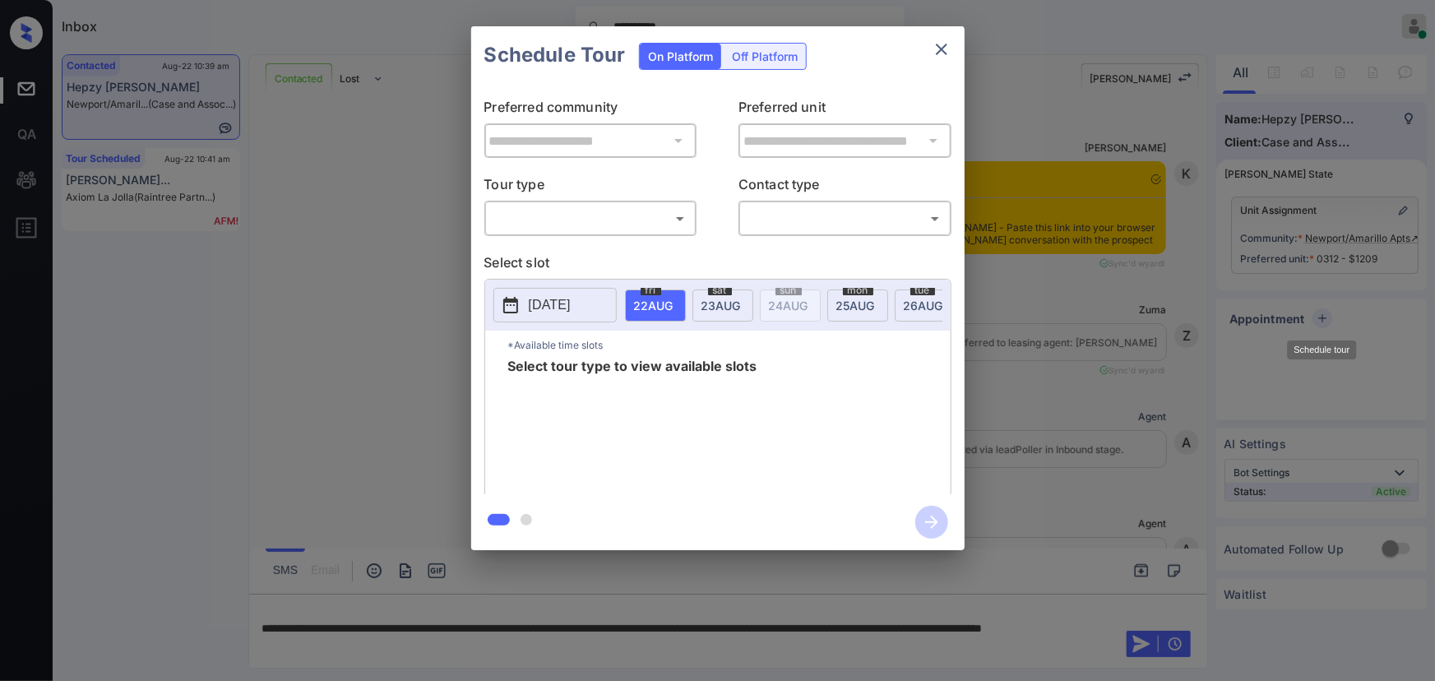
scroll to position [7561, 0]
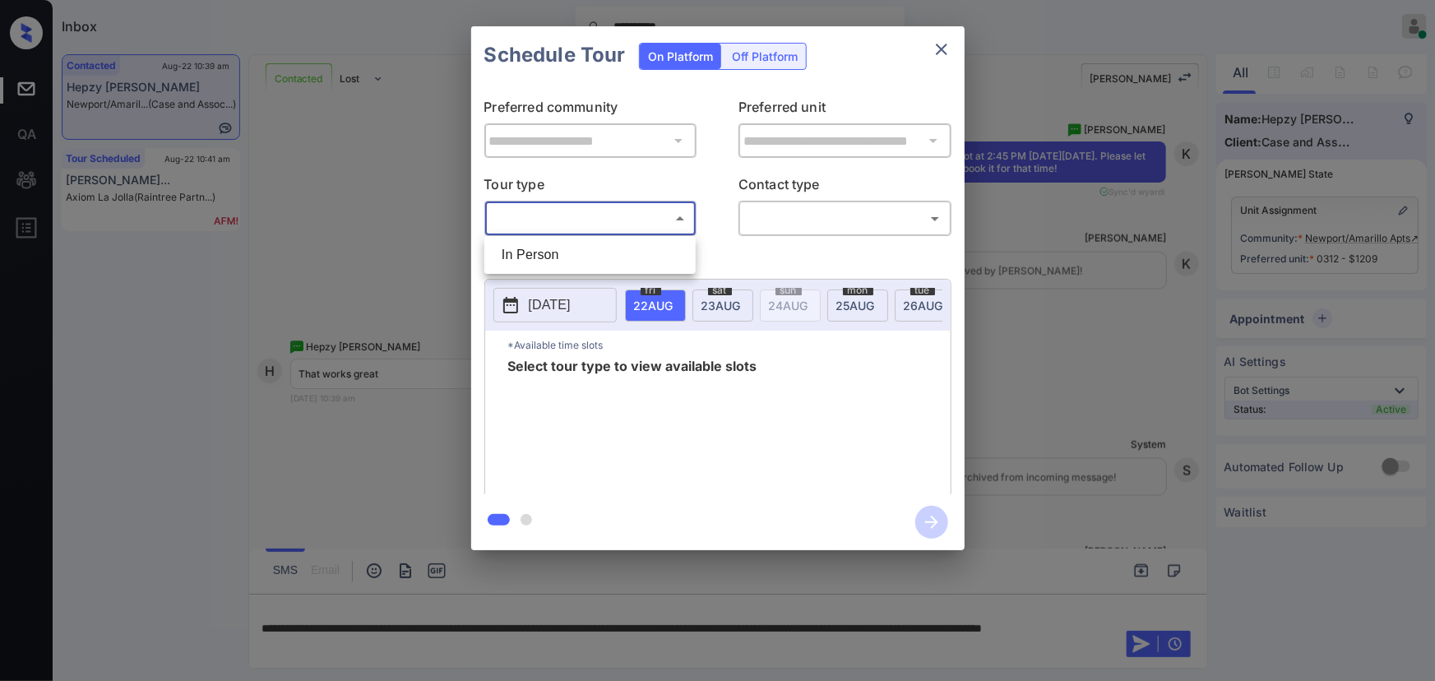
click at [609, 216] on body "**********" at bounding box center [717, 340] width 1435 height 681
click at [565, 256] on li "In Person" at bounding box center [590, 255] width 203 height 30
type input "********"
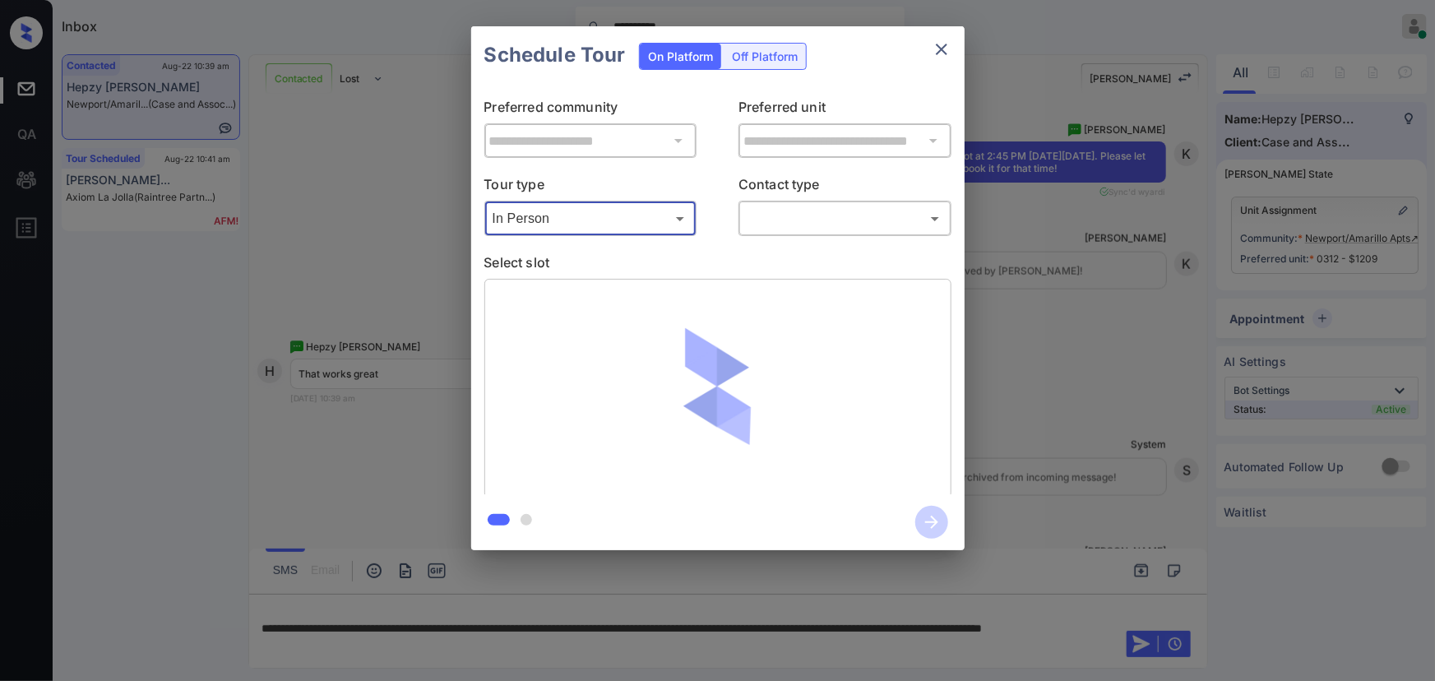
click at [825, 223] on body "**********" at bounding box center [717, 340] width 1435 height 681
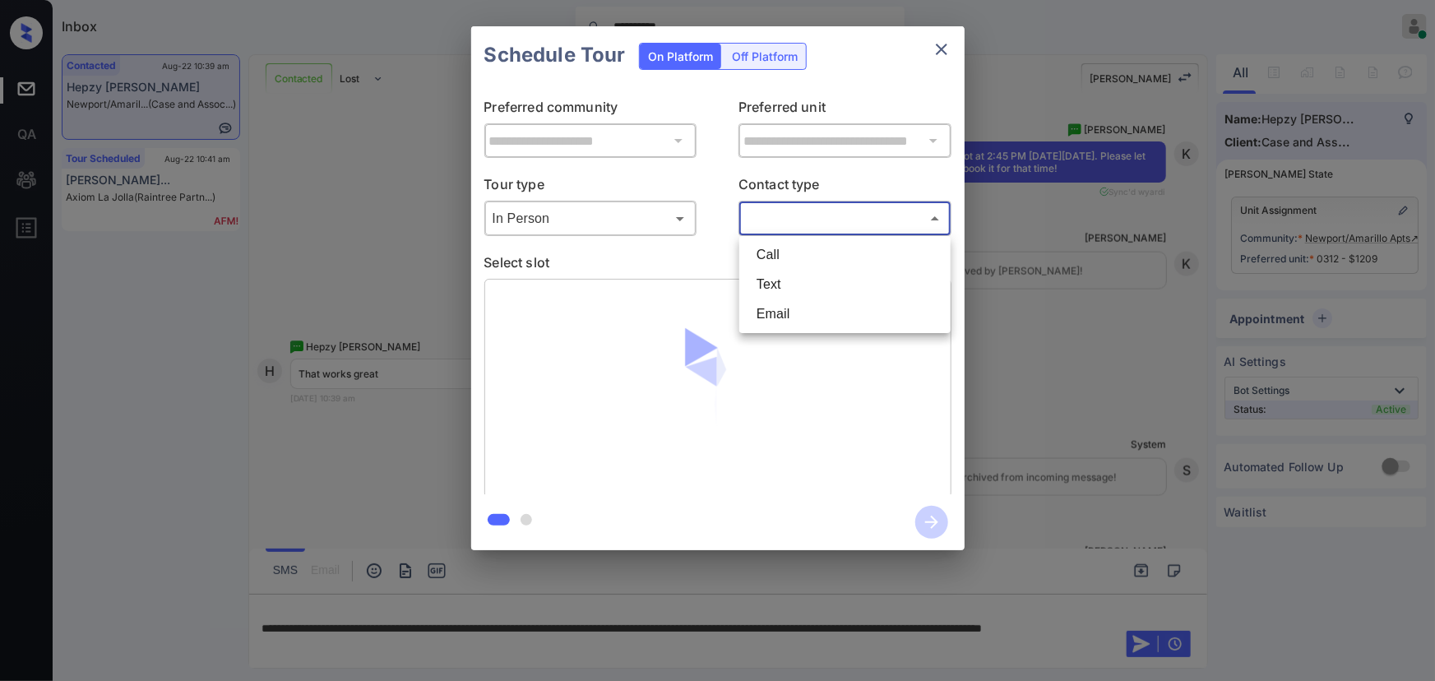
click at [785, 282] on li "Text" at bounding box center [845, 285] width 203 height 30
type input "****"
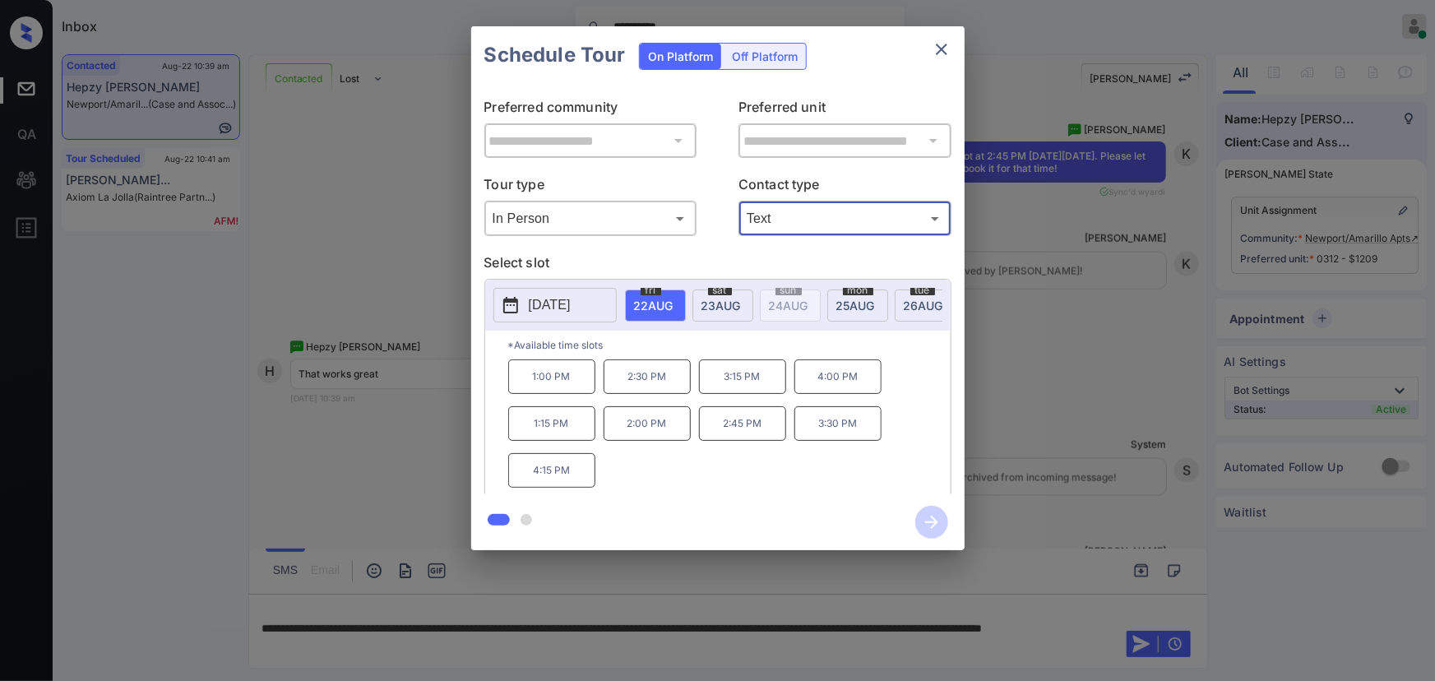
click at [554, 290] on button "[DATE]" at bounding box center [555, 305] width 123 height 35
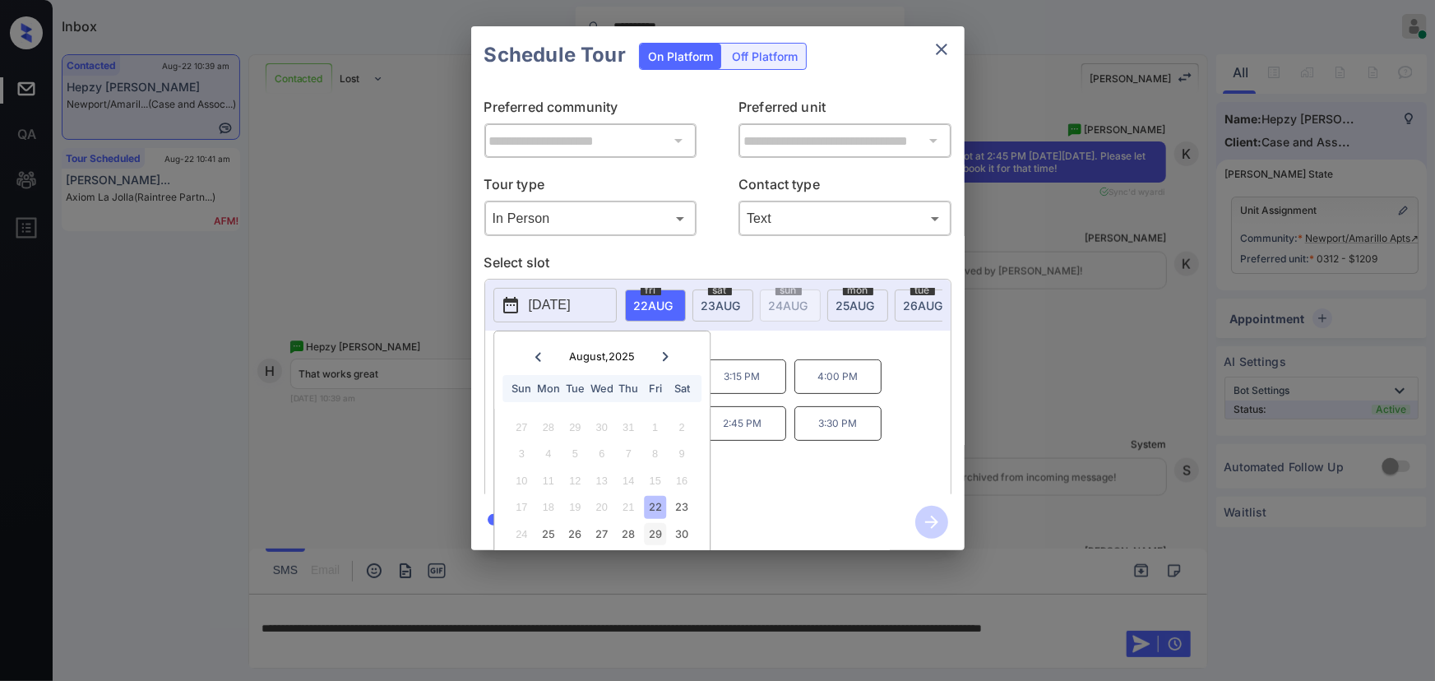
click at [656, 533] on div "29" at bounding box center [655, 534] width 22 height 22
click at [839, 440] on p "2:45 PM" at bounding box center [838, 434] width 87 height 34
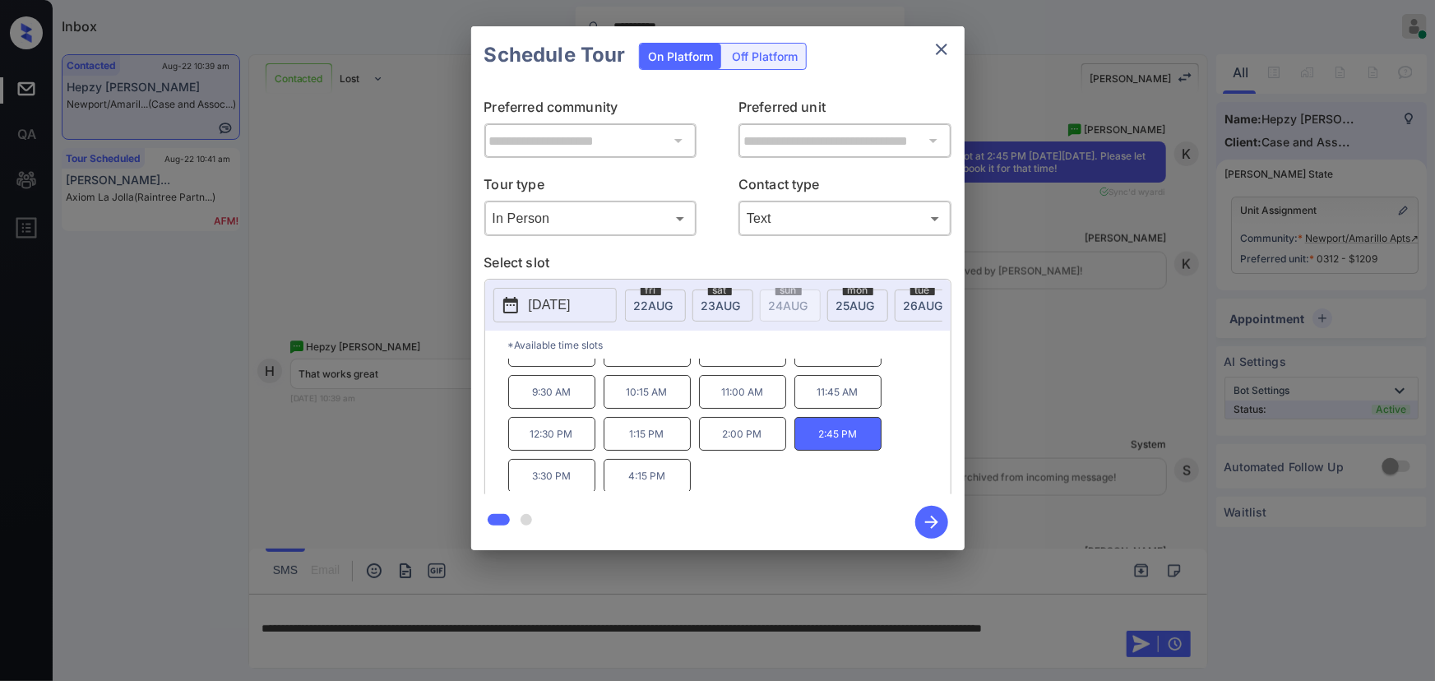
click at [930, 521] on icon "button" at bounding box center [932, 522] width 33 height 33
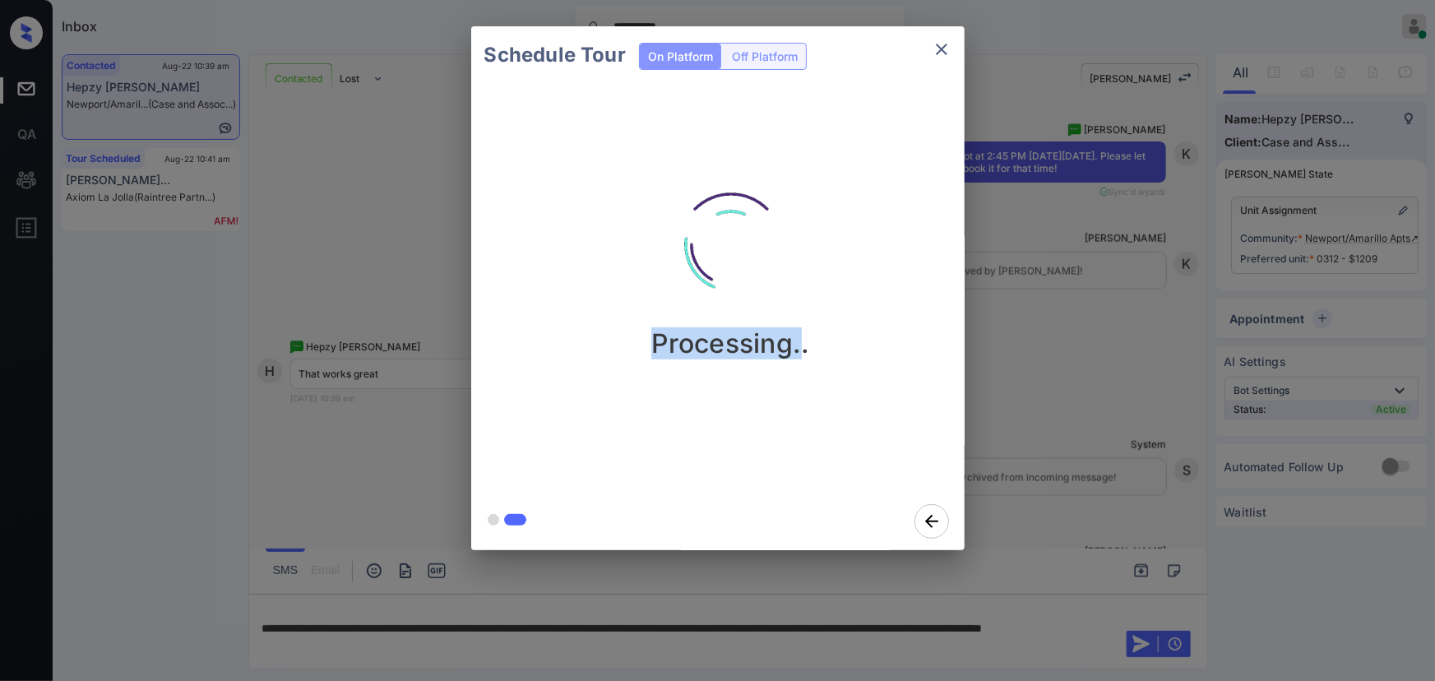
drag, startPoint x: 781, startPoint y: 345, endPoint x: 606, endPoint y: 333, distance: 174.8
click at [618, 339] on div "Processing.." at bounding box center [732, 261] width 494 height 197
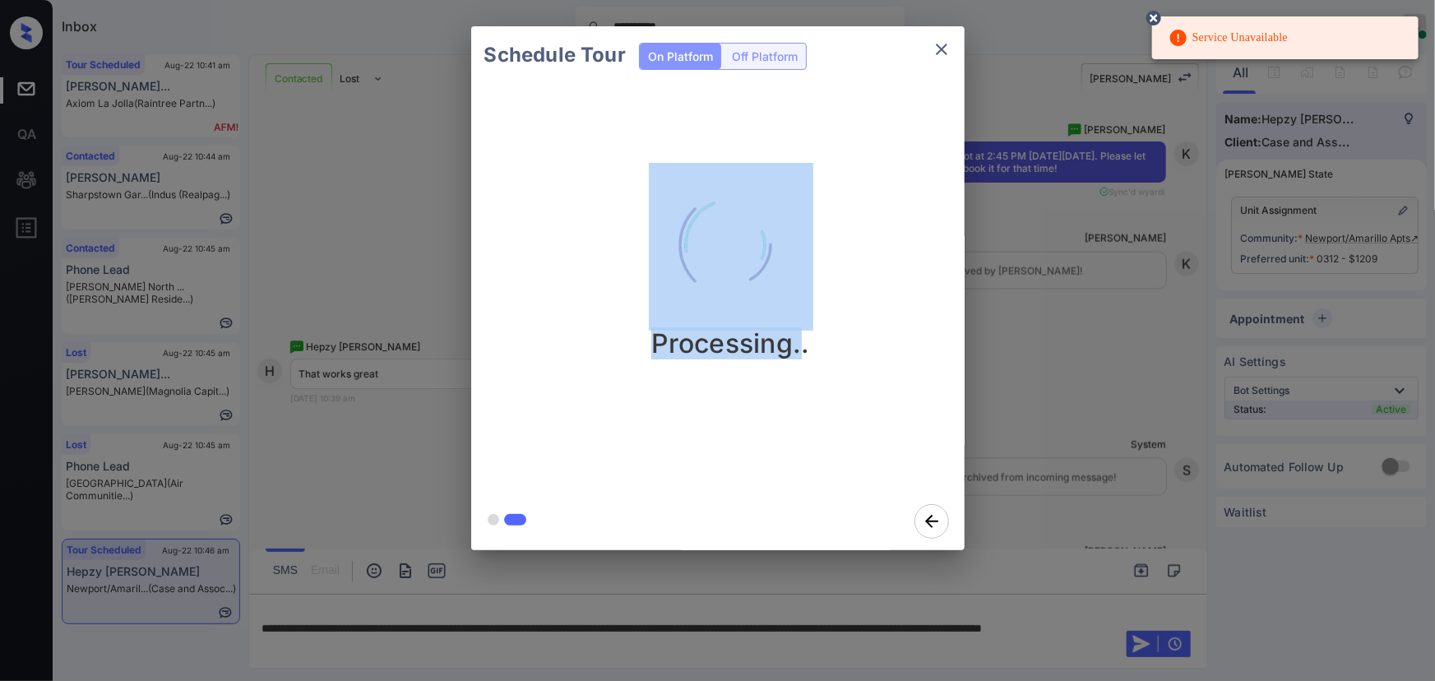
click at [1338, 33] on div "Service Unavailable" at bounding box center [1285, 37] width 267 height 43
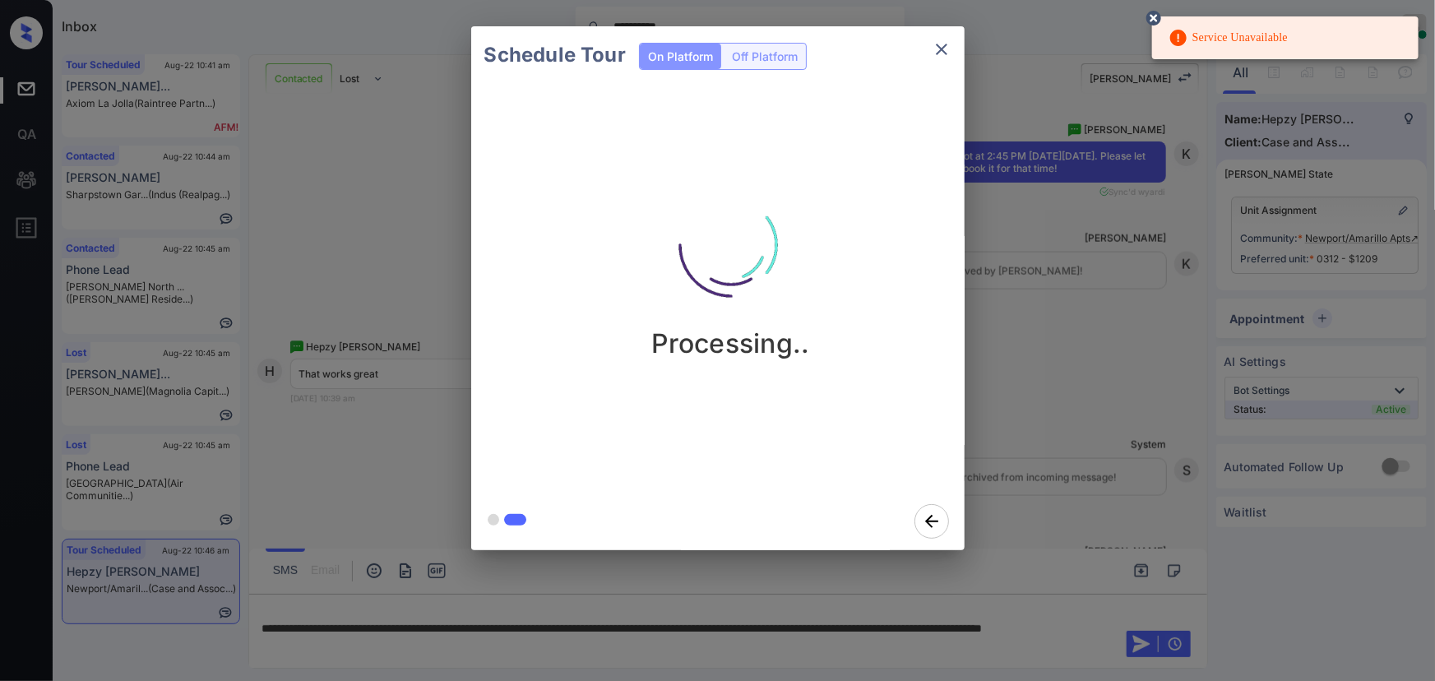
drag, startPoint x: 1297, startPoint y: 33, endPoint x: 1193, endPoint y: 34, distance: 104.5
click at [1193, 34] on div "Service Unavailable" at bounding box center [1285, 37] width 267 height 43
click at [1210, 36] on div "Service Unavailable" at bounding box center [1228, 37] width 119 height 33
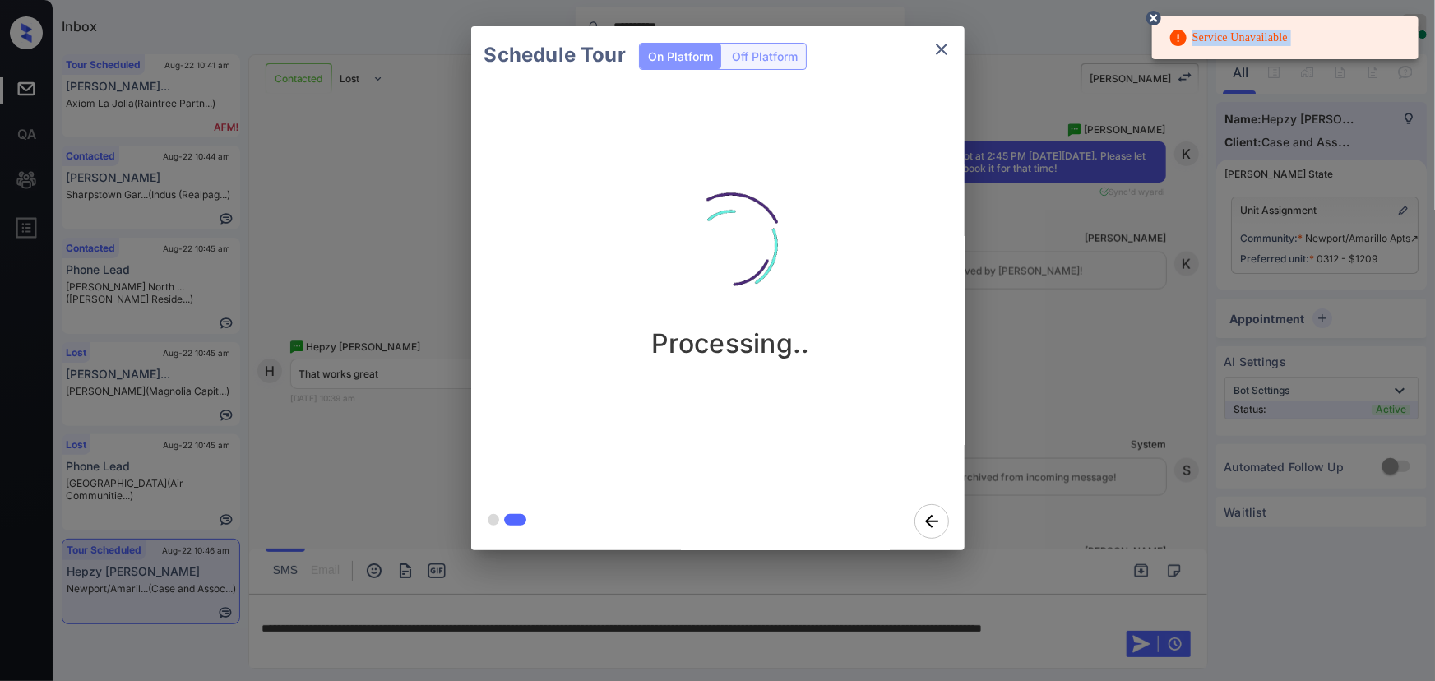
copy div "Service Unavailable"
click at [1347, 34] on div "Service Unavailable" at bounding box center [1285, 37] width 267 height 43
click at [1154, 18] on circle at bounding box center [1154, 18] width 10 height 10
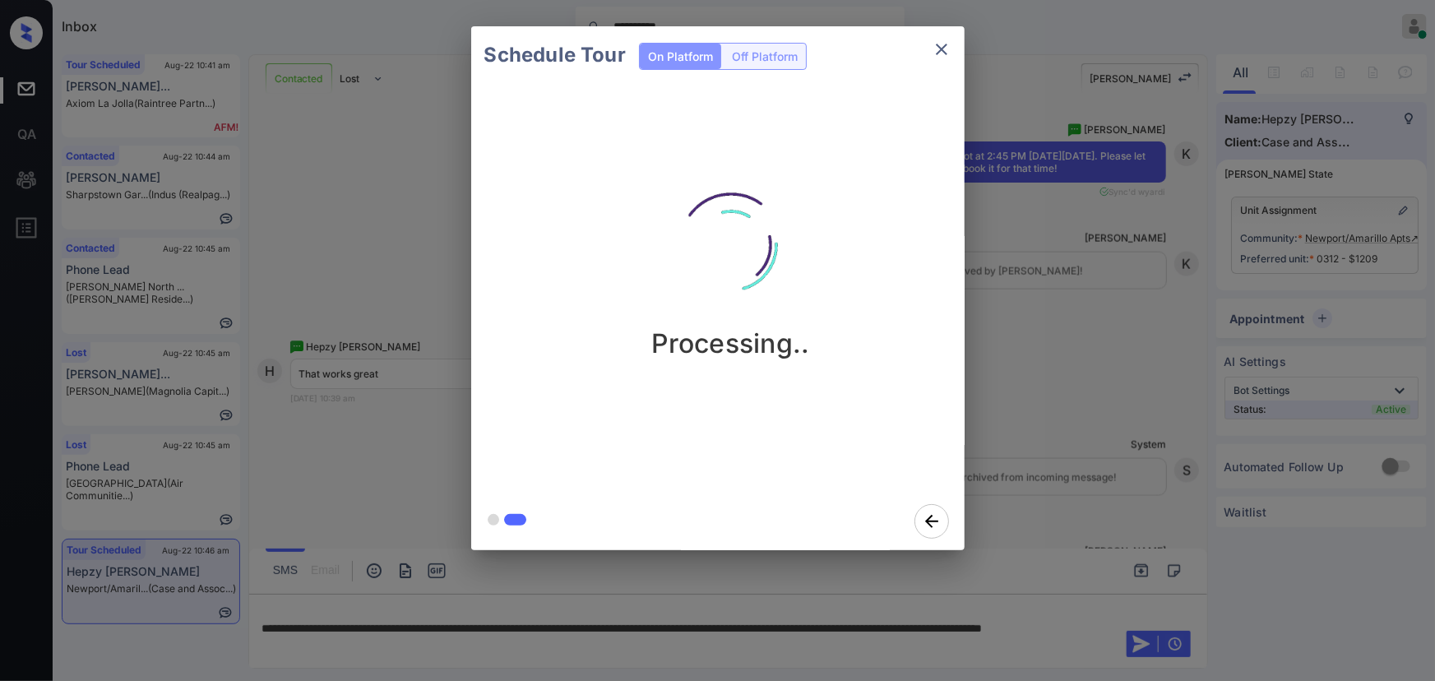
click at [1276, 72] on div "Schedule Tour On Platform Off Platform Processing.." at bounding box center [717, 288] width 1435 height 577
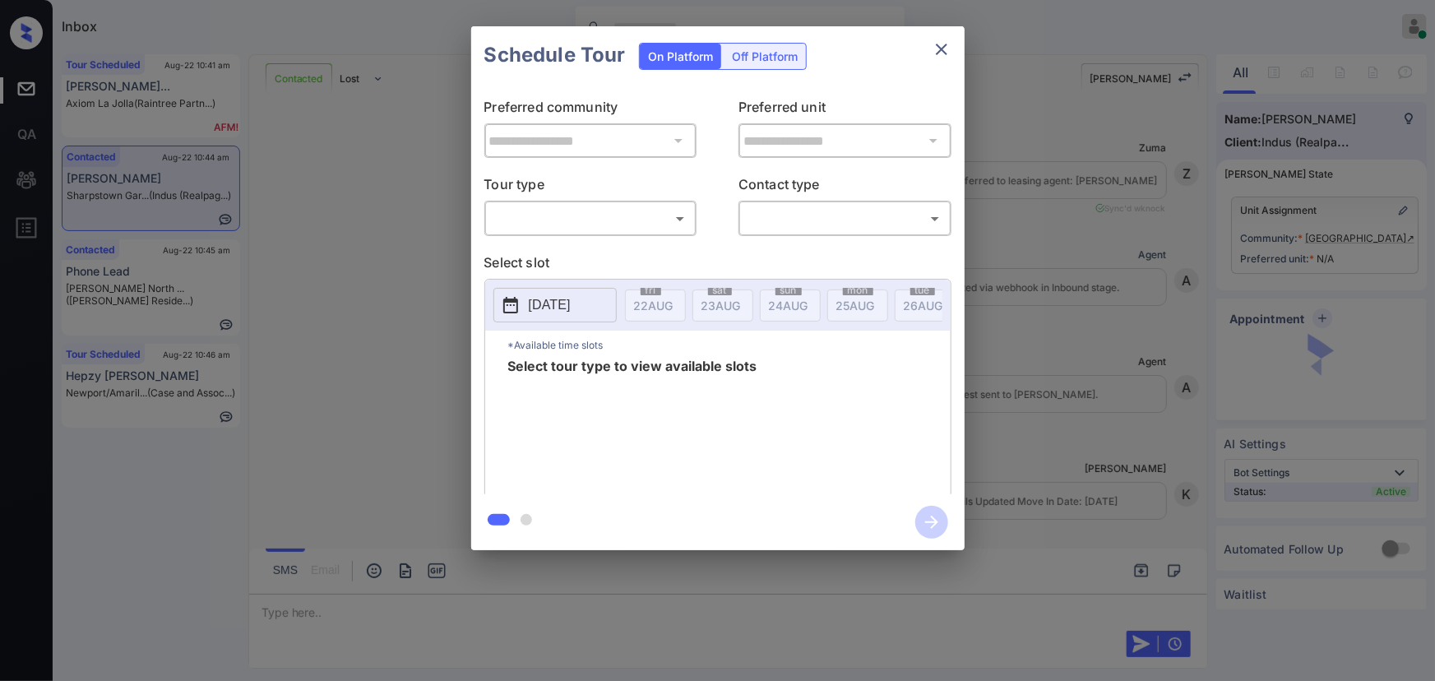
scroll to position [6955, 0]
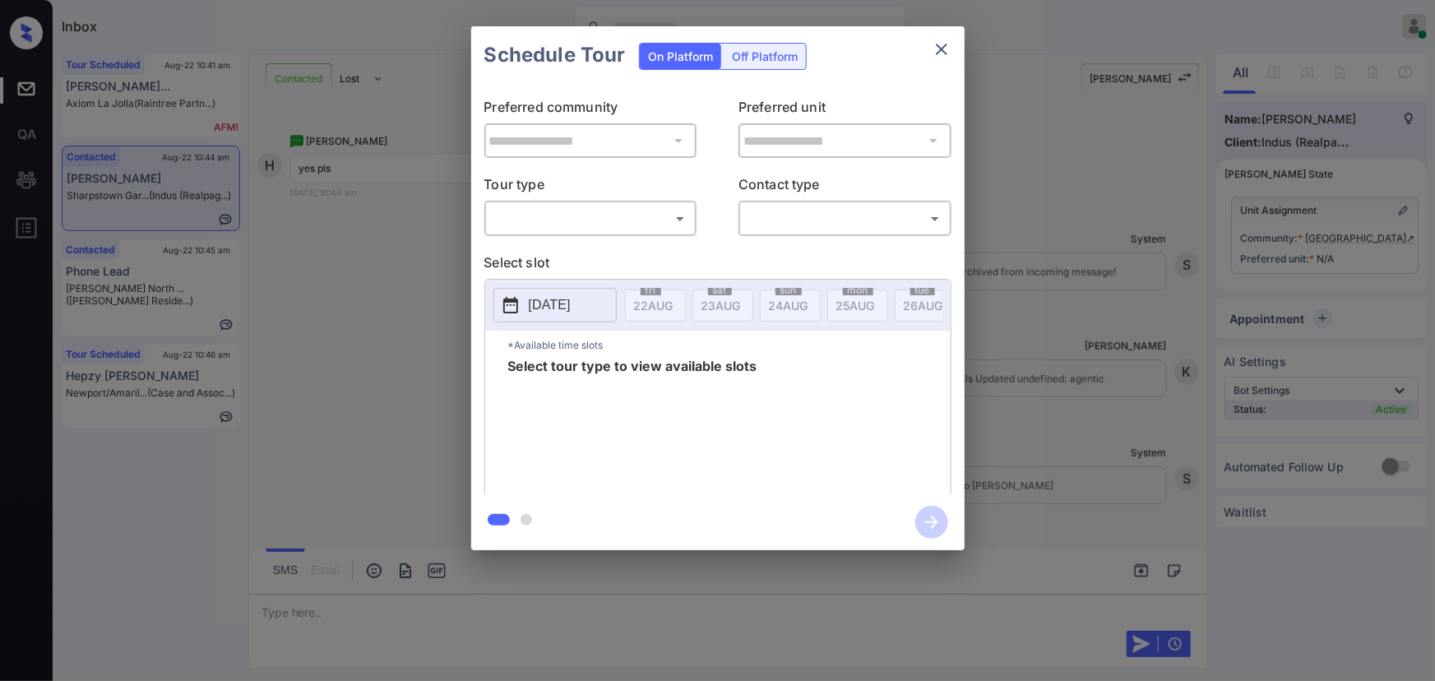
click at [557, 221] on body "Inbox Kenneth Umali Online Set yourself offline Set yourself on break Profile S…" at bounding box center [717, 340] width 1435 height 681
click at [547, 231] on div at bounding box center [717, 340] width 1435 height 681
click at [544, 253] on p "Select slot" at bounding box center [718, 266] width 467 height 26
click at [570, 230] on body "Inbox Kenneth Umali Online Set yourself offline Set yourself on break Profile S…" at bounding box center [717, 340] width 1435 height 681
drag, startPoint x: 559, startPoint y: 268, endPoint x: 688, endPoint y: 233, distance: 133.1
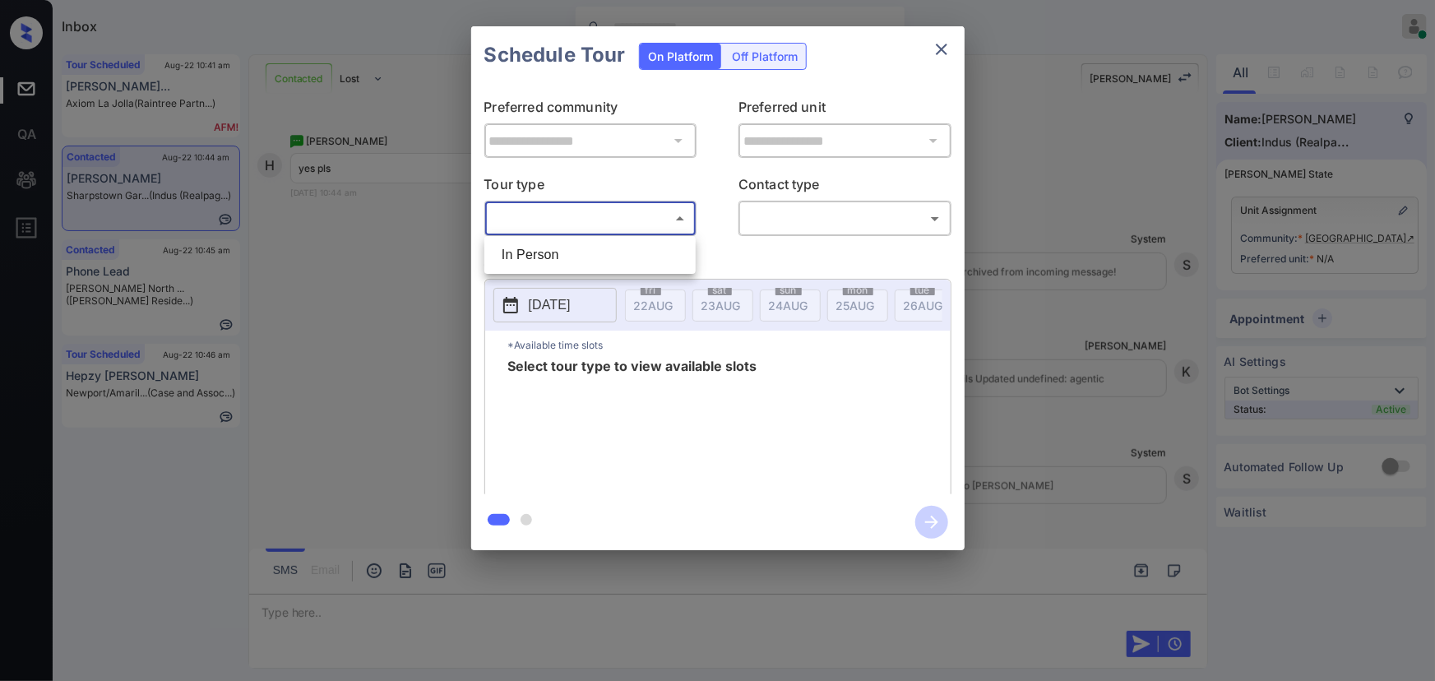
click at [561, 268] on li "In Person" at bounding box center [590, 255] width 203 height 30
type input "********"
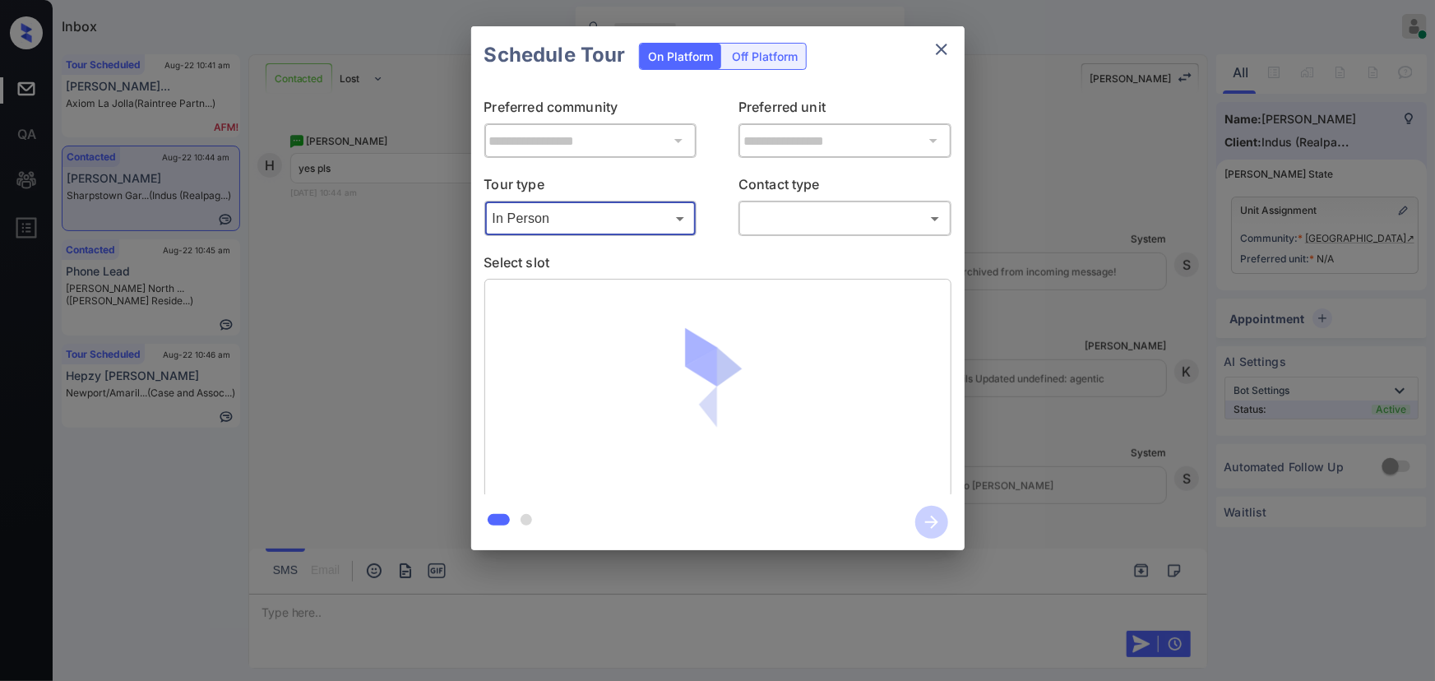
click at [802, 218] on body "Inbox Kenneth Umali Online Set yourself offline Set yourself on break Profile S…" at bounding box center [717, 340] width 1435 height 681
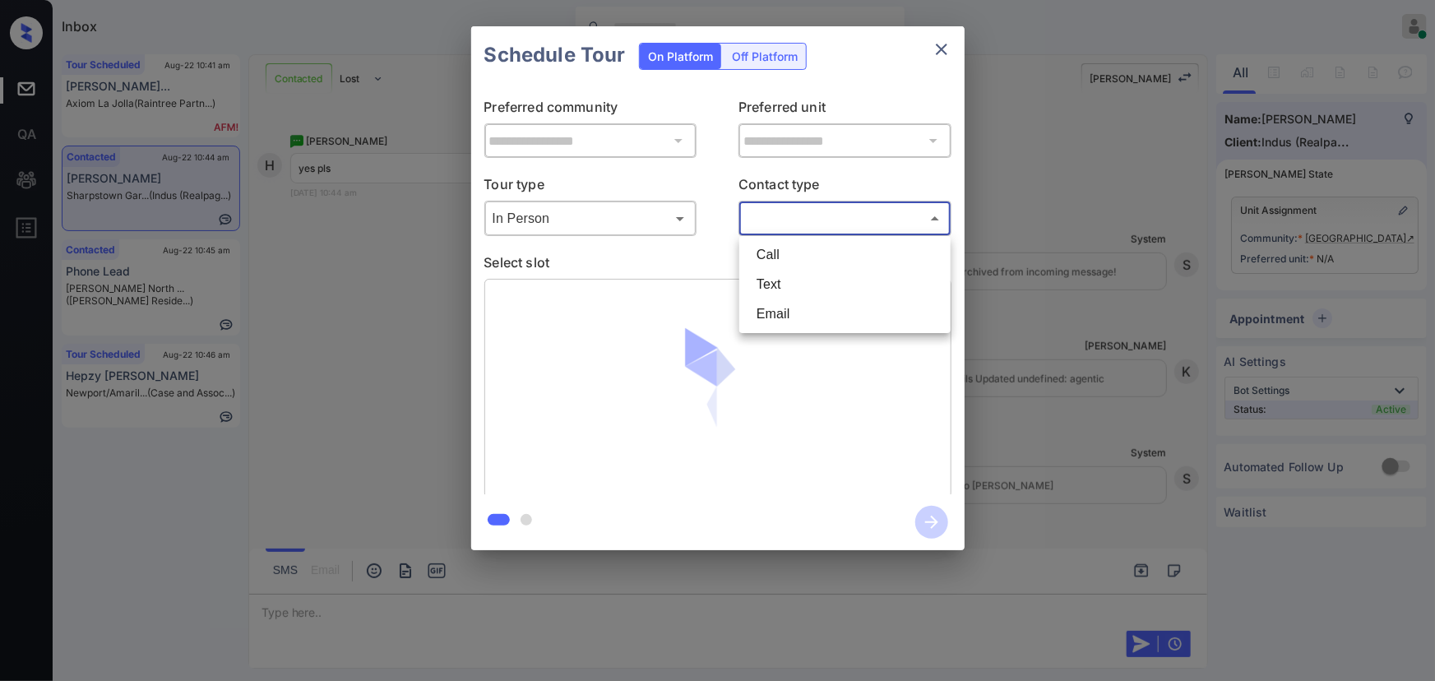
click at [770, 279] on li "Text" at bounding box center [845, 285] width 203 height 30
type input "****"
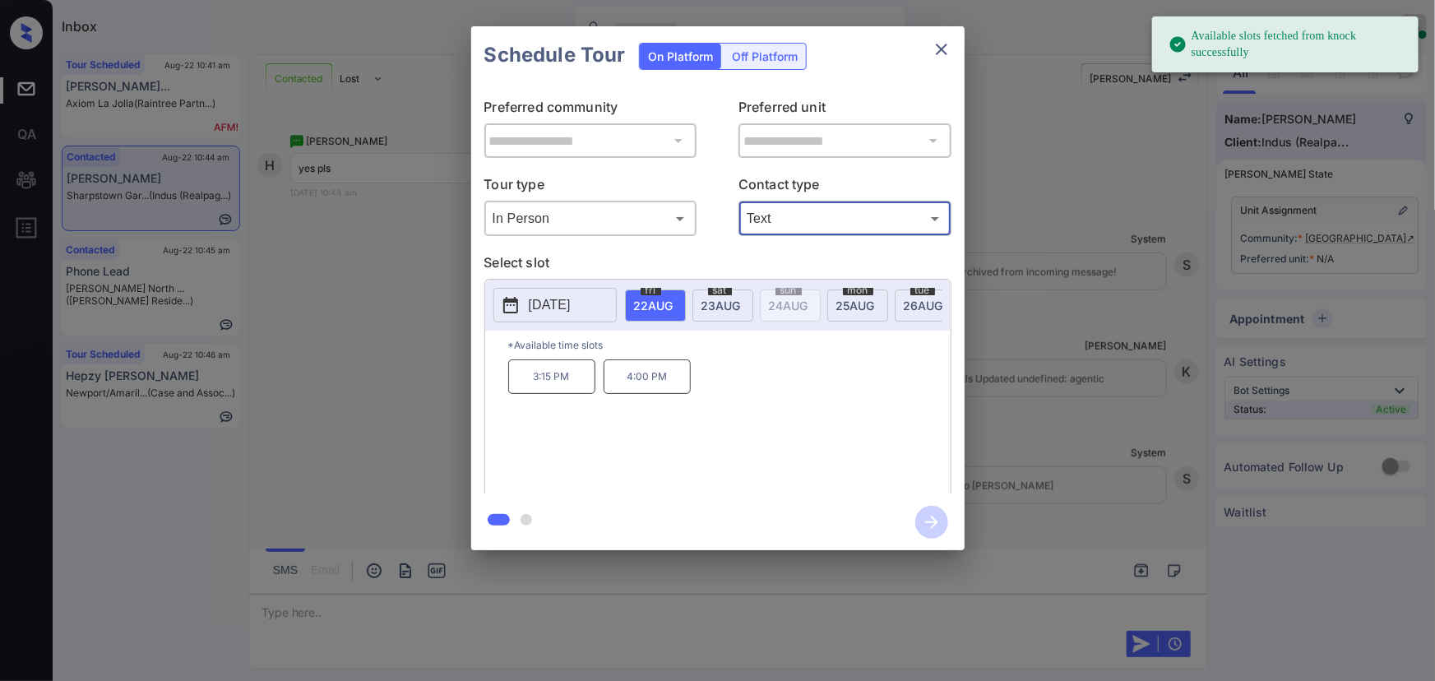
click at [674, 304] on span "23 AUG" at bounding box center [653, 306] width 39 height 14
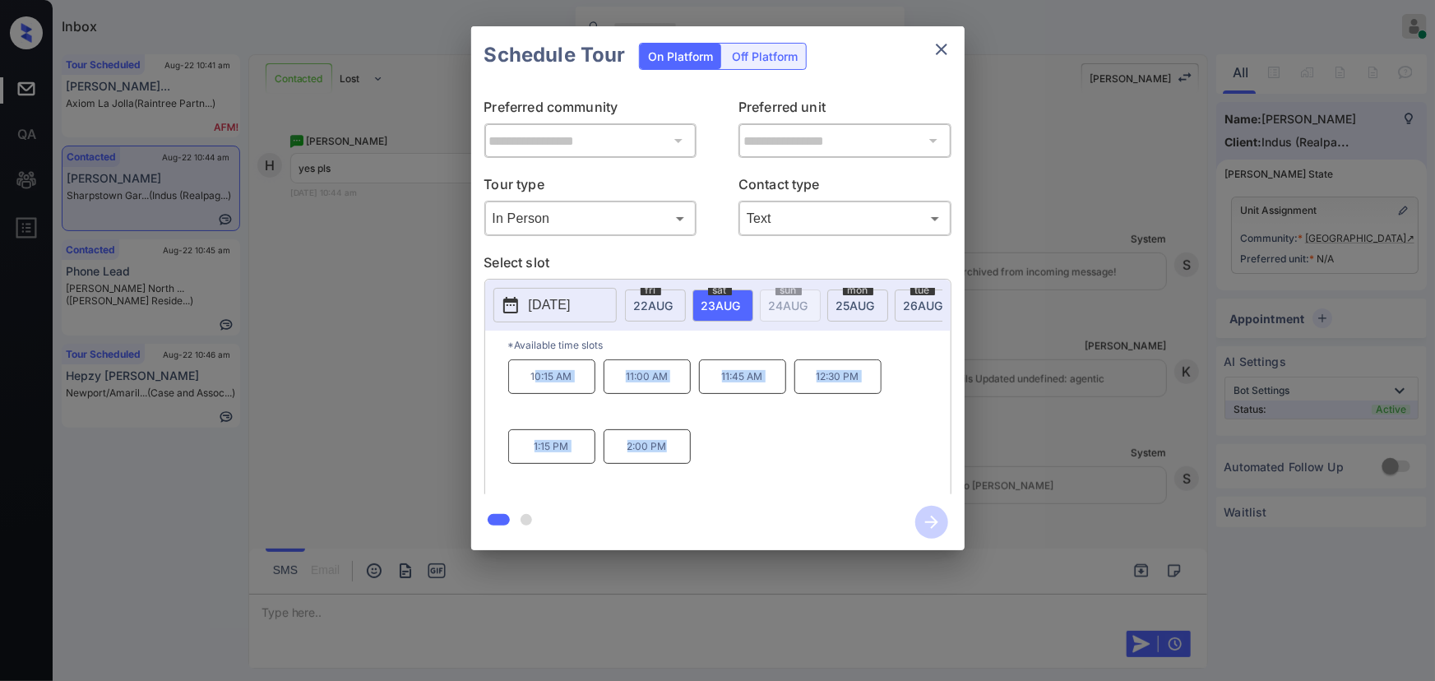
copy div "0:15 AM 11:00 AM 11:45 AM 12:30 PM 1:15 PM 2:00 PM"
drag, startPoint x: 670, startPoint y: 458, endPoint x: 528, endPoint y: 374, distance: 165.2
click at [529, 374] on div "10:15 AM 11:00 AM 11:45 AM 12:30 PM 1:15 PM 2:00 PM" at bounding box center [729, 425] width 443 height 132
click at [472, 607] on div at bounding box center [717, 340] width 1435 height 681
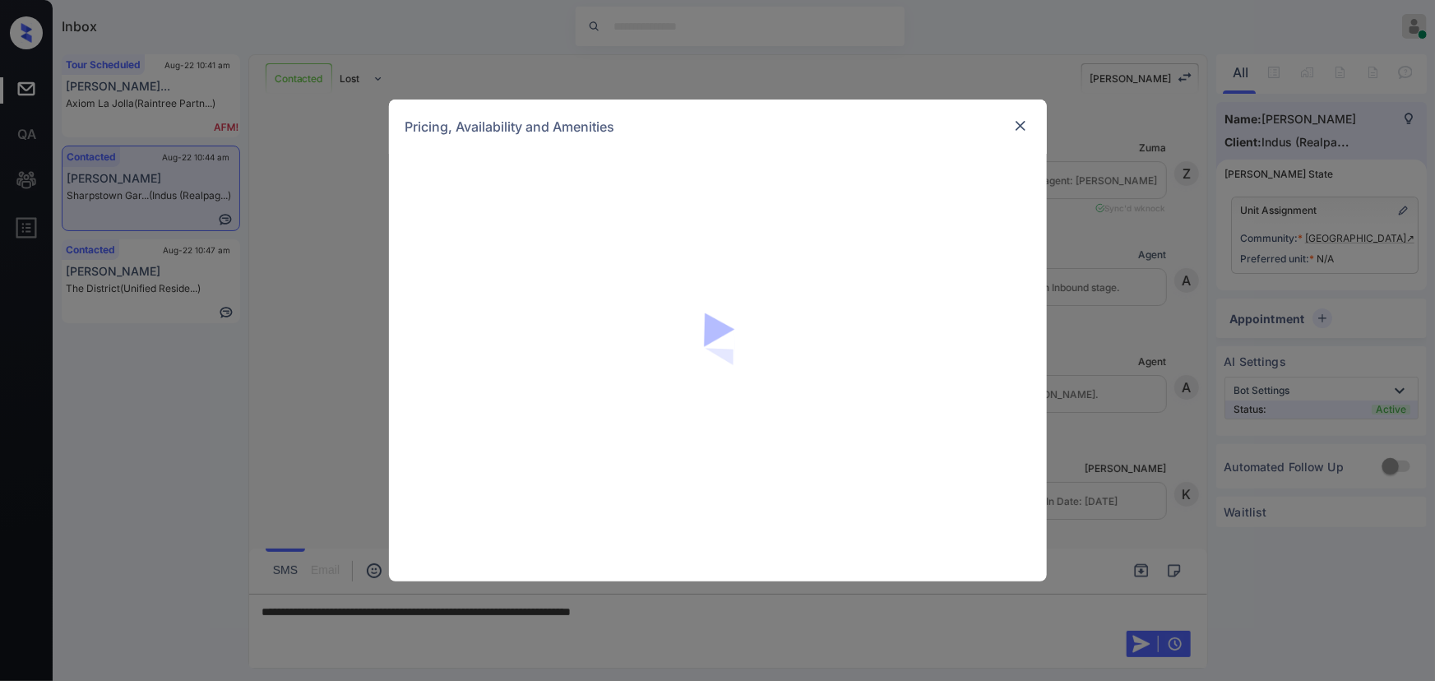
scroll to position [6955, 0]
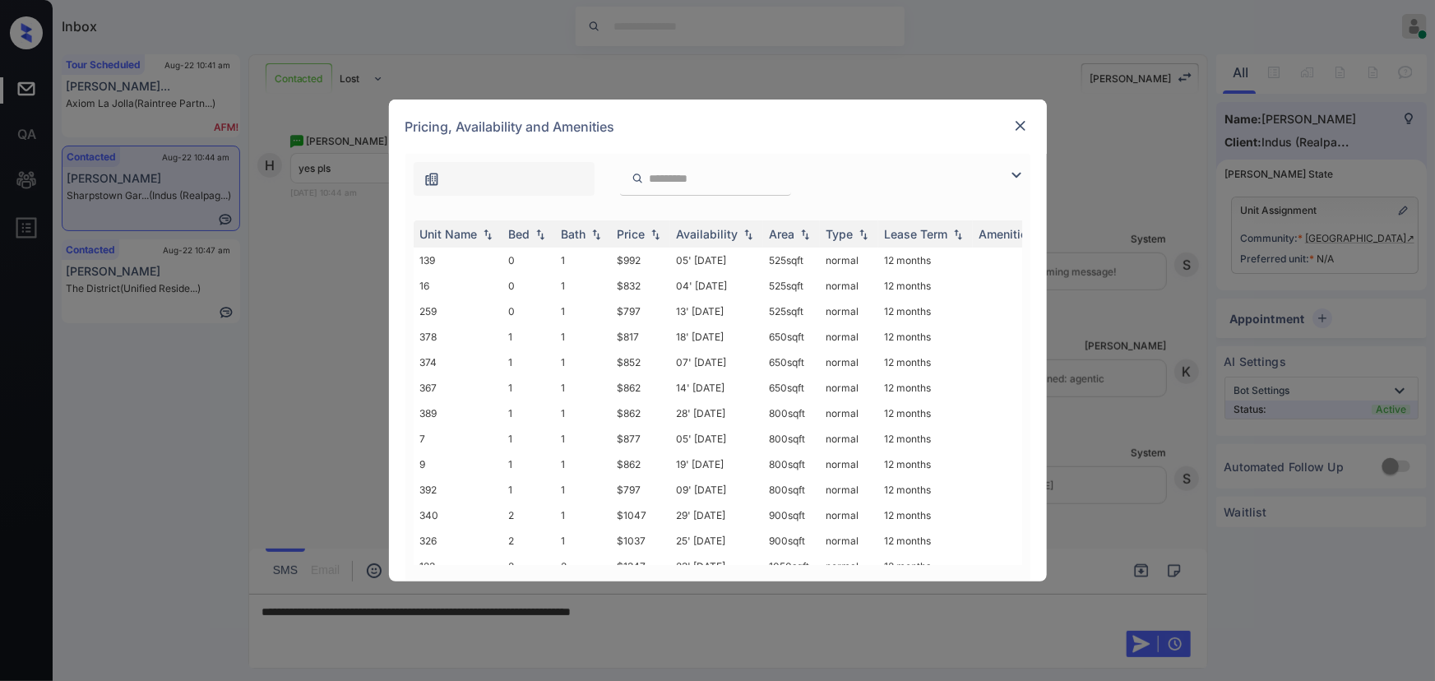
click at [1019, 178] on img at bounding box center [1017, 175] width 20 height 20
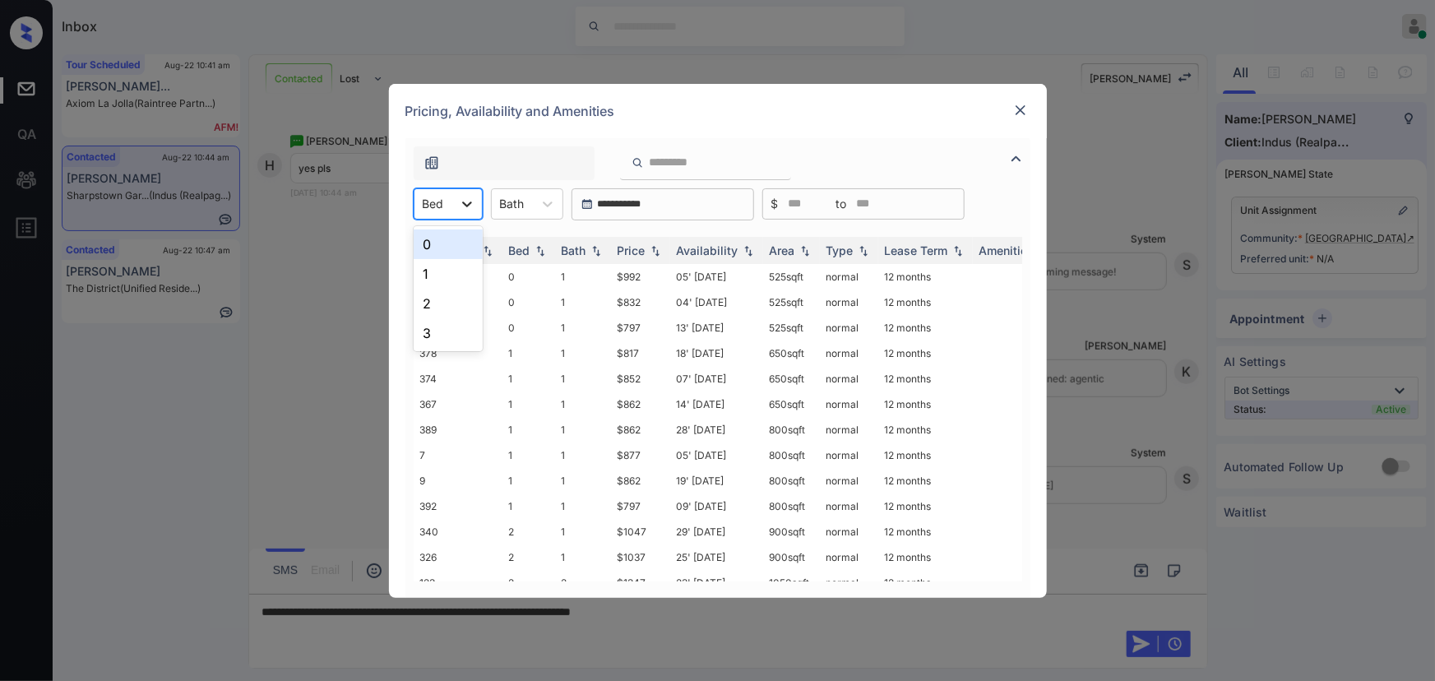
click at [471, 215] on div at bounding box center [467, 204] width 30 height 30
click at [445, 264] on div "1" at bounding box center [448, 274] width 69 height 30
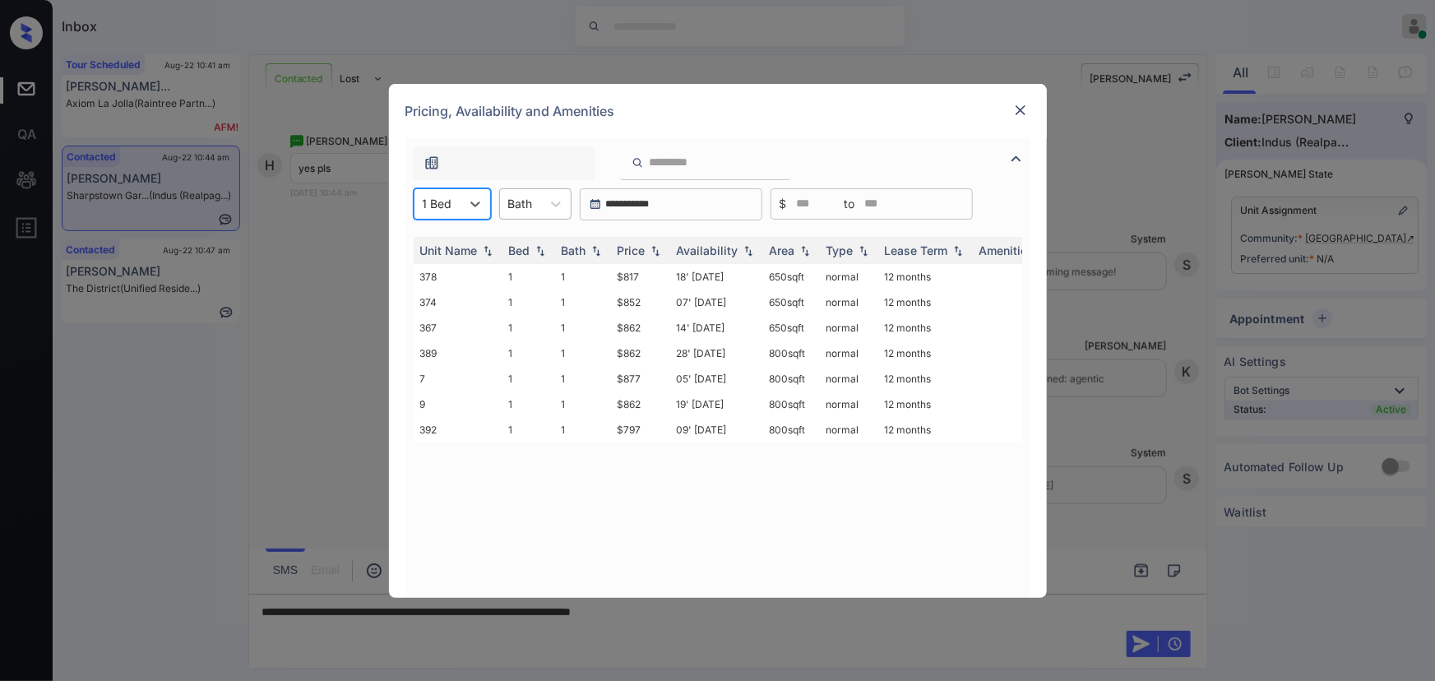
click at [535, 204] on div "Bath" at bounding box center [520, 204] width 41 height 24
click at [530, 223] on div "Unit Name Bed Bath Price Availability Area Type Lease Term Amenities 378 1 1 $8…" at bounding box center [718, 409] width 625 height 378
click at [549, 203] on icon at bounding box center [556, 204] width 16 height 16
click at [639, 246] on div "Price" at bounding box center [632, 250] width 28 height 14
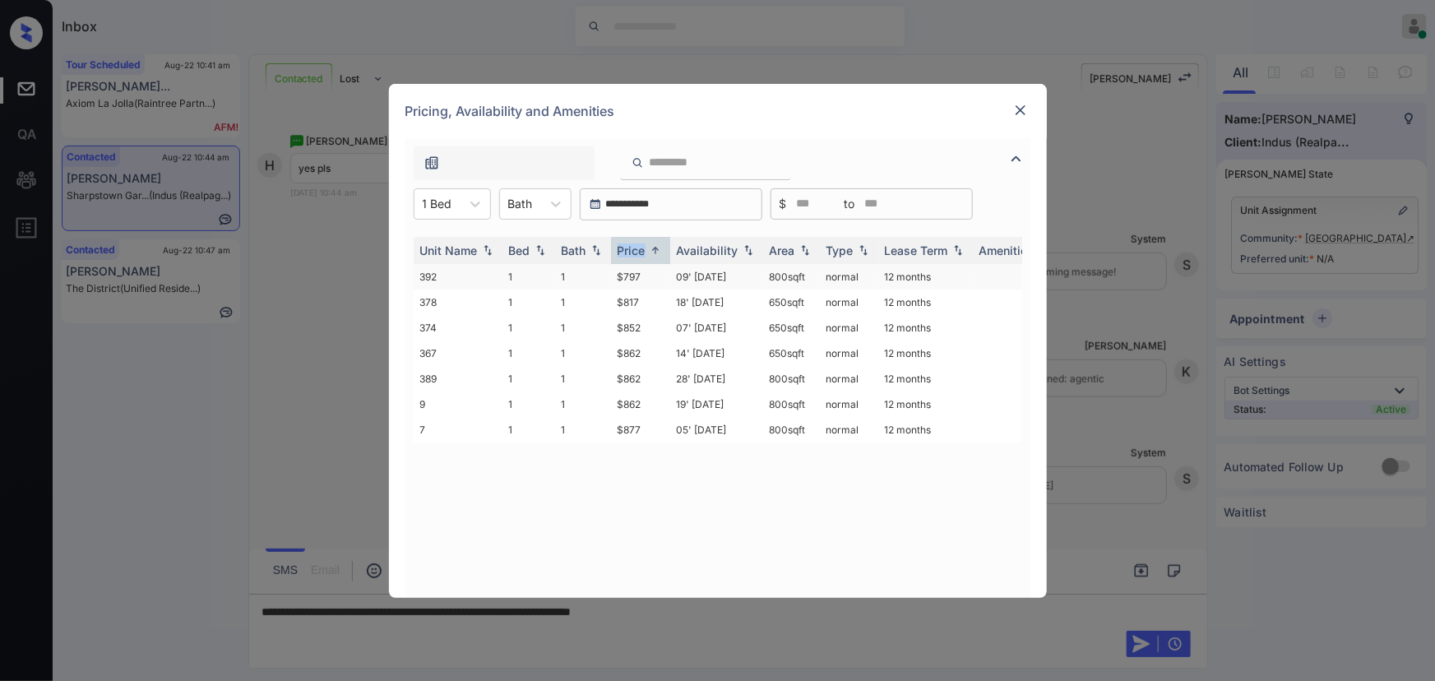
click at [653, 278] on td "$797" at bounding box center [640, 277] width 59 height 26
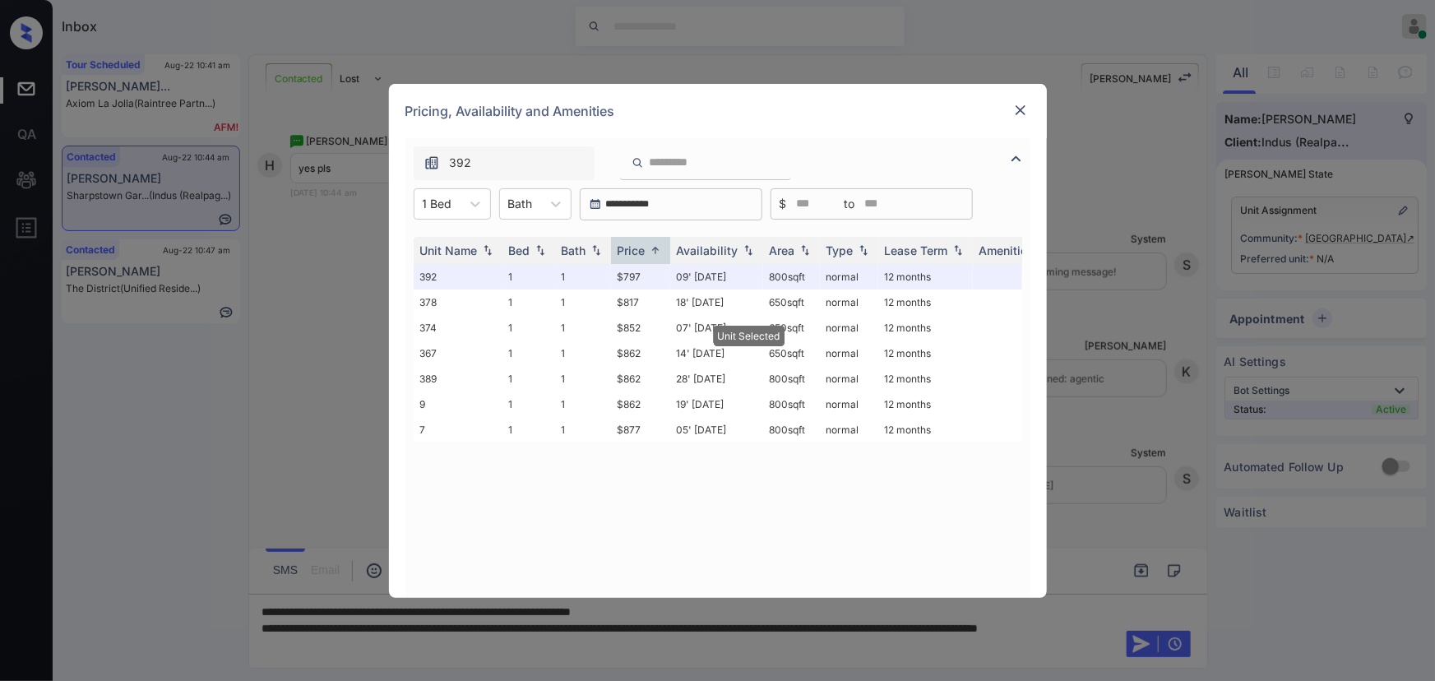
click at [1017, 112] on img at bounding box center [1021, 110] width 16 height 16
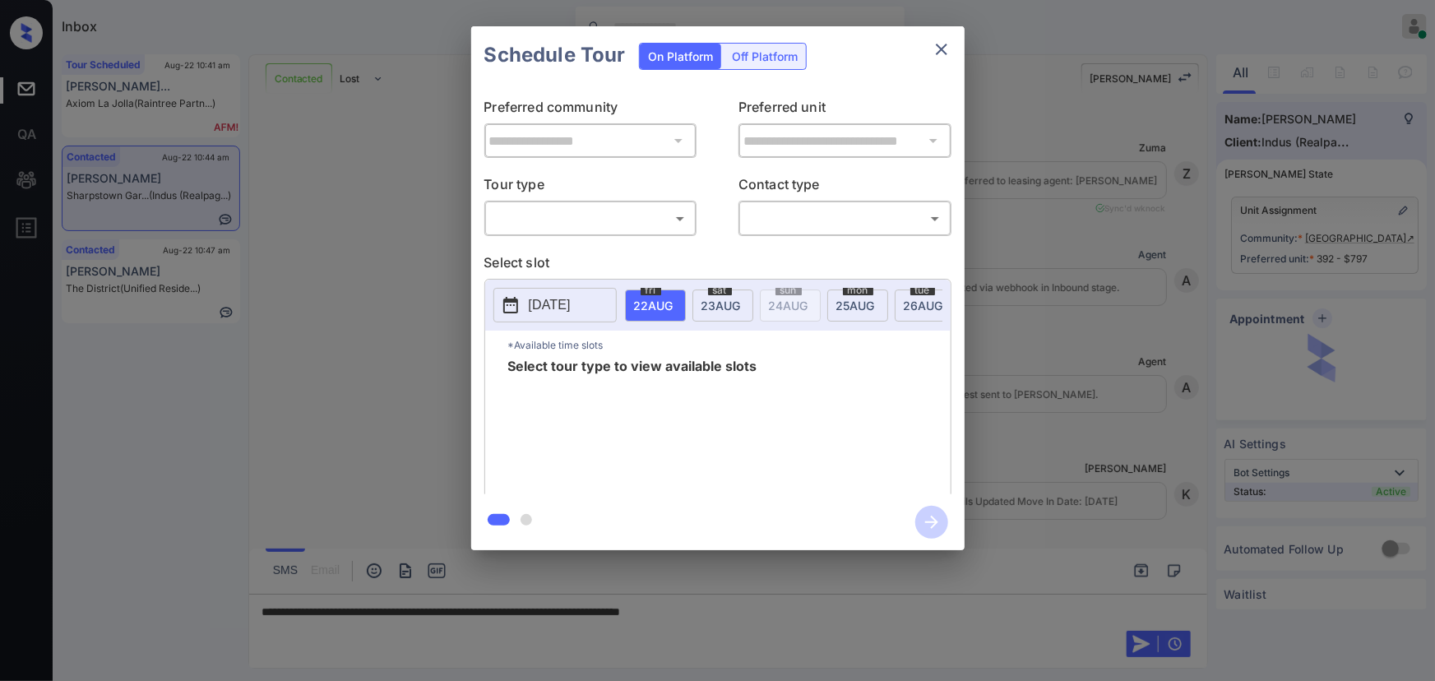
scroll to position [6955, 0]
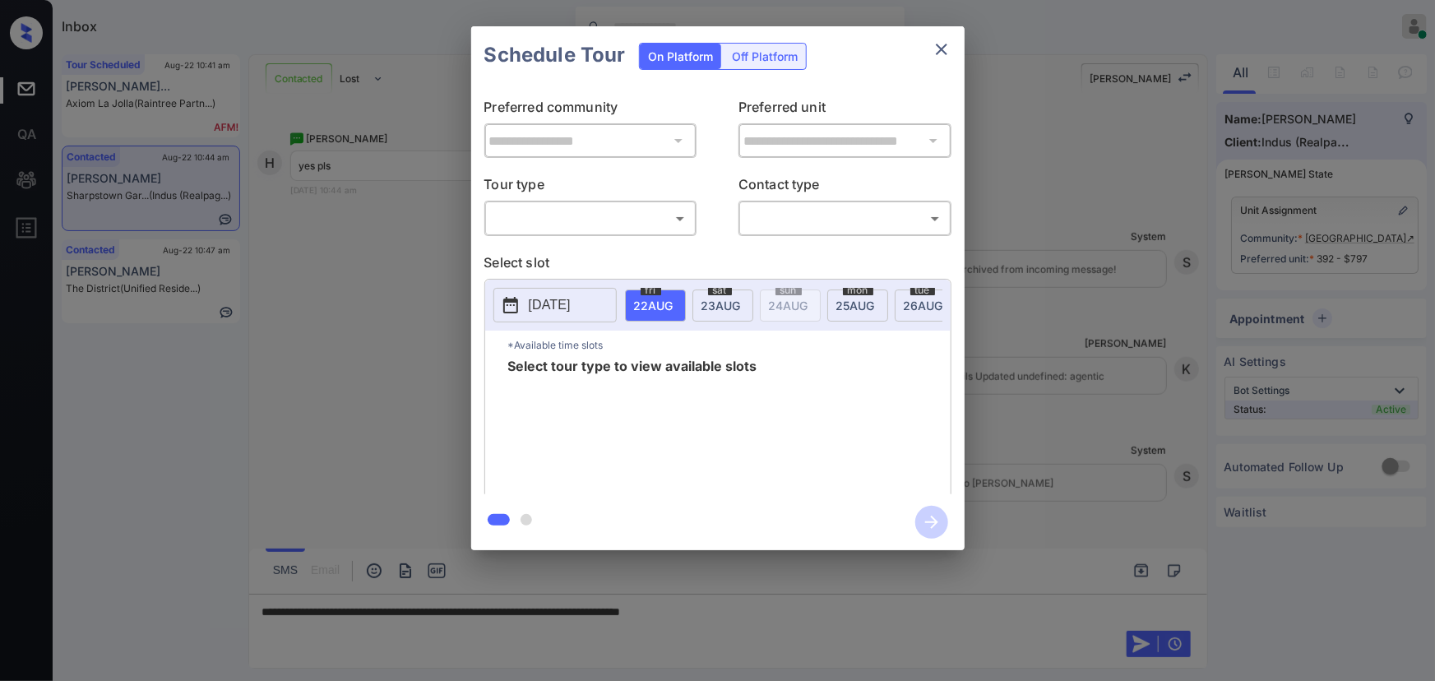
click at [560, 226] on body "Inbox [PERSON_NAME] Online Set yourself offline Set yourself on break Profile S…" at bounding box center [717, 340] width 1435 height 681
drag, startPoint x: 535, startPoint y: 272, endPoint x: 584, endPoint y: 254, distance: 52.6
click at [542, 269] on ul "In Person" at bounding box center [590, 255] width 211 height 38
click at [656, 260] on li "In Person" at bounding box center [590, 255] width 203 height 30
type input "********"
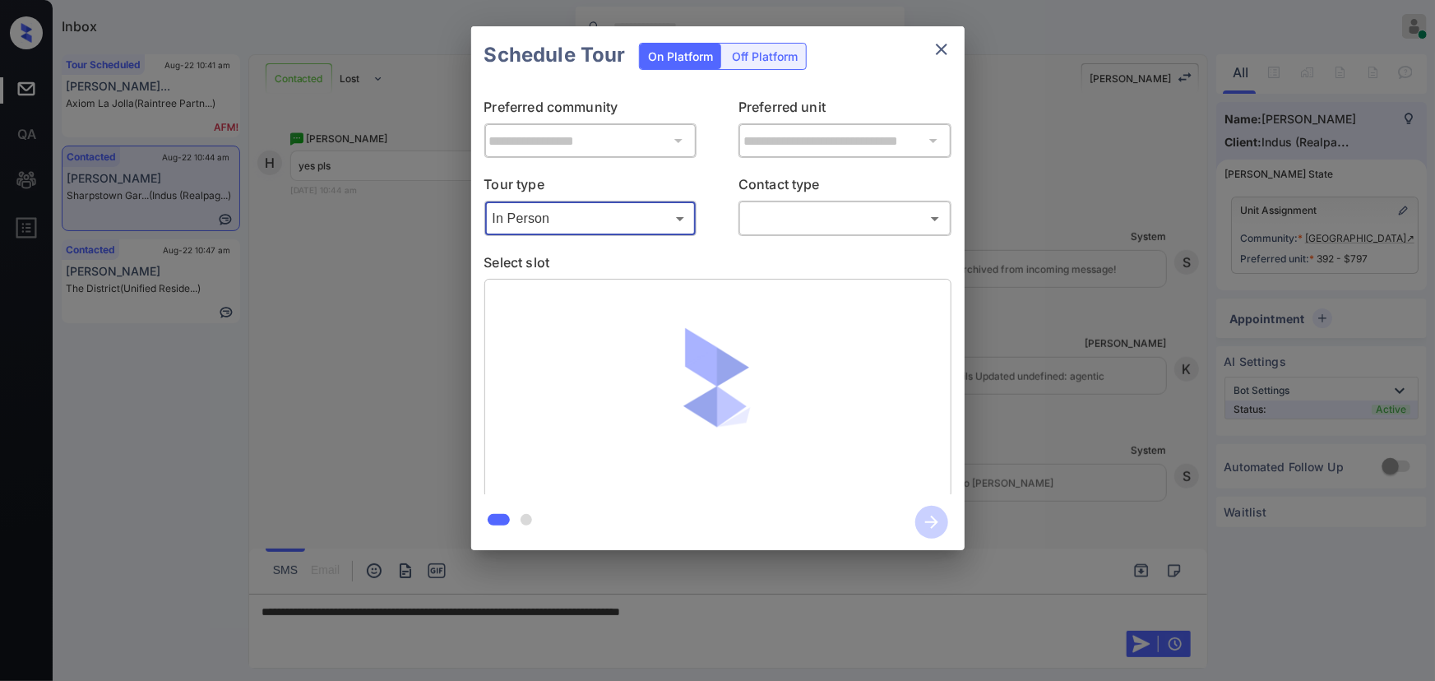
click at [781, 223] on body "Inbox [PERSON_NAME] Online Set yourself offline Set yourself on break Profile S…" at bounding box center [717, 340] width 1435 height 681
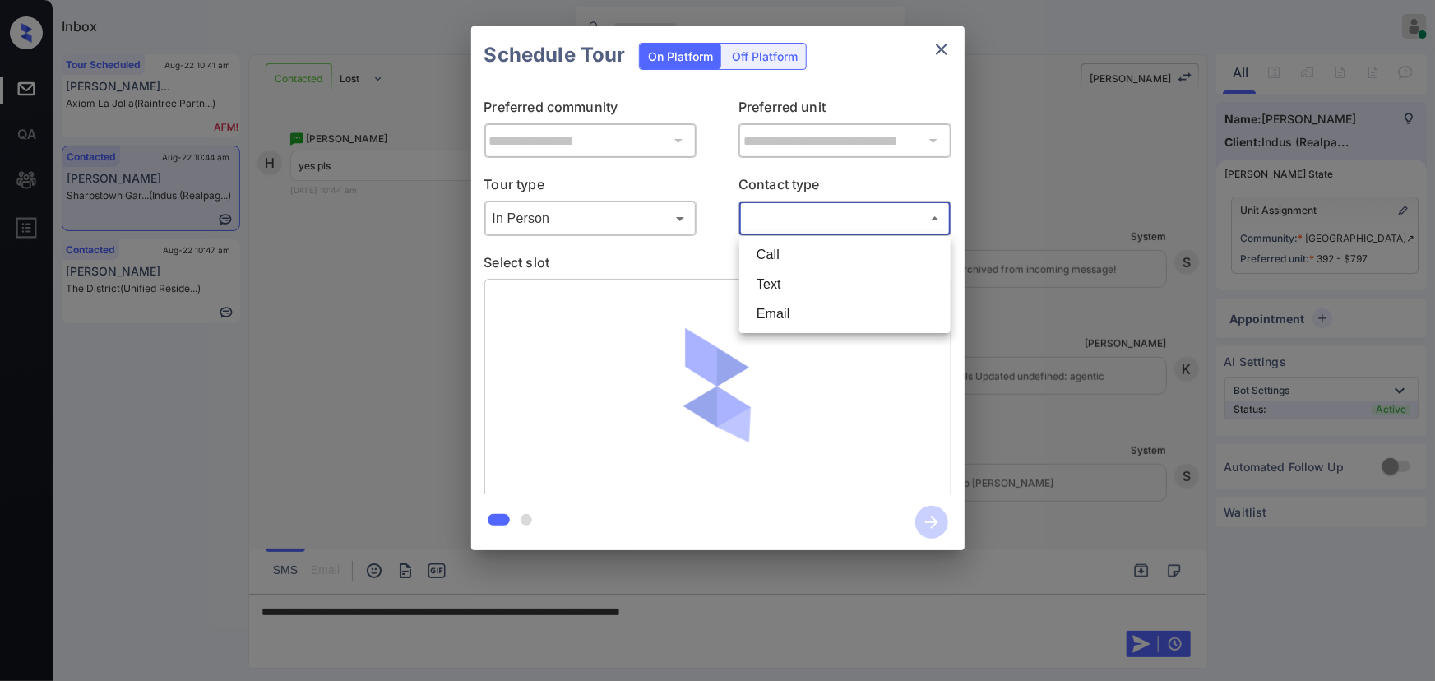
click at [757, 283] on li "Text" at bounding box center [845, 285] width 203 height 30
type input "****"
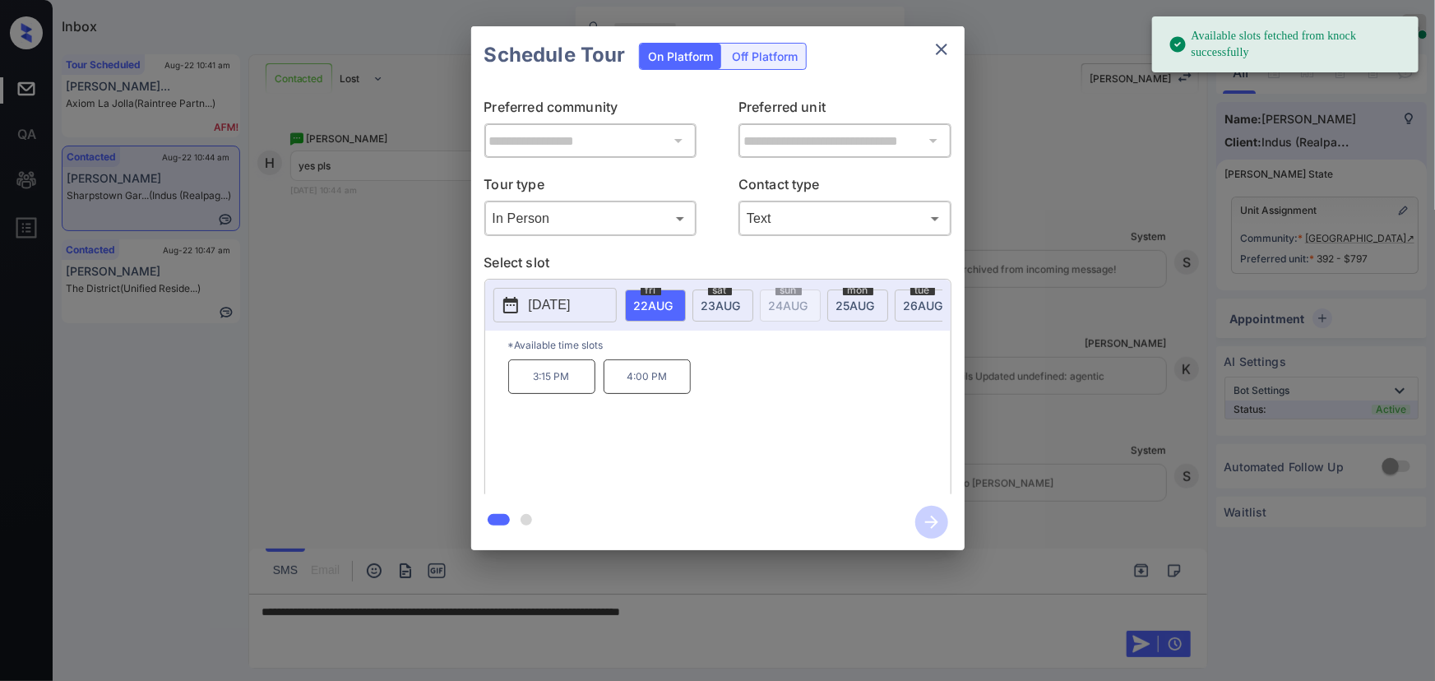
click at [674, 300] on span "[DATE]" at bounding box center [653, 306] width 39 height 14
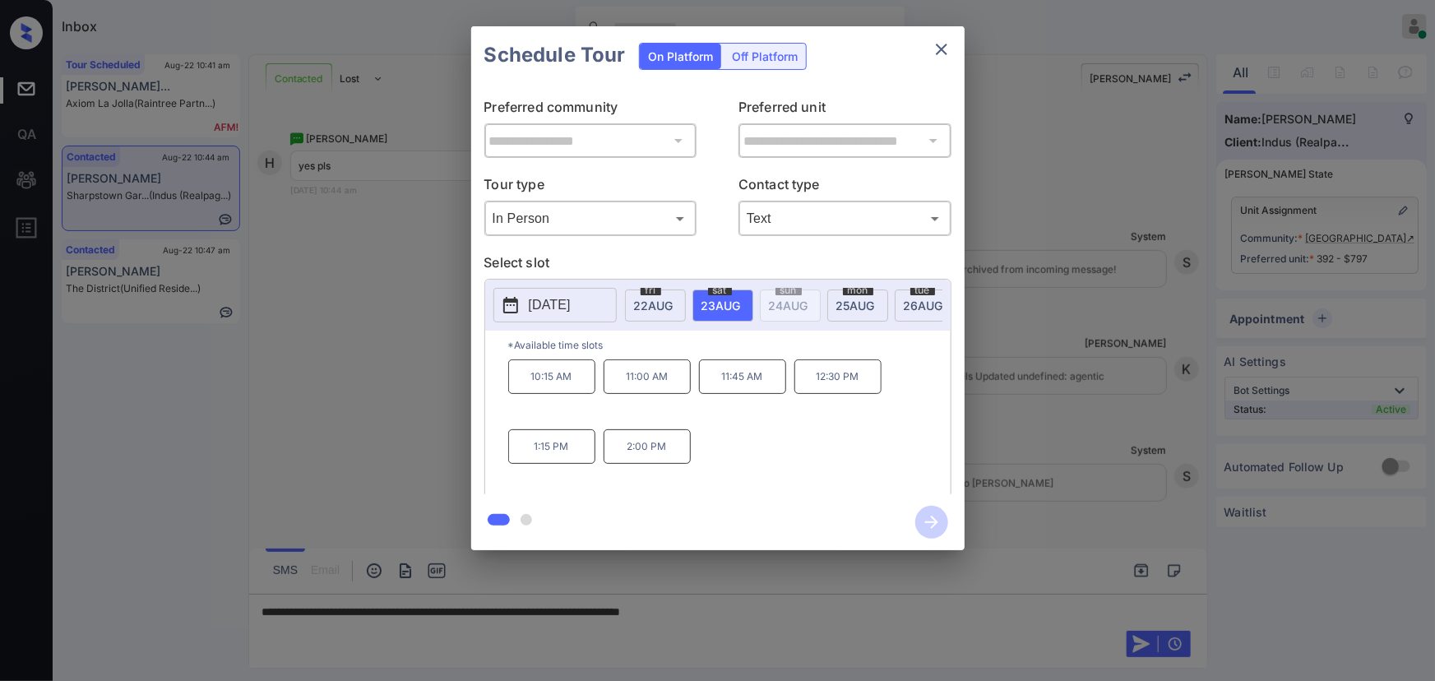
click at [841, 619] on div at bounding box center [717, 340] width 1435 height 681
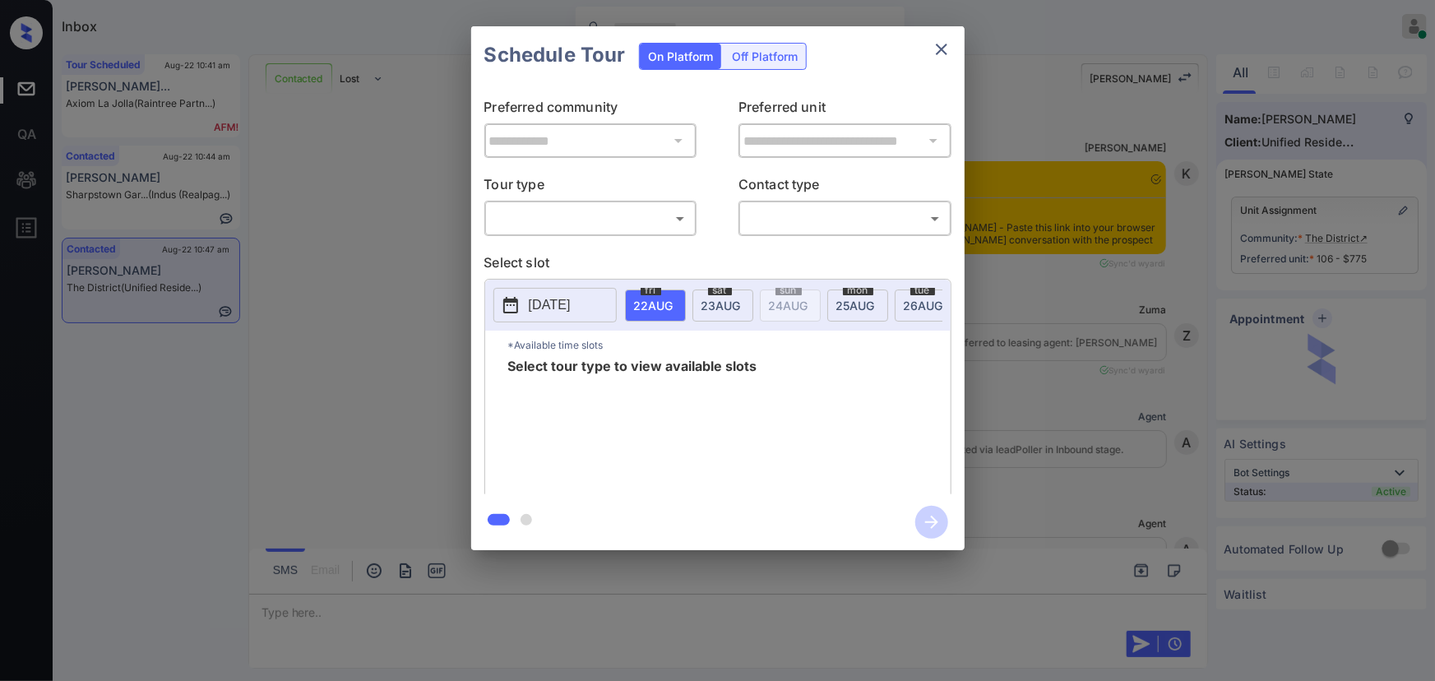
scroll to position [1580, 0]
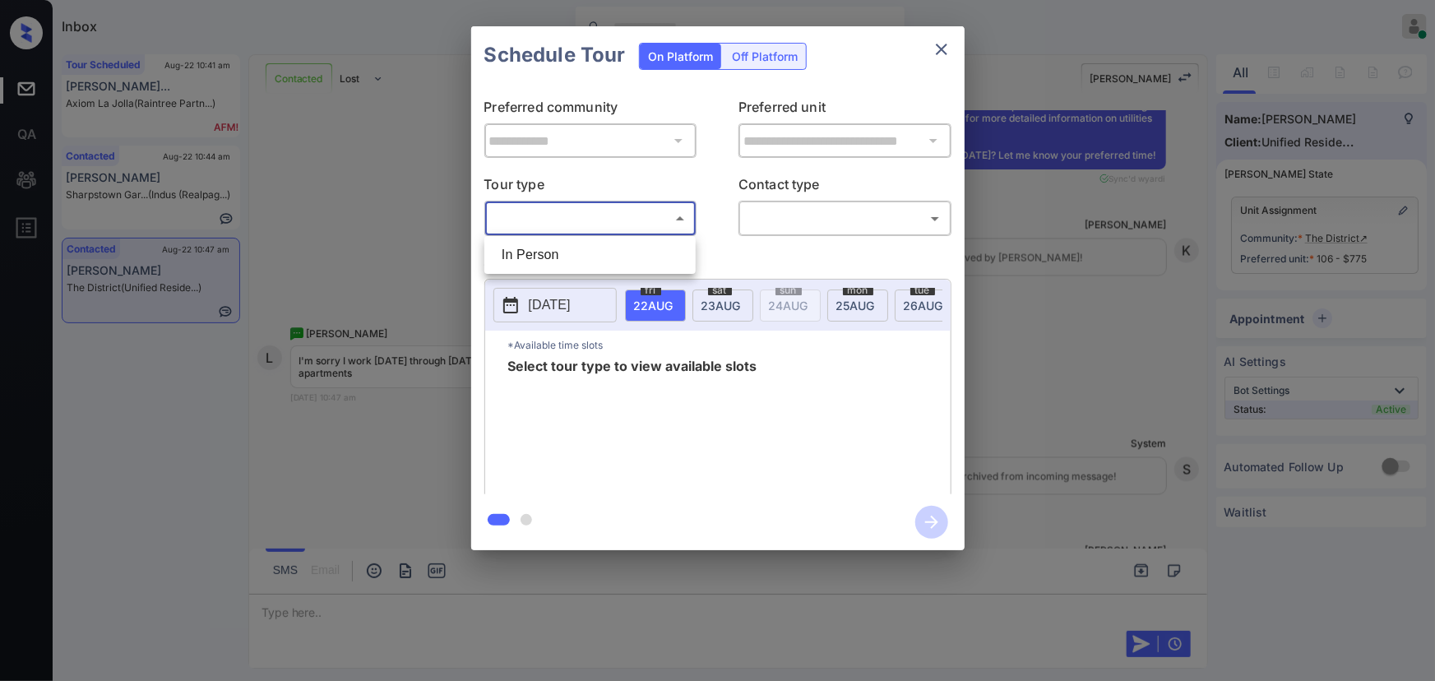
click at [602, 216] on body "Inbox [PERSON_NAME] Online Set yourself offline Set yourself on break Profile S…" at bounding box center [717, 340] width 1435 height 681
click at [557, 253] on li "In Person" at bounding box center [590, 255] width 203 height 30
type input "********"
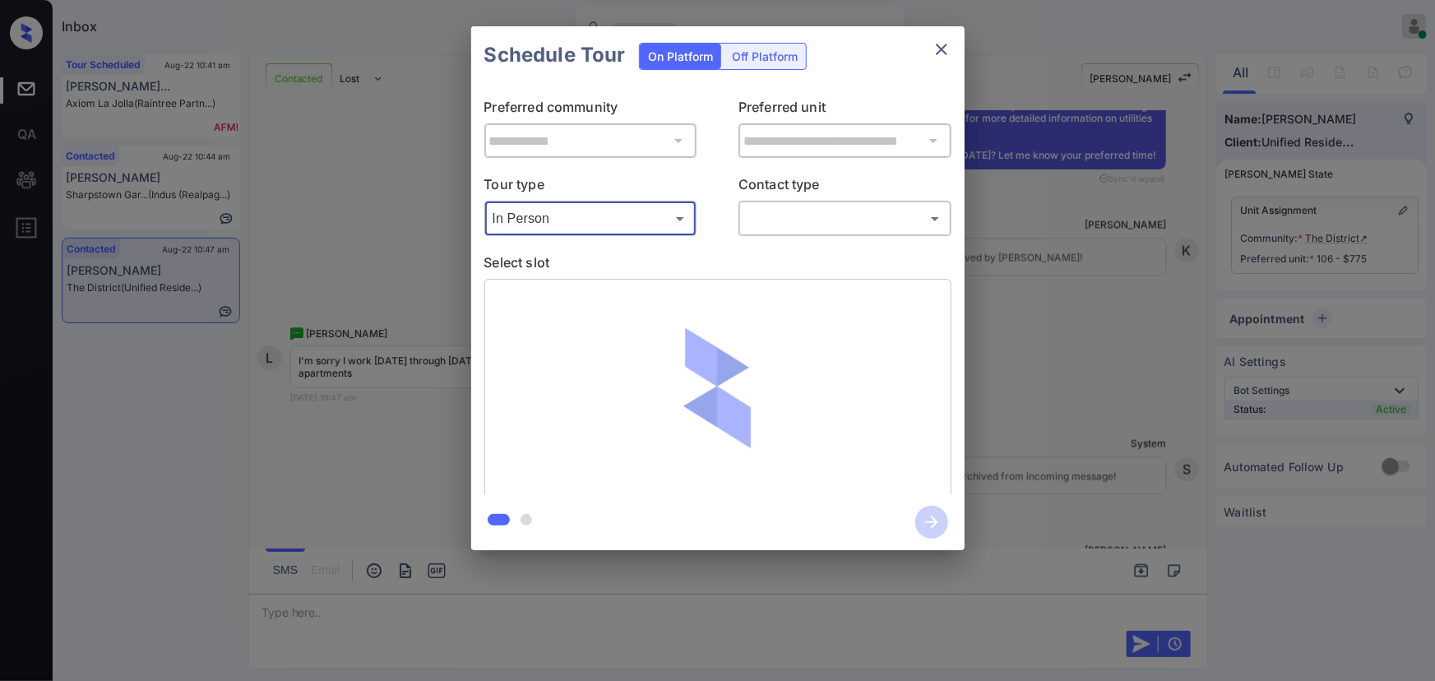
click at [788, 236] on div "**********" at bounding box center [718, 289] width 494 height 410
click at [776, 220] on body "Inbox [PERSON_NAME] Online Set yourself offline Set yourself on break Profile S…" at bounding box center [717, 340] width 1435 height 681
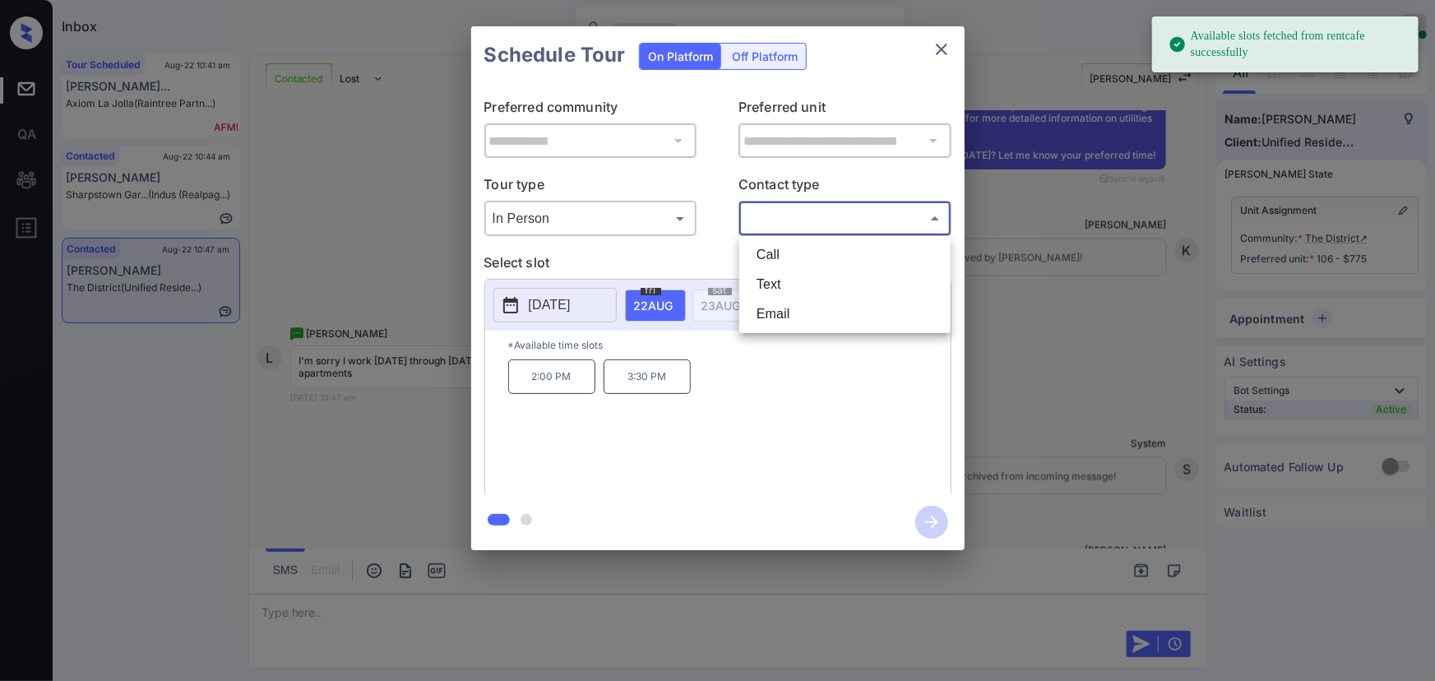
click at [775, 286] on li "Text" at bounding box center [845, 285] width 203 height 30
type input "****"
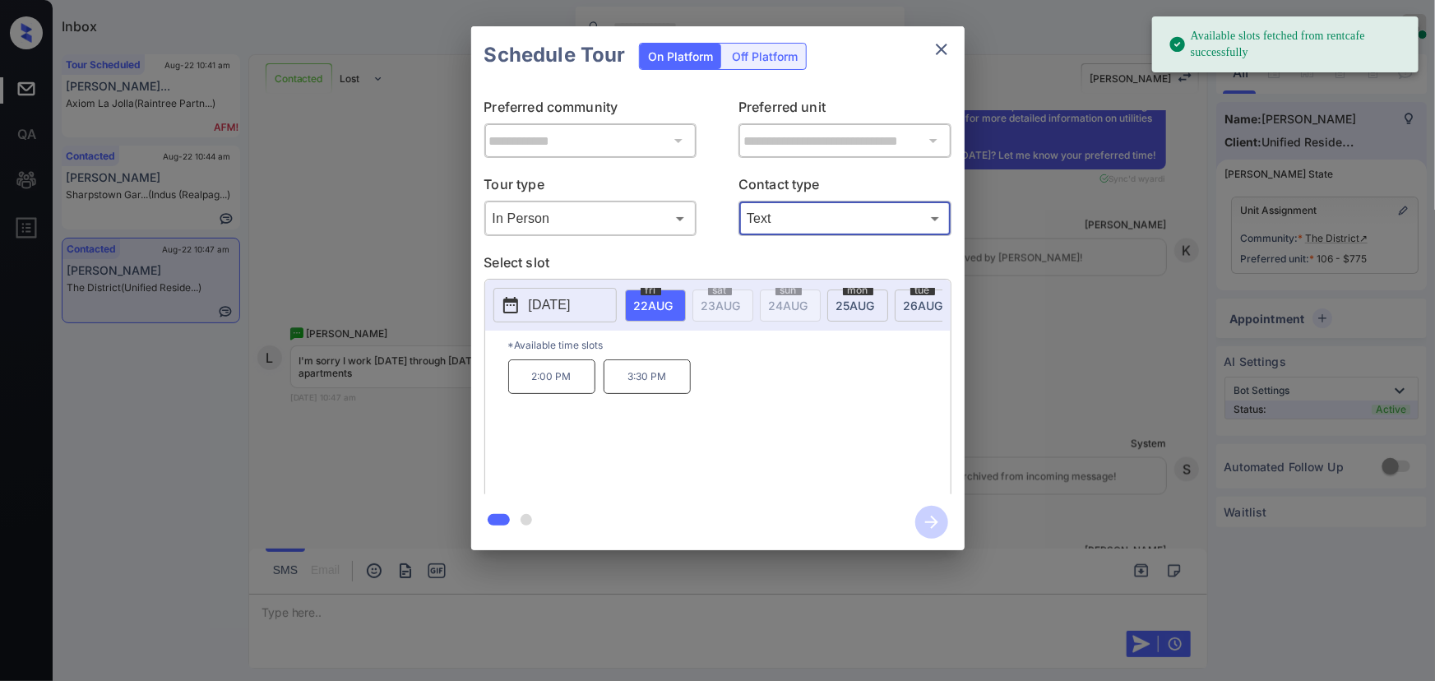
click at [556, 304] on p "[DATE]" at bounding box center [550, 305] width 42 height 20
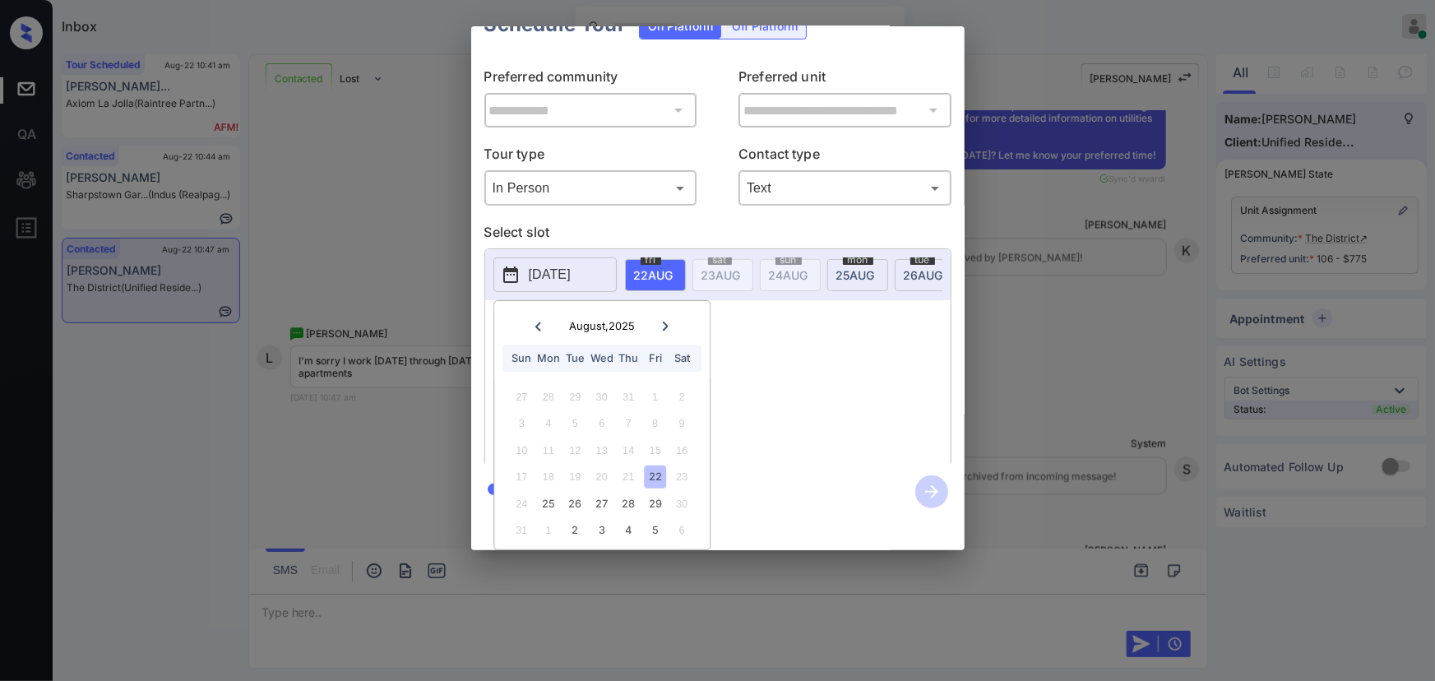
scroll to position [47, 0]
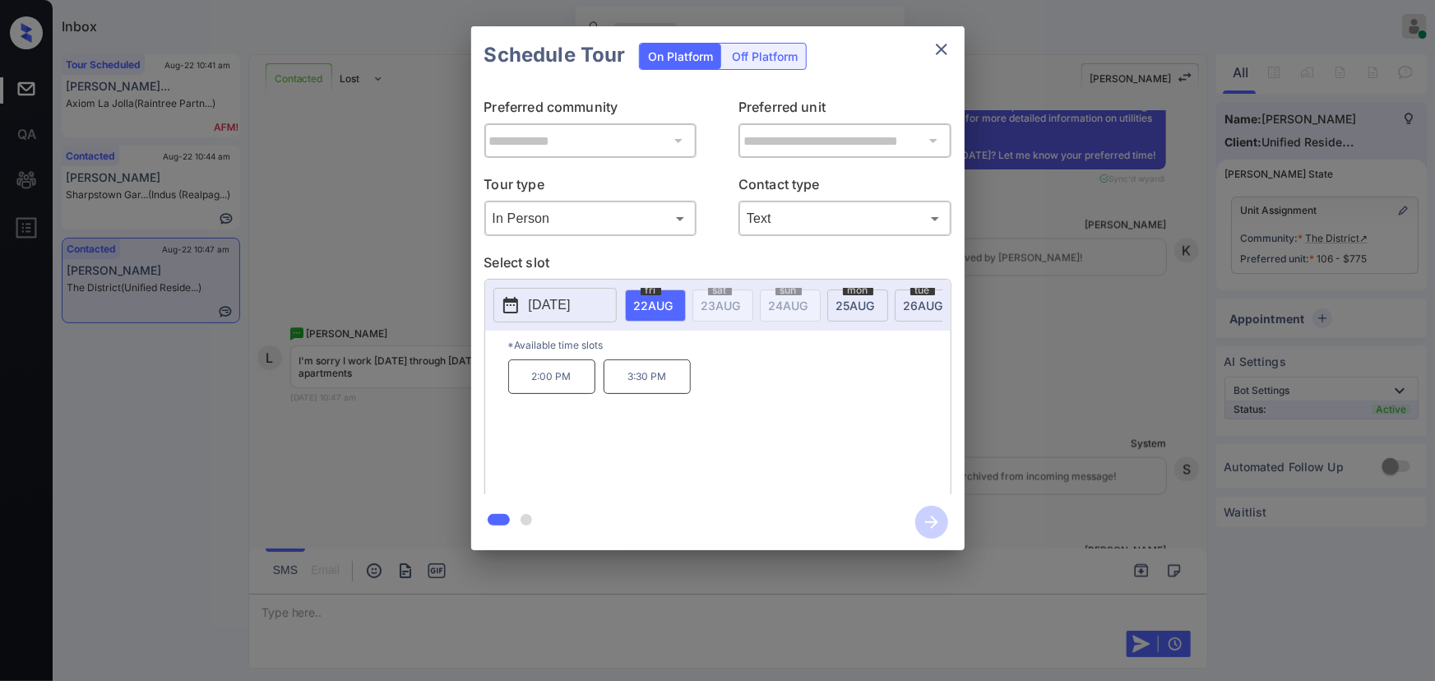
click at [1136, 390] on div "**********" at bounding box center [717, 288] width 1435 height 577
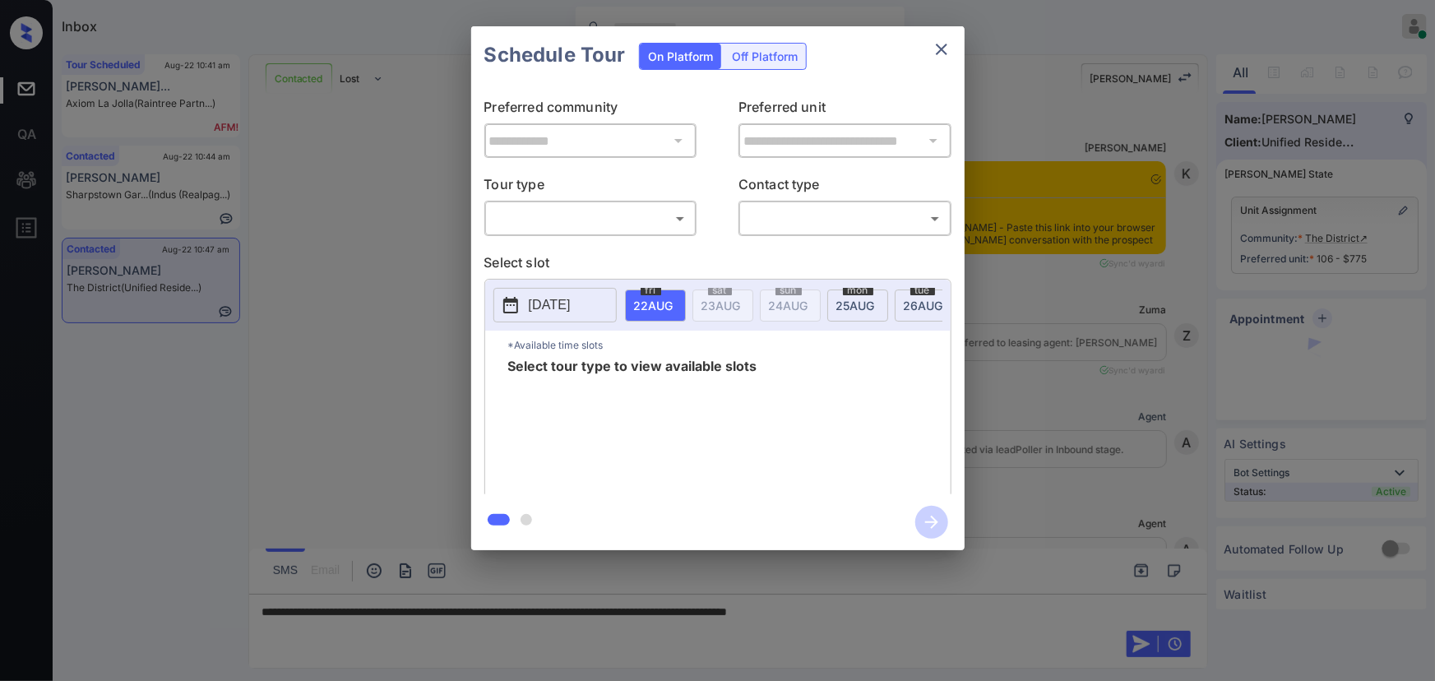
scroll to position [1830, 0]
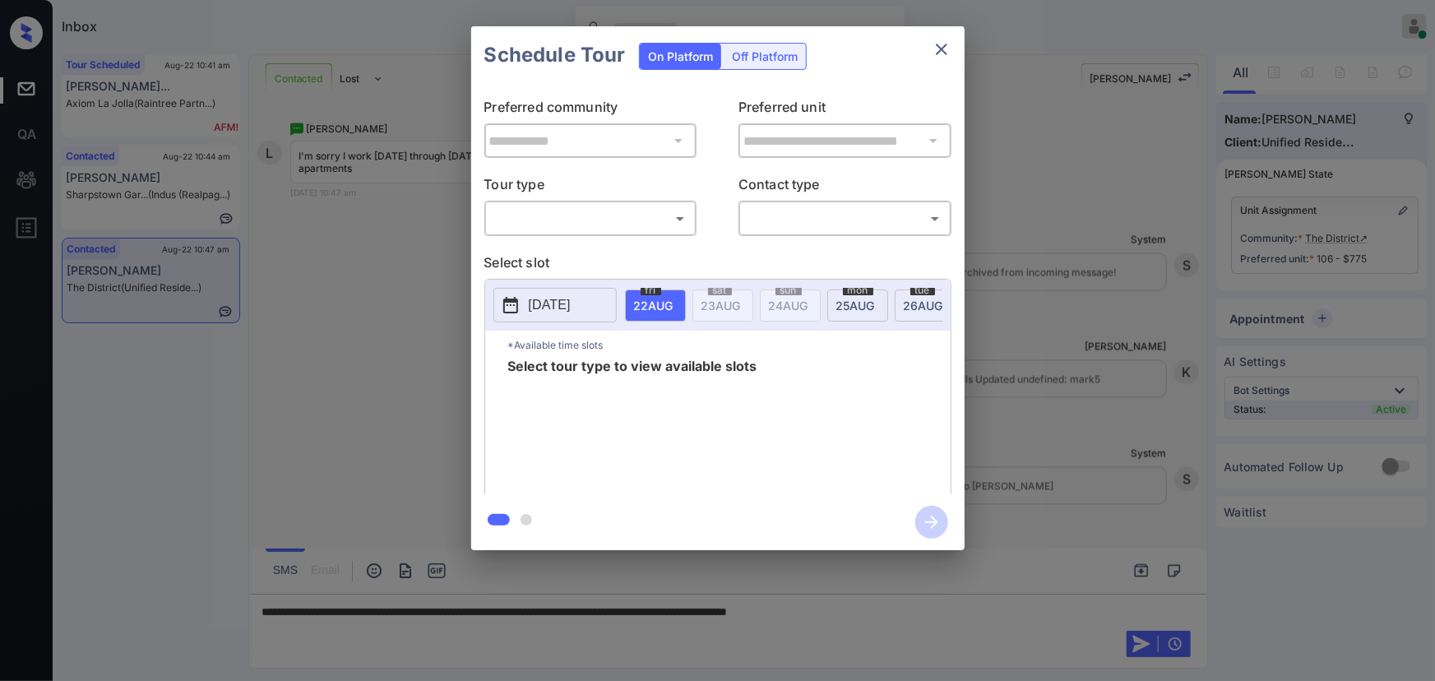
click at [610, 220] on body "Inbox [PERSON_NAME] Online Set yourself offline Set yourself on break Profile S…" at bounding box center [717, 340] width 1435 height 681
click at [1069, 241] on div at bounding box center [717, 340] width 1435 height 681
click at [1034, 629] on div at bounding box center [717, 340] width 1435 height 681
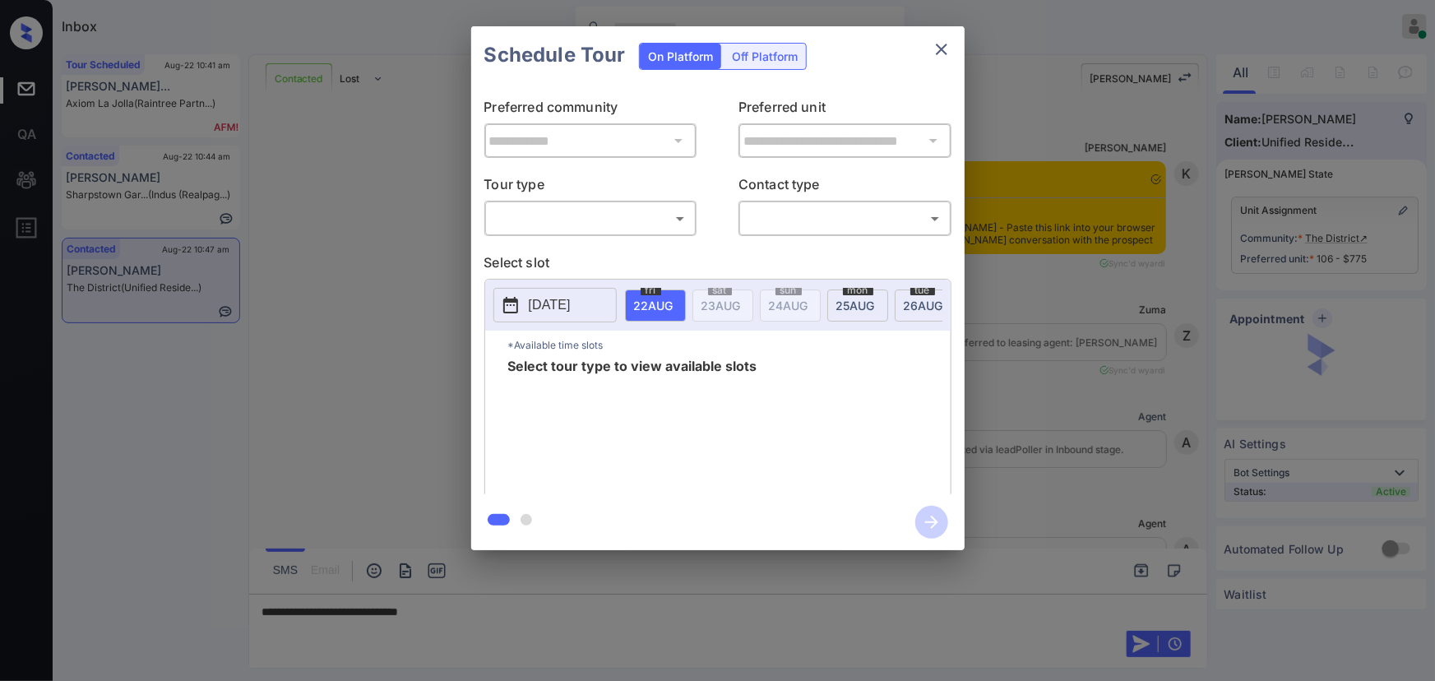
scroll to position [1082, 0]
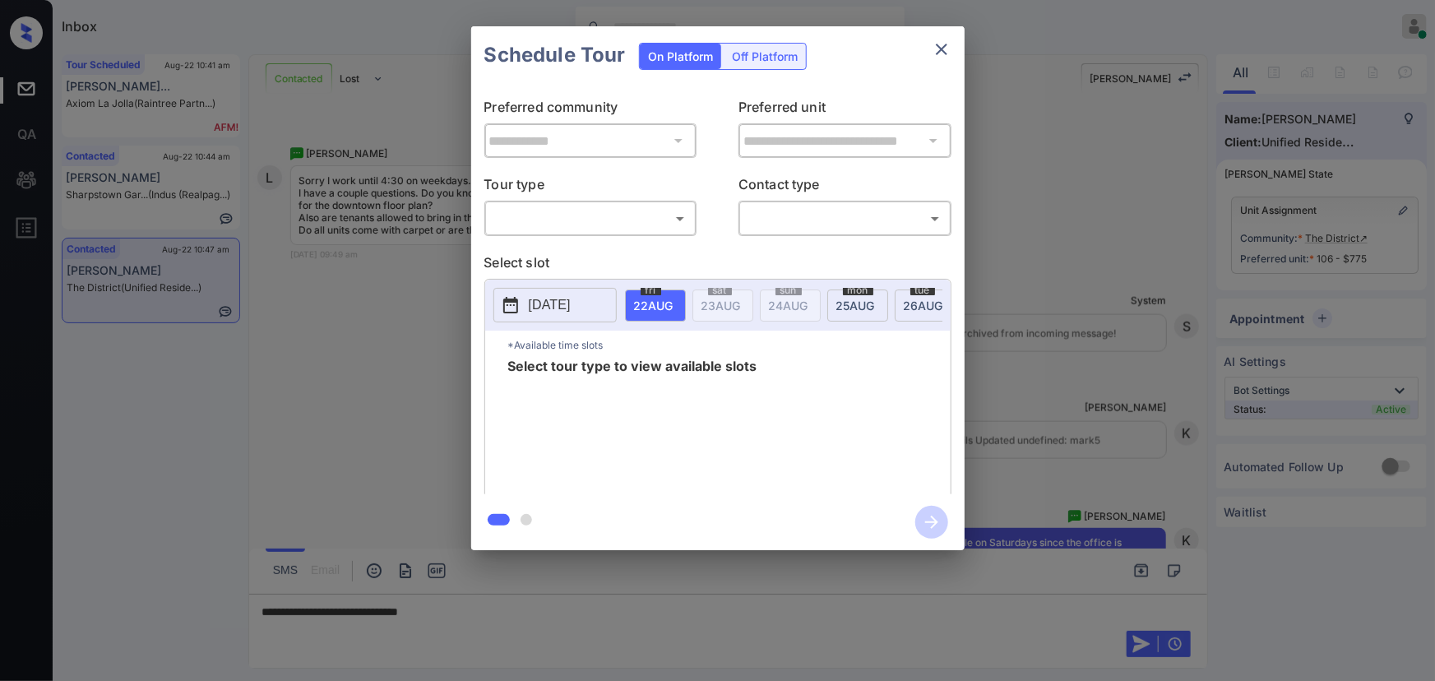
click at [1123, 427] on div "**********" at bounding box center [717, 288] width 1435 height 577
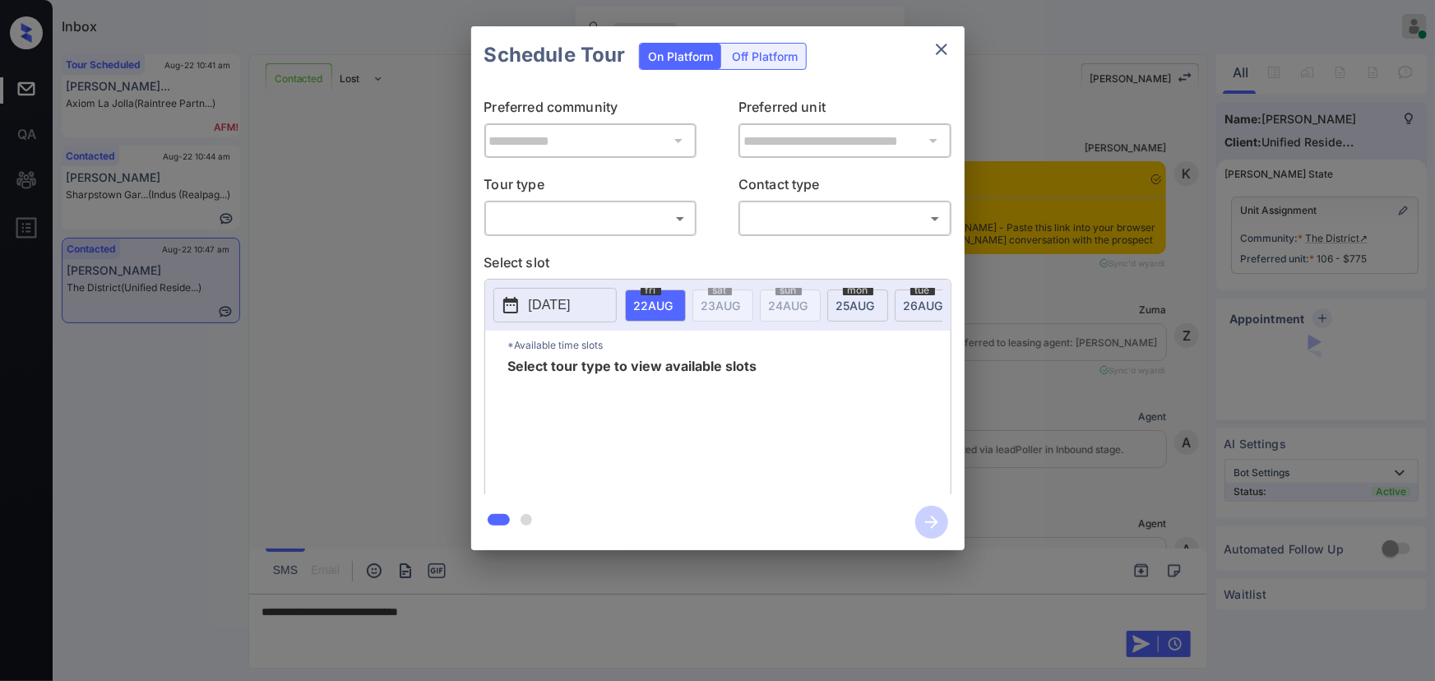
scroll to position [1331, 0]
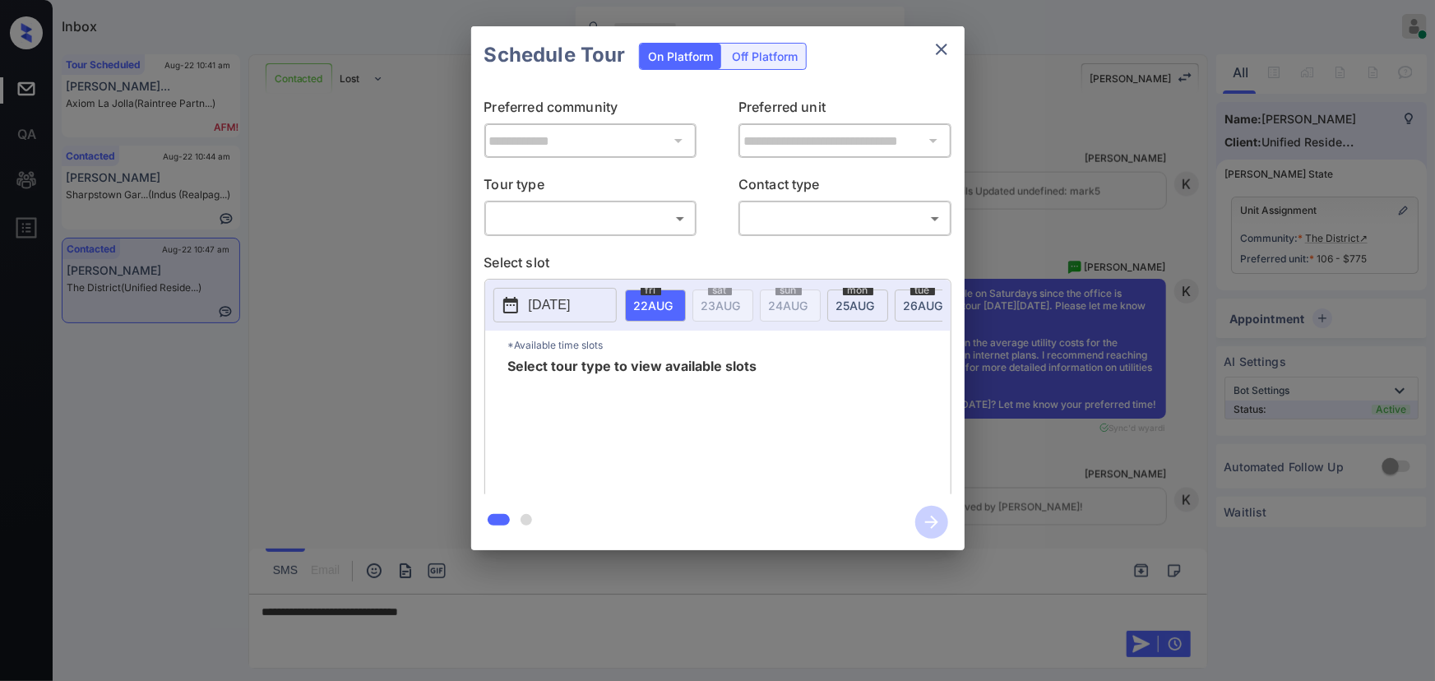
click at [545, 209] on body "Inbox [PERSON_NAME] Online Set yourself offline Set yourself on break Profile S…" at bounding box center [717, 340] width 1435 height 681
click at [540, 244] on li "In Person" at bounding box center [590, 255] width 203 height 30
type input "********"
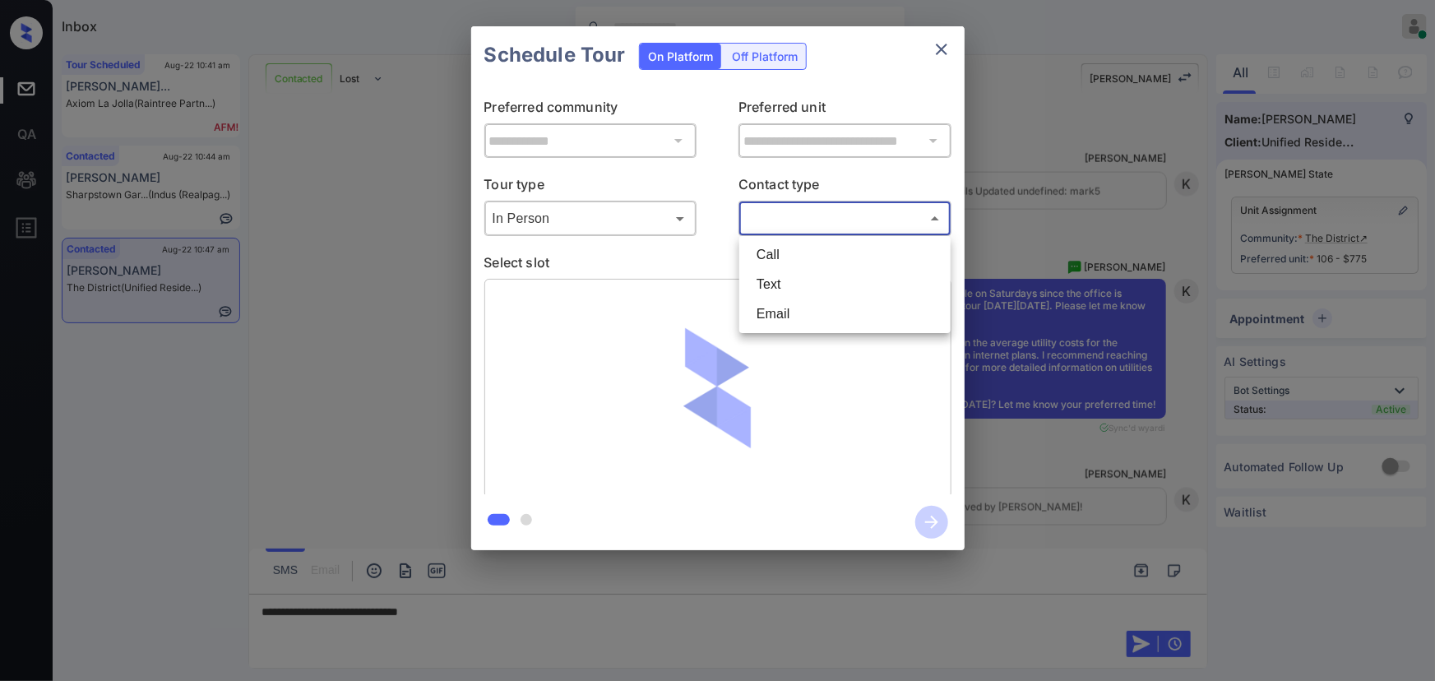
click at [832, 208] on body "Inbox [PERSON_NAME] Online Set yourself offline Set yourself on break Profile S…" at bounding box center [717, 340] width 1435 height 681
click at [758, 277] on li "Text" at bounding box center [845, 285] width 203 height 30
type input "****"
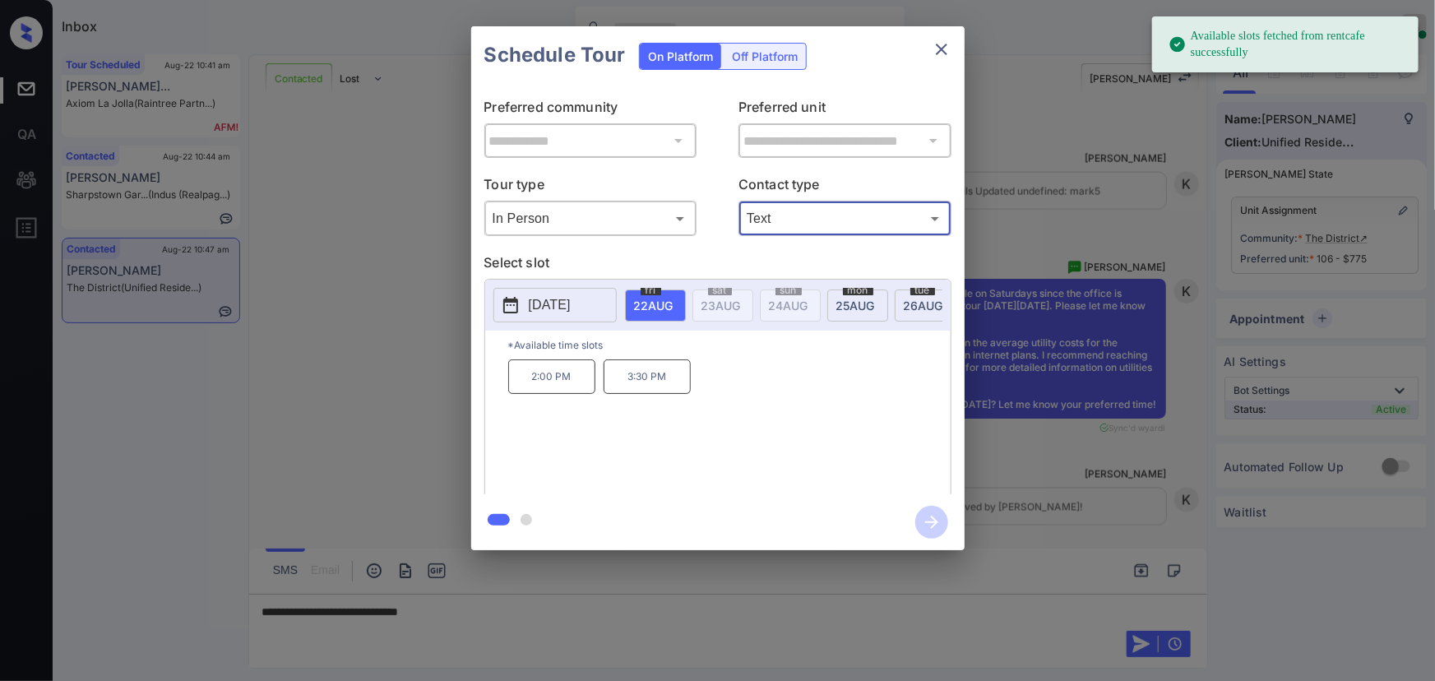
click at [571, 304] on p "[DATE]" at bounding box center [550, 305] width 42 height 20
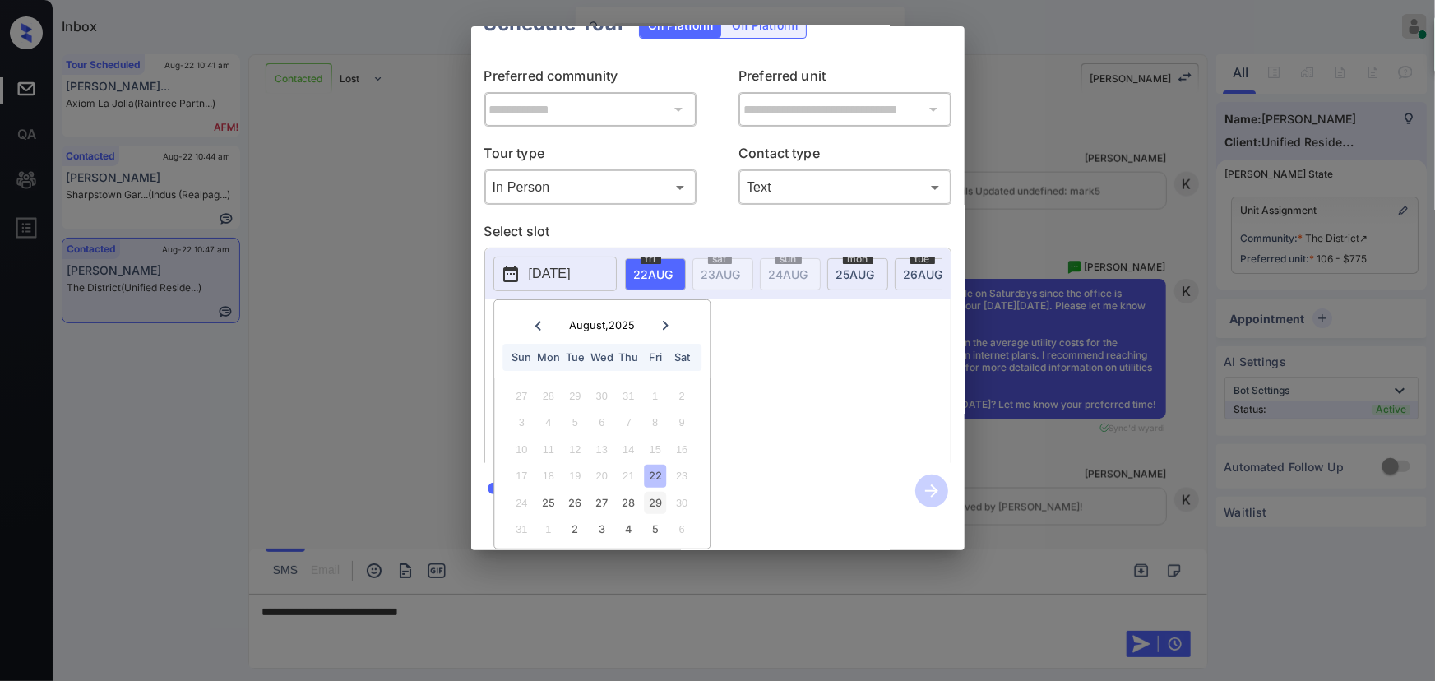
scroll to position [47, 0]
click at [666, 318] on icon at bounding box center [666, 322] width 6 height 9
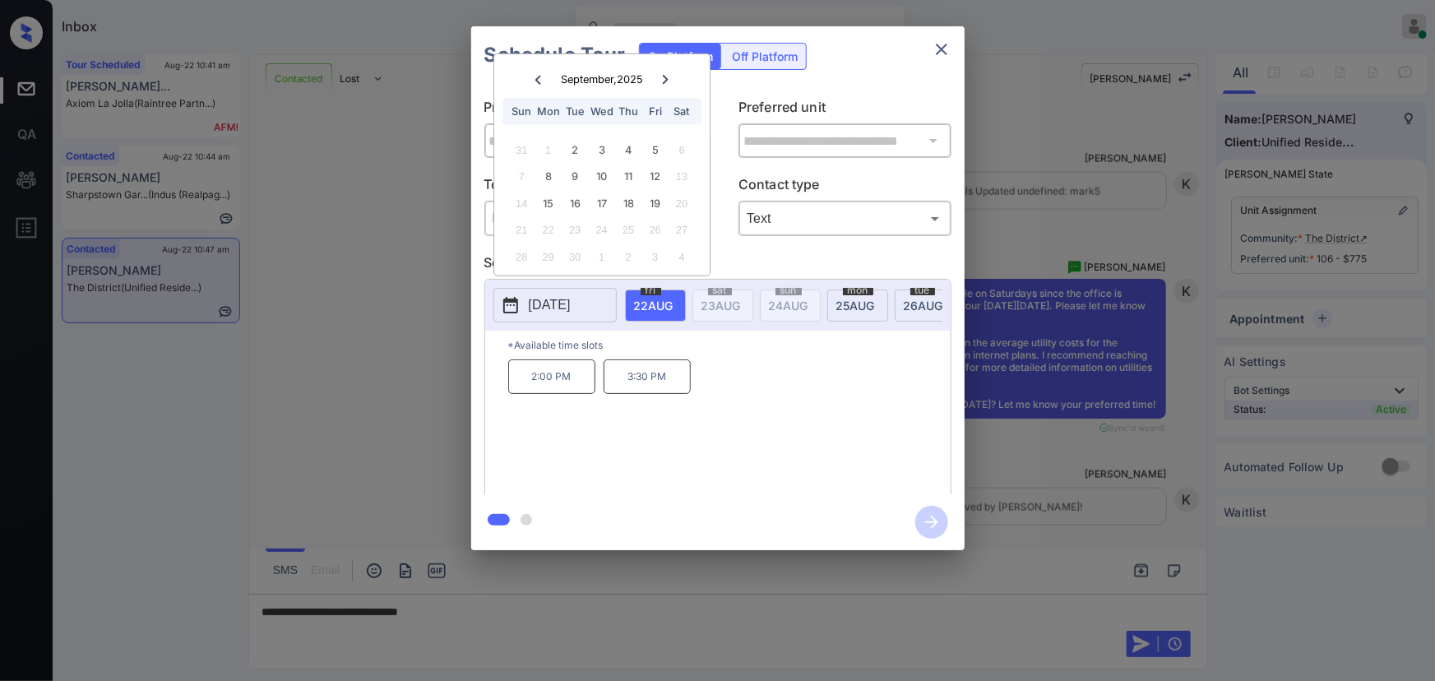
click at [535, 77] on icon at bounding box center [538, 80] width 10 height 10
click at [656, 230] on div "29" at bounding box center [655, 230] width 22 height 22
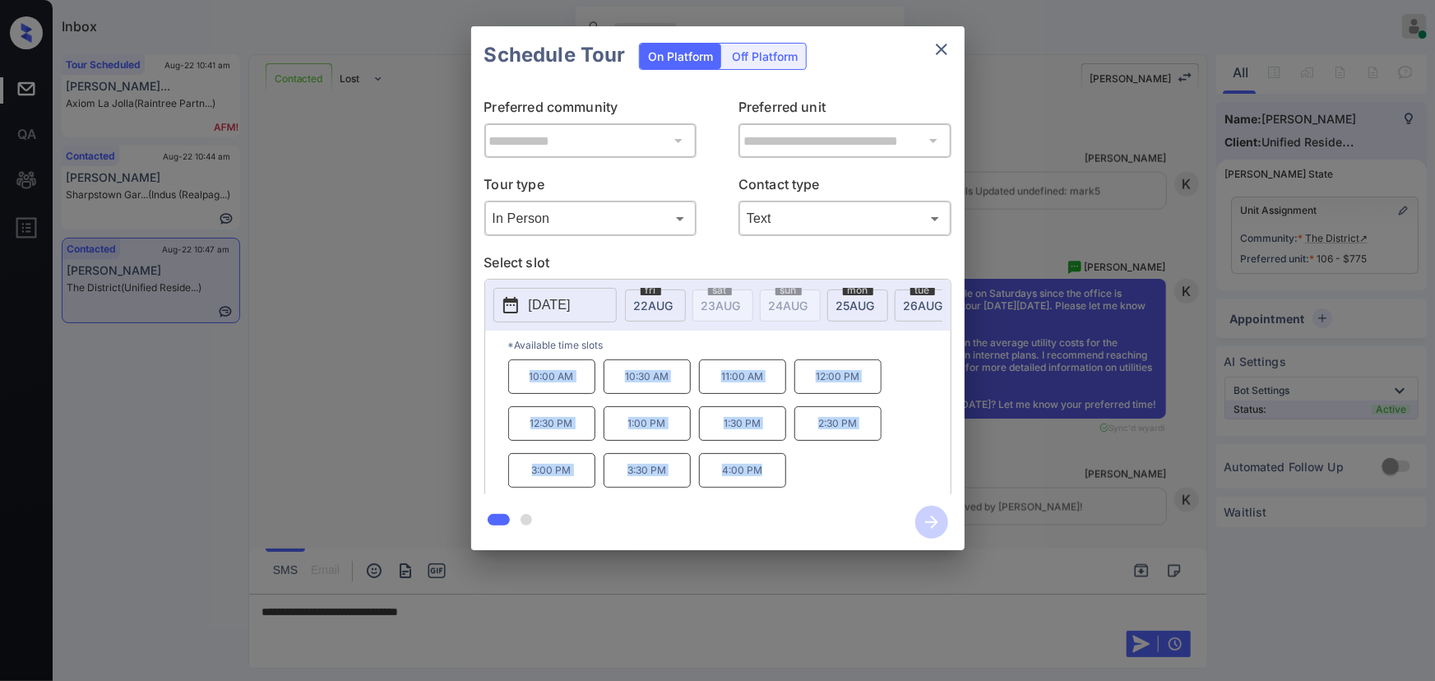
copy div "10:00 AM 10:30 AM 11:00 AM 12:00 PM 12:30 PM 1:00 PM 1:30 PM 2:30 PM 3:00 PM 3:…"
drag, startPoint x: 763, startPoint y: 477, endPoint x: 522, endPoint y: 386, distance: 257.7
click at [522, 386] on div "10:00 AM 10:30 AM 11:00 AM 12:00 PM 12:30 PM 1:00 PM 1:30 PM 2:30 PM 3:00 PM 3:…" at bounding box center [729, 425] width 443 height 132
click at [526, 617] on div at bounding box center [717, 340] width 1435 height 681
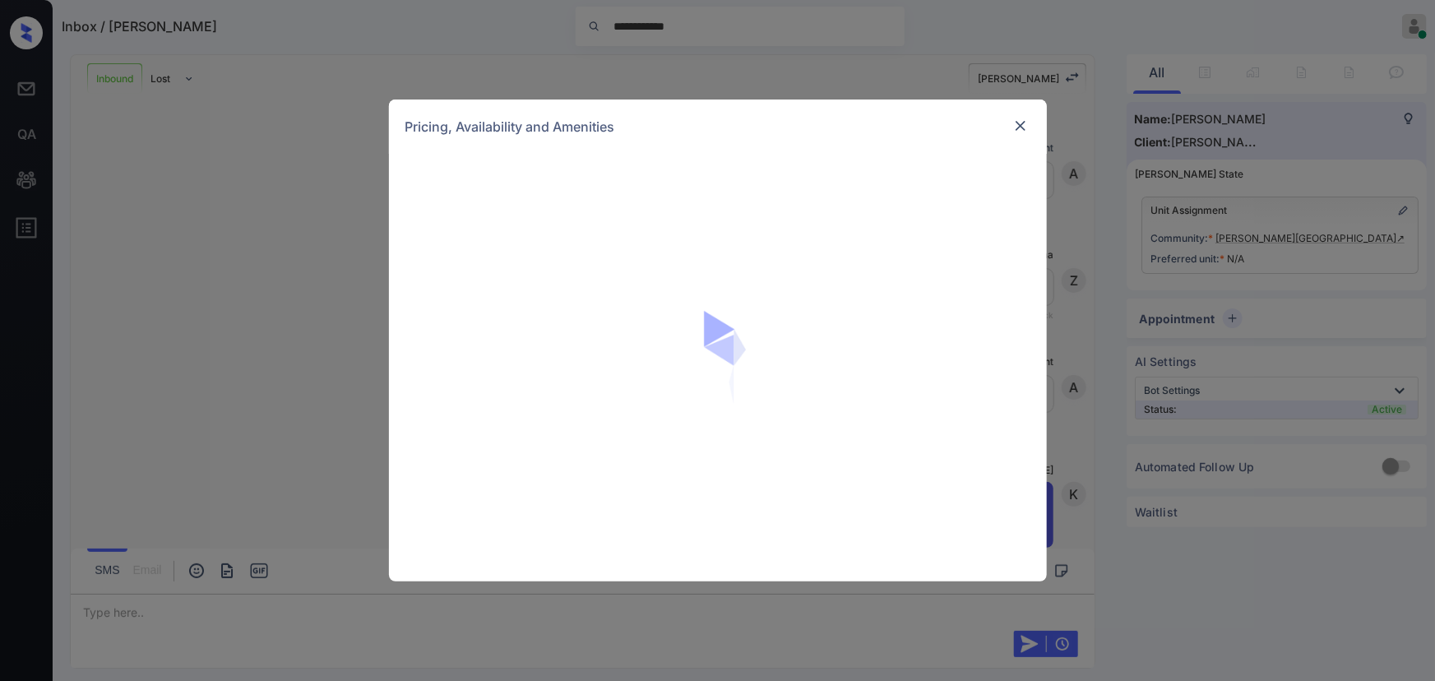
scroll to position [550, 0]
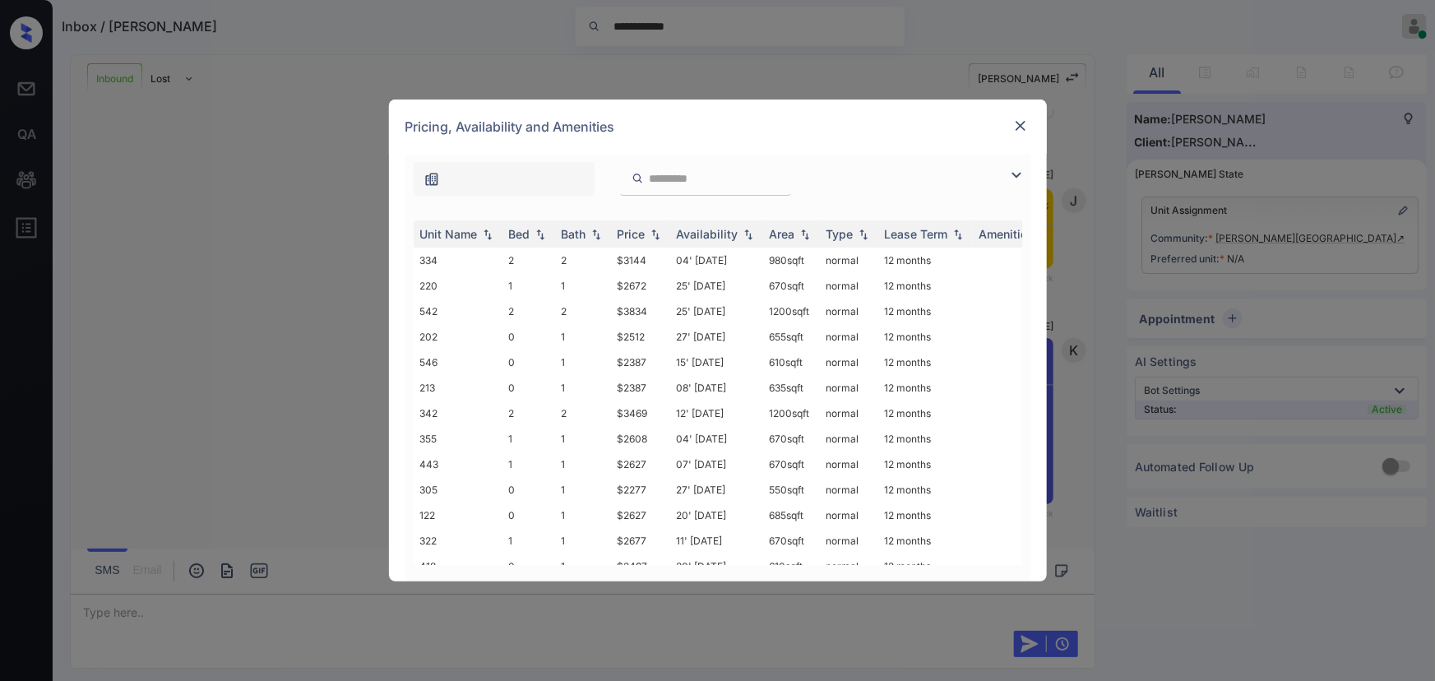
click at [1020, 128] on img at bounding box center [1021, 126] width 16 height 16
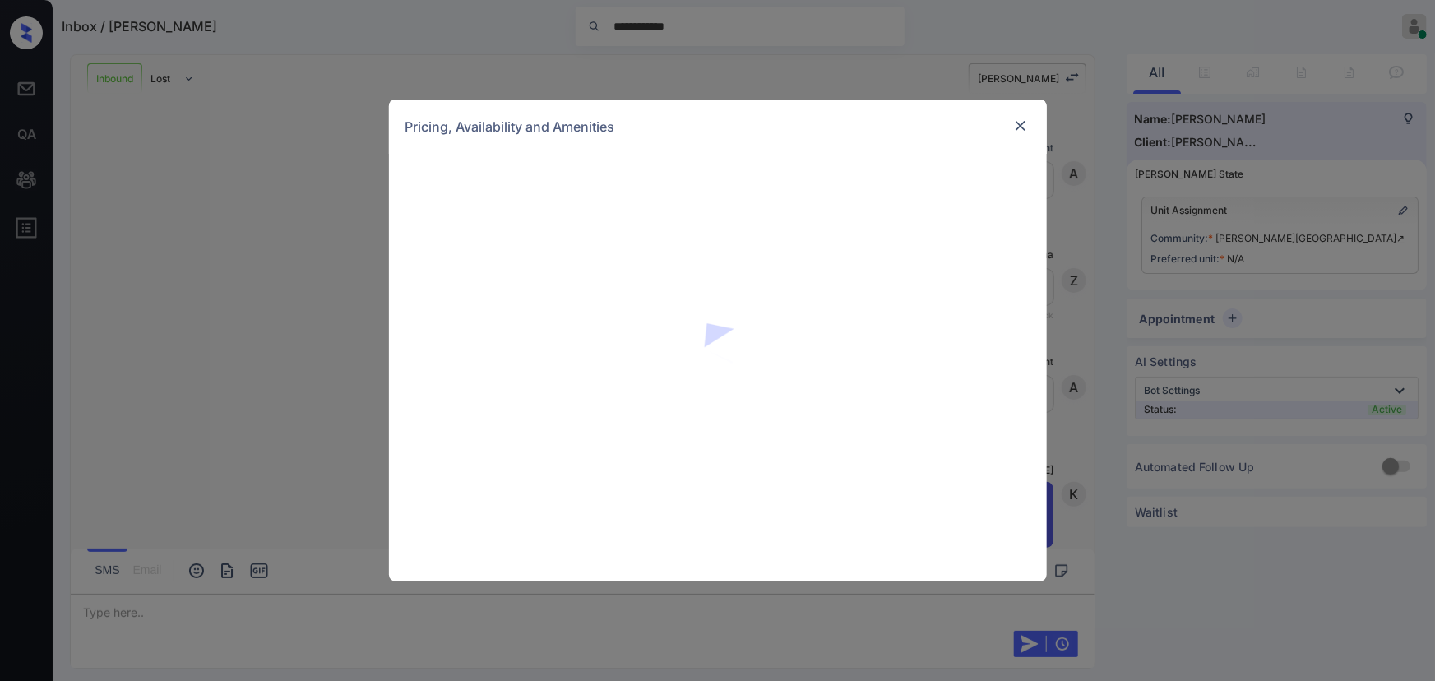
scroll to position [550, 0]
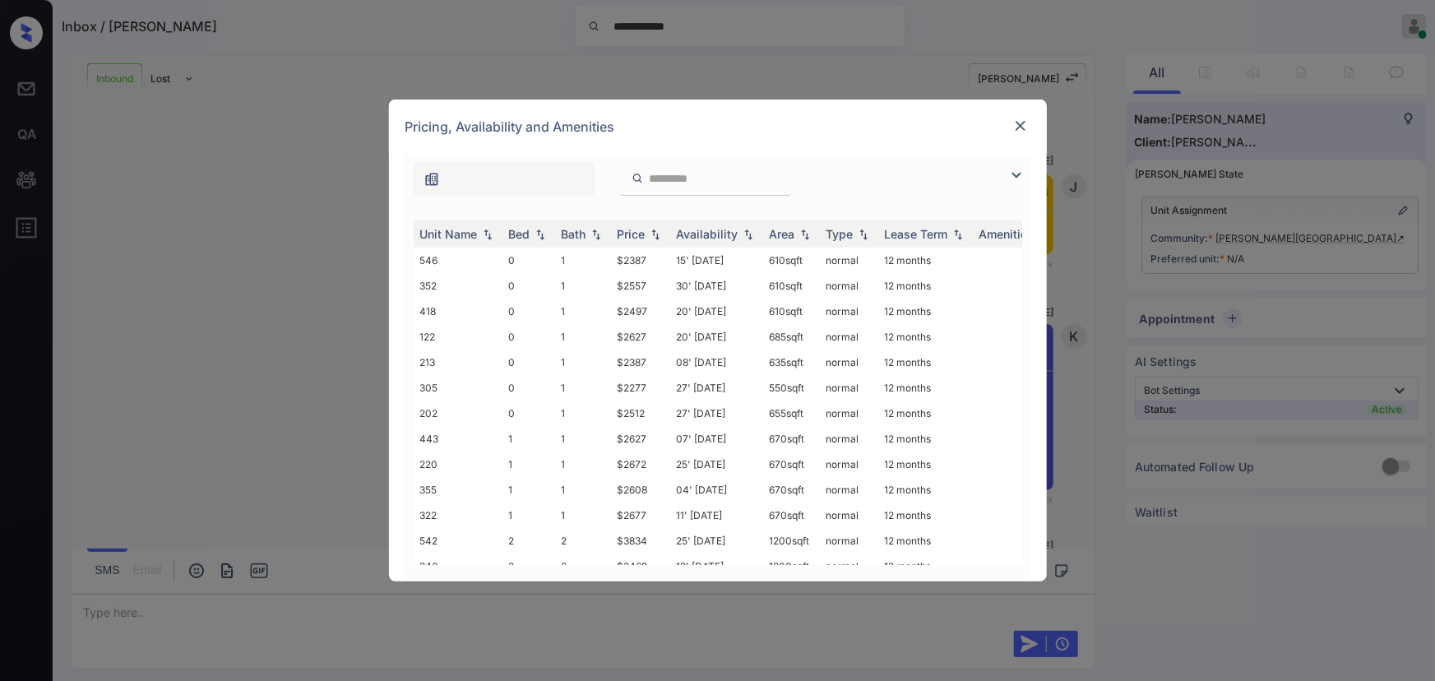
click at [1015, 171] on img at bounding box center [1017, 175] width 20 height 20
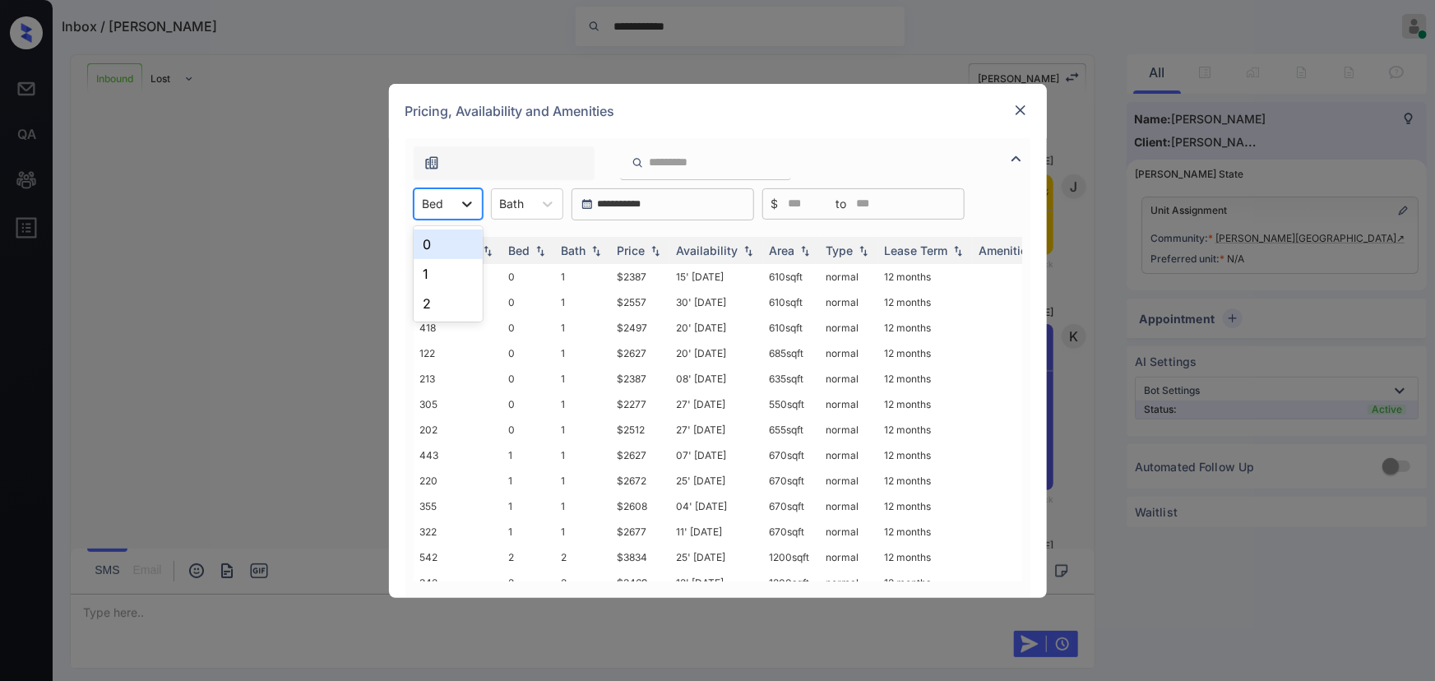
click at [454, 199] on div at bounding box center [467, 204] width 30 height 30
drag, startPoint x: 431, startPoint y: 246, endPoint x: 534, endPoint y: 210, distance: 109.0
click at [437, 243] on div "0" at bounding box center [448, 245] width 69 height 30
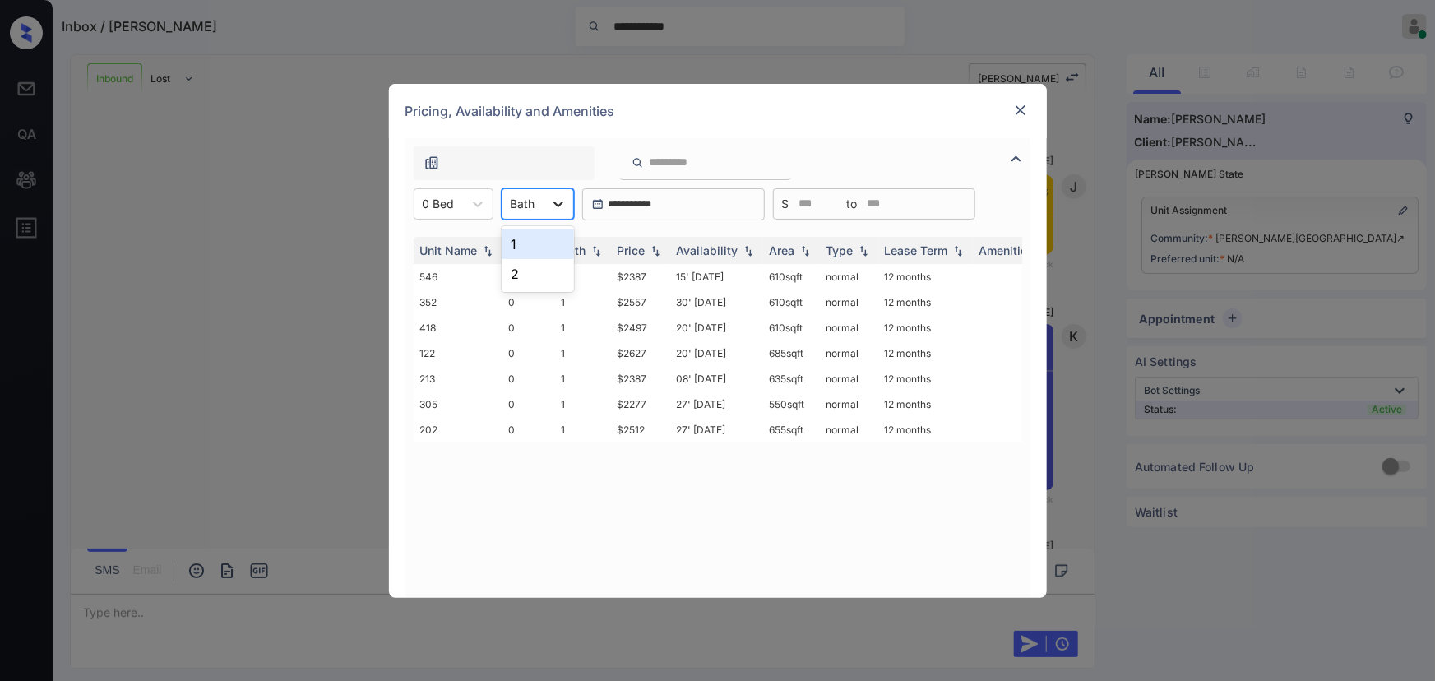
click at [545, 203] on div at bounding box center [559, 204] width 30 height 30
click at [529, 243] on div "1" at bounding box center [538, 245] width 72 height 30
click at [640, 249] on div "Price" at bounding box center [632, 250] width 28 height 14
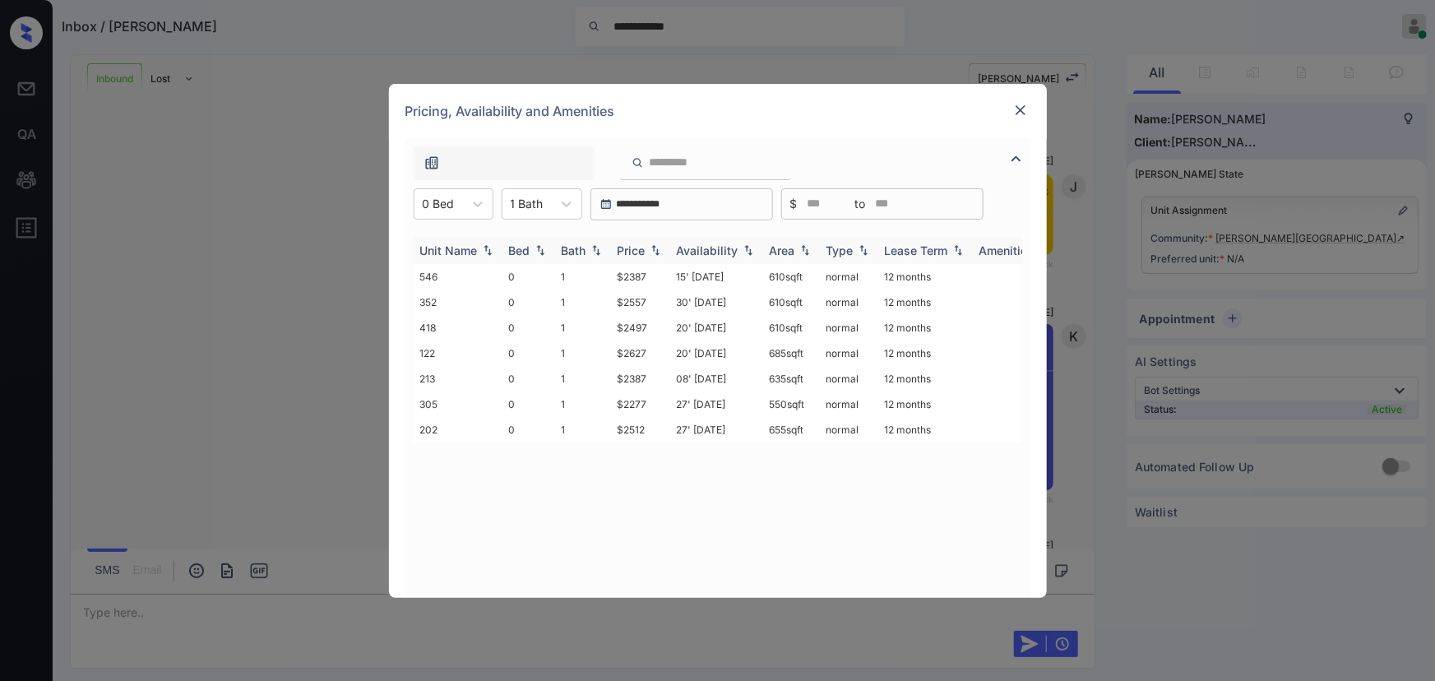
click at [640, 249] on div "Price" at bounding box center [632, 250] width 28 height 14
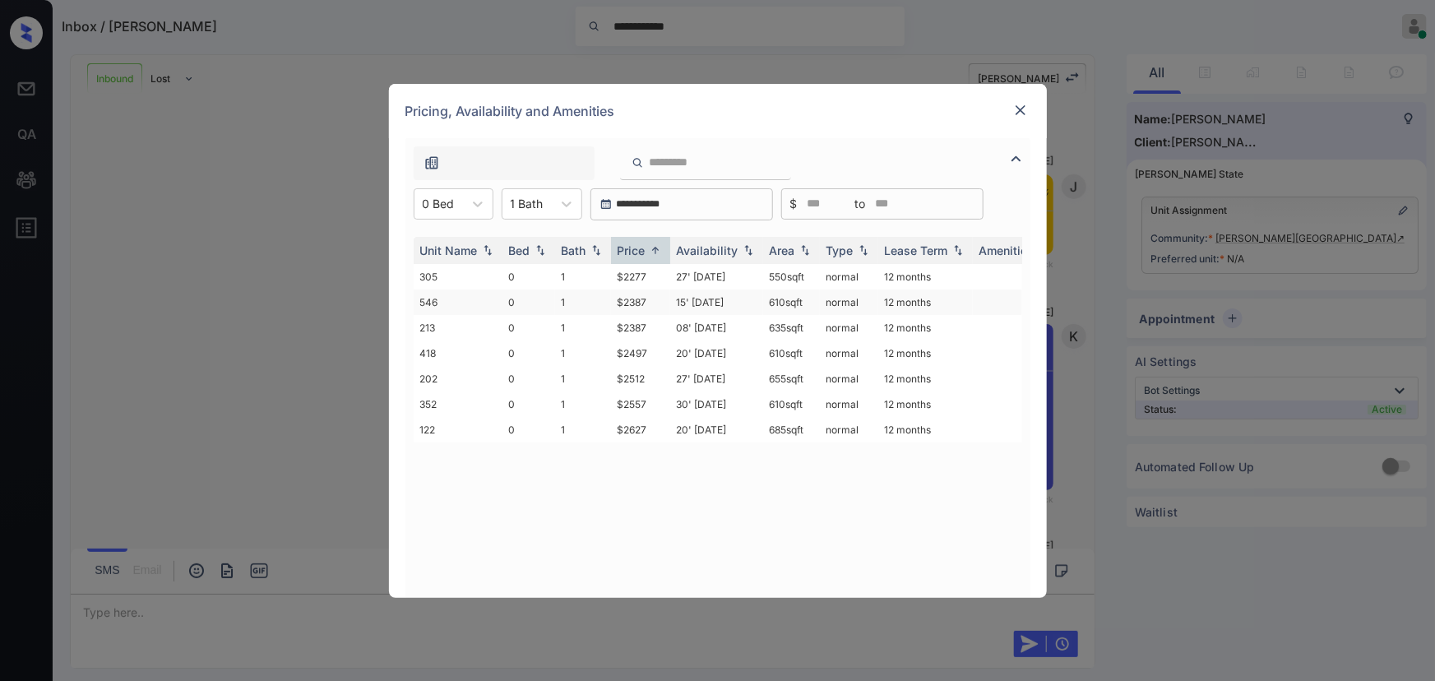
click at [703, 304] on td "15' [DATE]" at bounding box center [716, 303] width 93 height 26
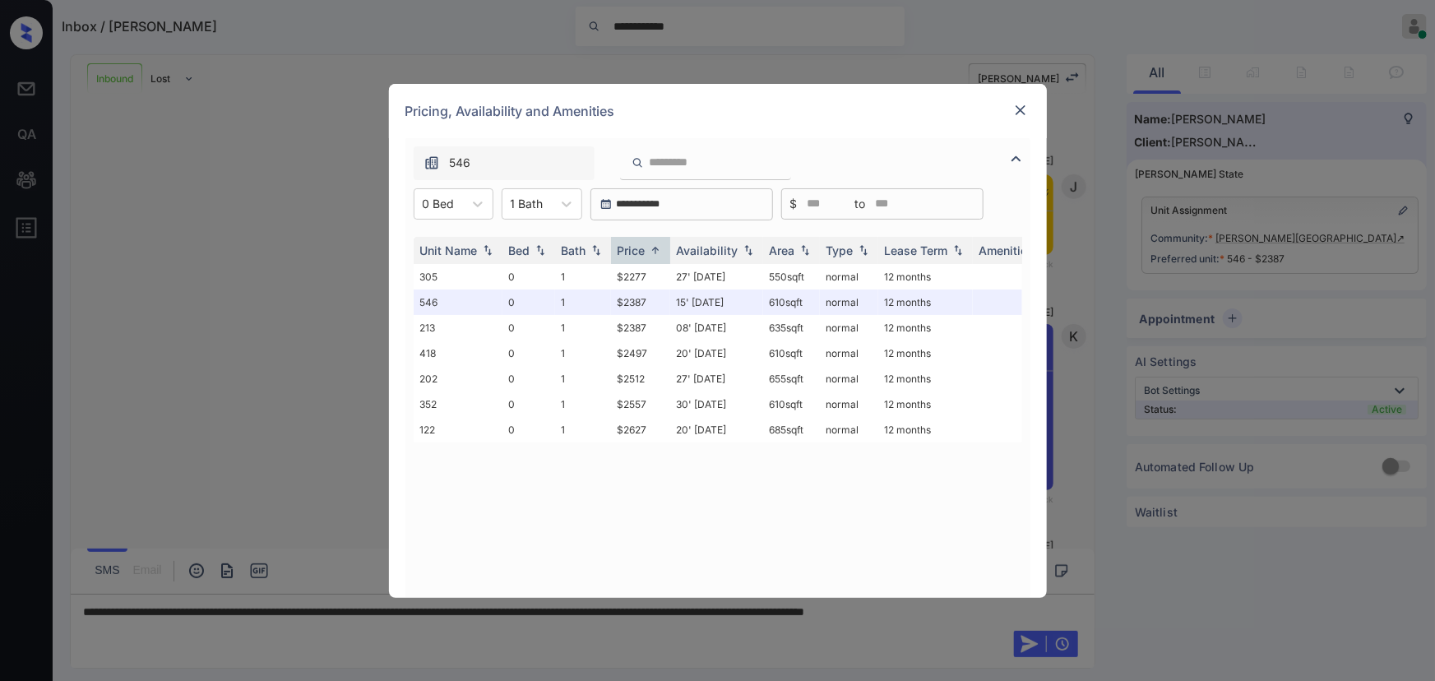
drag, startPoint x: 1136, startPoint y: 281, endPoint x: 1190, endPoint y: 276, distance: 54.4
click at [1143, 280] on div "**********" at bounding box center [717, 340] width 1435 height 681
click at [1253, 236] on div "**********" at bounding box center [717, 340] width 1435 height 681
click at [1023, 107] on img at bounding box center [1021, 110] width 16 height 16
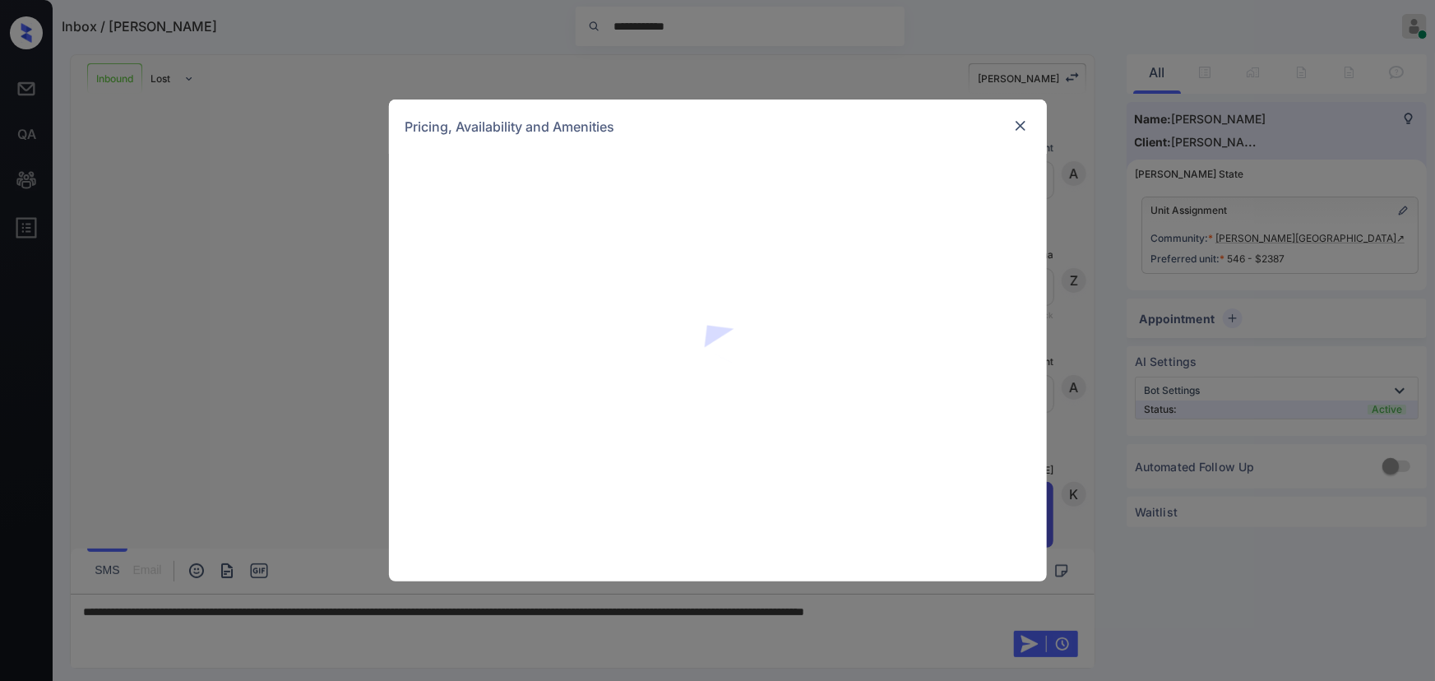
scroll to position [550, 0]
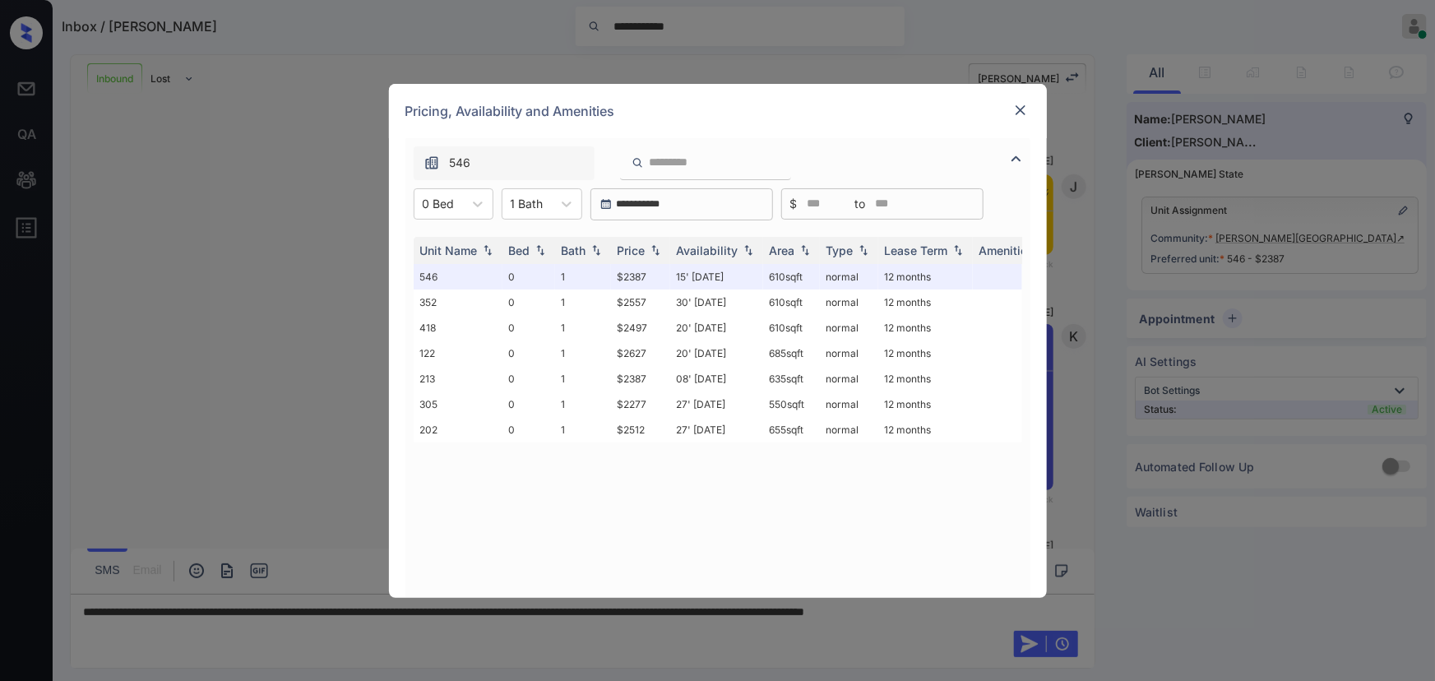
click at [1012, 160] on img at bounding box center [1017, 159] width 20 height 20
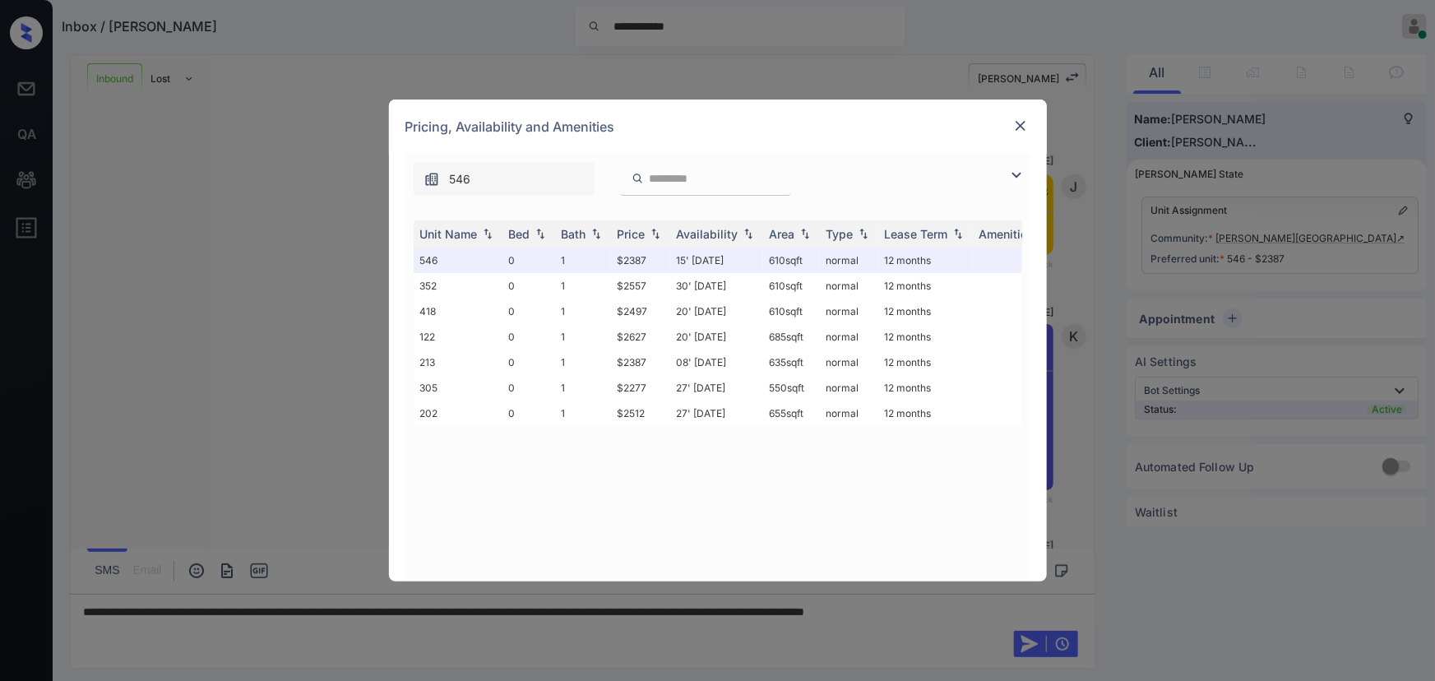
click at [1013, 171] on img at bounding box center [1017, 175] width 20 height 20
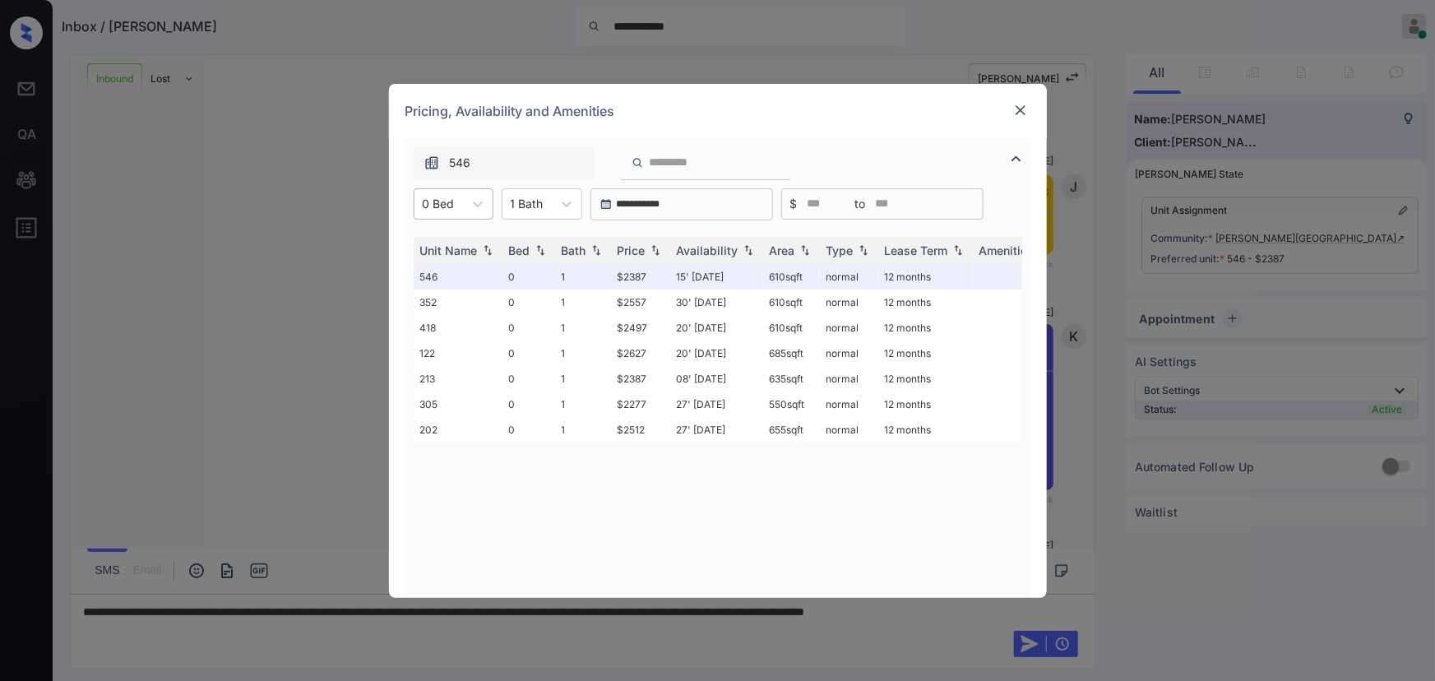
click at [441, 208] on div at bounding box center [439, 203] width 32 height 17
click at [436, 249] on div "0" at bounding box center [454, 245] width 80 height 30
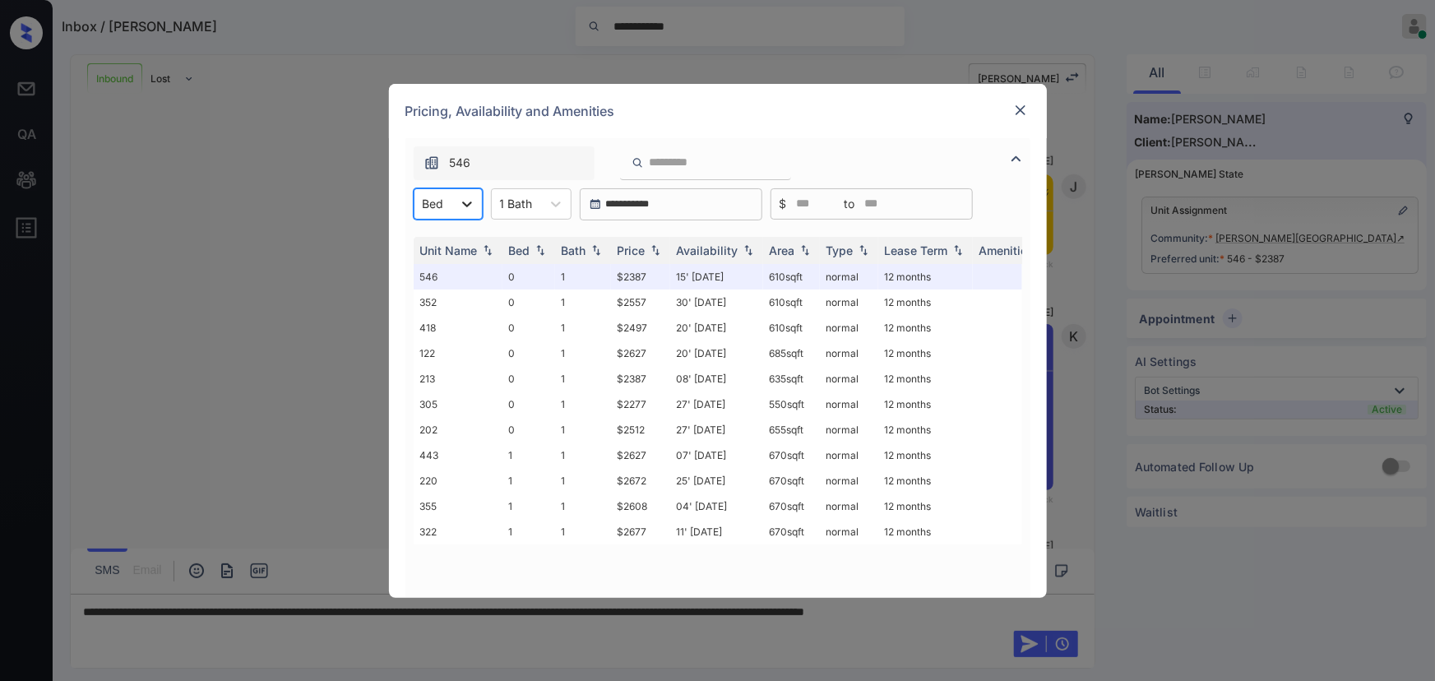
click at [465, 202] on icon at bounding box center [467, 204] width 16 height 16
click at [434, 243] on div "0" at bounding box center [448, 245] width 69 height 30
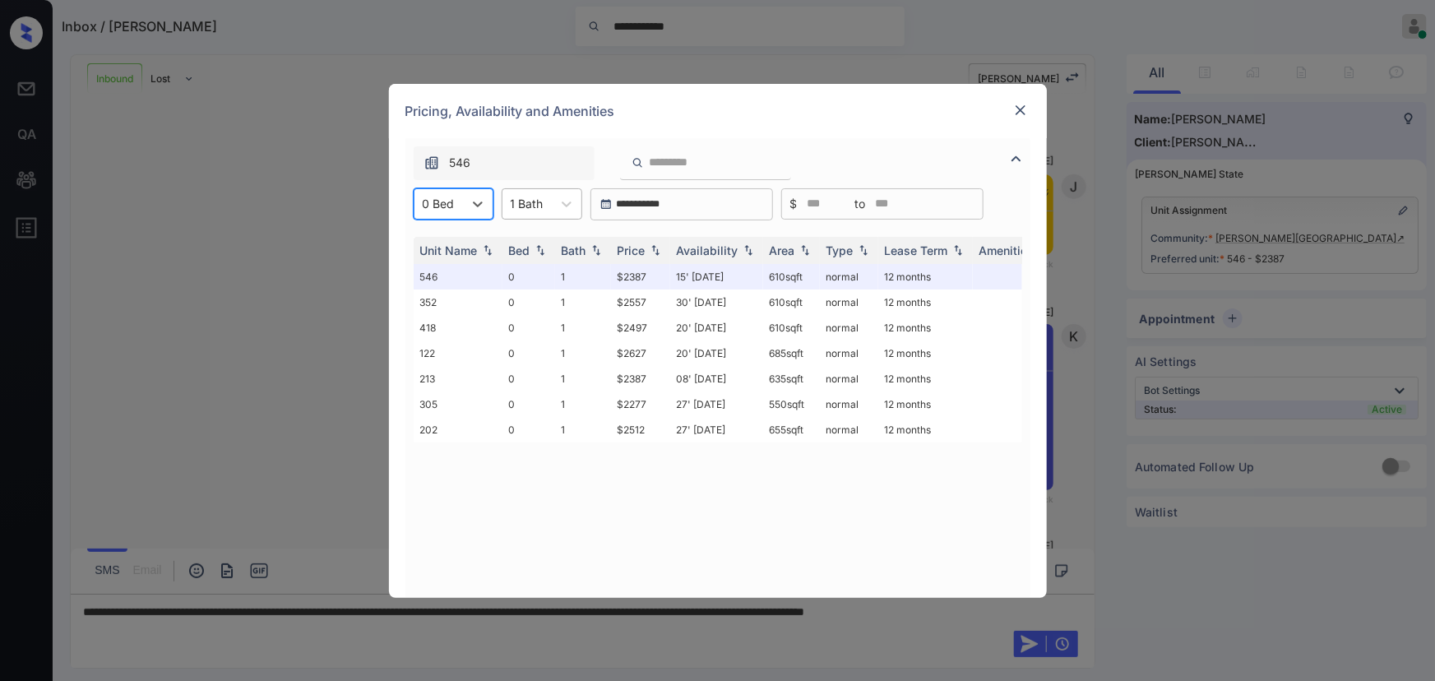
click at [546, 208] on div "1 Bath" at bounding box center [527, 204] width 49 height 24
click at [526, 241] on div "1" at bounding box center [542, 245] width 81 height 30
click at [646, 247] on div "Price" at bounding box center [632, 250] width 28 height 14
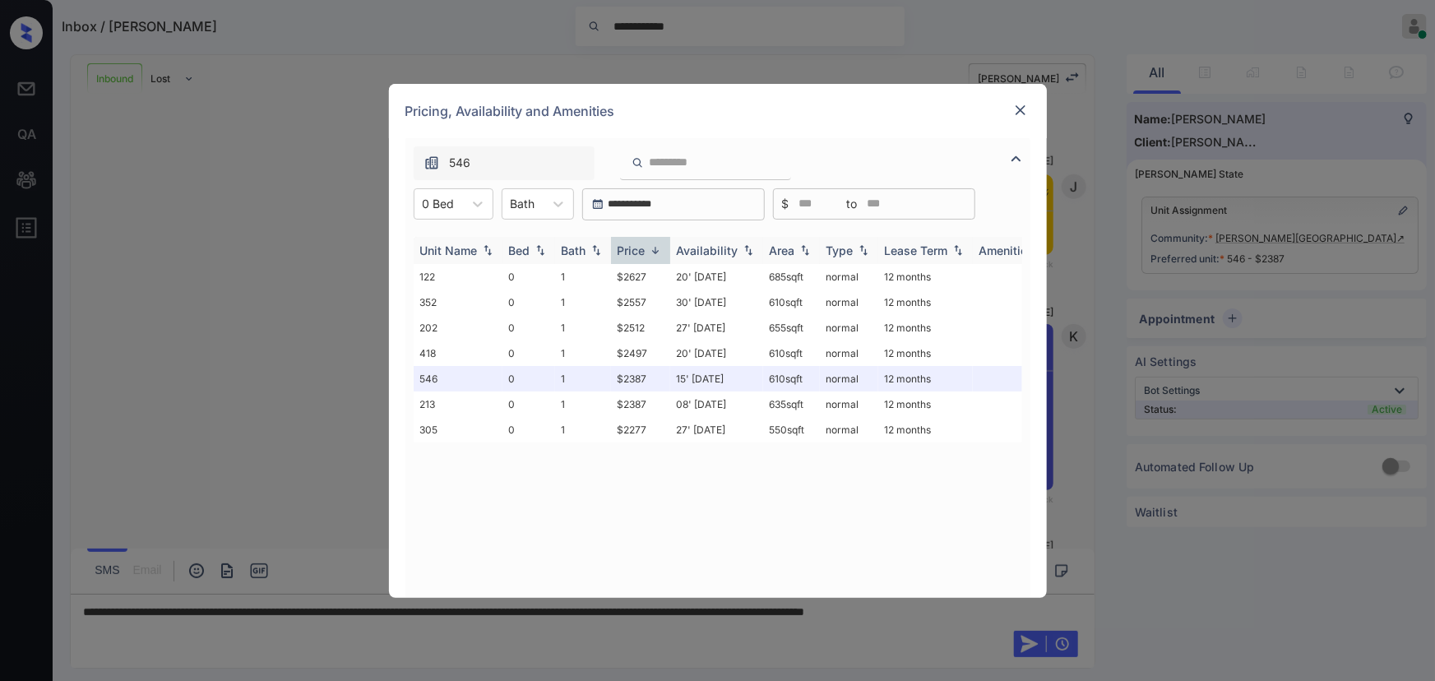
click at [646, 247] on div "Price" at bounding box center [632, 250] width 28 height 14
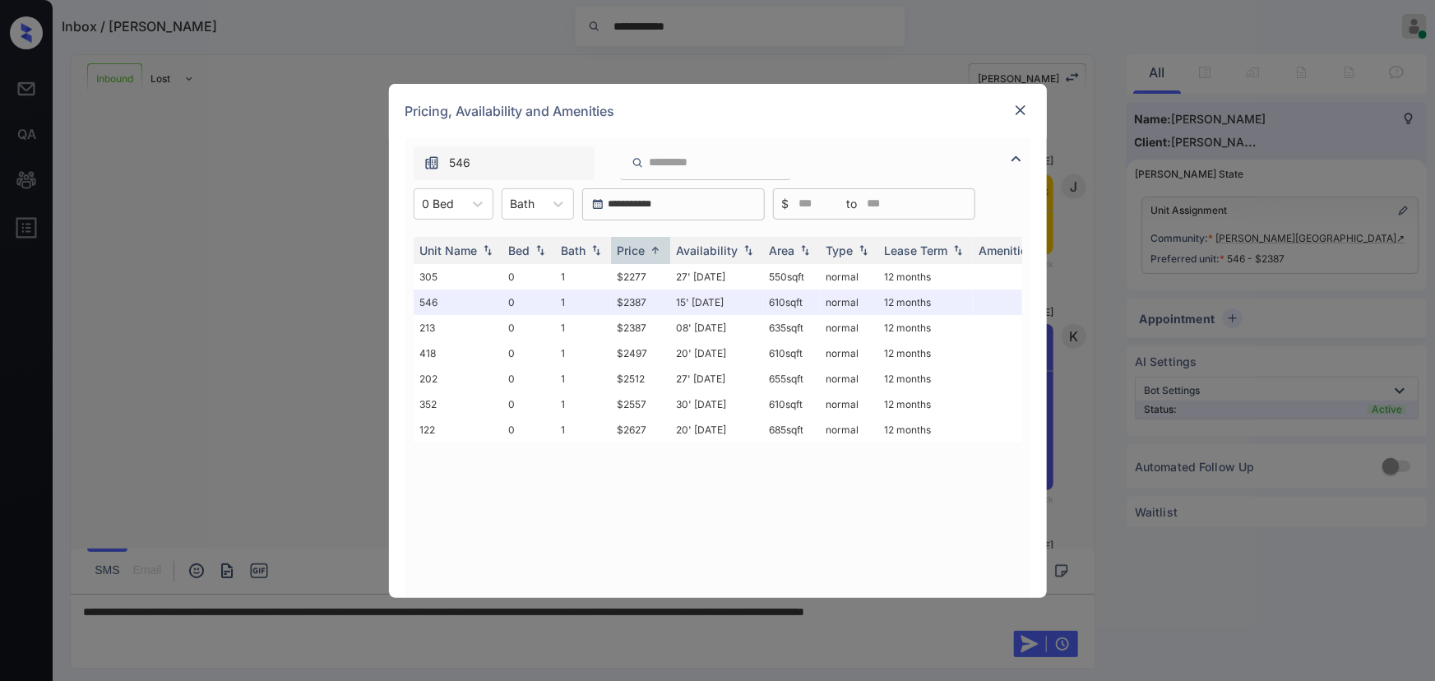
click at [1018, 110] on img at bounding box center [1021, 110] width 16 height 16
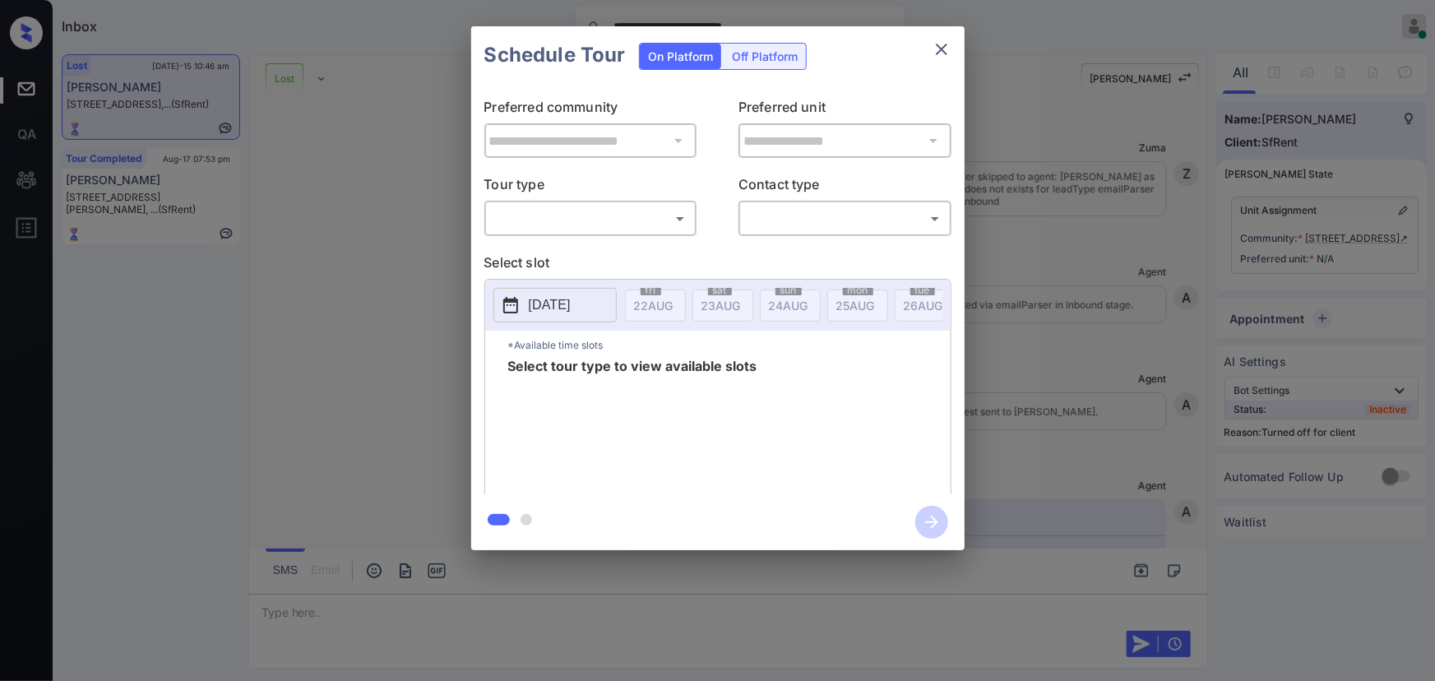
scroll to position [3443, 0]
click at [1125, 209] on div "**********" at bounding box center [717, 288] width 1435 height 577
